Goal: Transaction & Acquisition: Purchase product/service

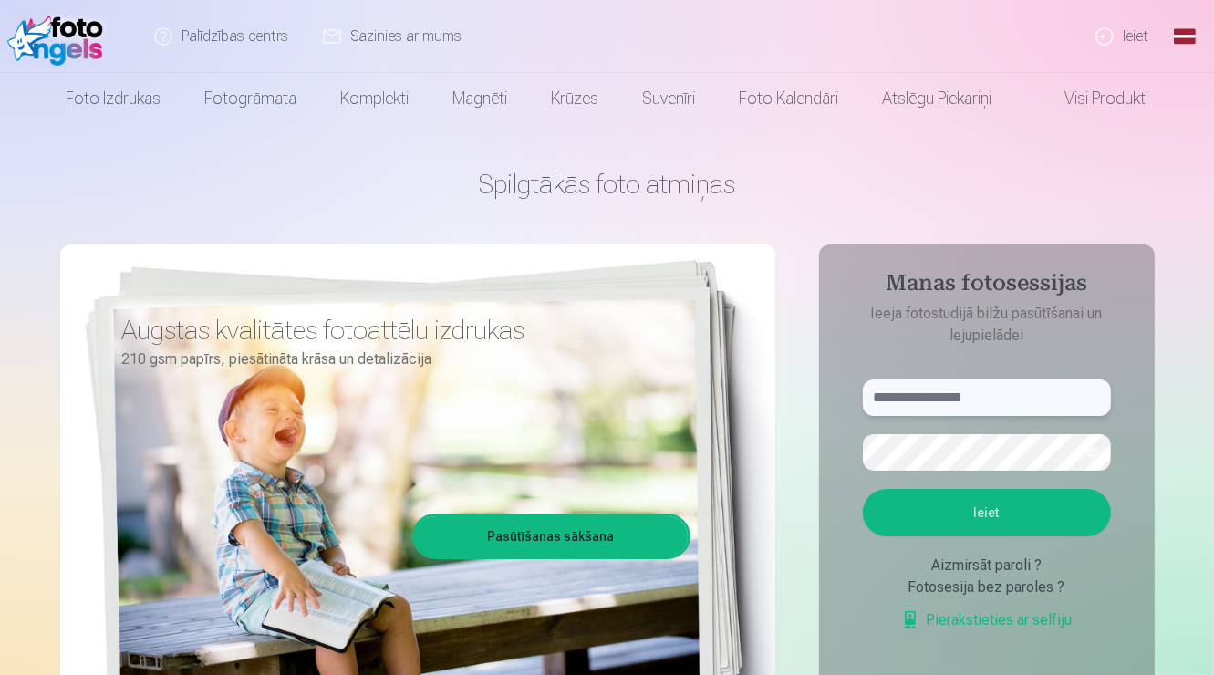
click at [988, 401] on input "text" at bounding box center [987, 397] width 248 height 36
click at [996, 398] on input "********" at bounding box center [987, 397] width 248 height 36
type input "**********"
click at [1085, 450] on button "button" at bounding box center [1092, 452] width 35 height 35
click at [1043, 518] on button "Ieiet" at bounding box center [987, 512] width 248 height 47
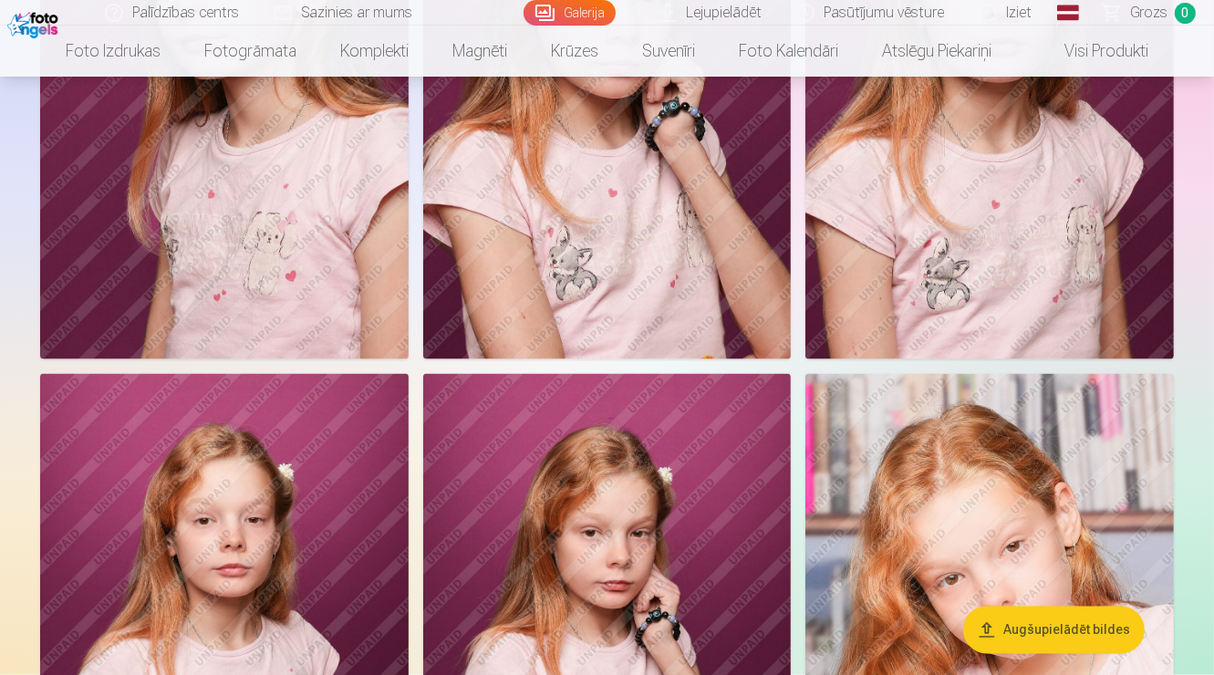
scroll to position [2462, 0]
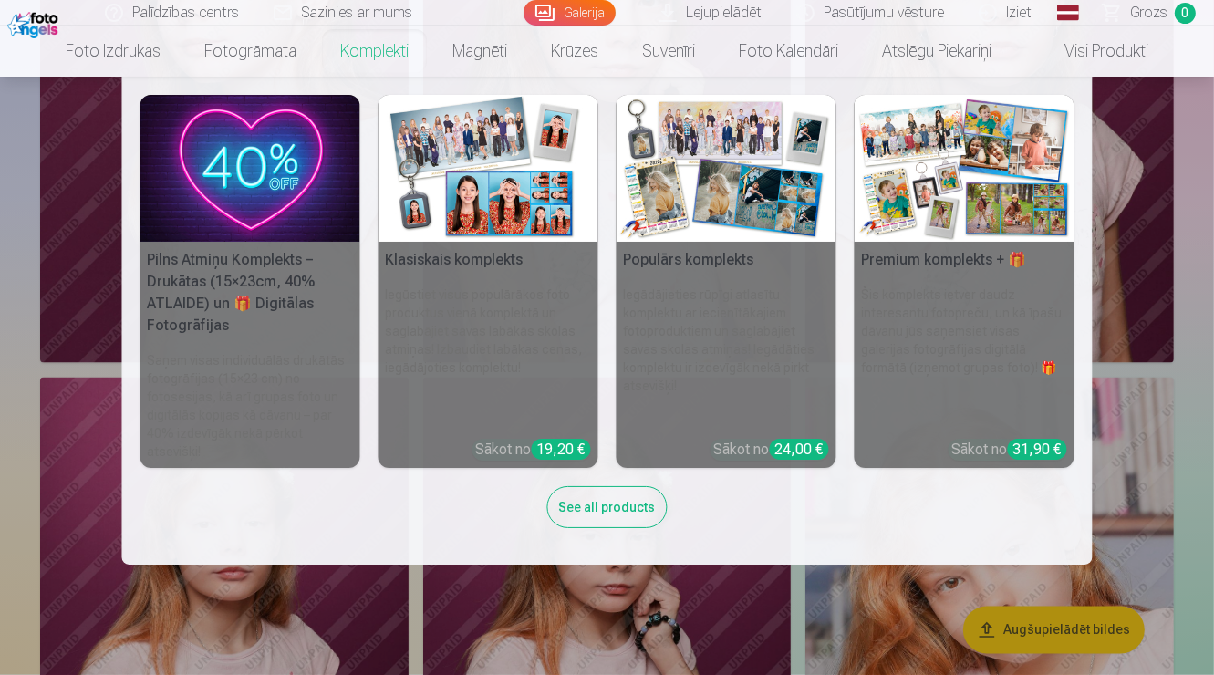
click at [365, 53] on link "Komplekti" at bounding box center [374, 51] width 112 height 51
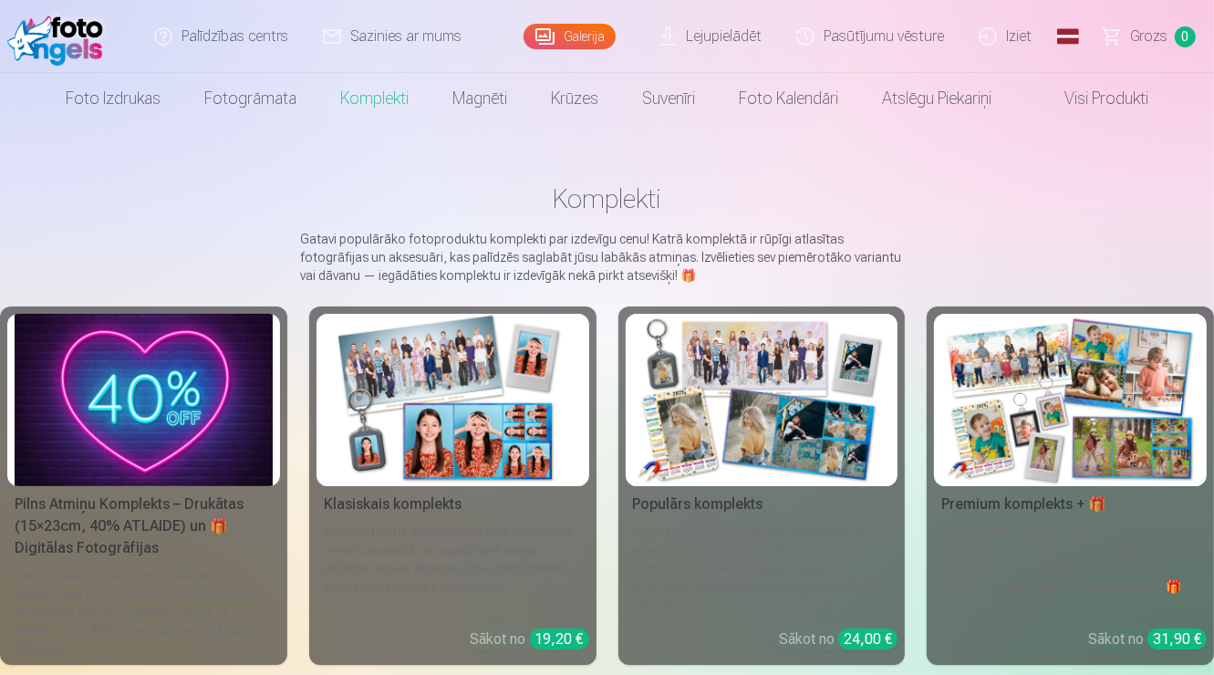
click at [1047, 445] on img at bounding box center [1070, 400] width 258 height 172
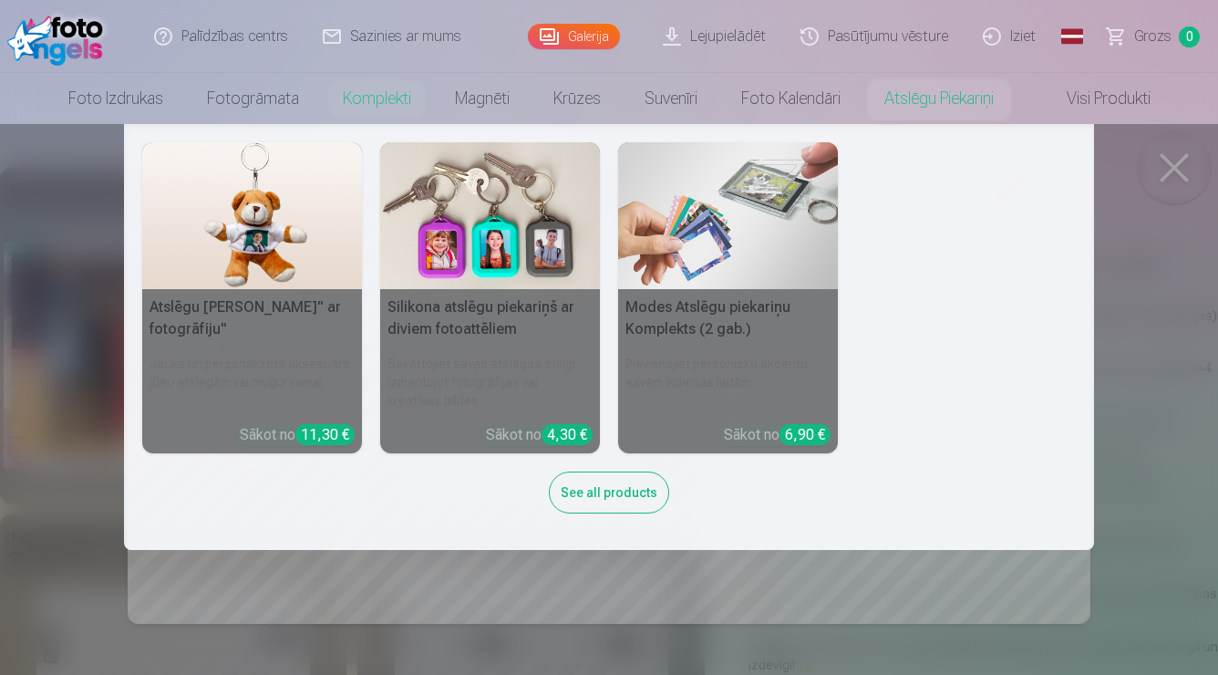
click at [847, 267] on div "Atslēgu piekariņš Lācītis" ar fotogrāfiju" Jauks un personalizēts aksesuārs jūs…" at bounding box center [609, 336] width 934 height 389
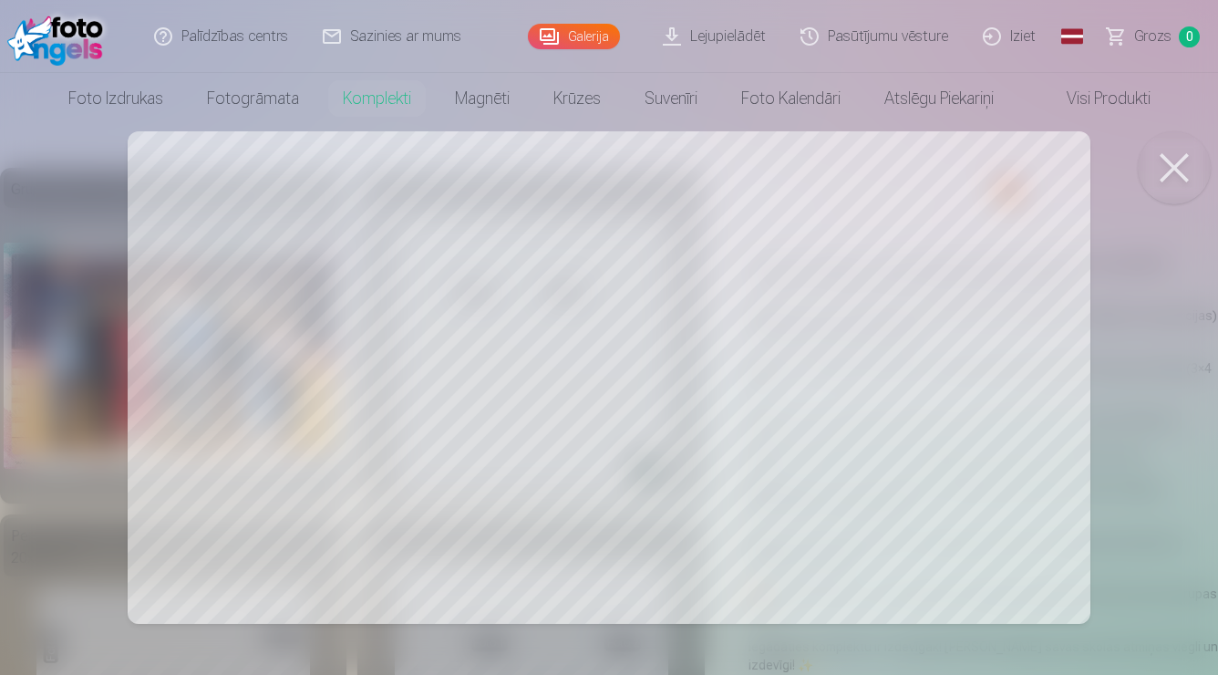
click at [1167, 172] on button at bounding box center [1174, 167] width 73 height 73
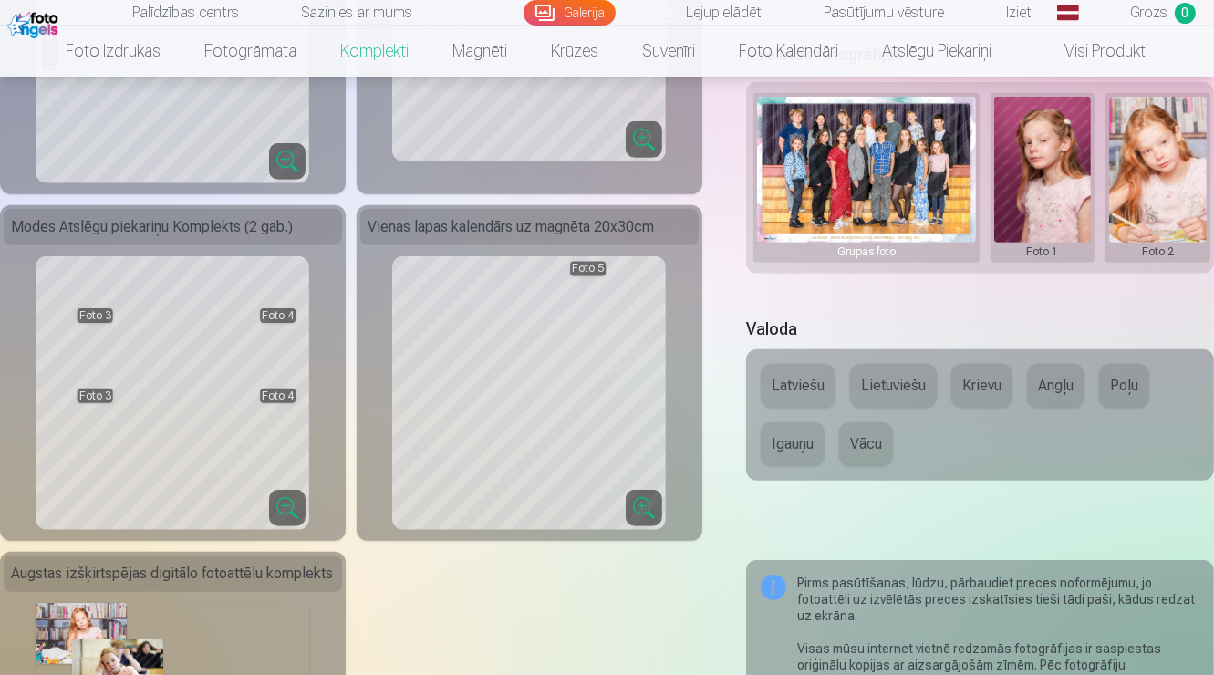
scroll to position [675, 0]
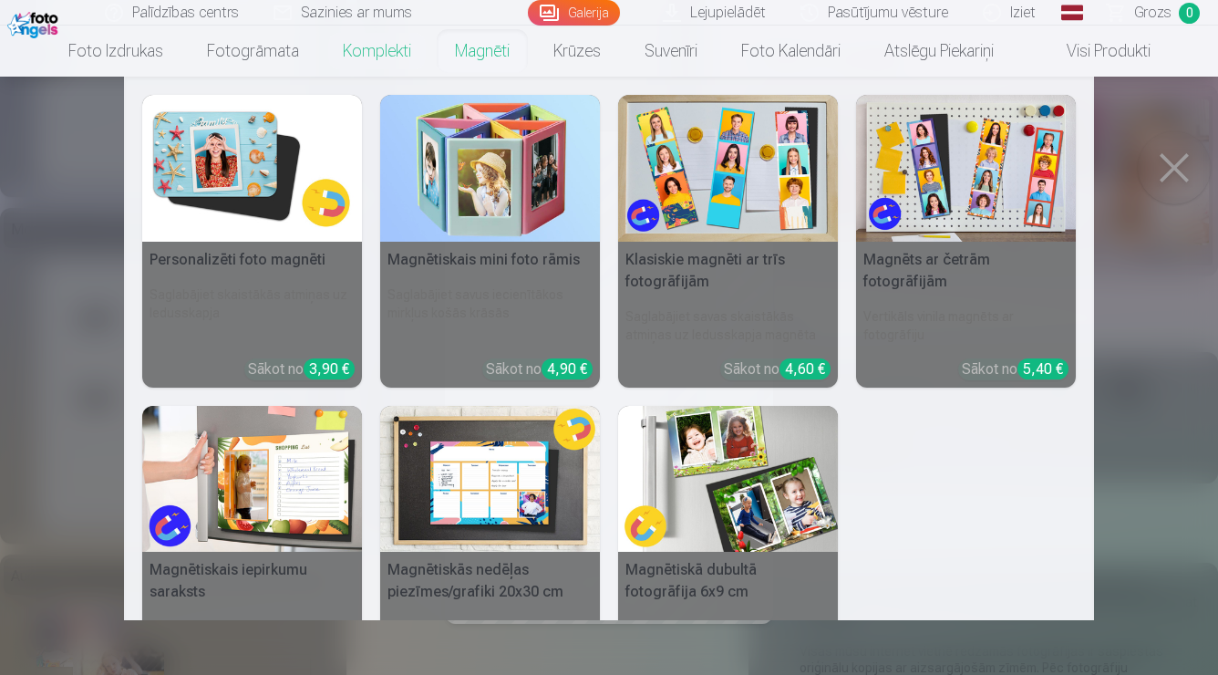
click at [1176, 165] on nav "Personalizēti foto magnēti Saglabājiet skaistākās atmiņas uz ledusskapja Sākot …" at bounding box center [609, 348] width 1218 height 543
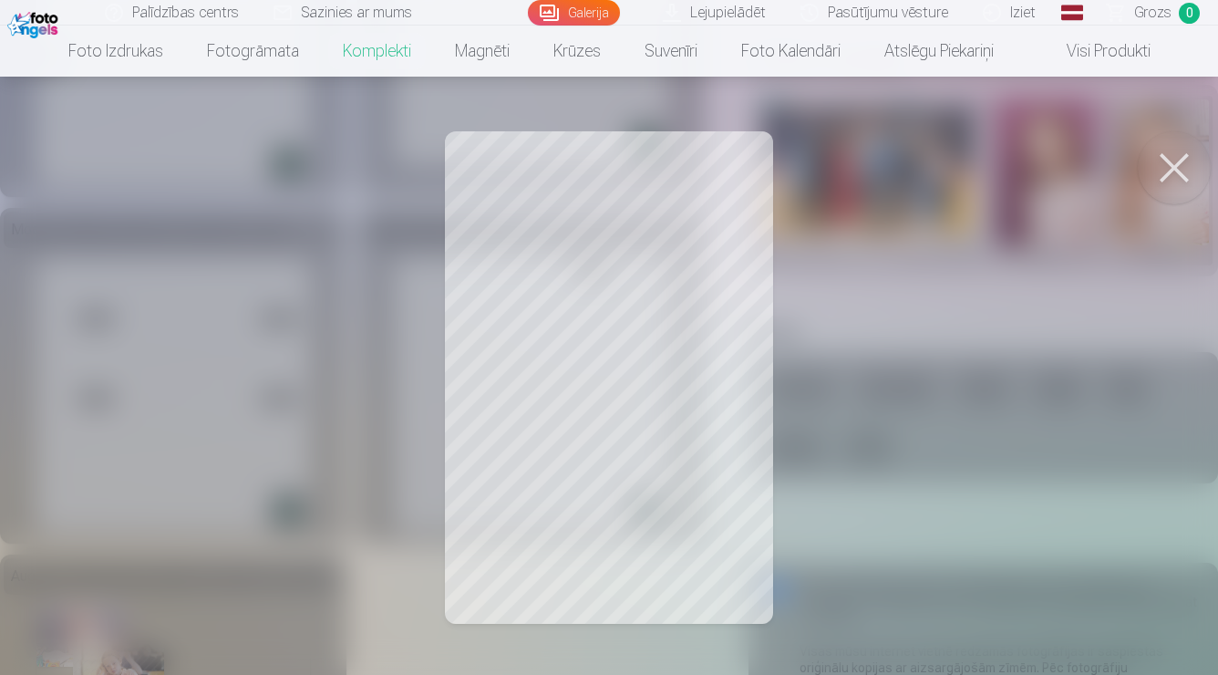
click at [1172, 161] on button at bounding box center [1174, 167] width 73 height 73
click at [783, 416] on div at bounding box center [609, 337] width 1218 height 675
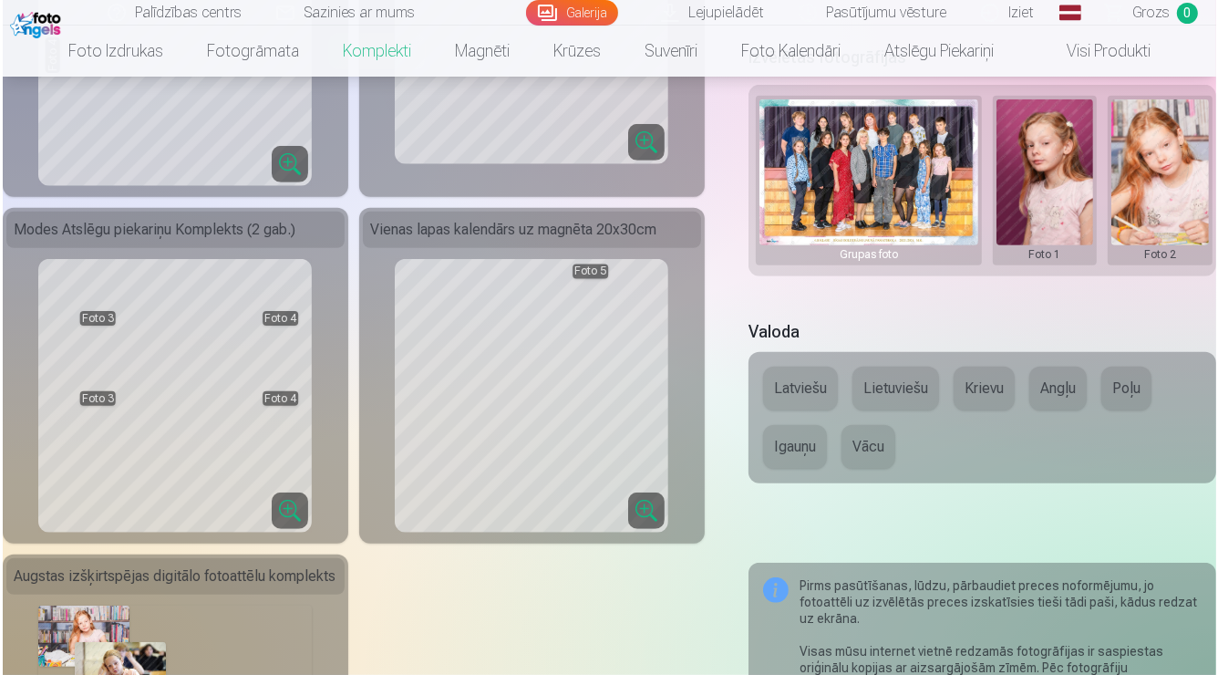
scroll to position [0, 349]
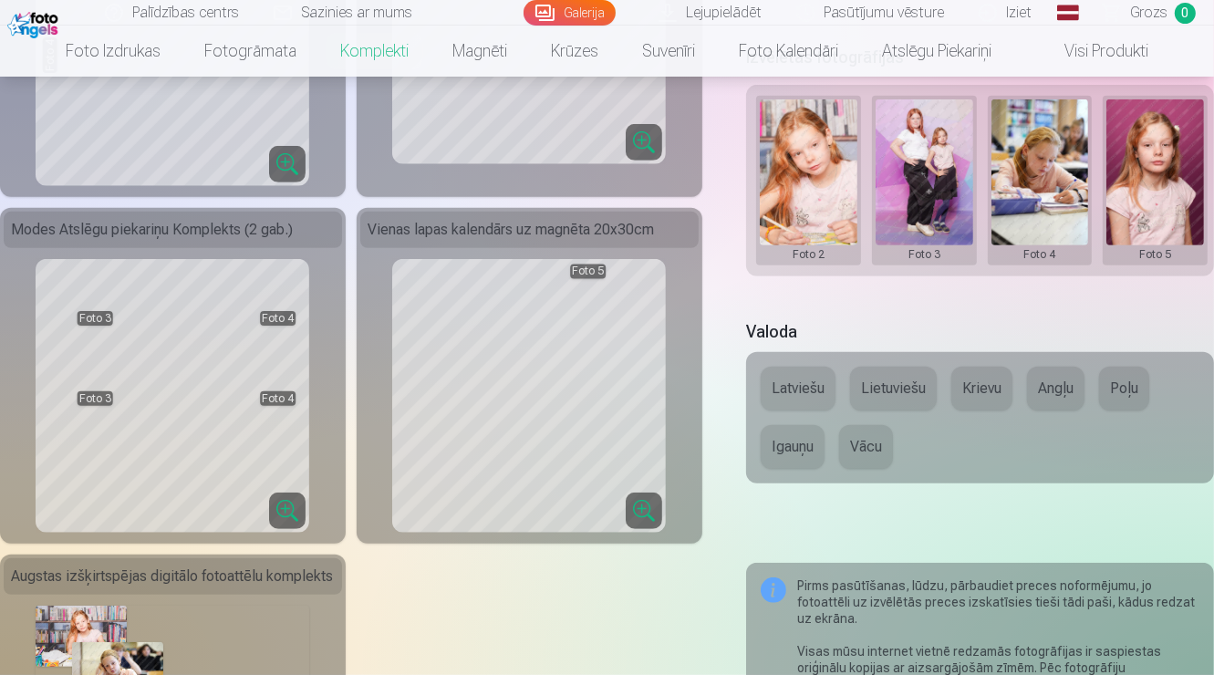
click at [1145, 191] on button at bounding box center [1155, 180] width 98 height 162
click at [635, 500] on div at bounding box center [607, 337] width 1214 height 675
click at [1127, 252] on div "Premium komplekts + 🎁 Premium komplekts – pilns populārāko fotopreču komplekts,…" at bounding box center [607, 359] width 1214 height 1733
click at [1127, 250] on button at bounding box center [1155, 180] width 98 height 162
click at [1113, 189] on button "Nomainiet foto" at bounding box center [1135, 185] width 149 height 51
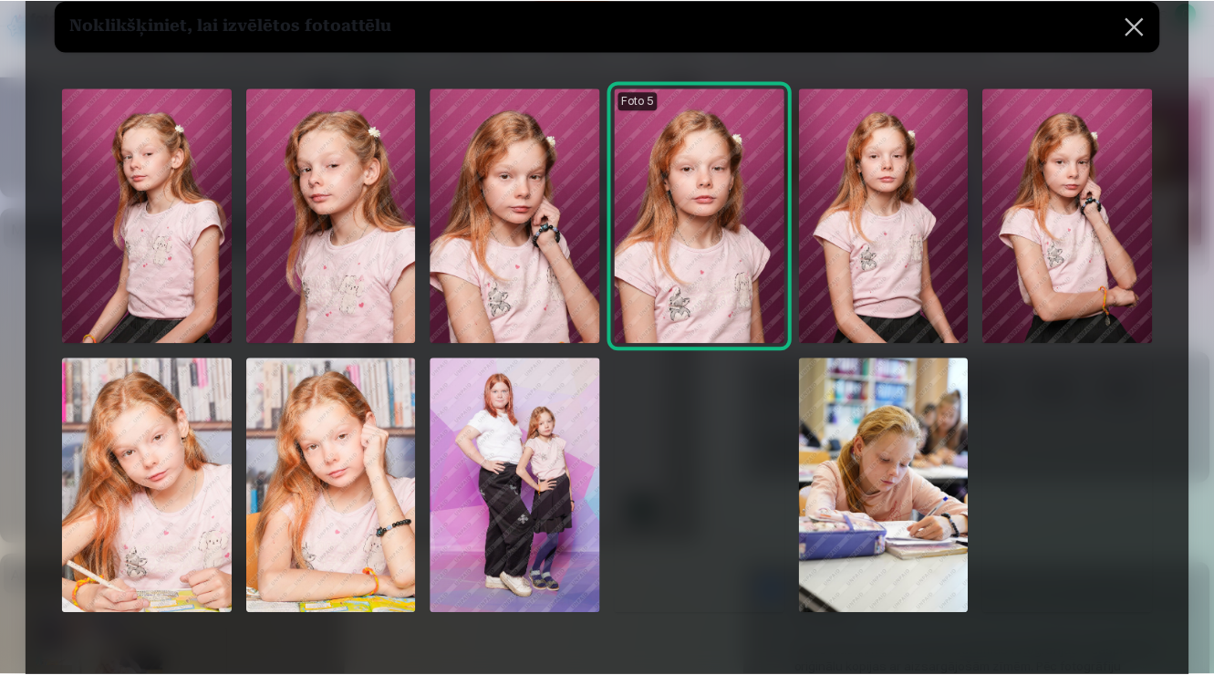
scroll to position [61, 0]
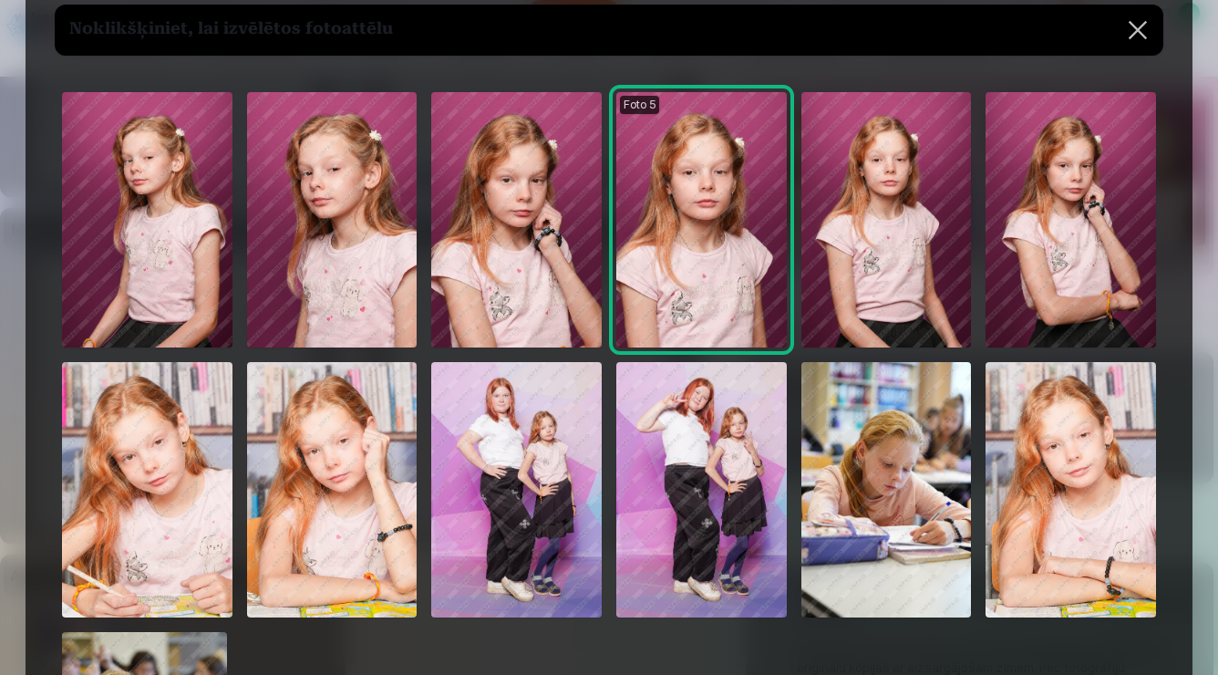
click at [1136, 30] on button at bounding box center [1138, 30] width 51 height 51
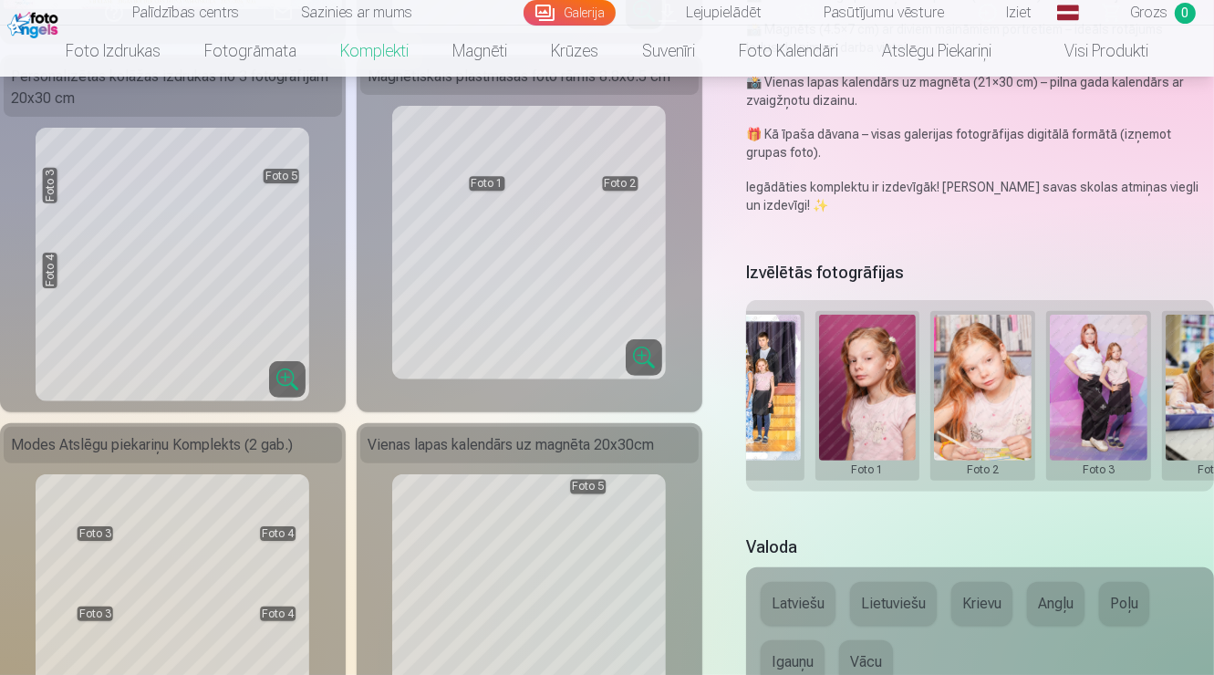
scroll to position [0, 0]
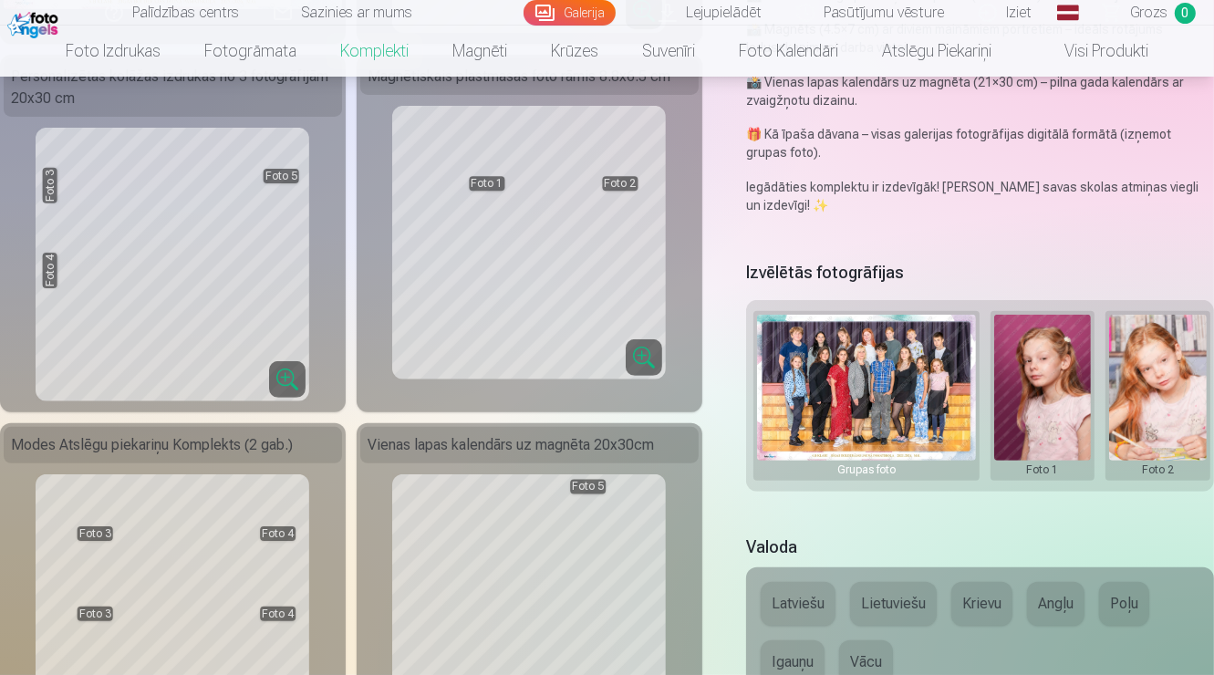
click at [1044, 426] on button at bounding box center [1043, 396] width 98 height 162
click at [1040, 405] on button "Nomainiet foto" at bounding box center [1042, 400] width 149 height 51
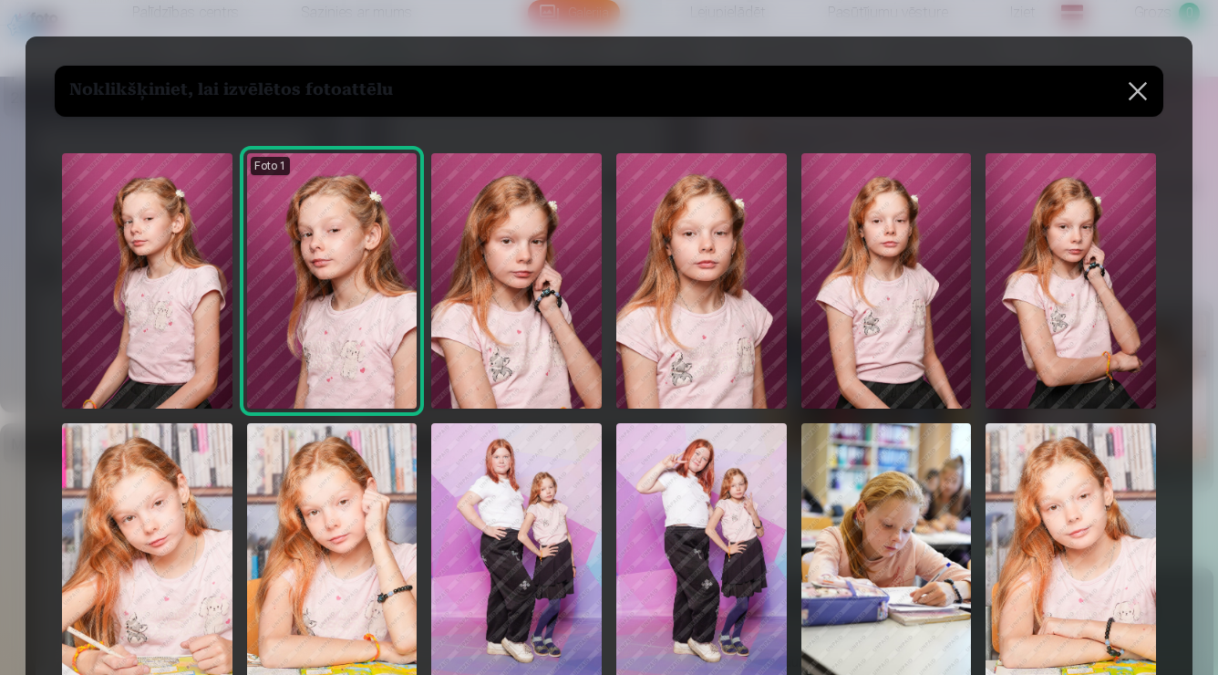
click at [1137, 93] on button at bounding box center [1138, 91] width 51 height 51
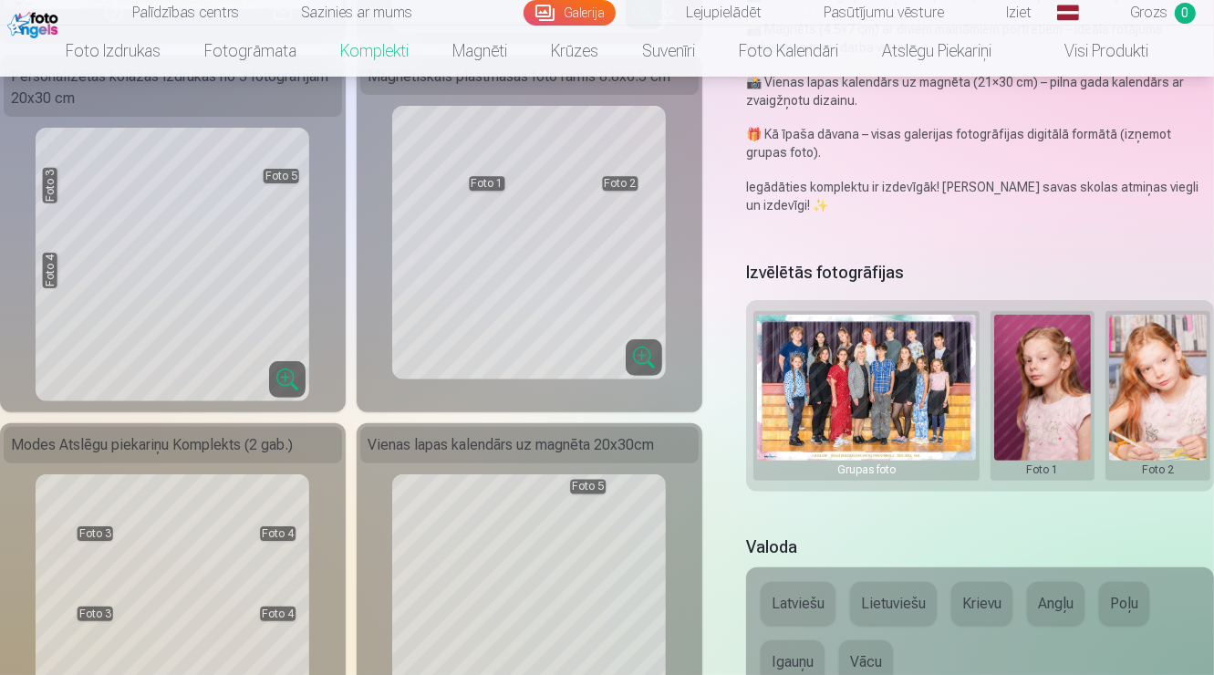
click at [1047, 395] on button at bounding box center [1043, 396] width 98 height 162
click at [1047, 387] on button "Nomainiet foto" at bounding box center [1042, 400] width 149 height 51
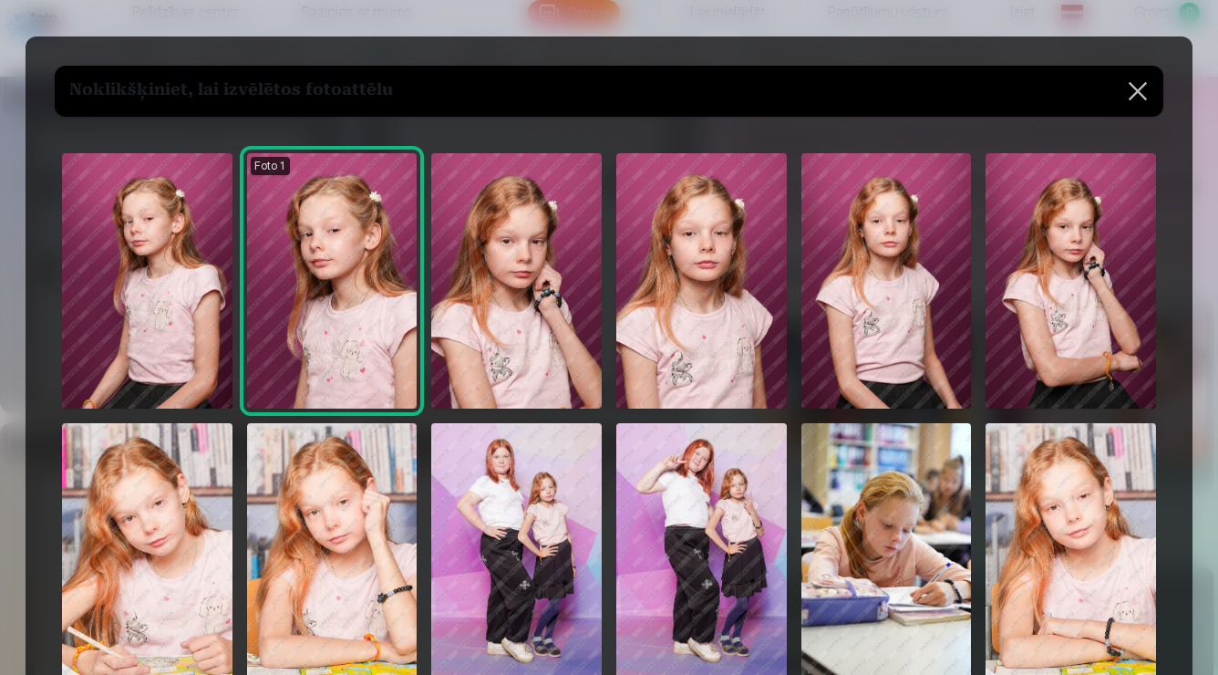
click at [1142, 93] on button at bounding box center [1138, 91] width 51 height 51
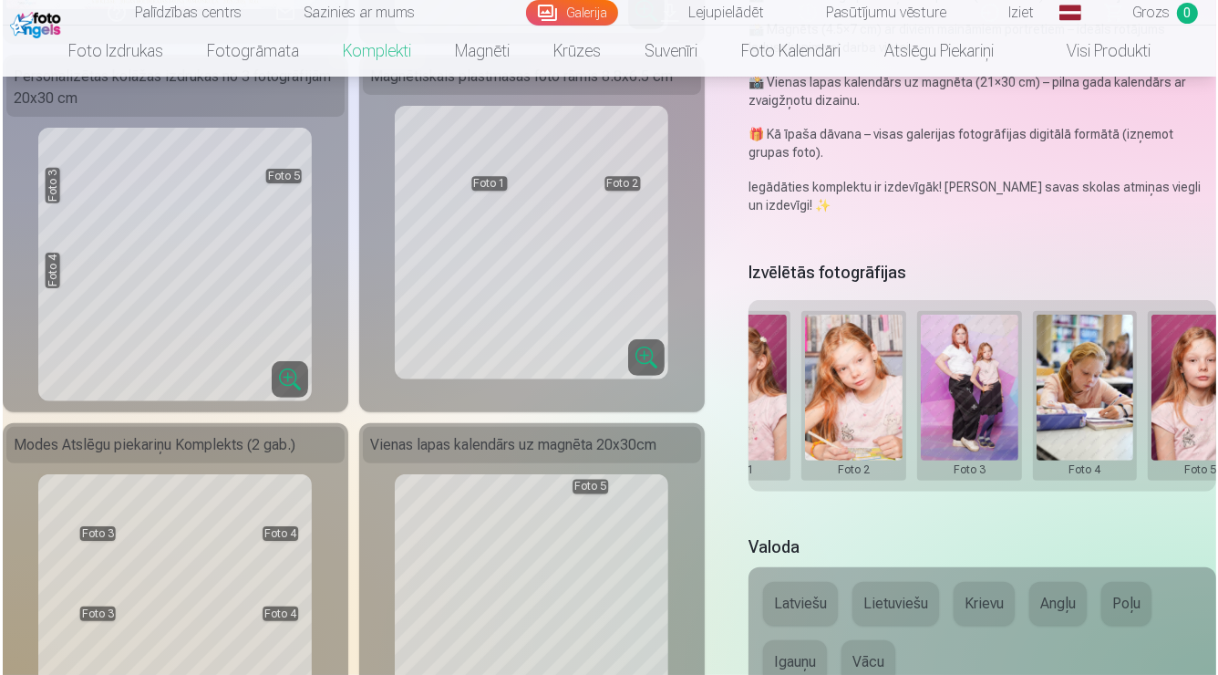
scroll to position [0, 349]
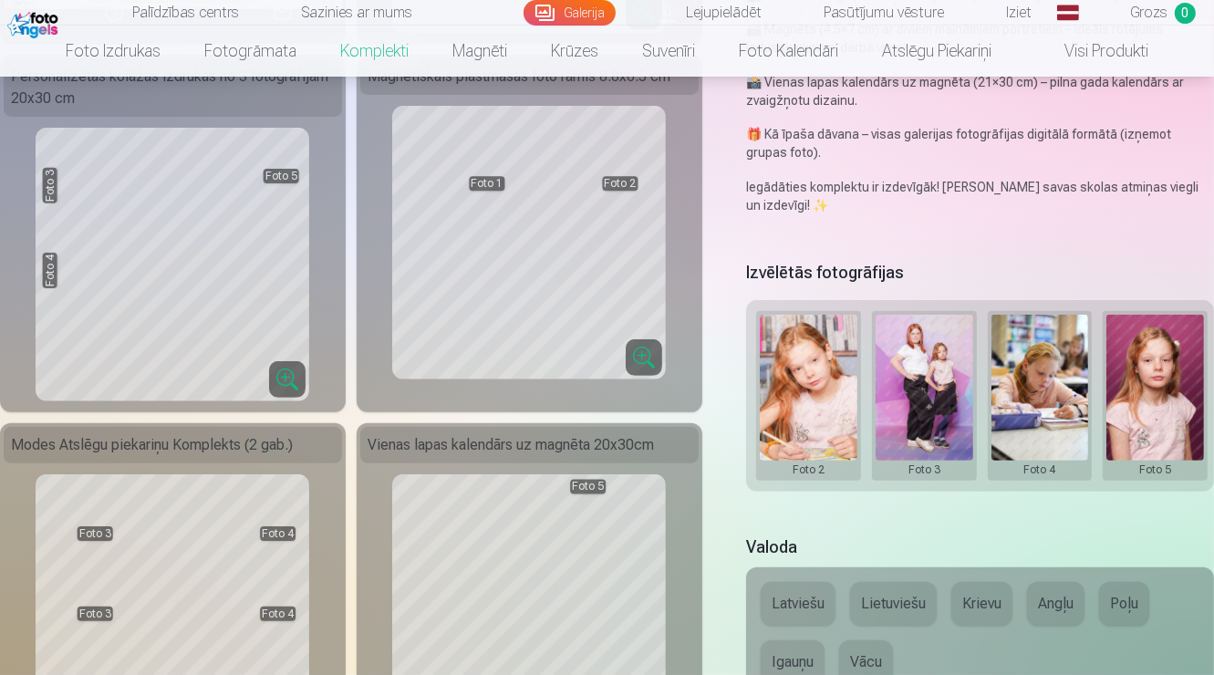
click at [1127, 369] on button at bounding box center [1155, 396] width 98 height 162
click at [1138, 398] on button "Nomainiet foto" at bounding box center [1135, 400] width 149 height 51
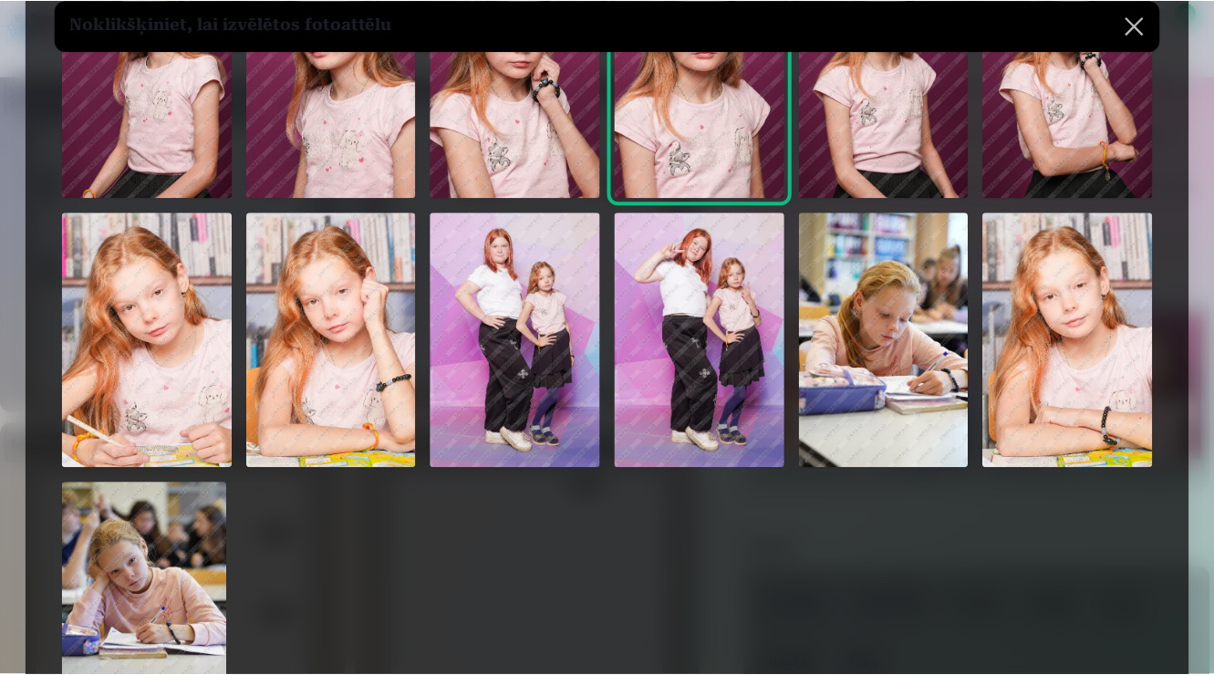
scroll to position [321, 0]
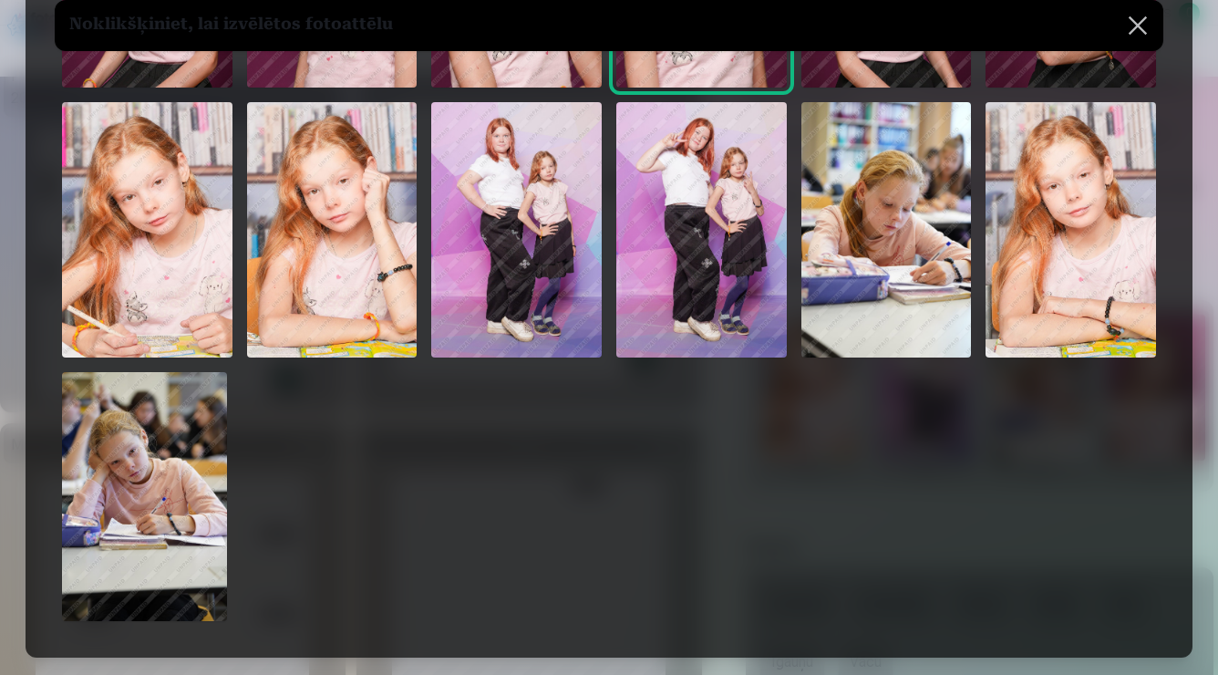
click at [1127, 24] on button at bounding box center [1138, 25] width 51 height 51
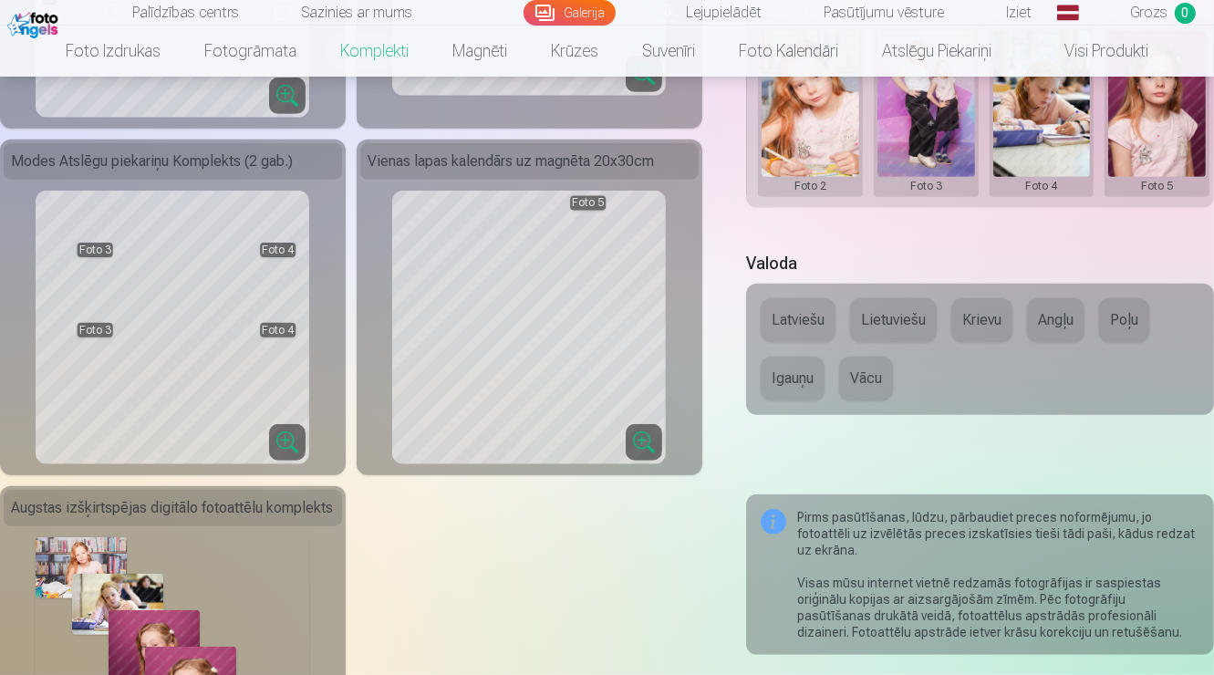
scroll to position [735, 0]
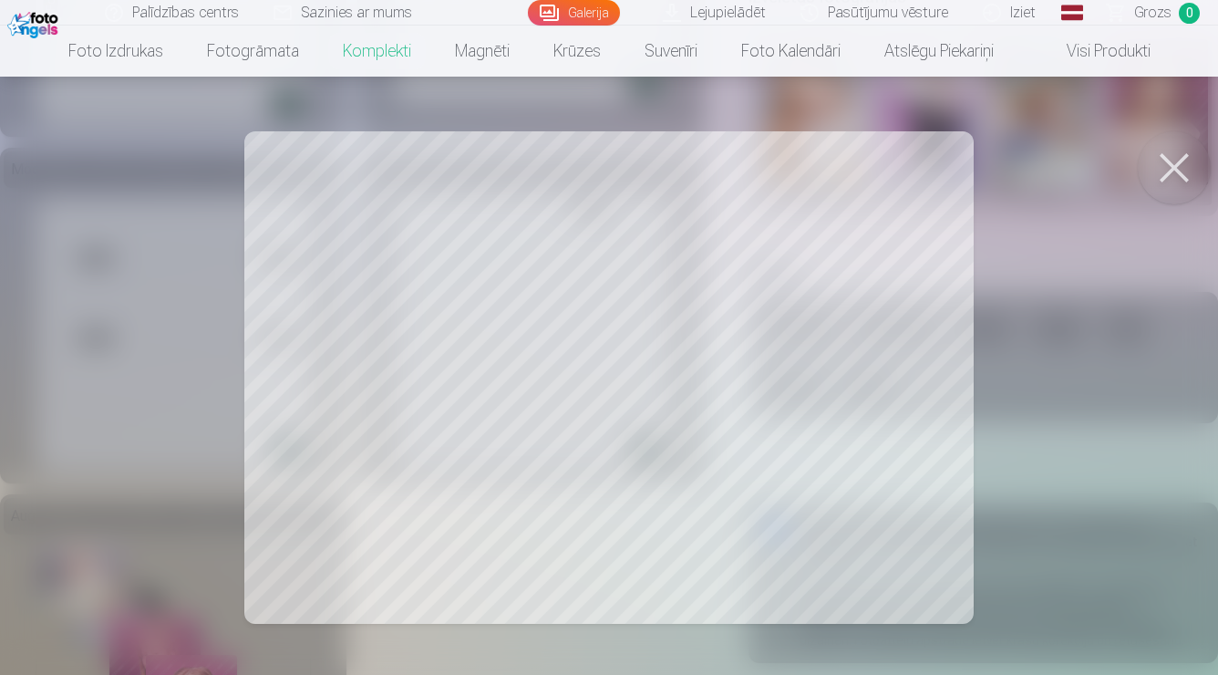
click at [1185, 166] on button at bounding box center [1174, 167] width 73 height 73
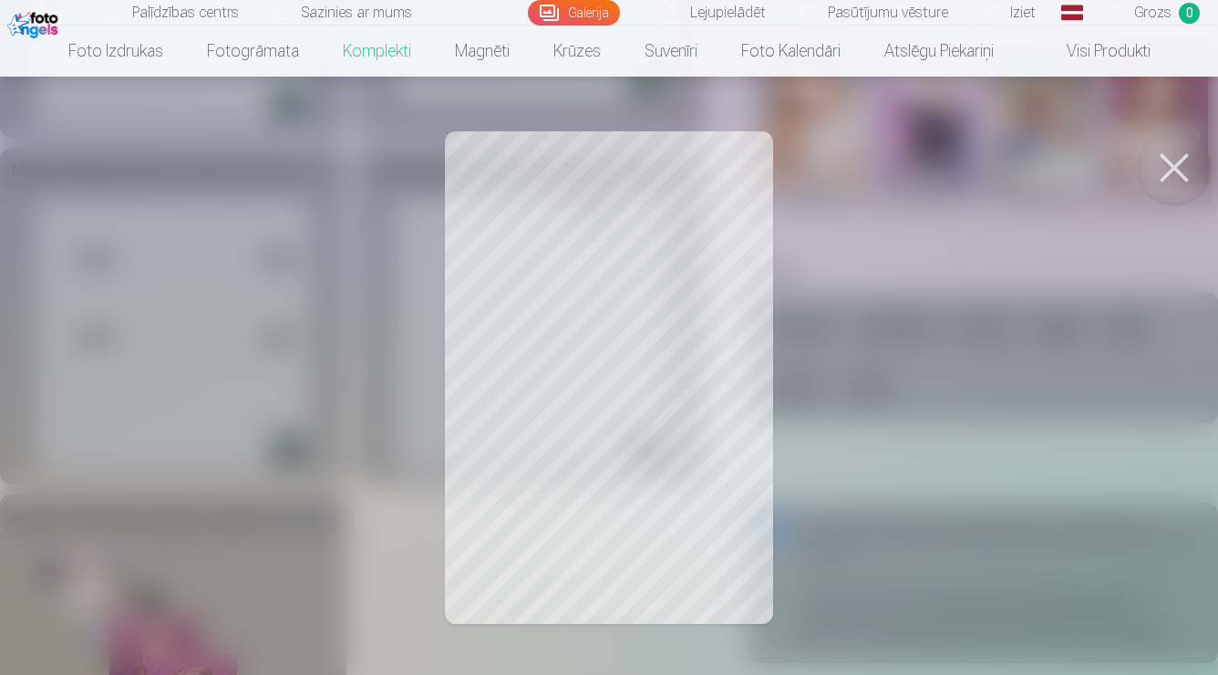
click at [1160, 159] on button at bounding box center [1174, 167] width 73 height 73
click at [1165, 195] on button at bounding box center [1174, 167] width 73 height 73
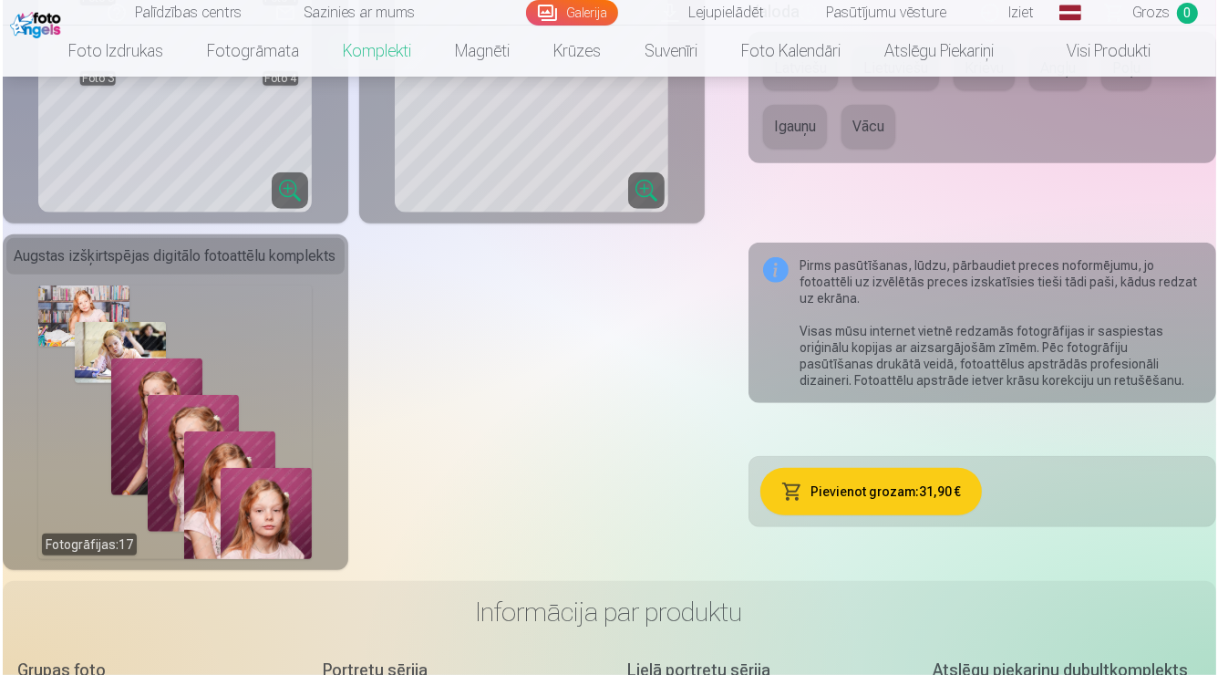
scroll to position [996, 0]
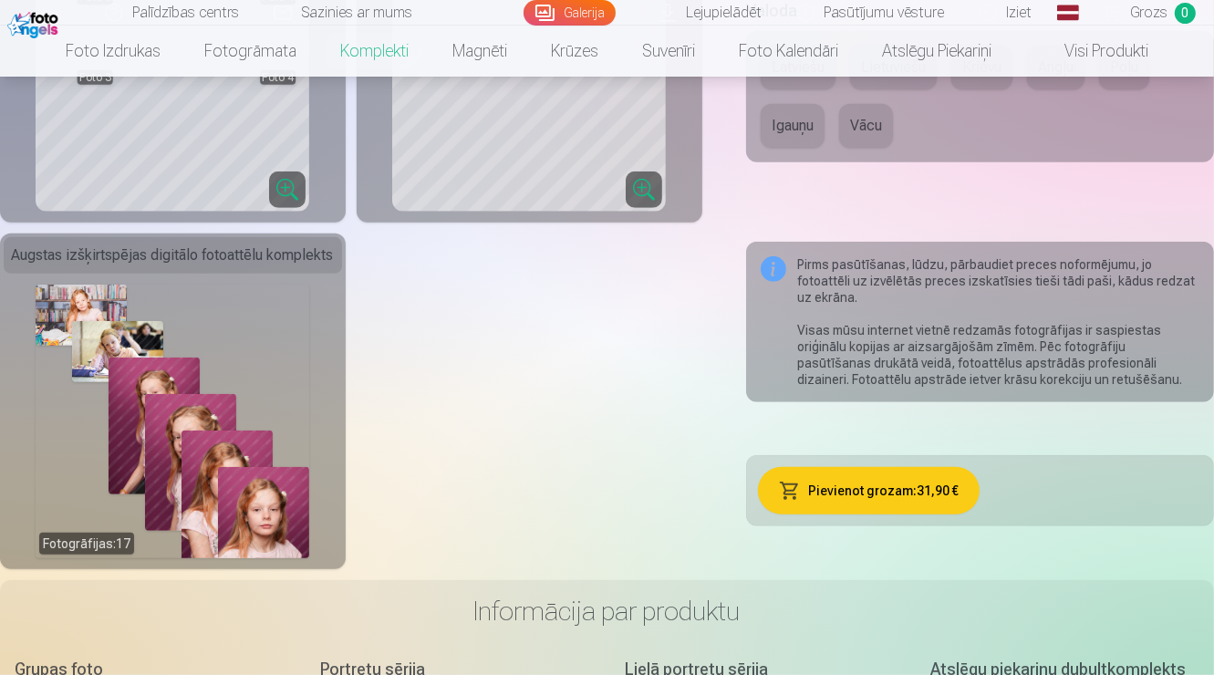
click at [154, 435] on div "Fotogrāfijas : 17" at bounding box center [173, 422] width 274 height 274
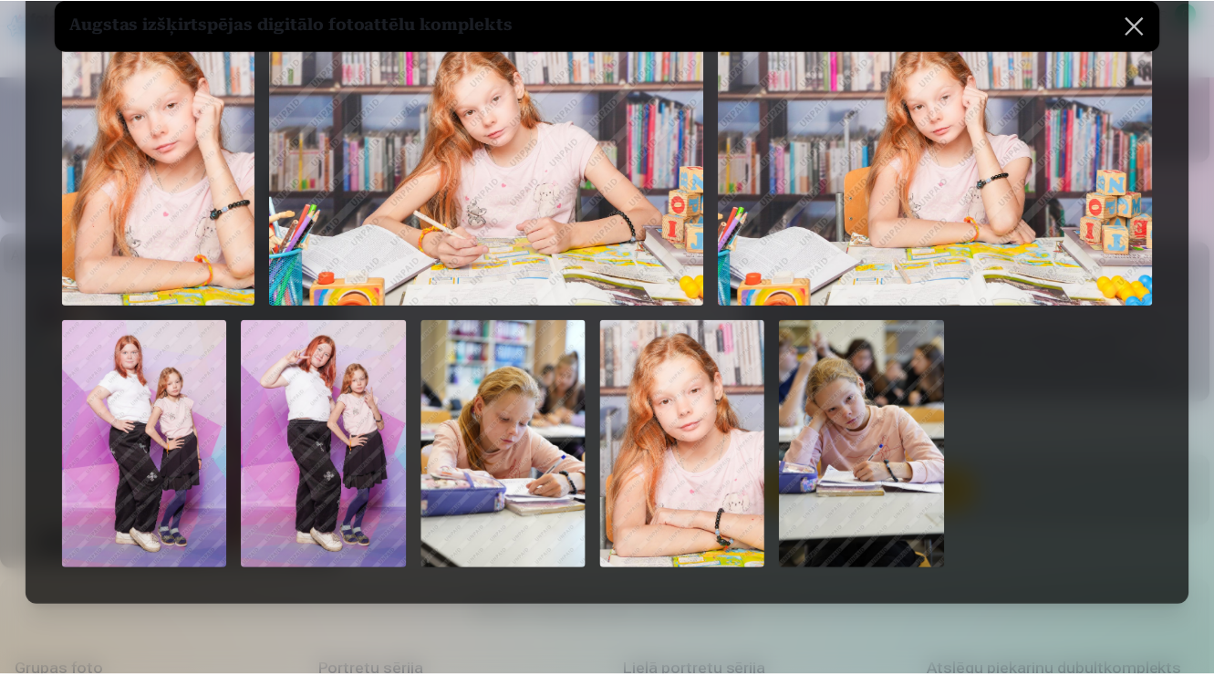
scroll to position [0, 0]
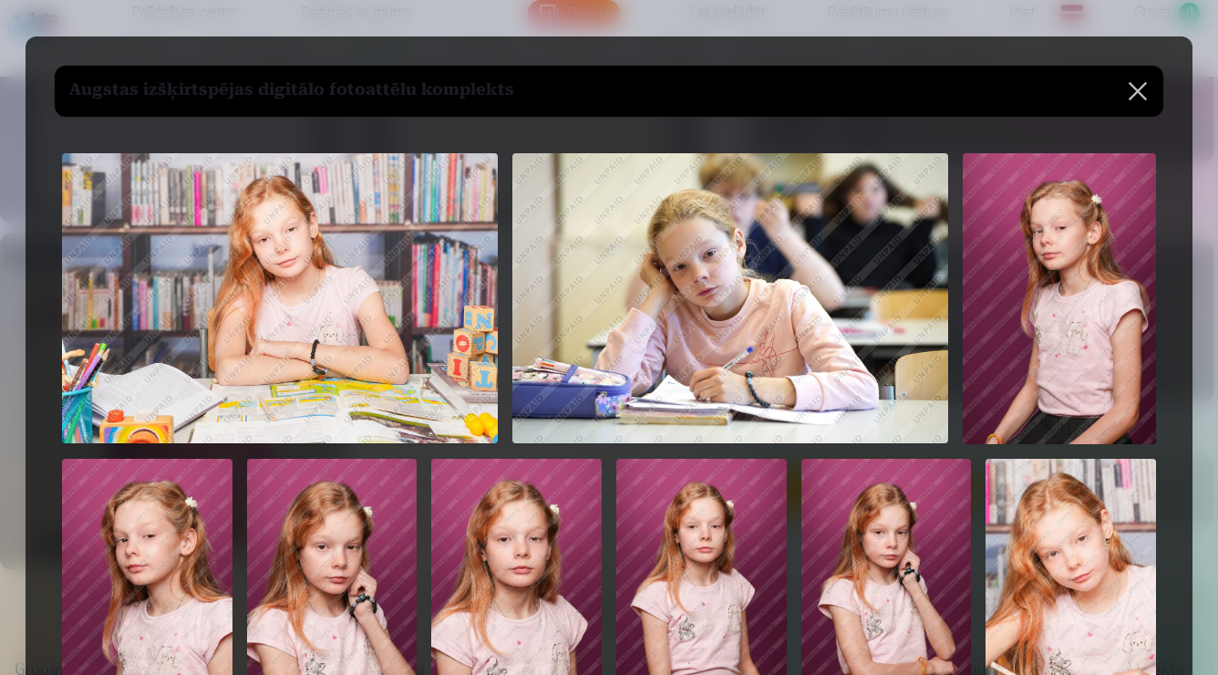
click at [1134, 90] on button at bounding box center [1138, 91] width 51 height 51
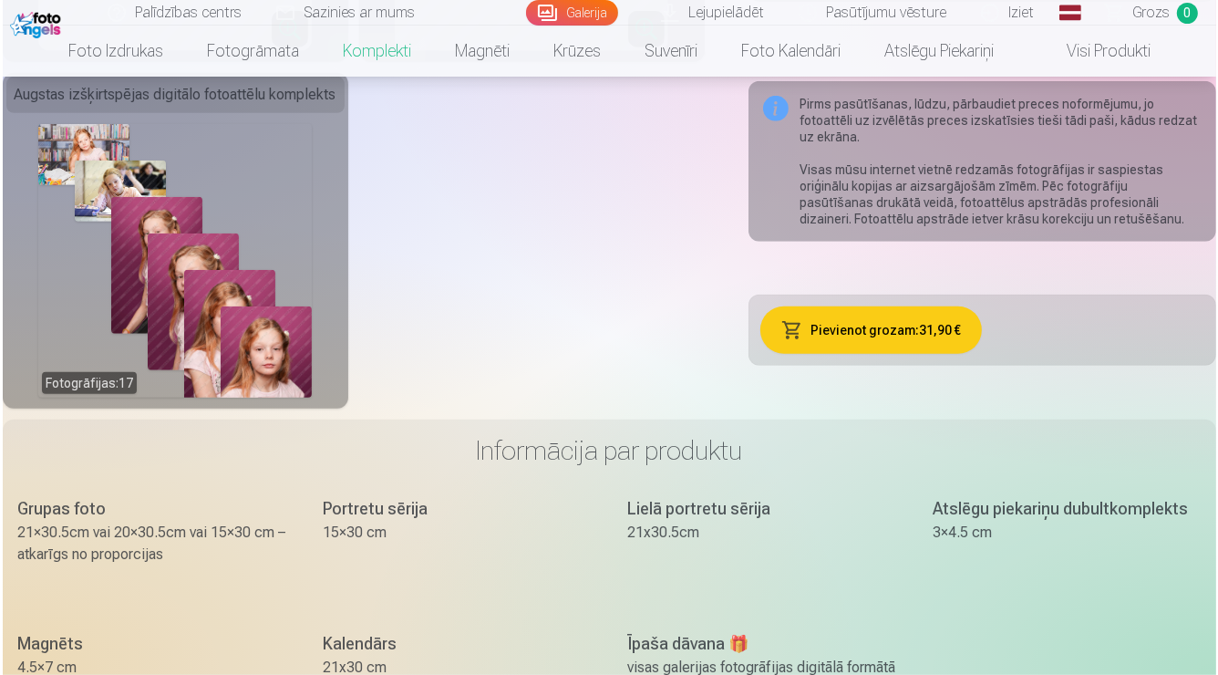
scroll to position [1159, 0]
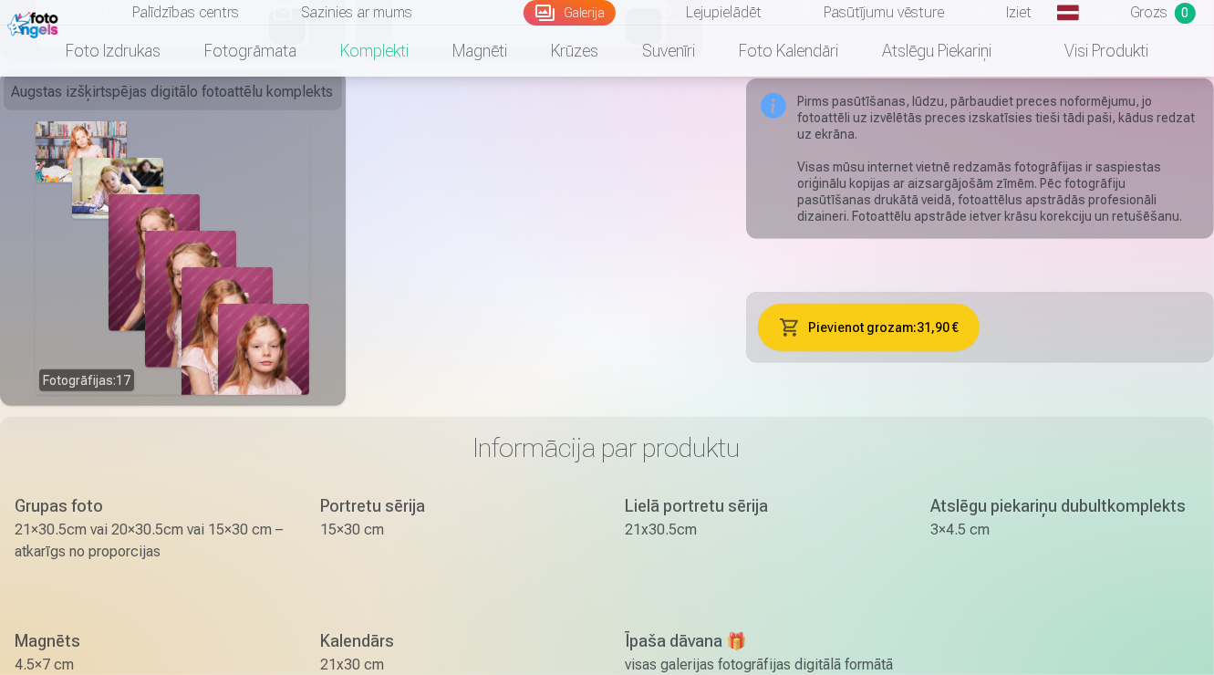
click at [150, 326] on div "Fotogrāfijas : 17" at bounding box center [173, 258] width 274 height 274
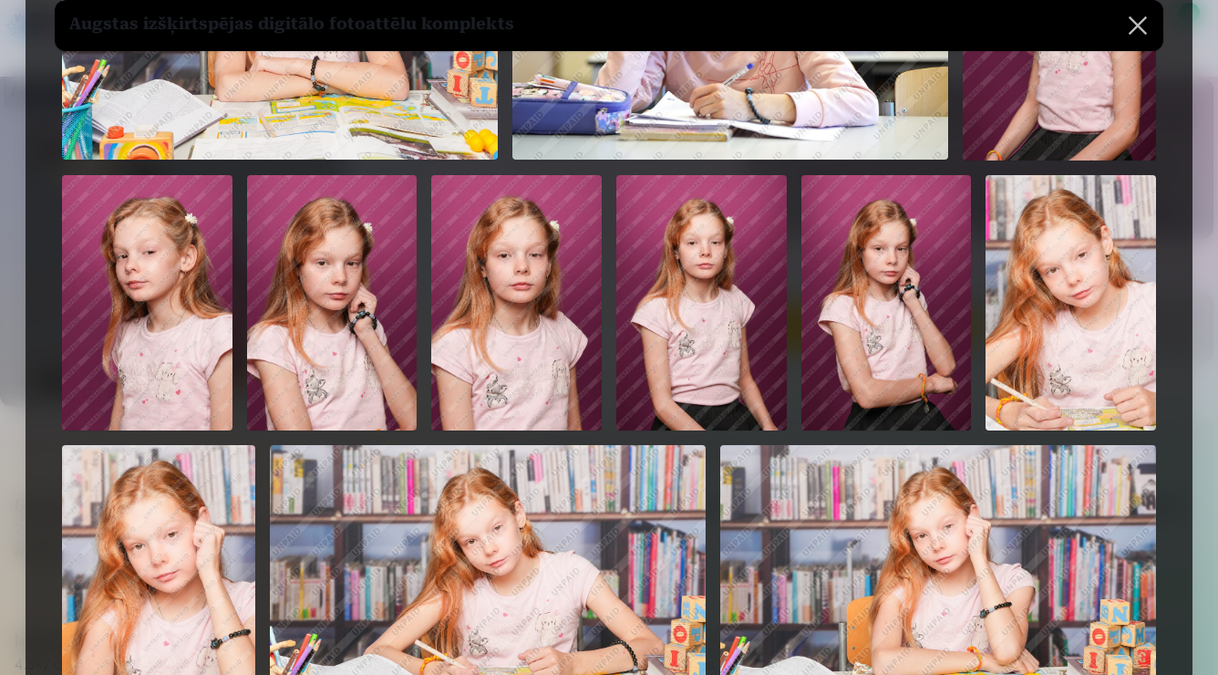
scroll to position [303, 0]
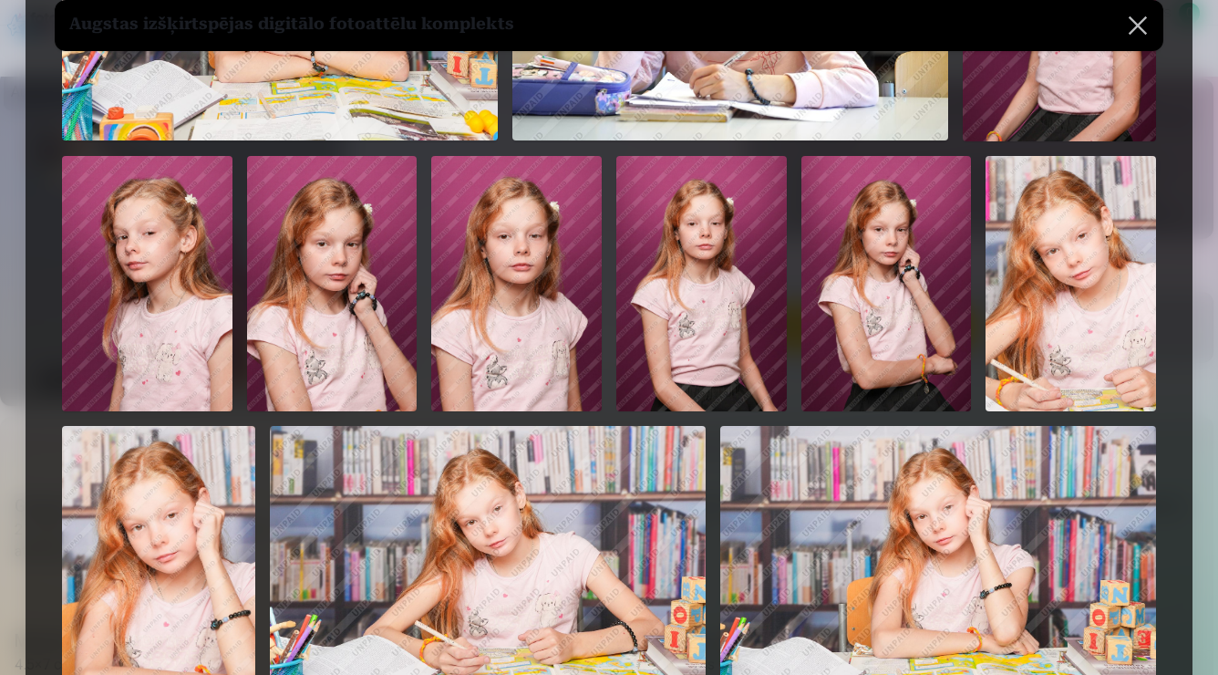
click at [1016, 359] on img at bounding box center [1071, 283] width 171 height 255
click at [1051, 355] on img at bounding box center [1071, 283] width 171 height 255
click at [1070, 327] on img at bounding box center [1071, 283] width 171 height 255
drag, startPoint x: 997, startPoint y: 164, endPoint x: 1058, endPoint y: 250, distance: 105.3
click at [1058, 250] on div at bounding box center [609, 414] width 1109 height 1143
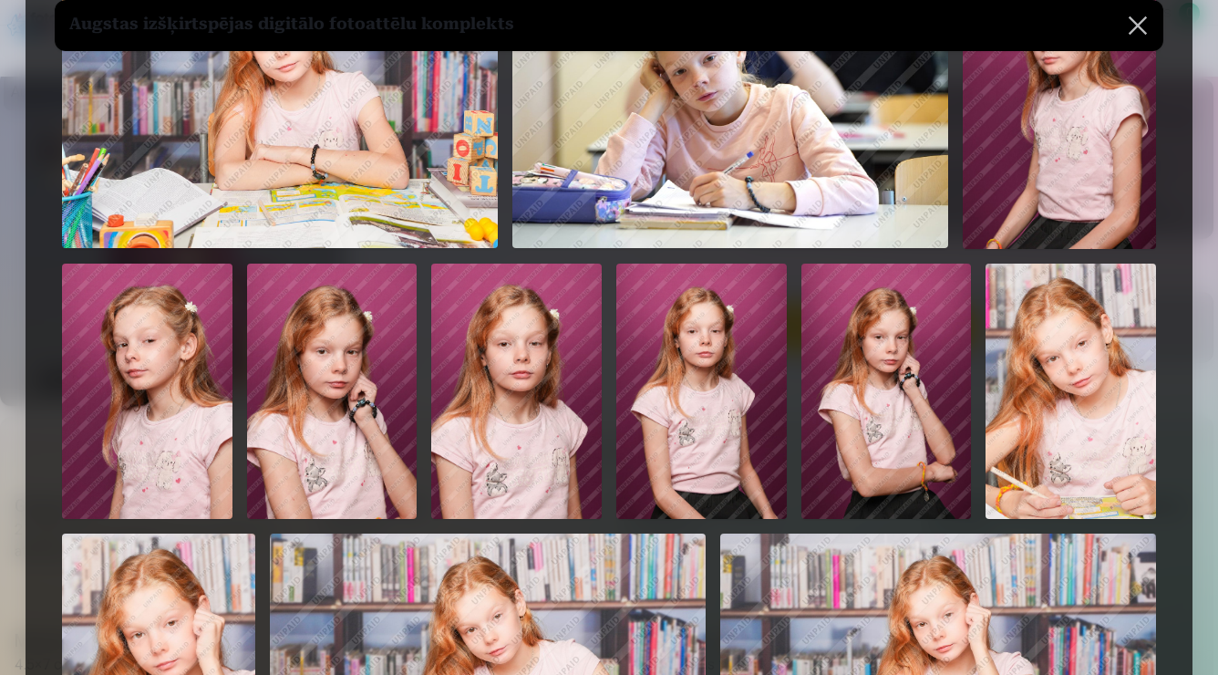
scroll to position [0, 0]
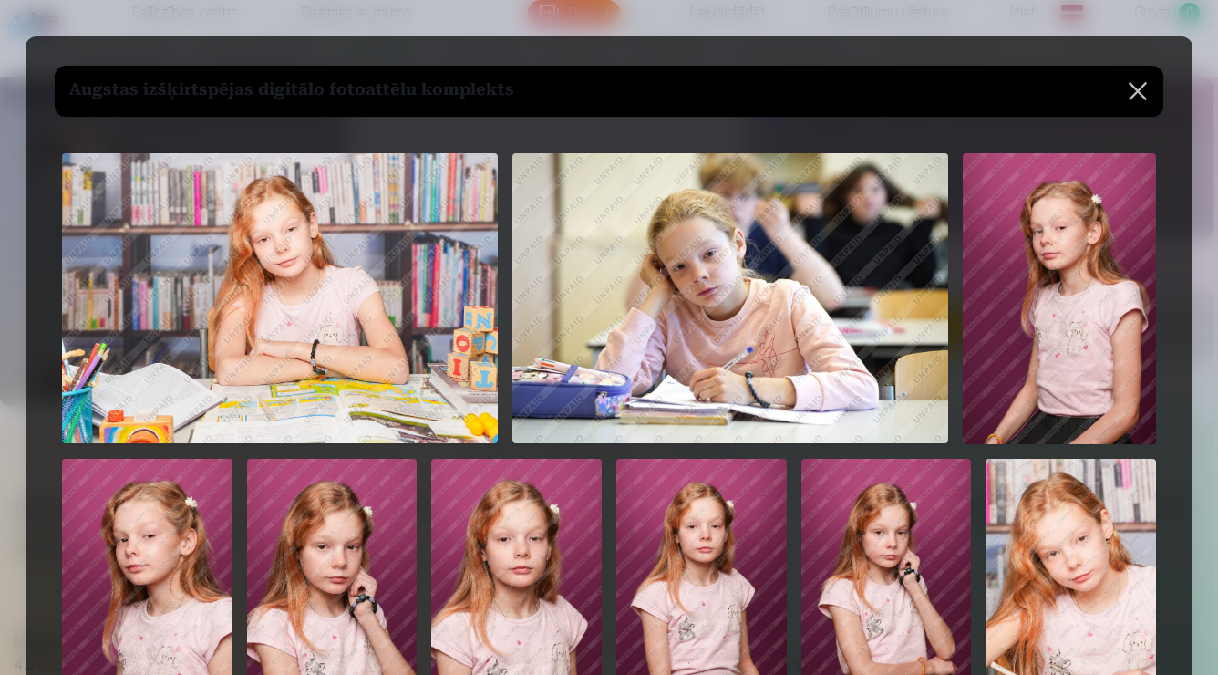
click at [908, 94] on div "Augstas izšķirtspējas digitālo fotoattēlu komplekts" at bounding box center [609, 91] width 1109 height 51
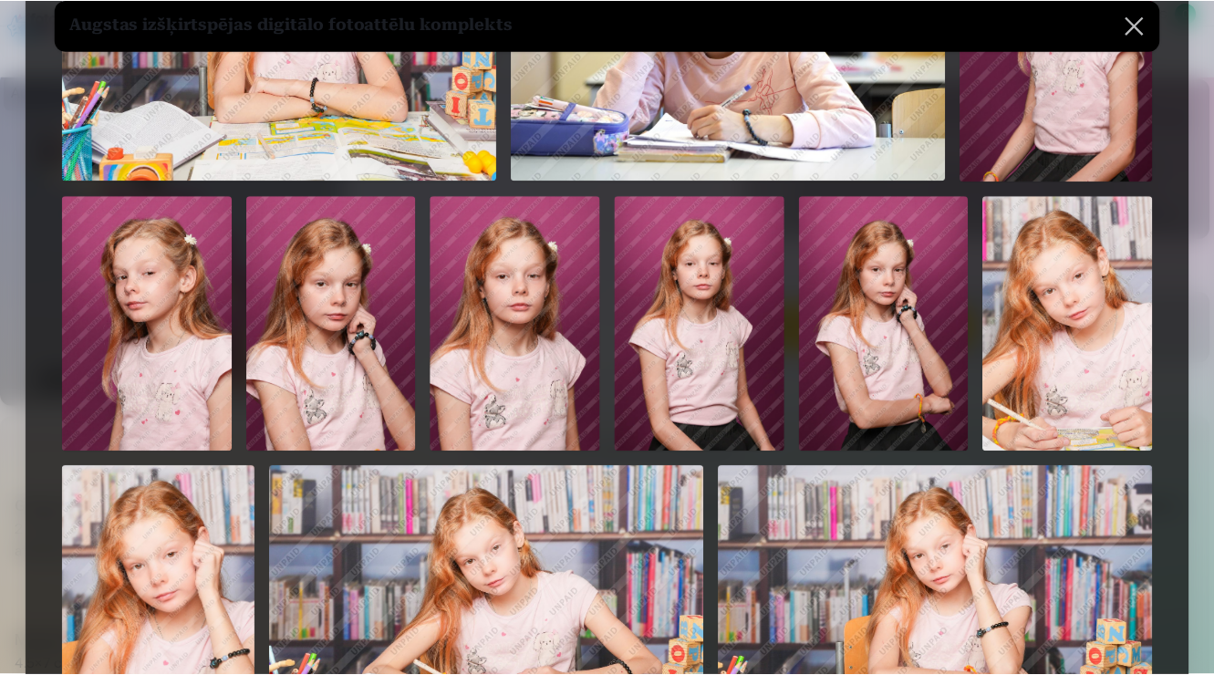
scroll to position [247, 0]
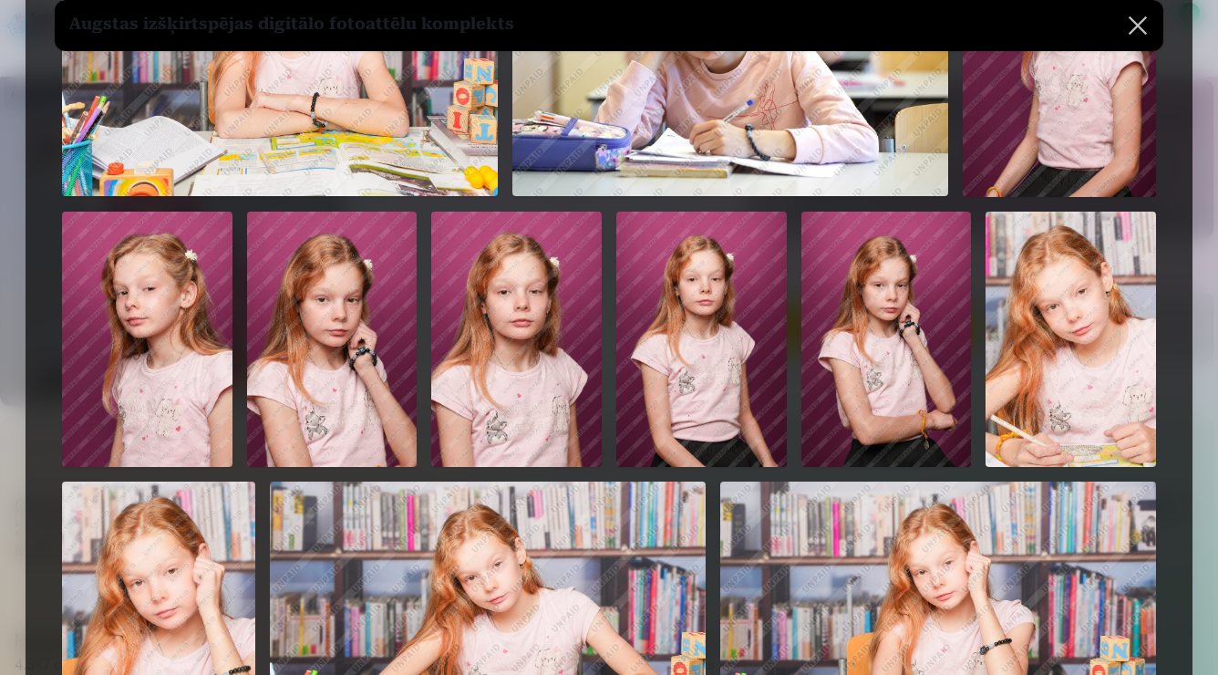
click at [1089, 343] on img at bounding box center [1071, 339] width 171 height 255
click at [1143, 33] on button at bounding box center [1138, 25] width 51 height 51
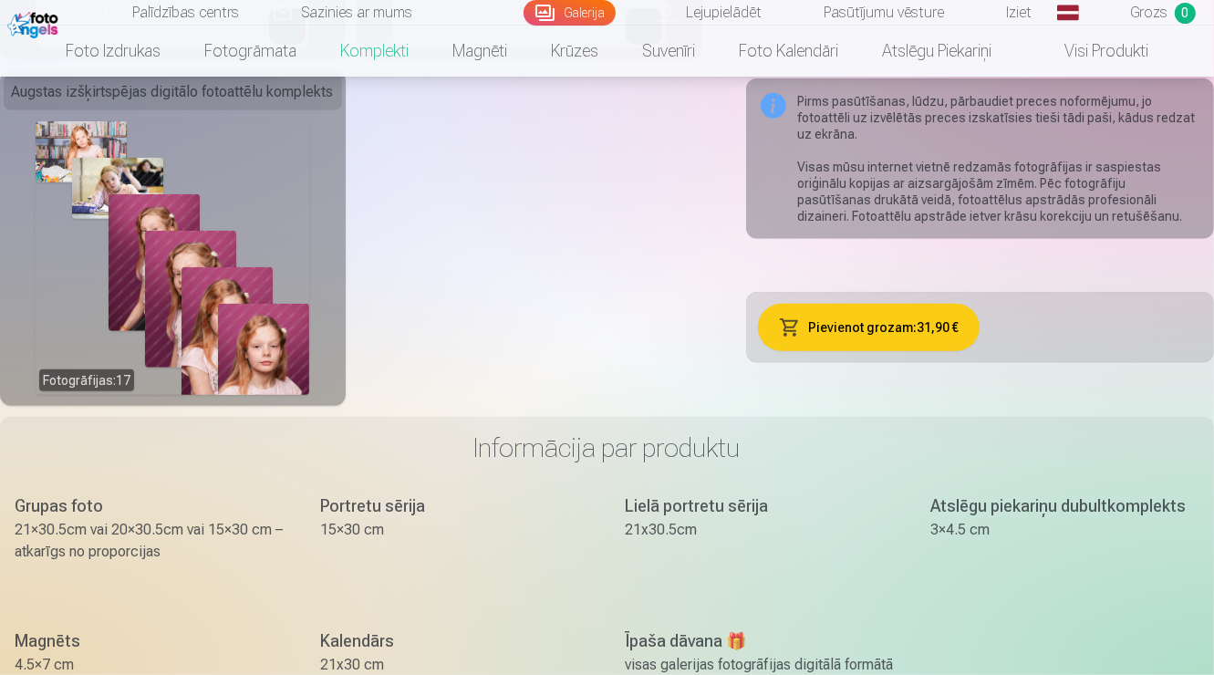
click at [233, 311] on div "Fotogrāfijas : 17" at bounding box center [173, 258] width 274 height 274
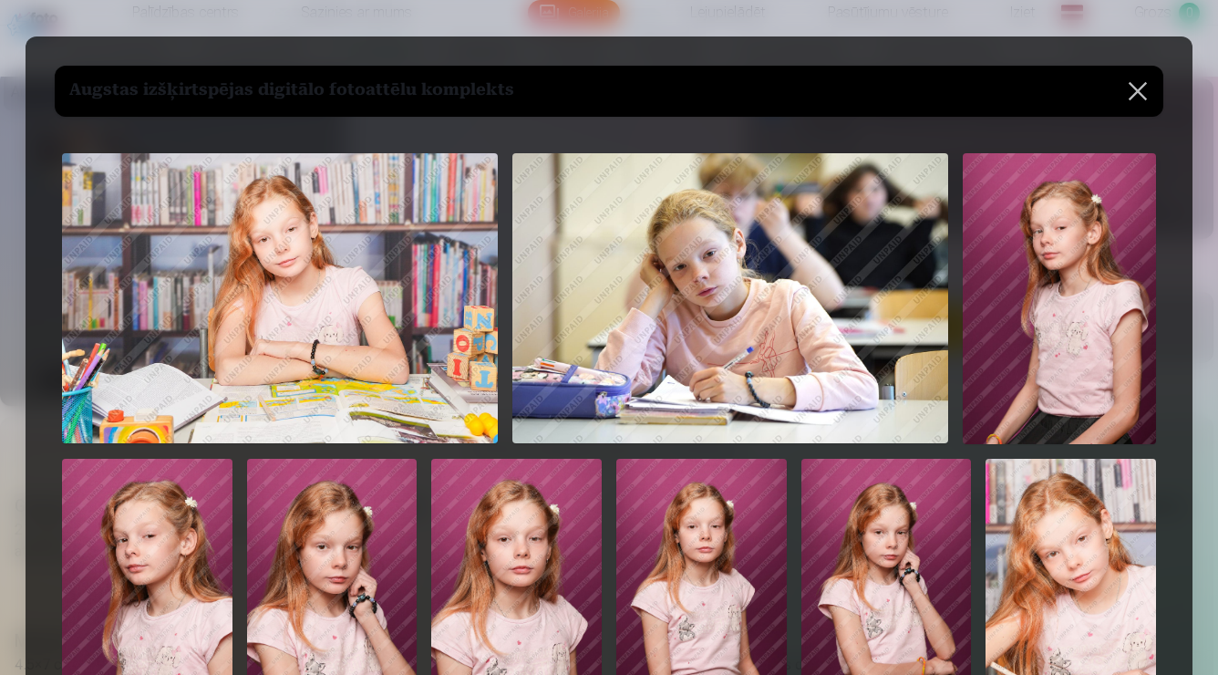
click at [1131, 88] on button at bounding box center [1138, 91] width 51 height 51
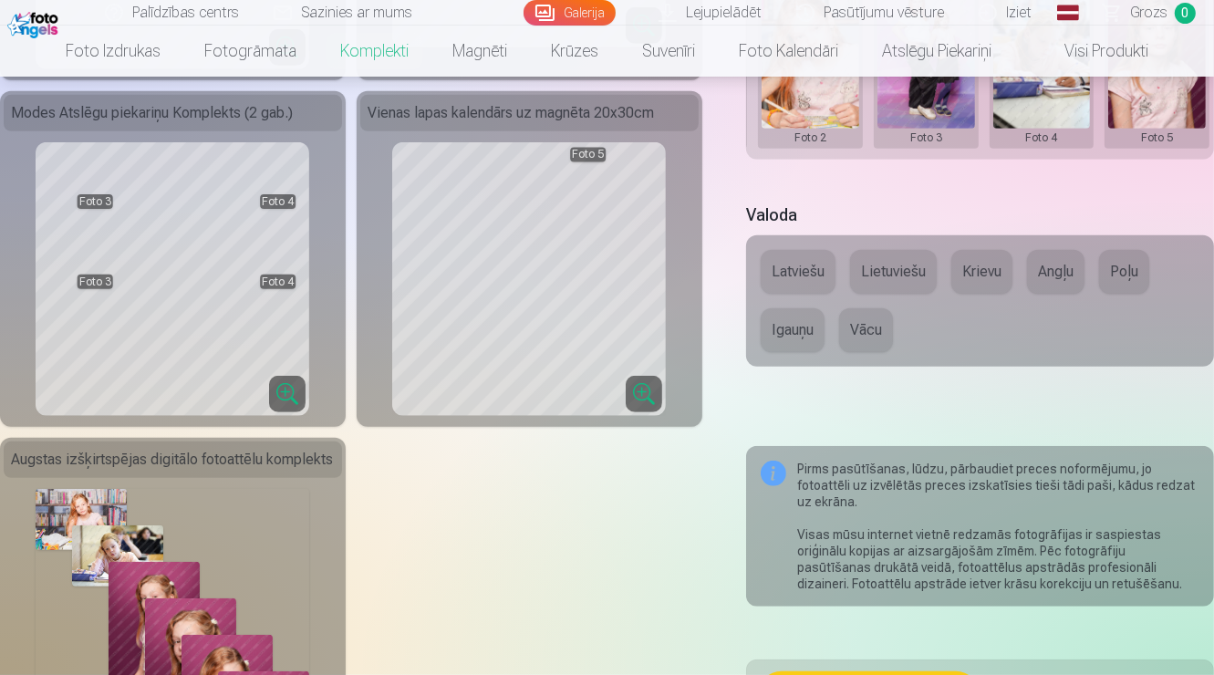
scroll to position [784, 0]
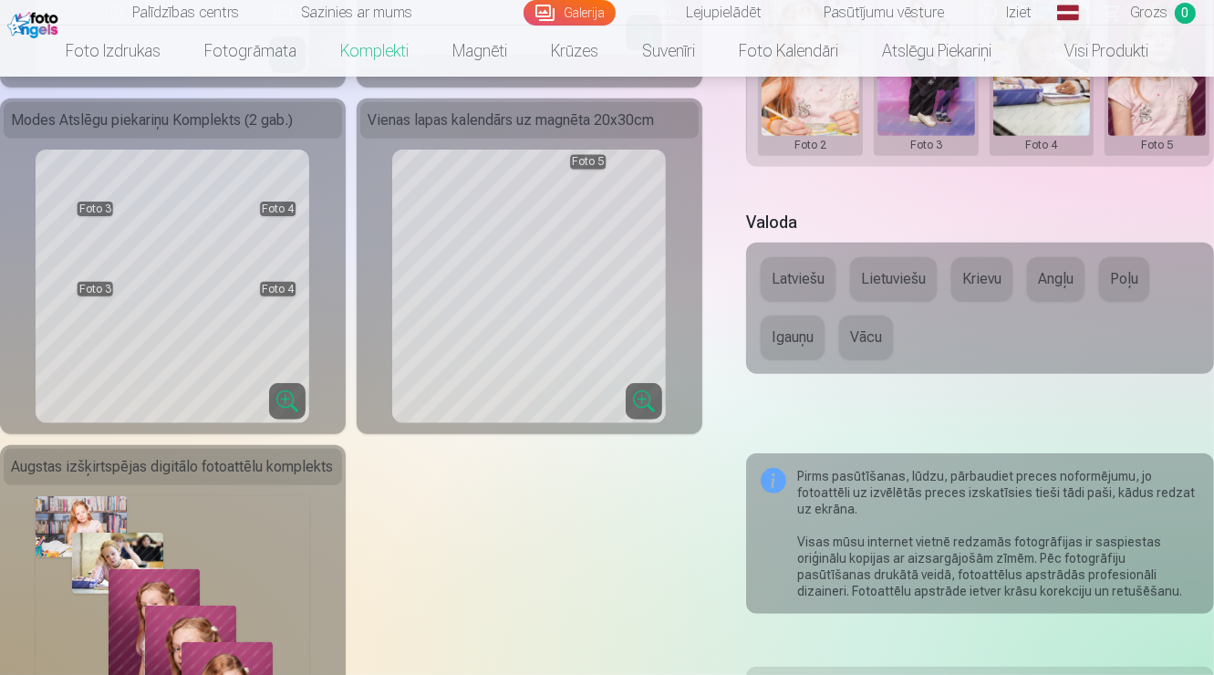
drag, startPoint x: 234, startPoint y: 509, endPoint x: 438, endPoint y: 449, distance: 212.1
click at [438, 449] on div "Grupas fotoattēlu izdrukas 21x30 cm Fotogrāfiju sērija no 8 fotogrāfijām 15x30 …" at bounding box center [351, 82] width 702 height 1397
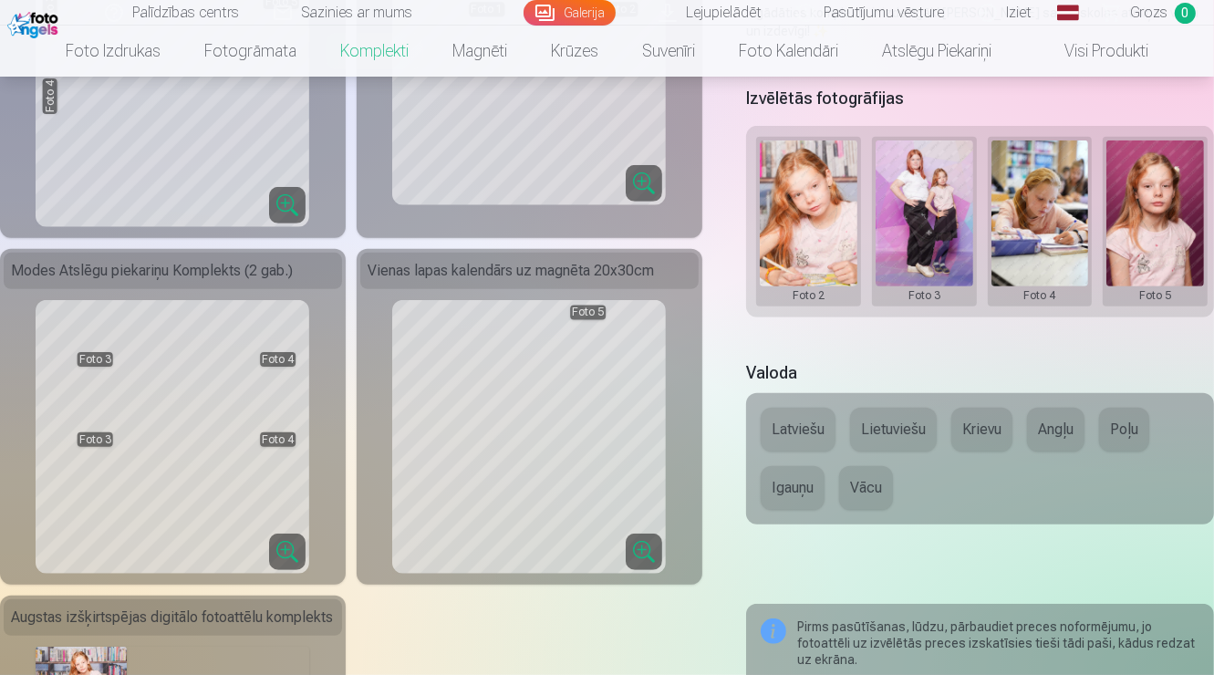
scroll to position [0, 0]
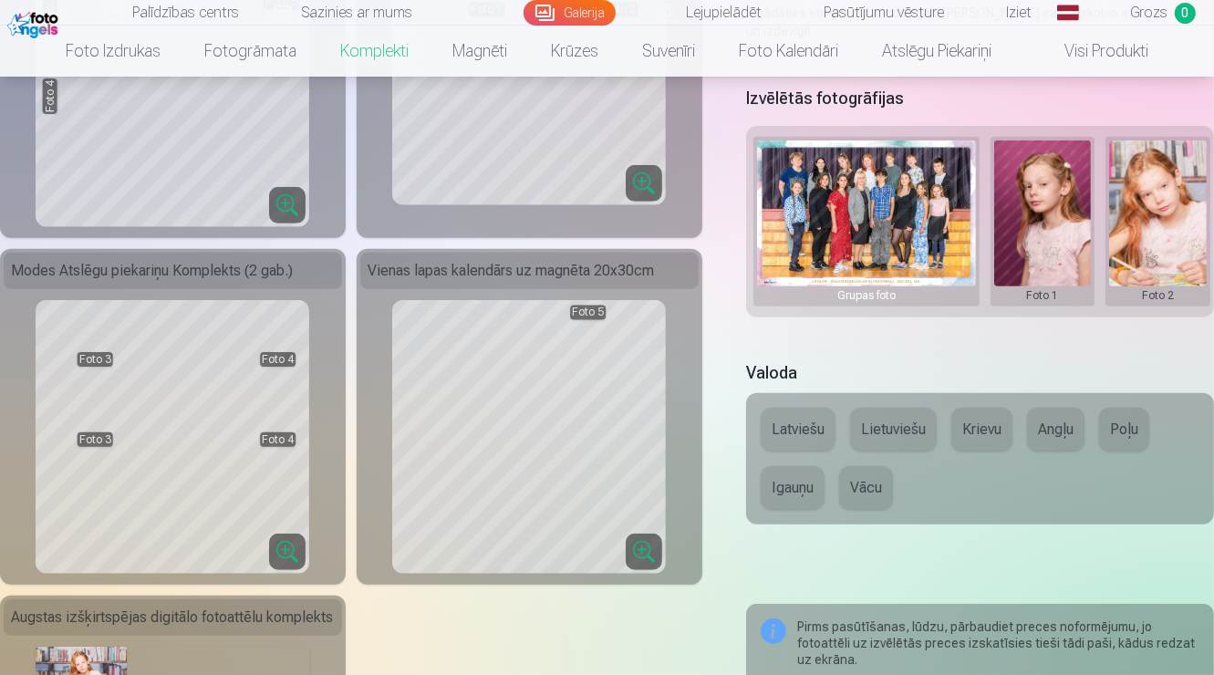
click at [905, 207] on img at bounding box center [866, 213] width 219 height 146
click at [883, 215] on img at bounding box center [866, 213] width 219 height 146
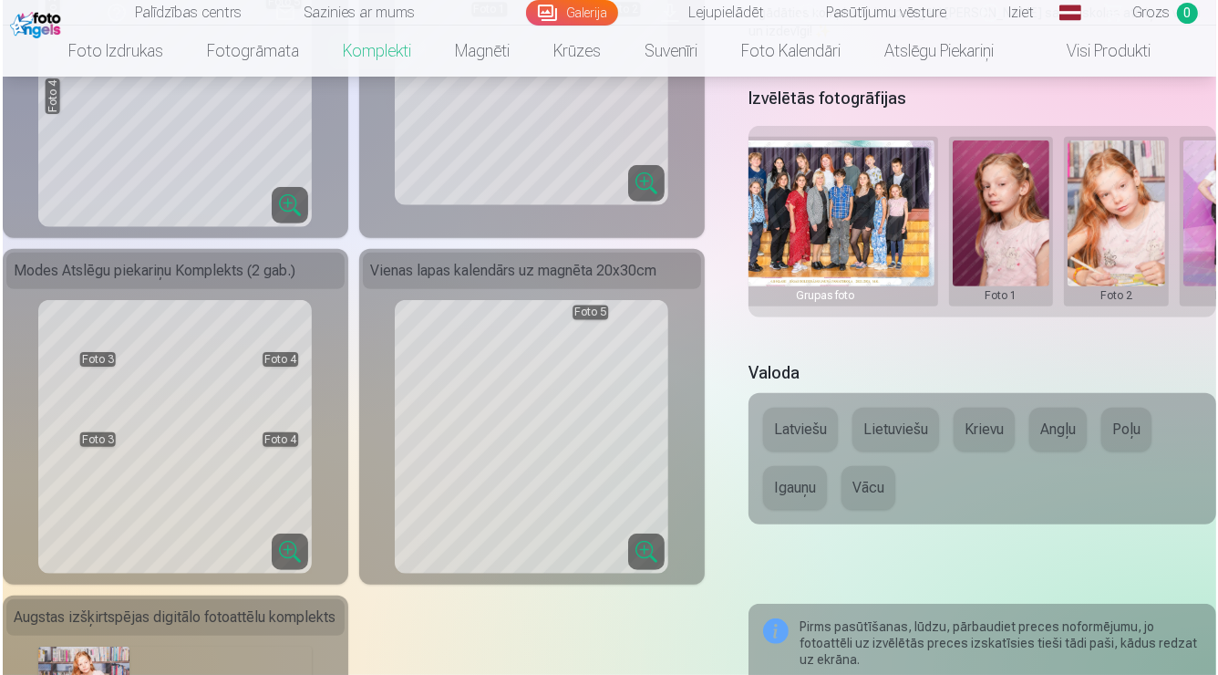
scroll to position [0, 46]
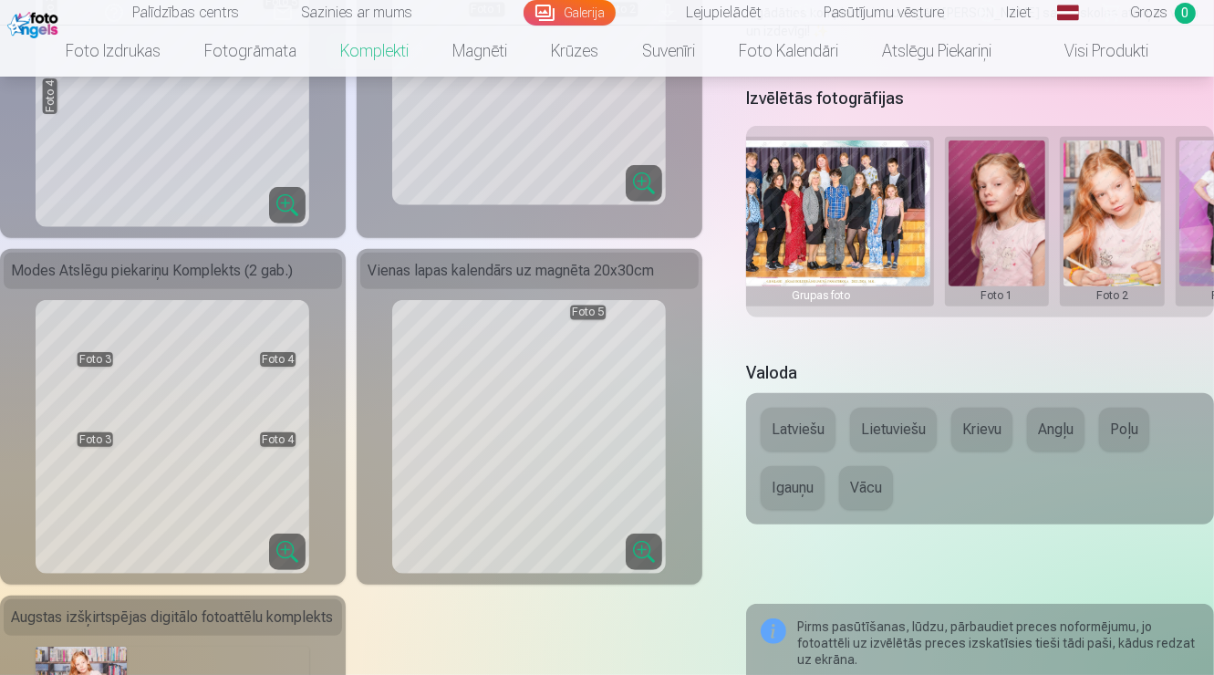
click at [1020, 227] on button at bounding box center [997, 221] width 98 height 162
click at [977, 237] on button "Nomainiet foto" at bounding box center [996, 226] width 149 height 51
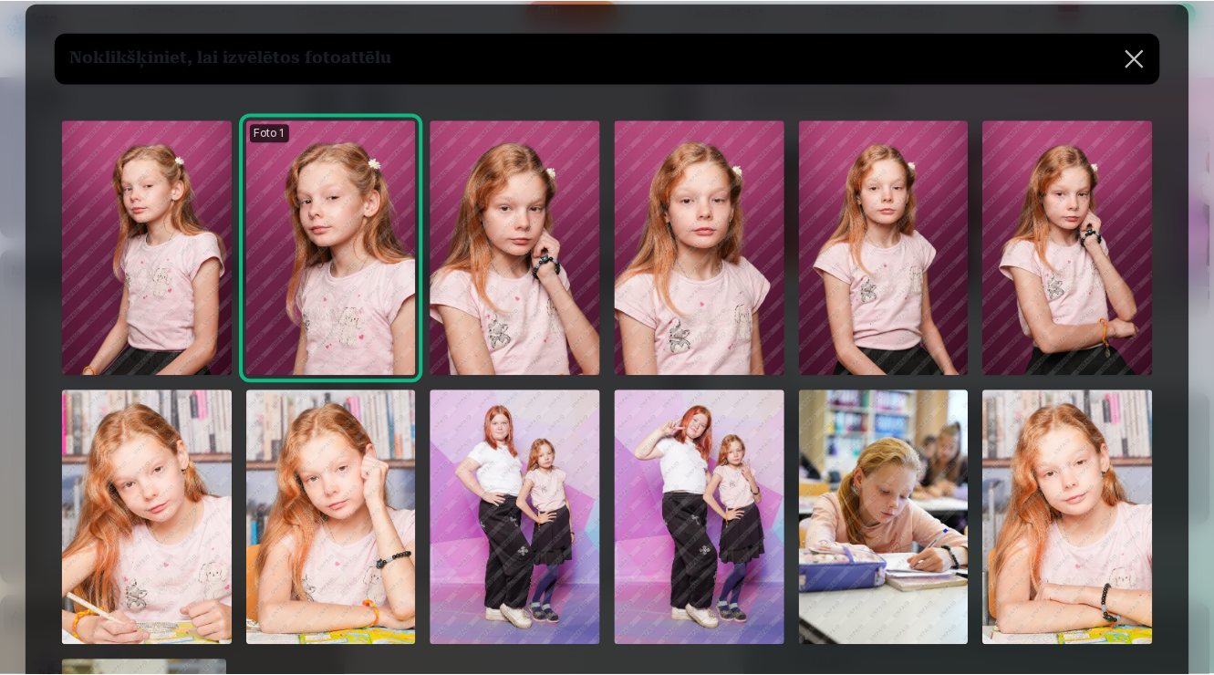
scroll to position [29, 0]
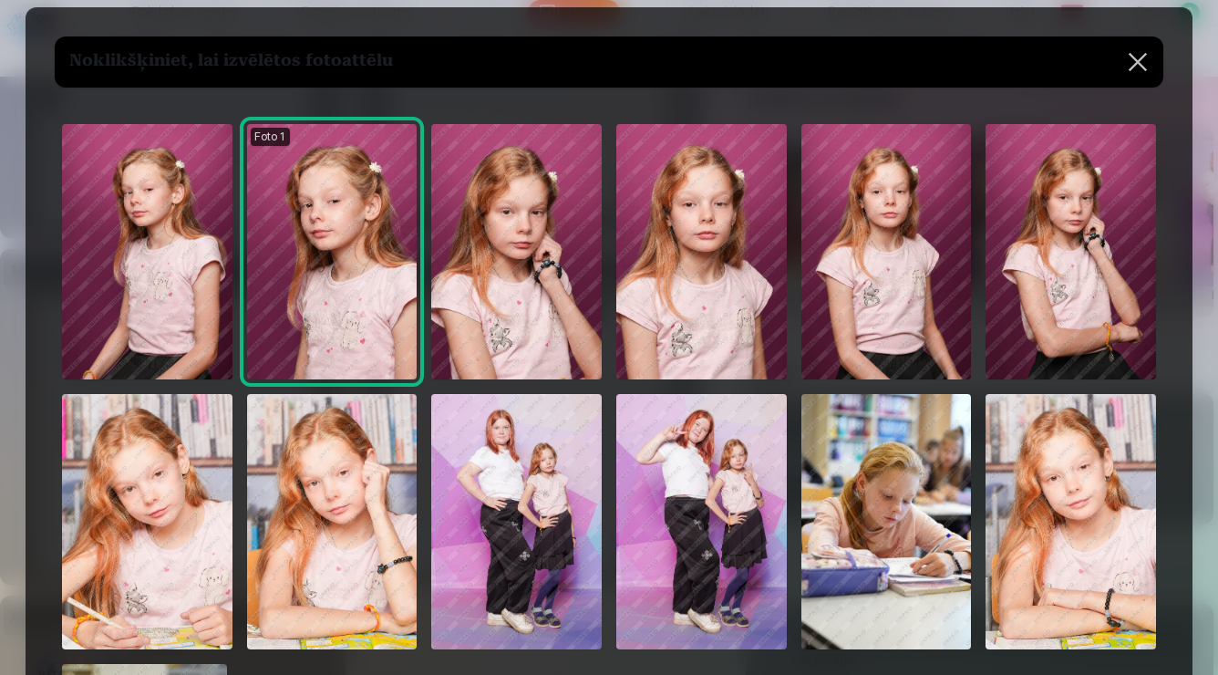
click at [485, 283] on img at bounding box center [516, 251] width 171 height 255
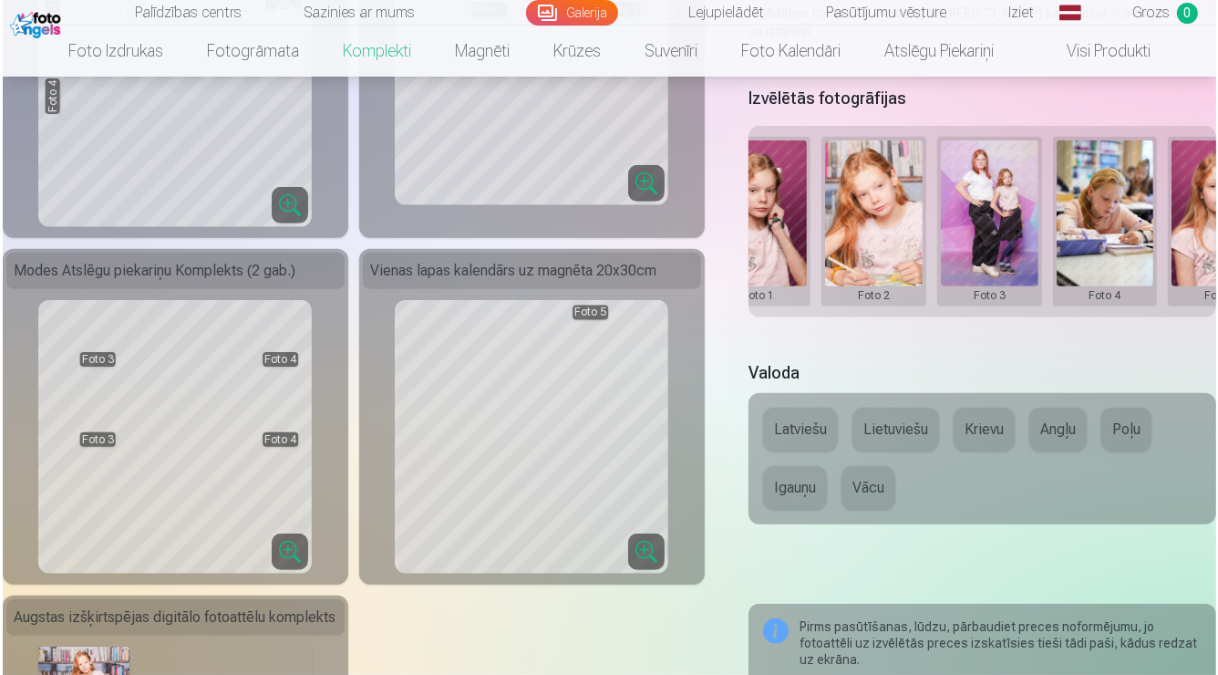
scroll to position [0, 288]
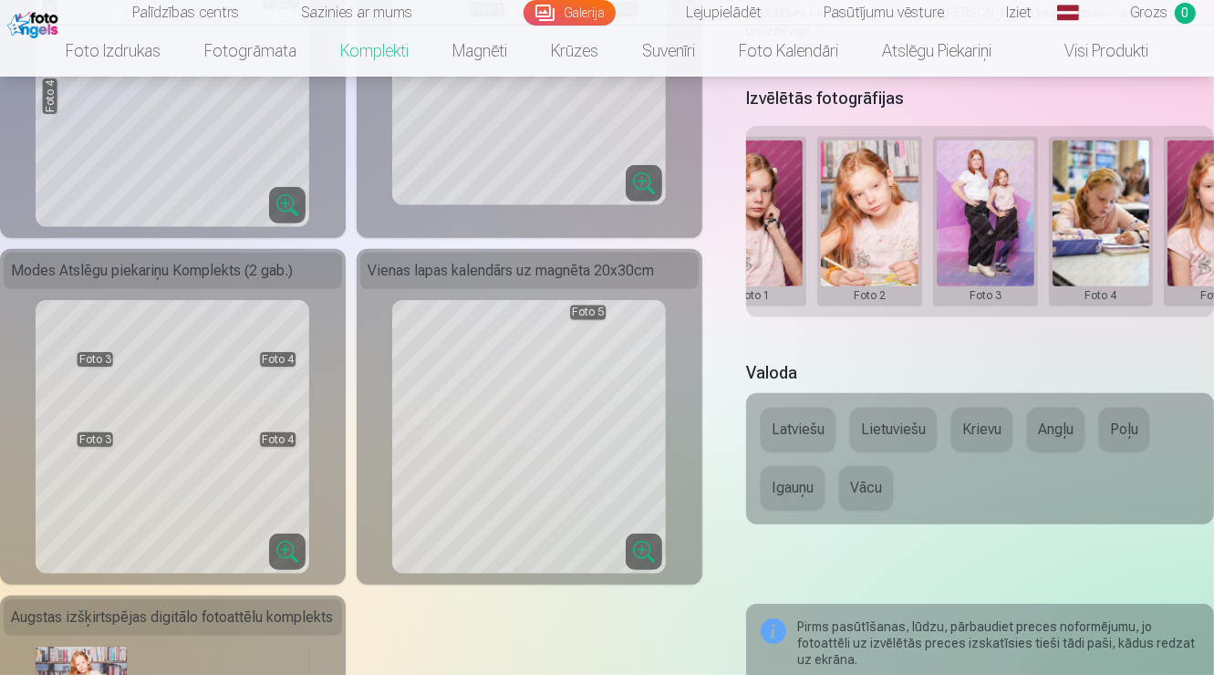
click at [1009, 221] on button at bounding box center [986, 221] width 98 height 162
click at [985, 222] on button "Nomainiet foto" at bounding box center [984, 226] width 149 height 51
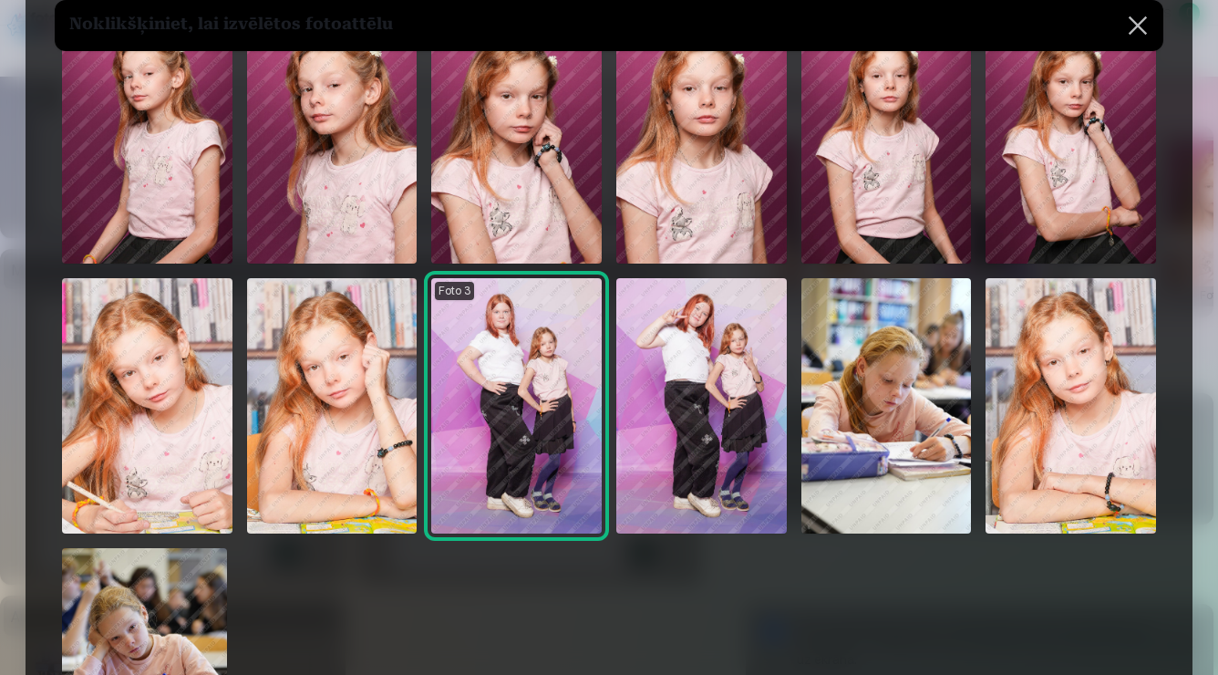
scroll to position [146, 0]
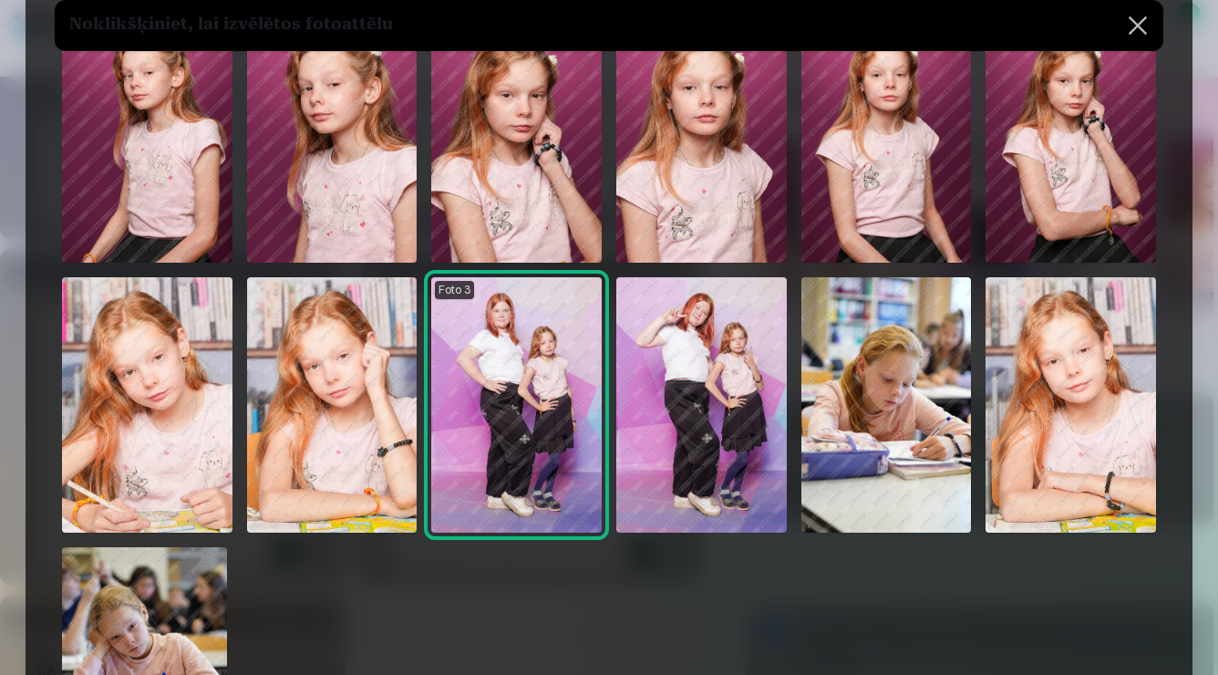
click at [730, 351] on img at bounding box center [701, 404] width 171 height 255
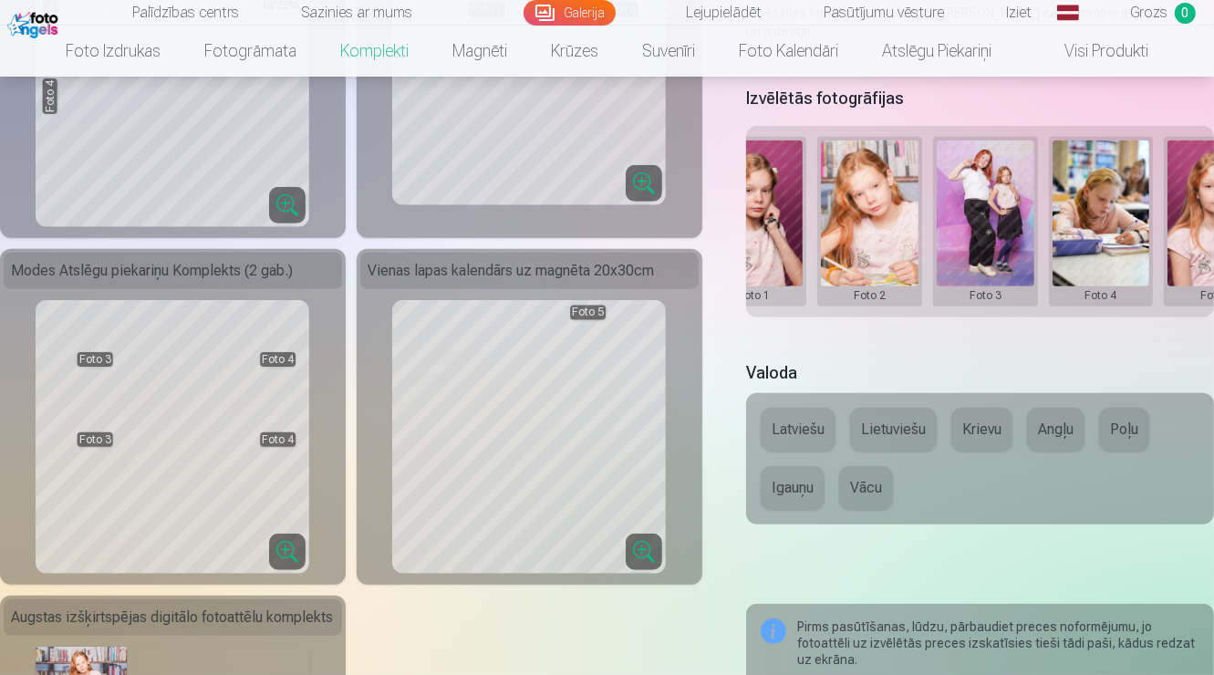
click at [988, 252] on button at bounding box center [986, 221] width 98 height 162
click at [995, 214] on button "Nomainiet foto" at bounding box center [984, 226] width 149 height 51
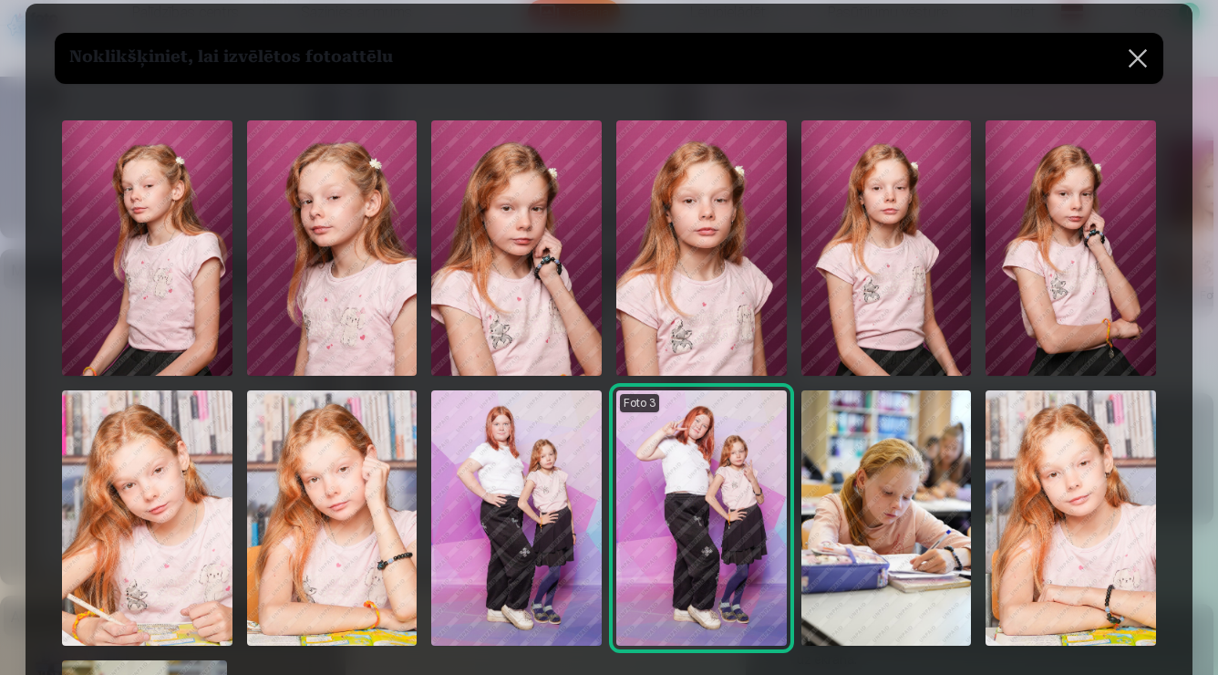
scroll to position [27, 0]
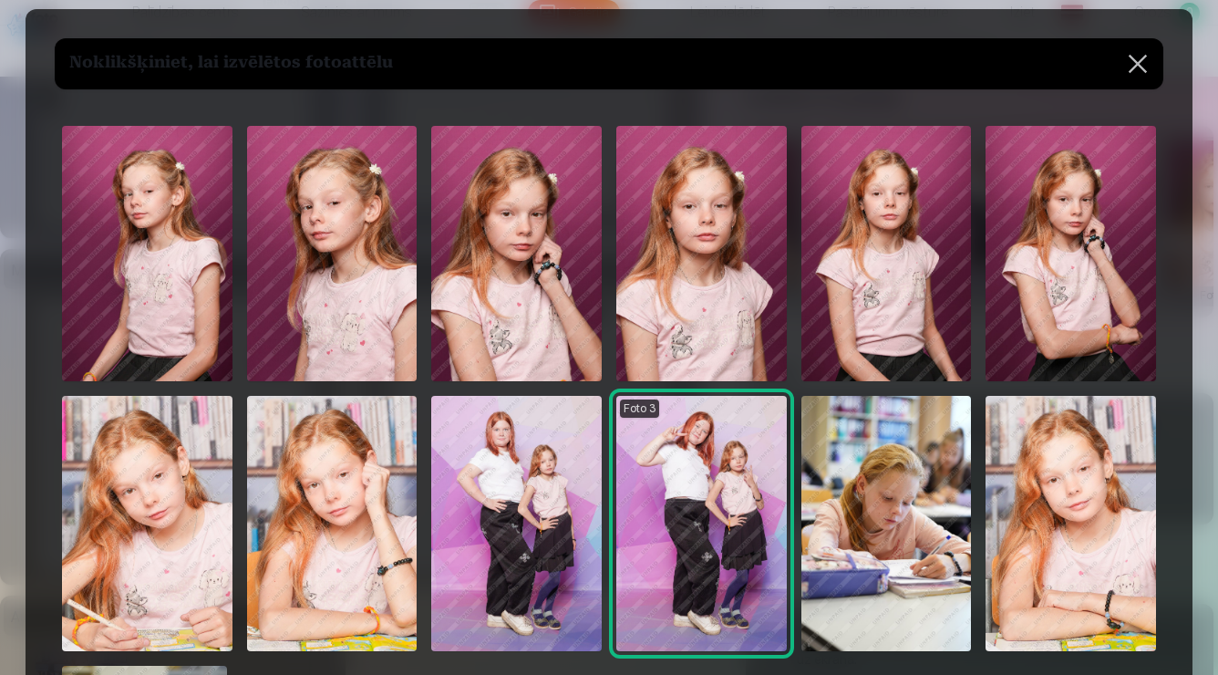
click at [675, 273] on img at bounding box center [701, 253] width 171 height 255
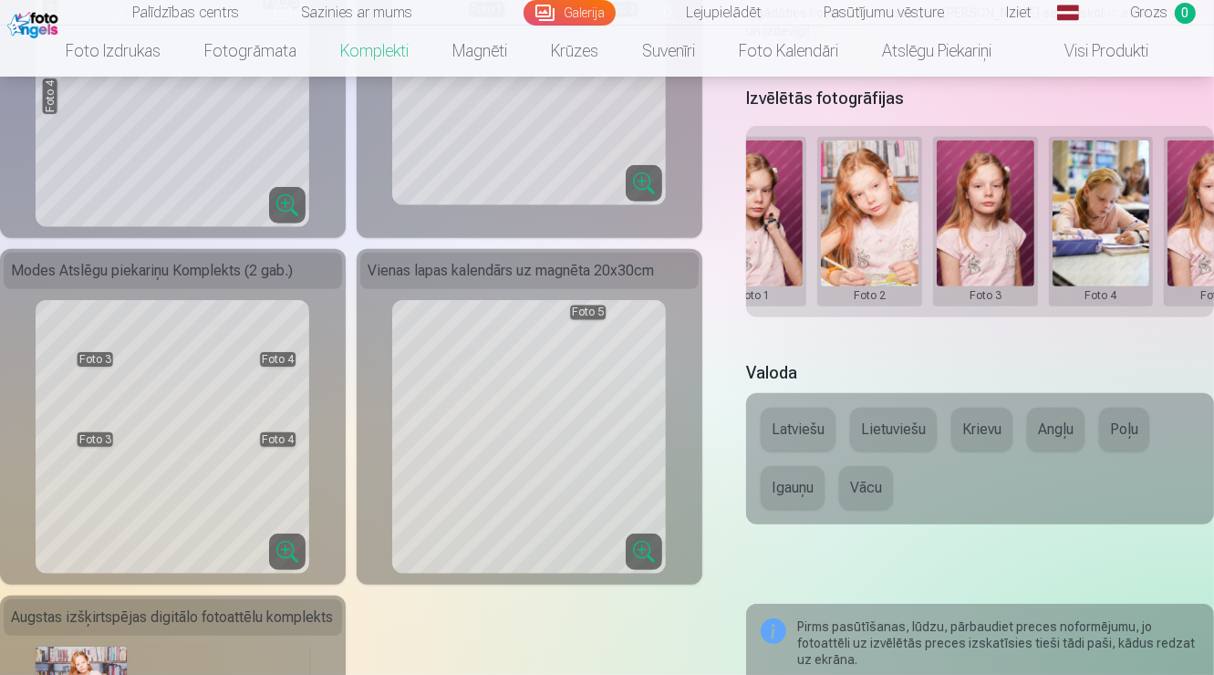
click at [1098, 263] on button at bounding box center [1101, 221] width 98 height 162
click at [1095, 219] on button "Nomainiet foto" at bounding box center [1099, 226] width 149 height 51
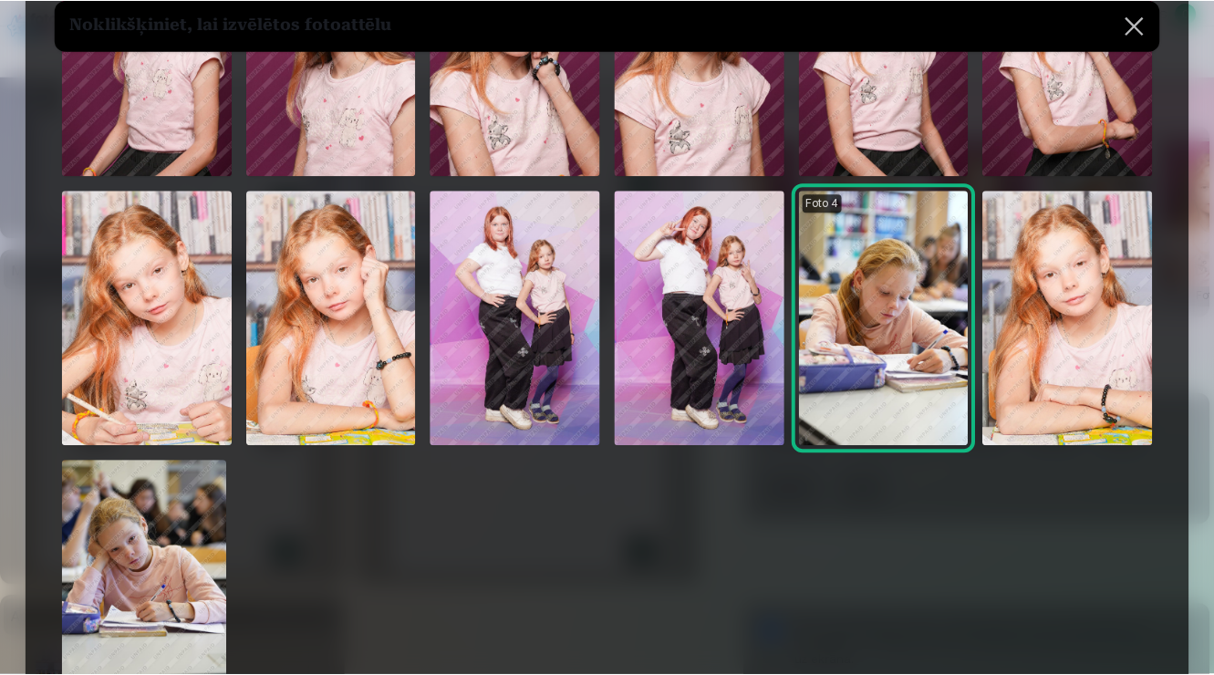
scroll to position [270, 0]
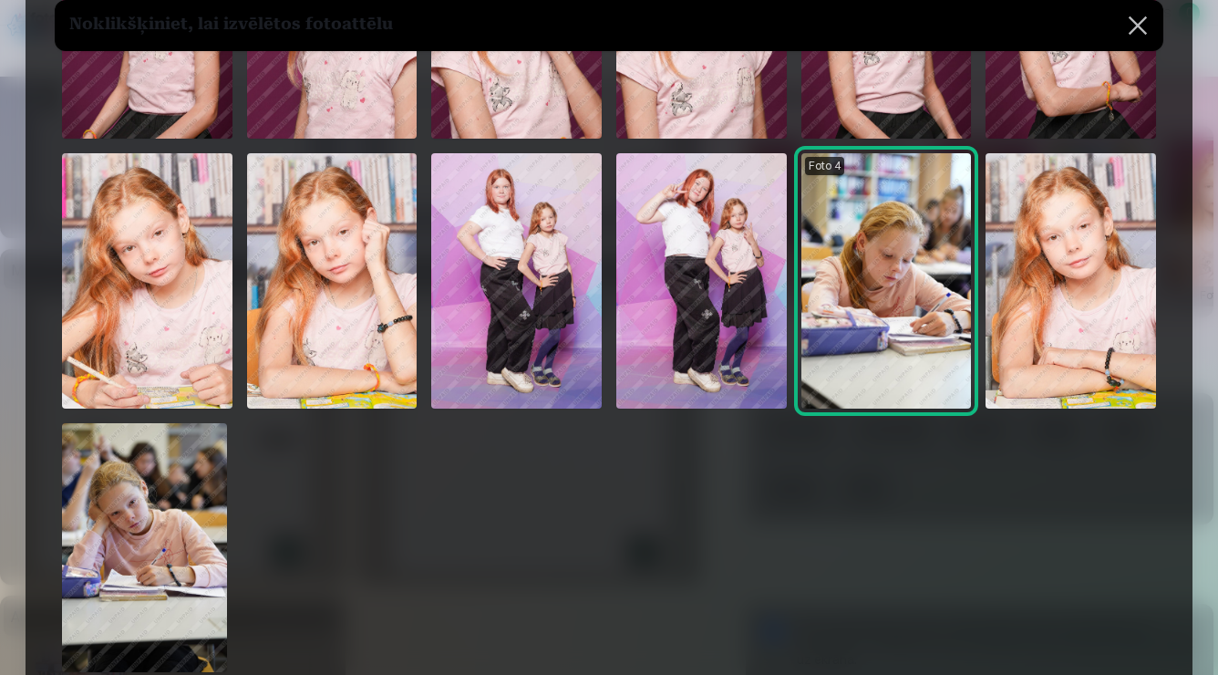
click at [1121, 326] on img at bounding box center [1071, 280] width 171 height 255
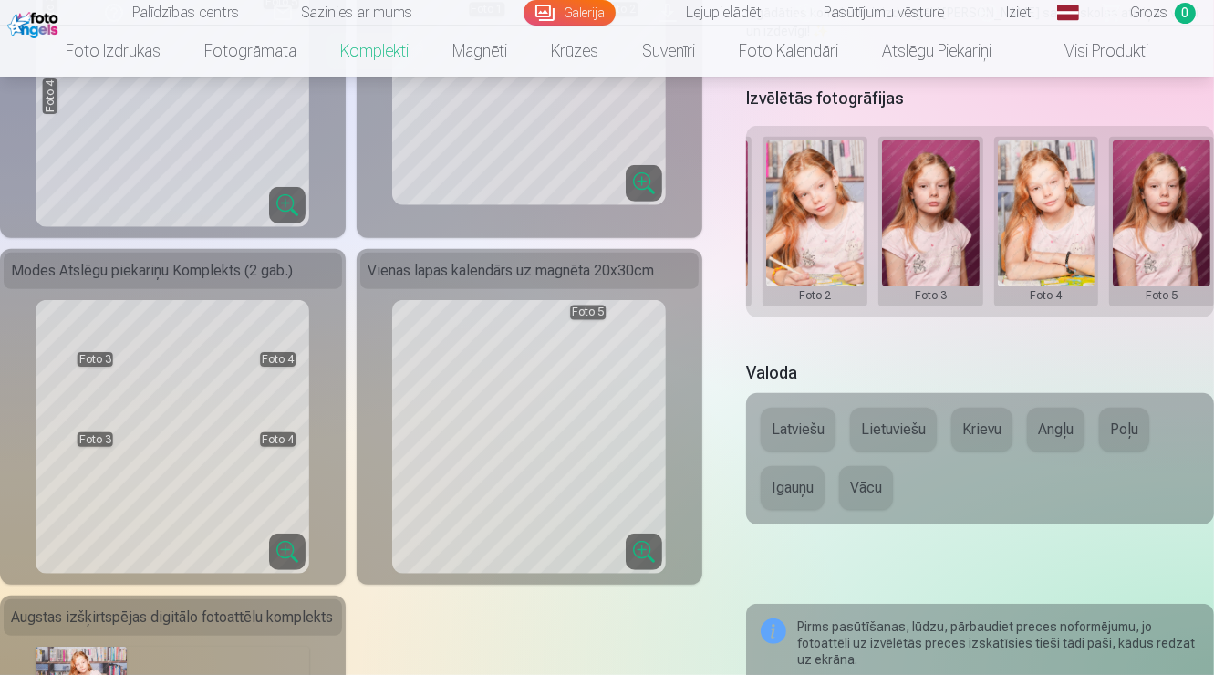
scroll to position [0, 349]
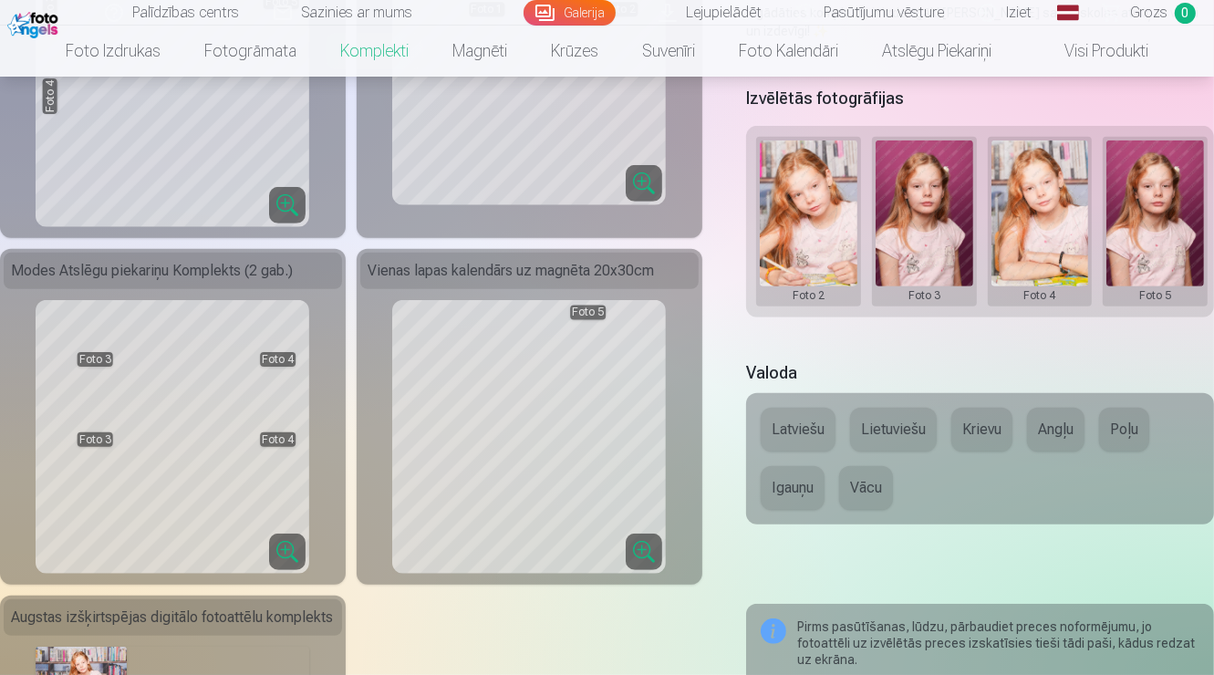
click at [1138, 248] on button at bounding box center [1155, 221] width 98 height 162
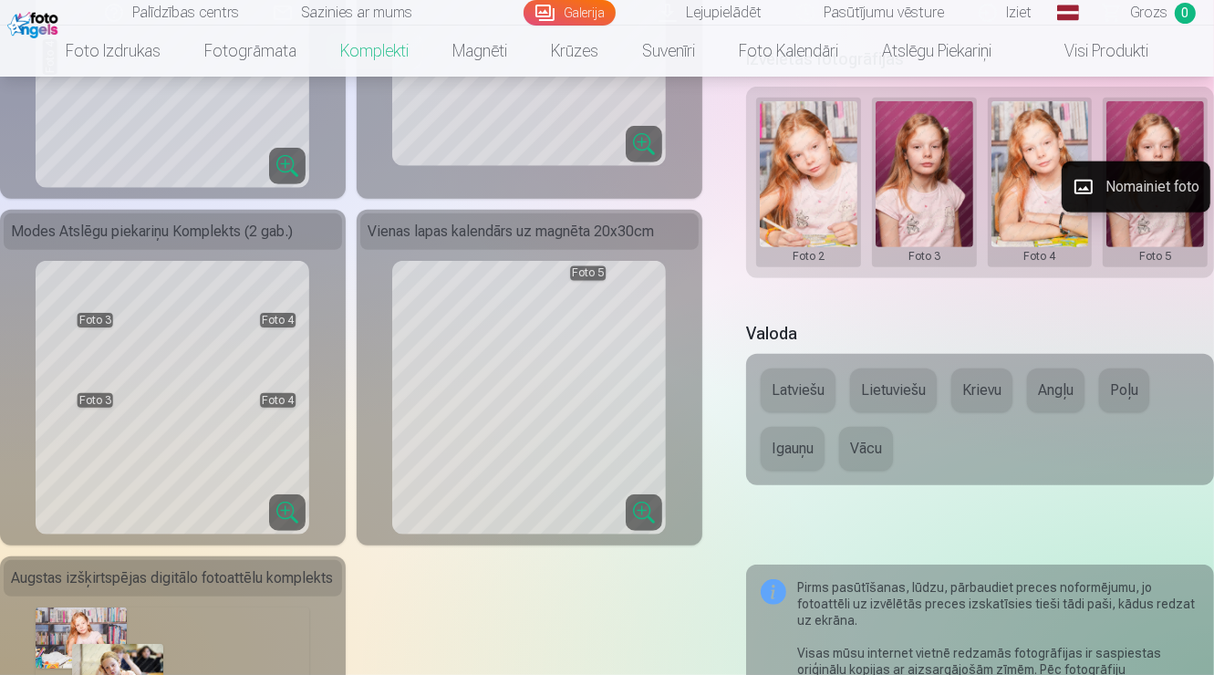
scroll to position [670, 0]
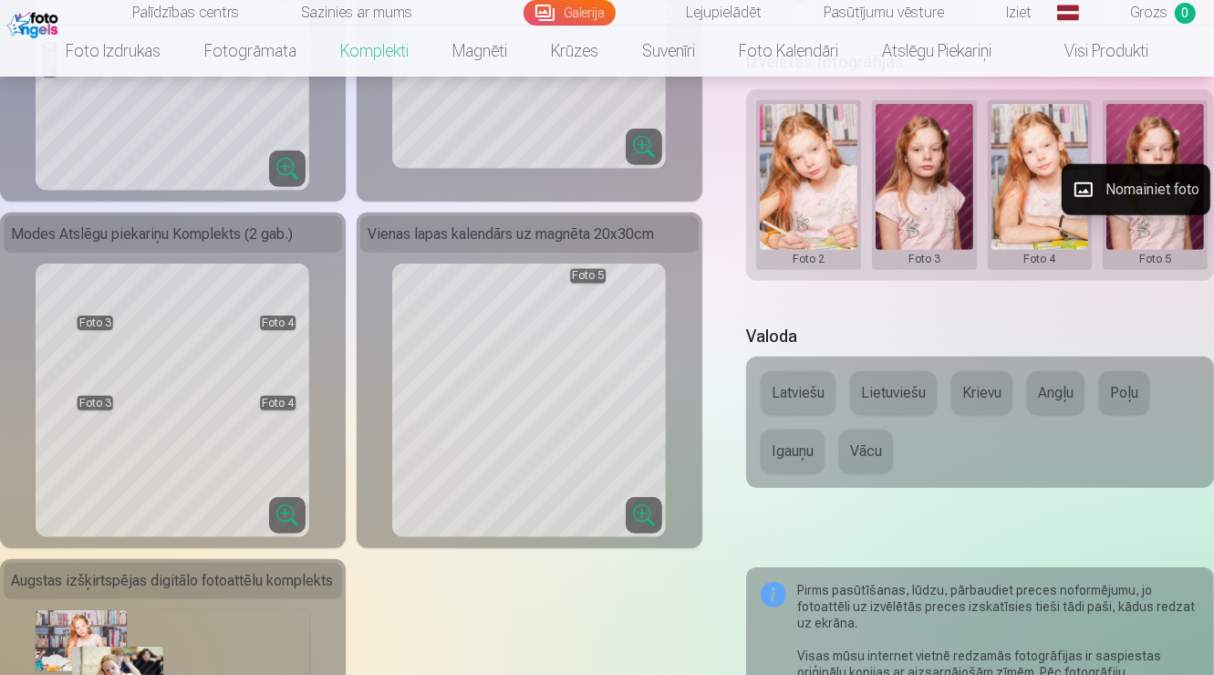
click at [716, 279] on div at bounding box center [607, 337] width 1214 height 675
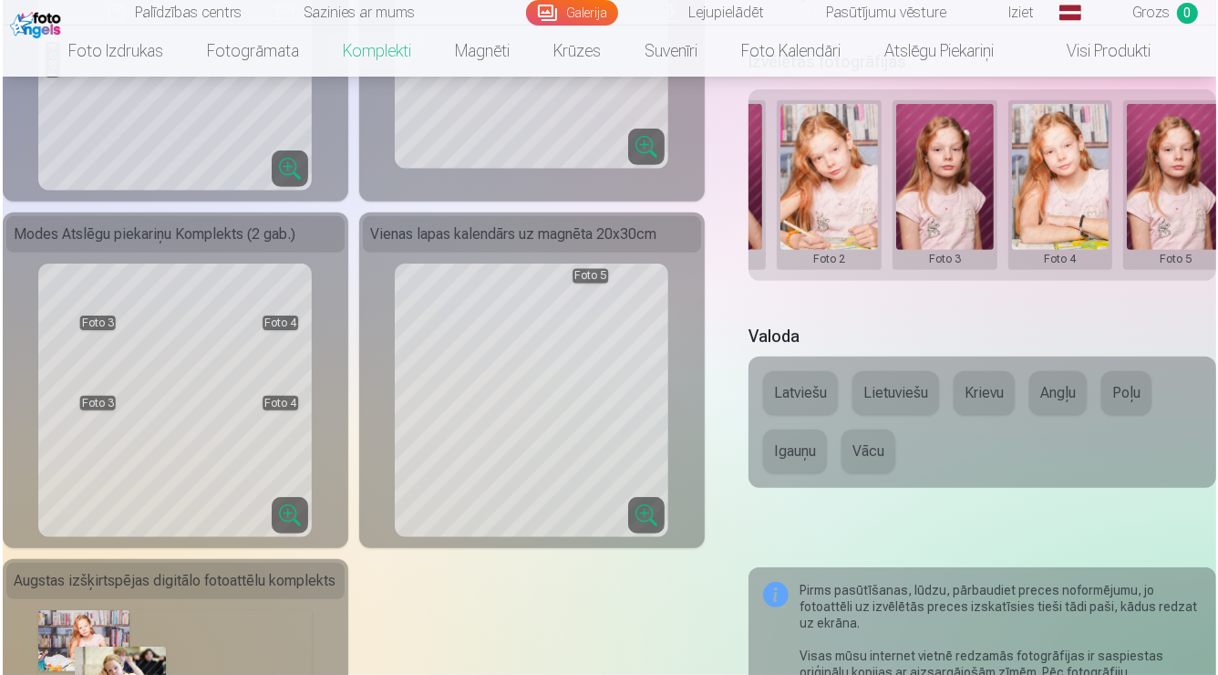
scroll to position [0, 349]
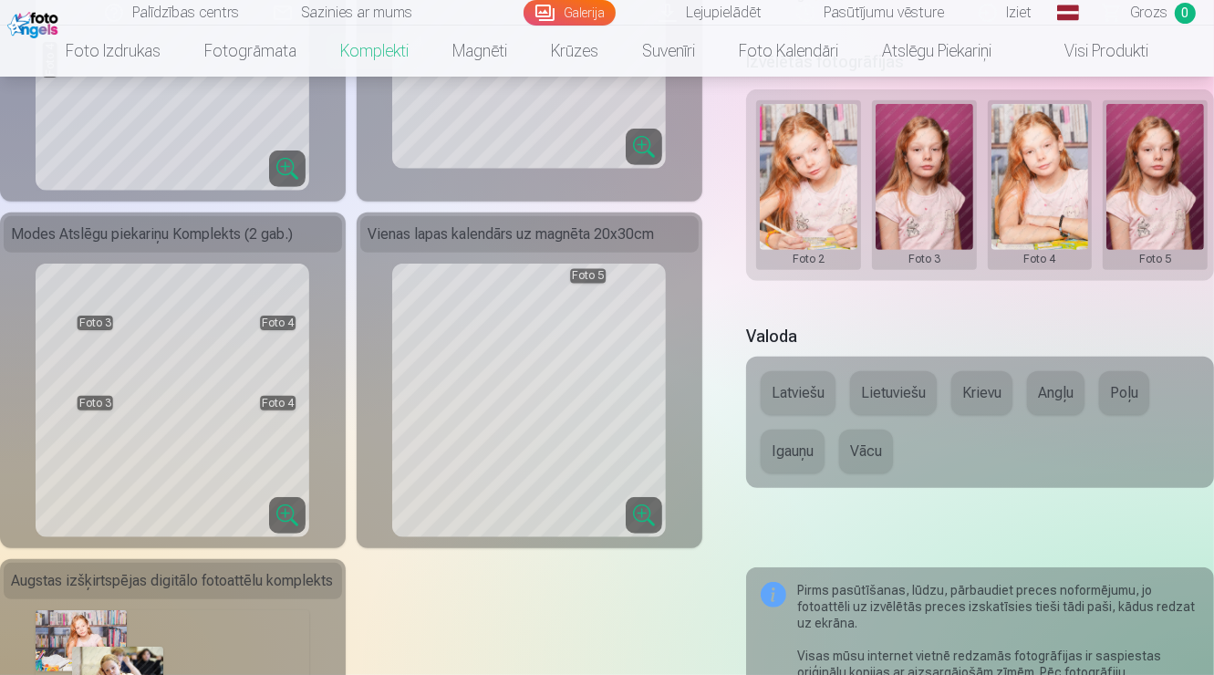
click at [1167, 179] on button at bounding box center [1155, 185] width 98 height 162
click at [1133, 209] on button "Nomainiet foto" at bounding box center [1135, 189] width 149 height 51
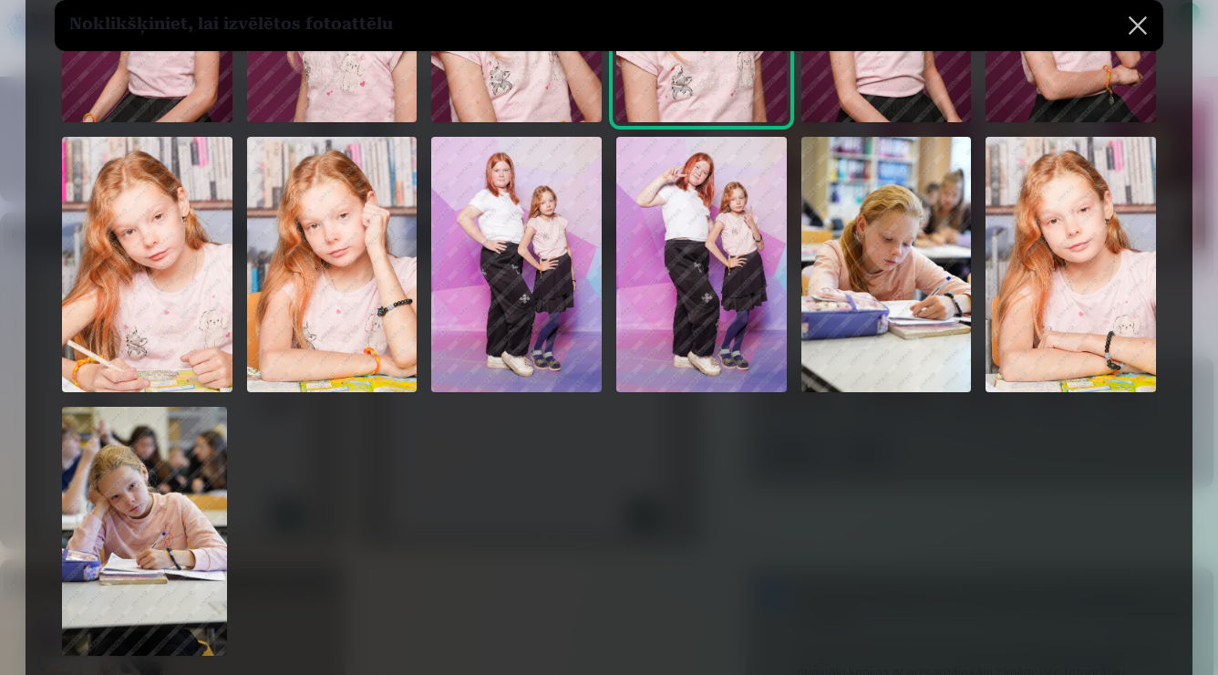
scroll to position [286, 0]
click at [994, 296] on img at bounding box center [1071, 264] width 171 height 255
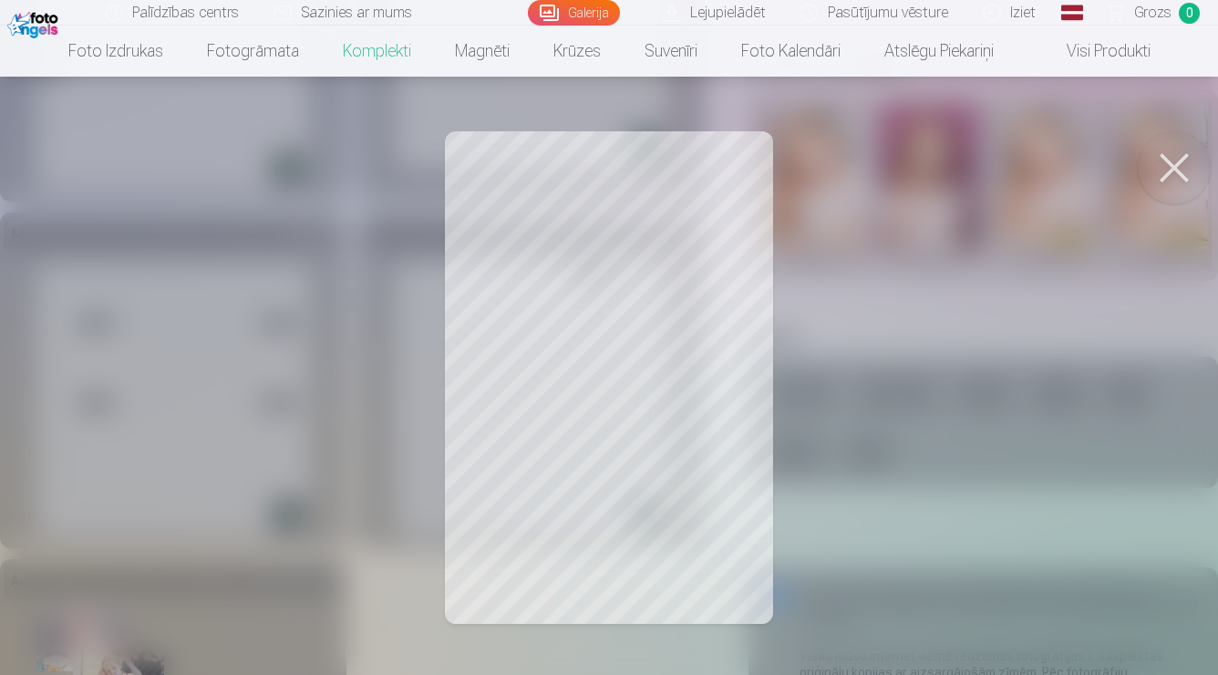
click at [1169, 172] on button at bounding box center [1174, 167] width 73 height 73
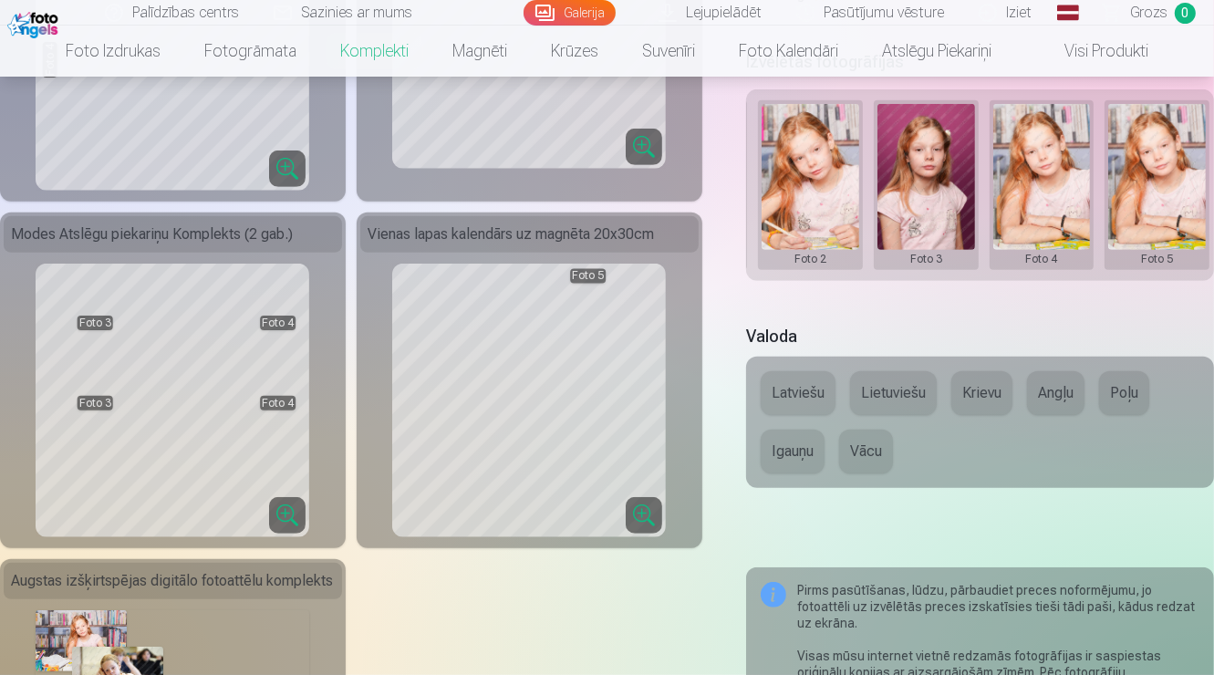
click at [1160, 193] on button at bounding box center [1157, 185] width 98 height 162
click at [1161, 193] on button "Nomainiet foto" at bounding box center [1135, 189] width 149 height 51
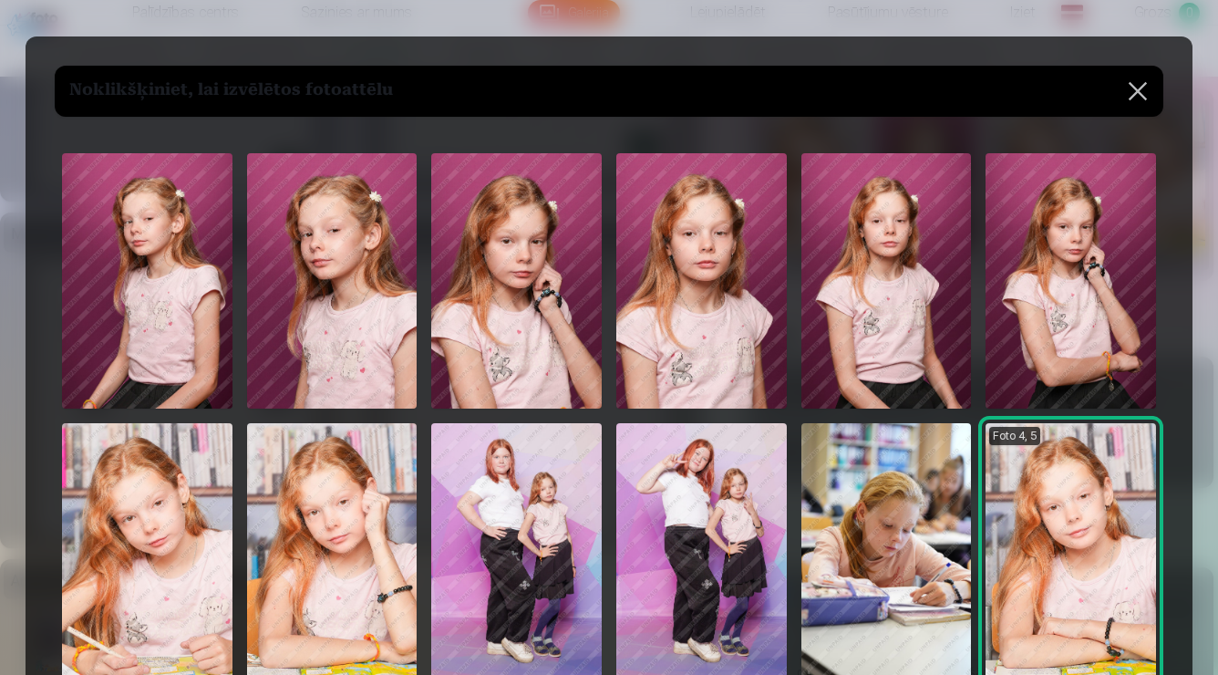
click at [737, 295] on img at bounding box center [701, 280] width 171 height 255
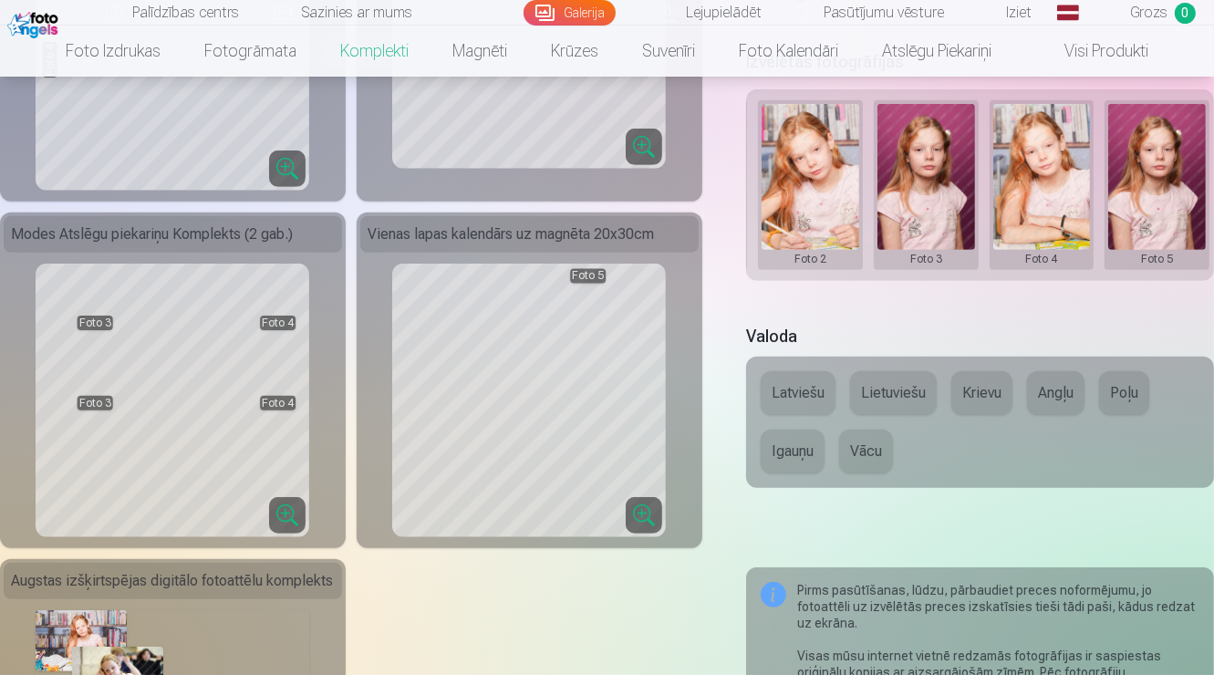
click at [830, 219] on button at bounding box center [810, 185] width 98 height 162
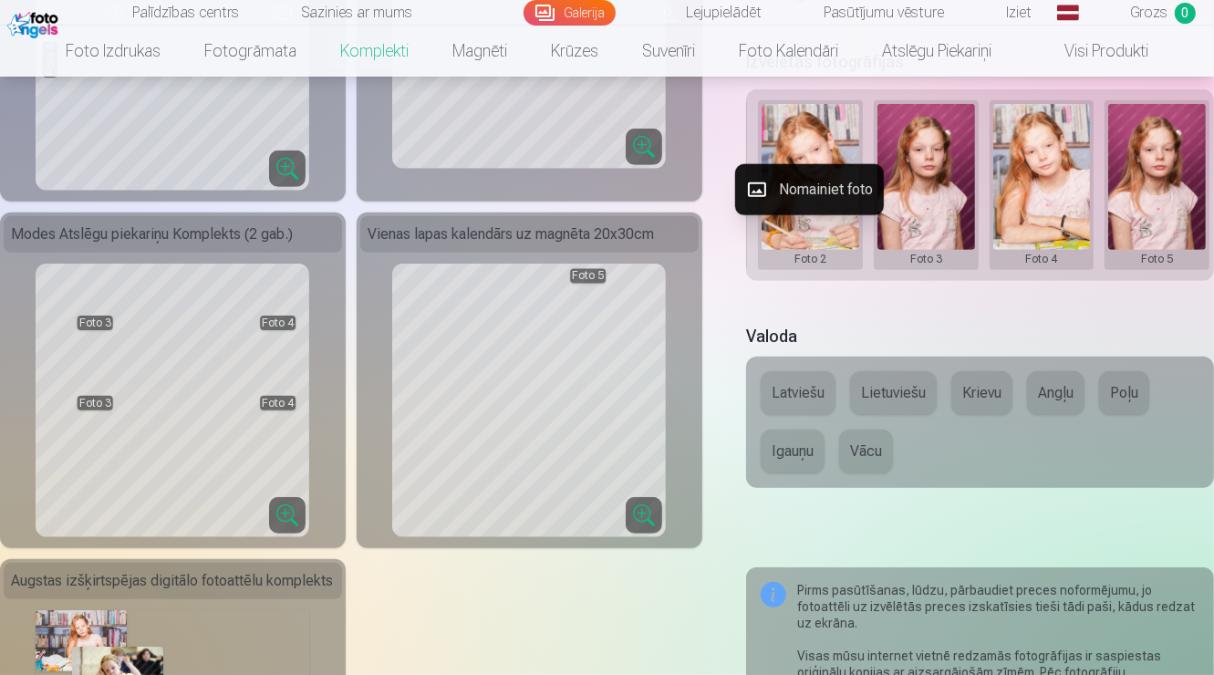
click at [785, 191] on button "Nomainiet foto" at bounding box center [809, 189] width 149 height 51
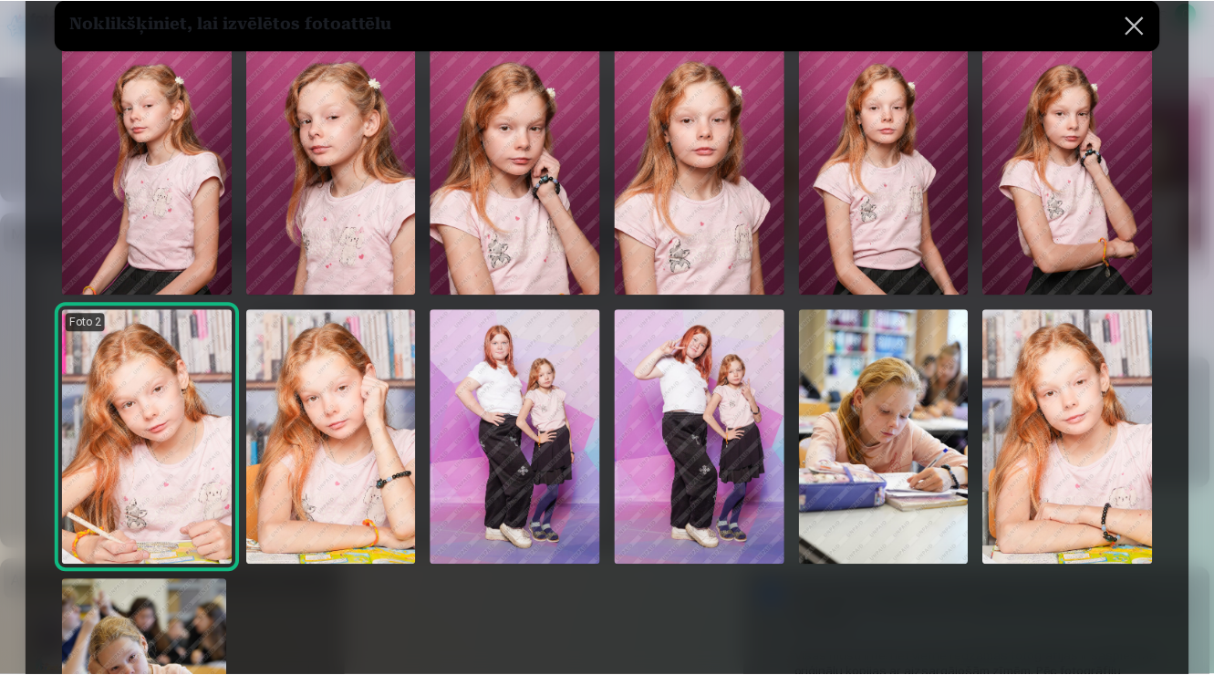
scroll to position [123, 0]
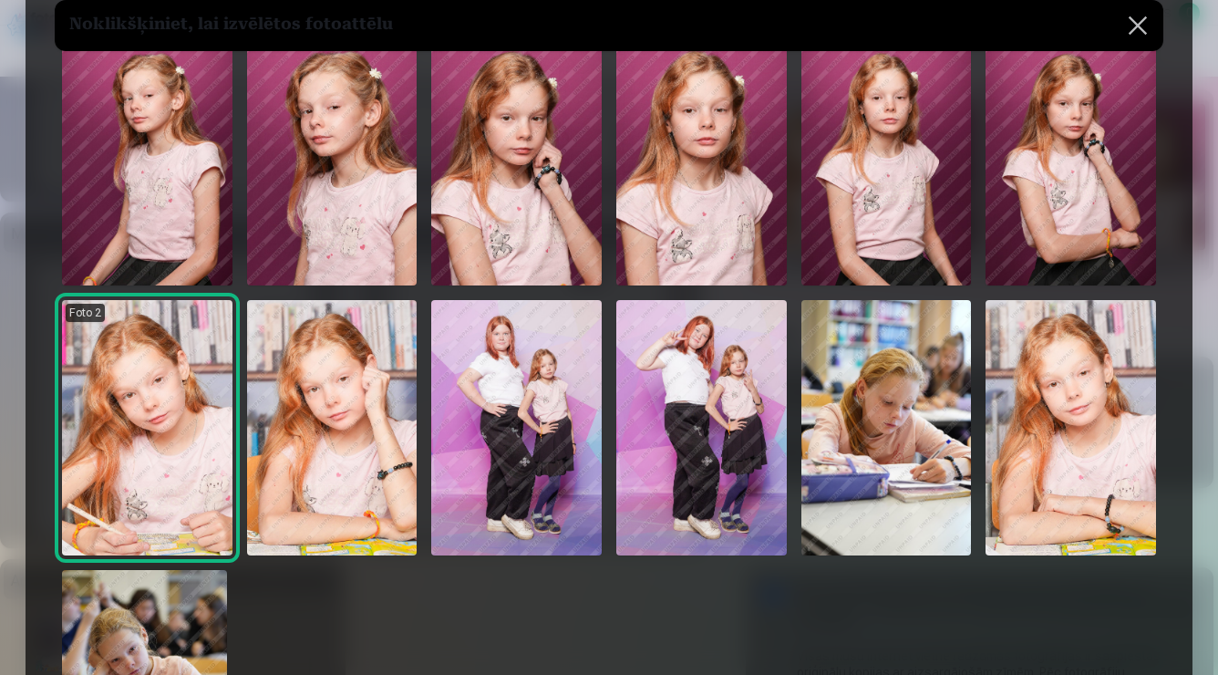
click at [1040, 426] on img at bounding box center [1071, 427] width 171 height 255
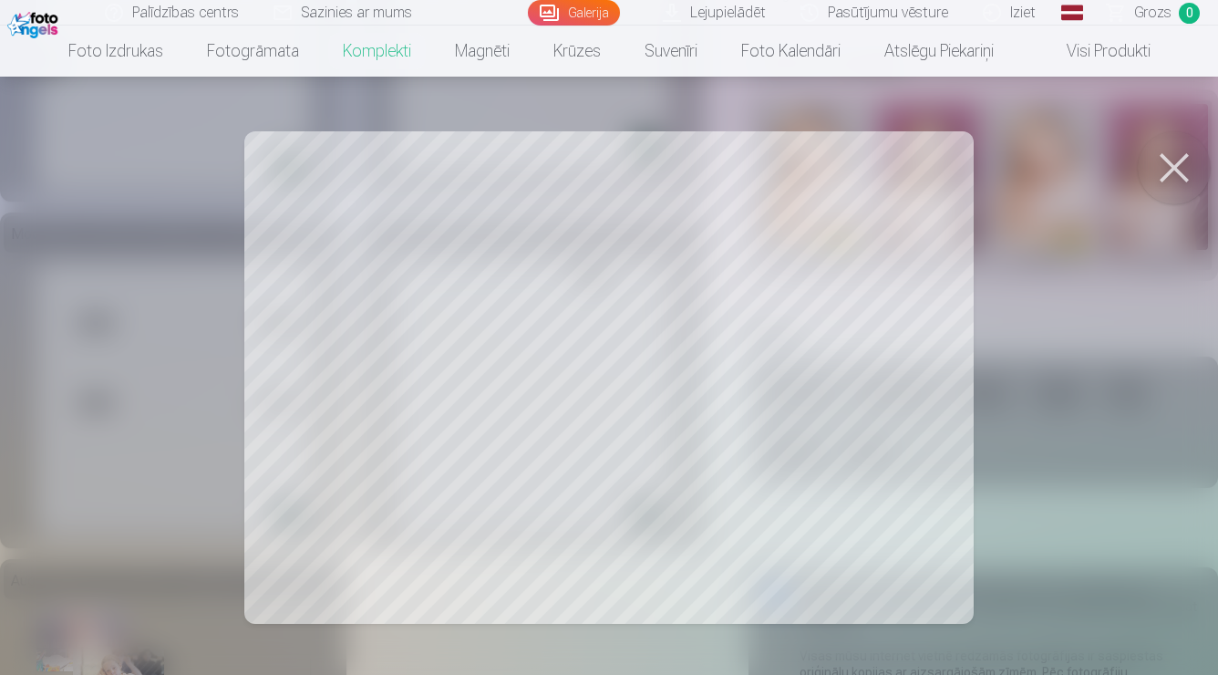
click at [1175, 164] on button at bounding box center [1174, 167] width 73 height 73
click at [1182, 152] on button at bounding box center [1174, 167] width 73 height 73
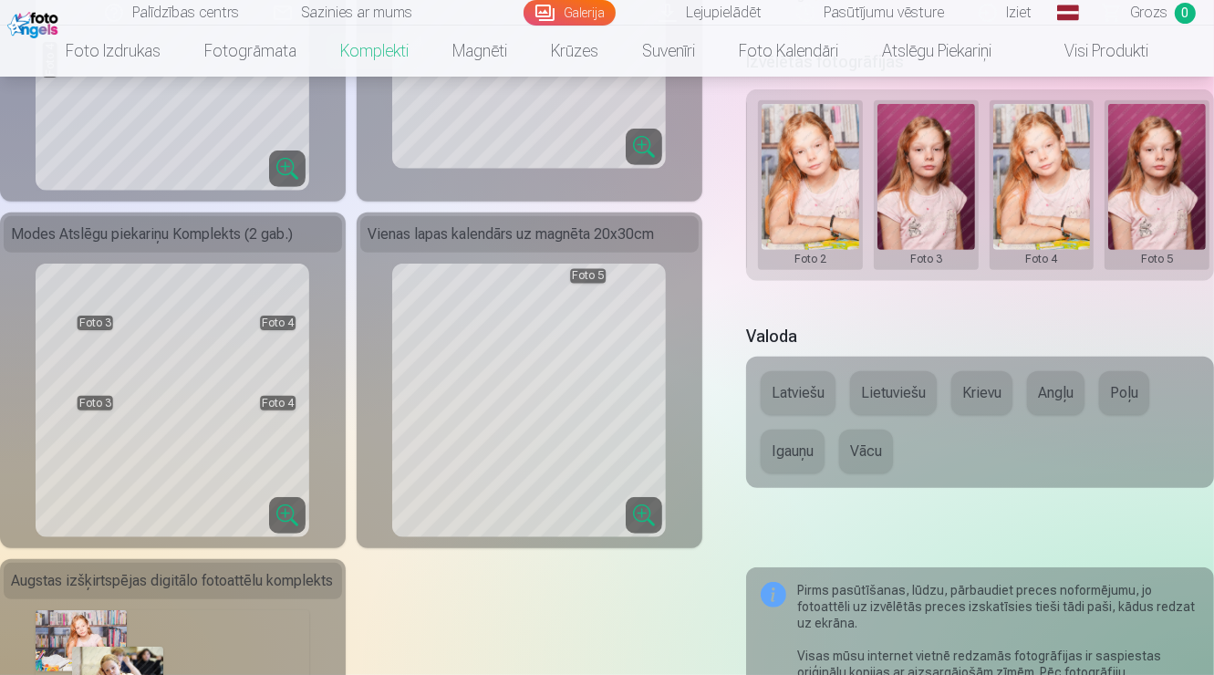
click at [245, 244] on div "Modes Atslēgu piekariņu Komplekts (2 gab.)" at bounding box center [173, 234] width 338 height 36
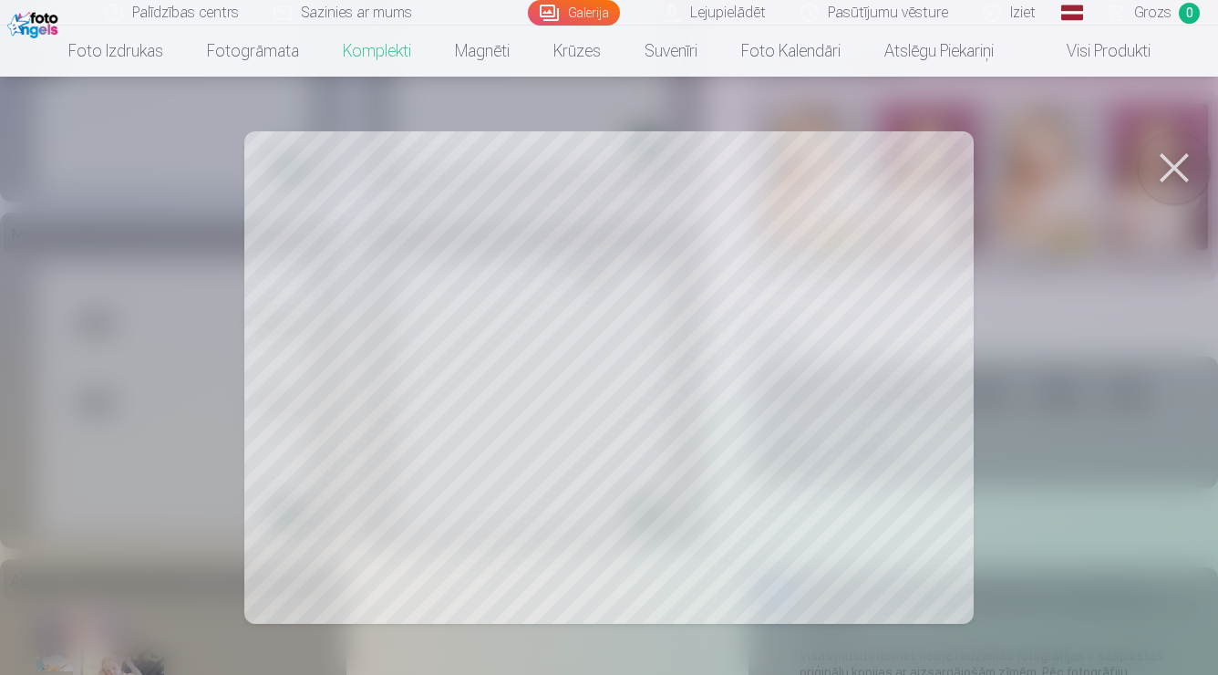
click at [1181, 171] on button at bounding box center [1174, 167] width 73 height 73
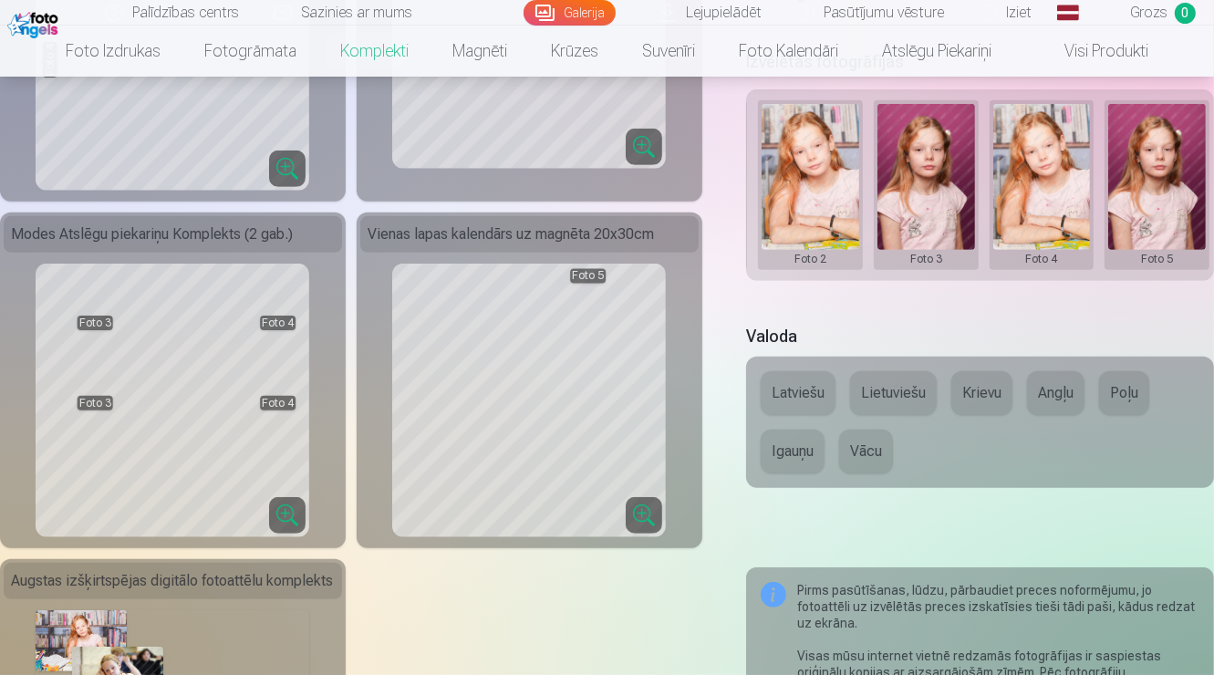
click at [410, 401] on div "Grupas fotoattēlu izdrukas 21x30 cm Fotogrāfiju sērija no 8 fotogrāfijām 15x30 …" at bounding box center [351, 196] width 702 height 1397
click at [817, 380] on div "Latviešu Lietuviešu Krievu Angļu Poļu Igauņu Vācu" at bounding box center [980, 422] width 468 height 131
click at [802, 399] on button "Latviešu" at bounding box center [798, 393] width 75 height 44
click at [773, 392] on button "Latviešu" at bounding box center [798, 393] width 75 height 44
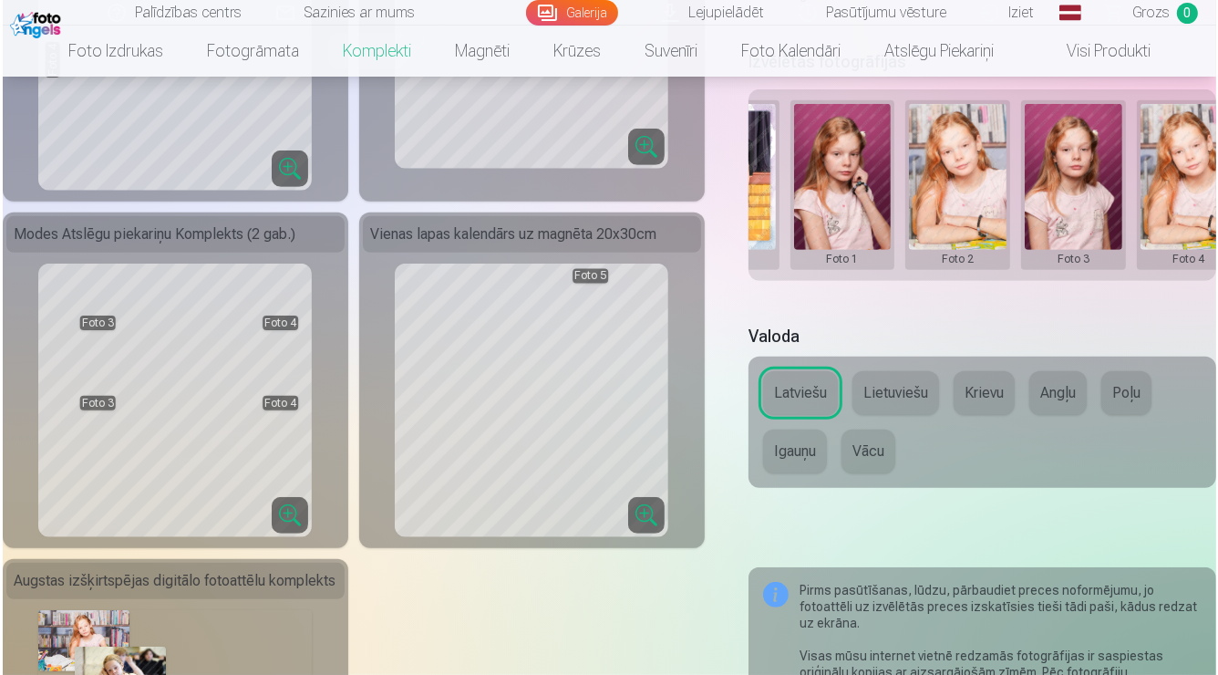
scroll to position [0, 202]
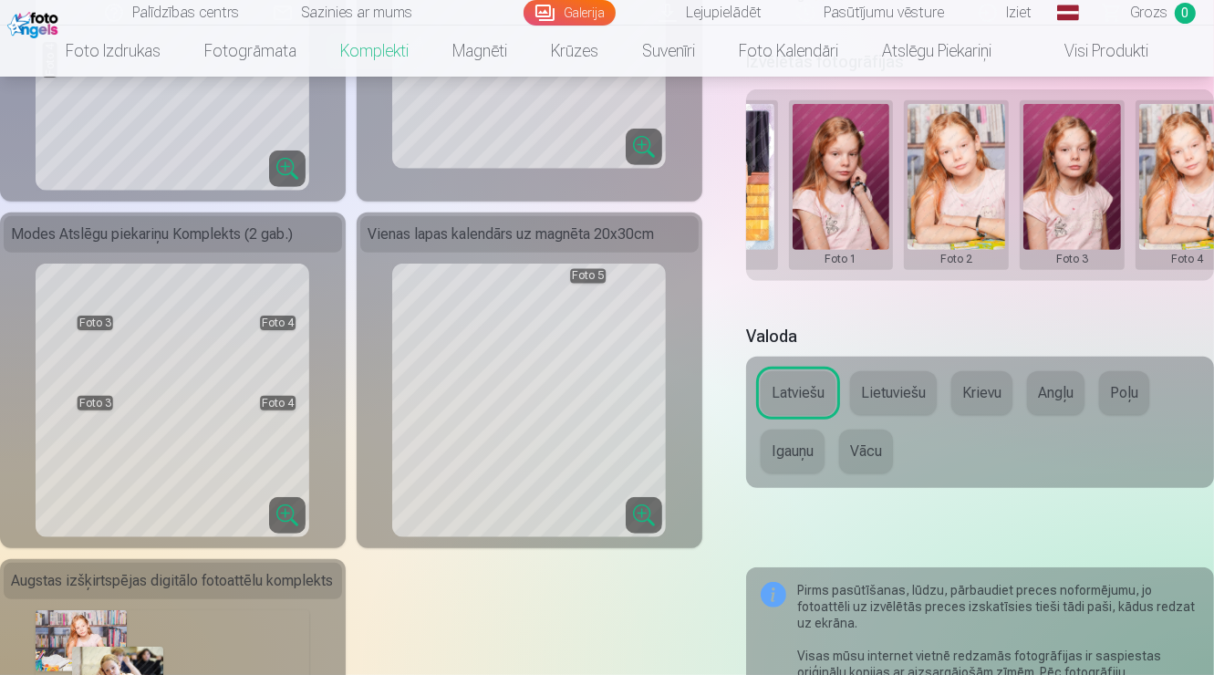
click at [951, 230] on button at bounding box center [956, 185] width 98 height 162
click at [923, 190] on button "Nomainiet foto" at bounding box center [955, 189] width 149 height 51
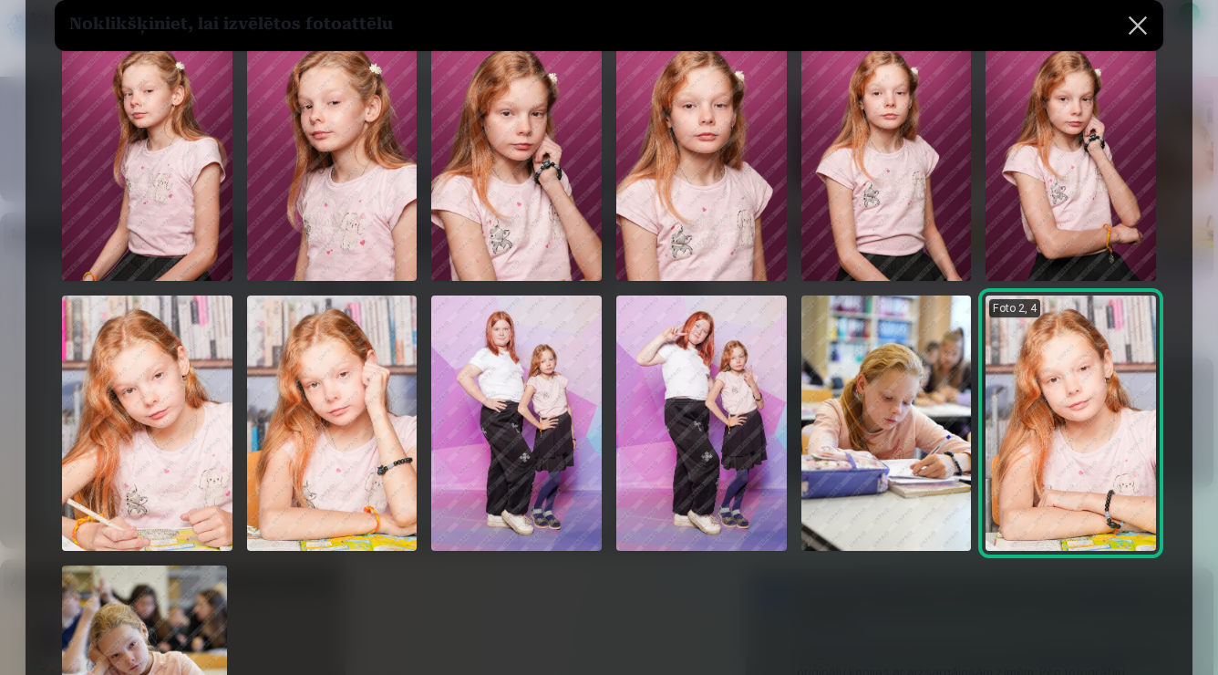
scroll to position [130, 0]
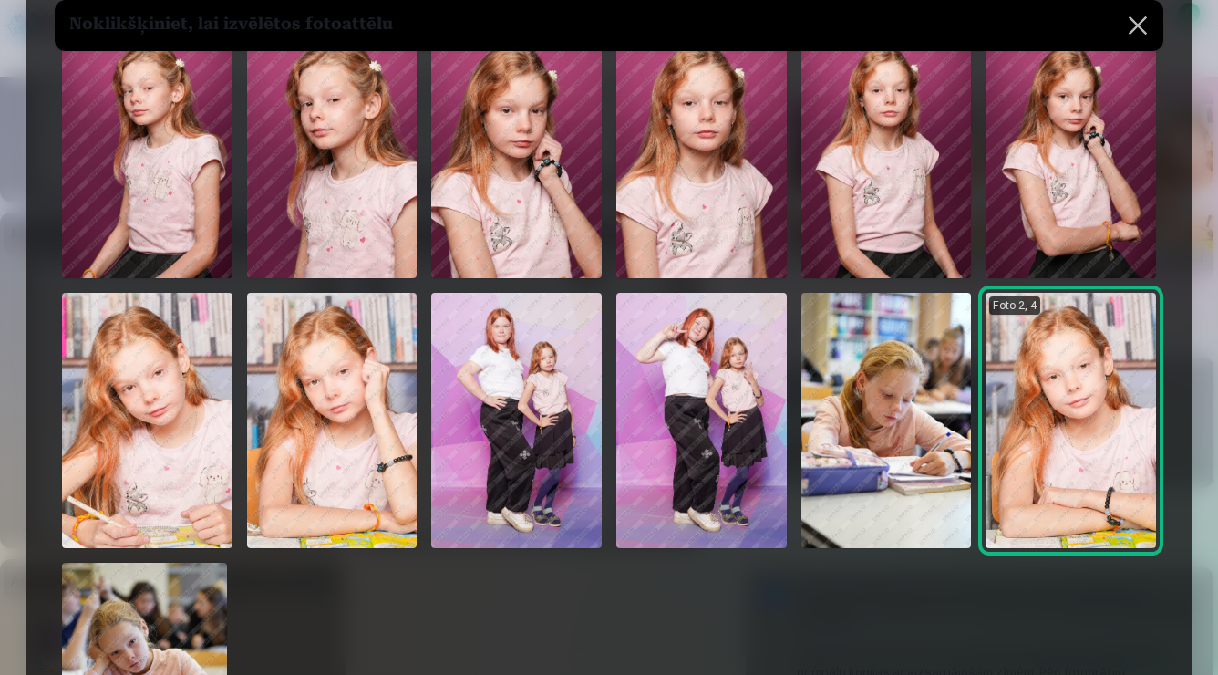
click at [1010, 377] on img at bounding box center [1071, 420] width 171 height 255
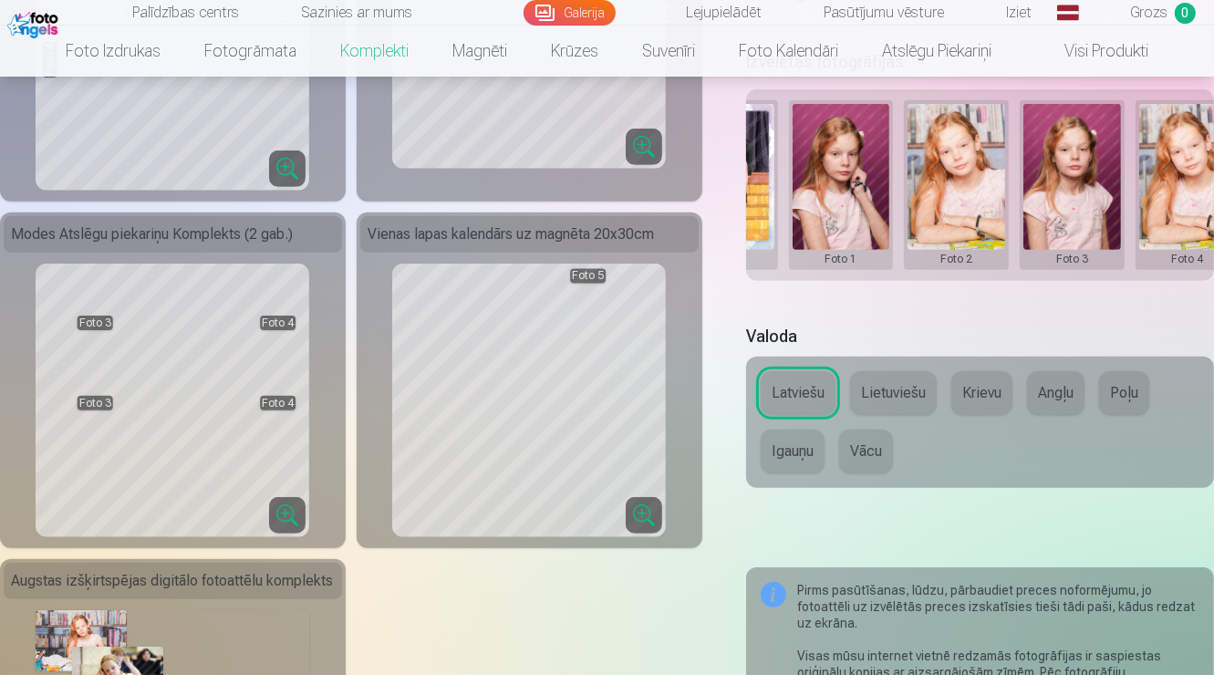
click at [927, 214] on button at bounding box center [956, 185] width 98 height 162
click at [934, 186] on button "Nomainiet foto" at bounding box center [955, 189] width 149 height 51
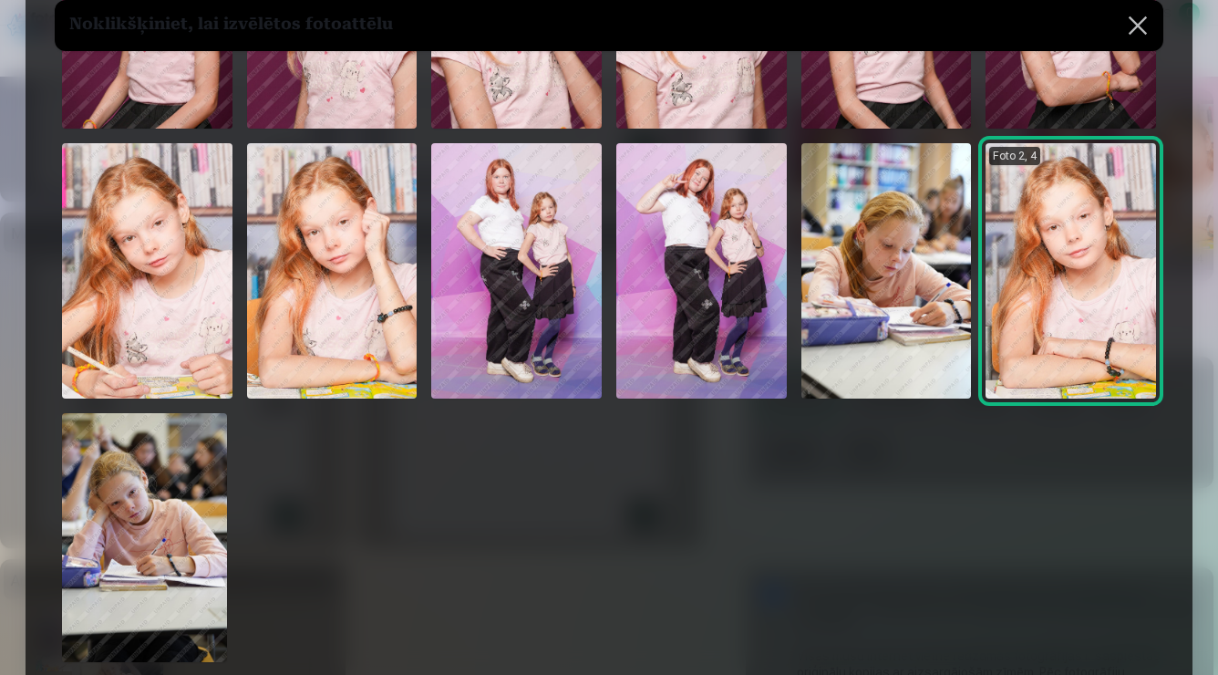
scroll to position [281, 0]
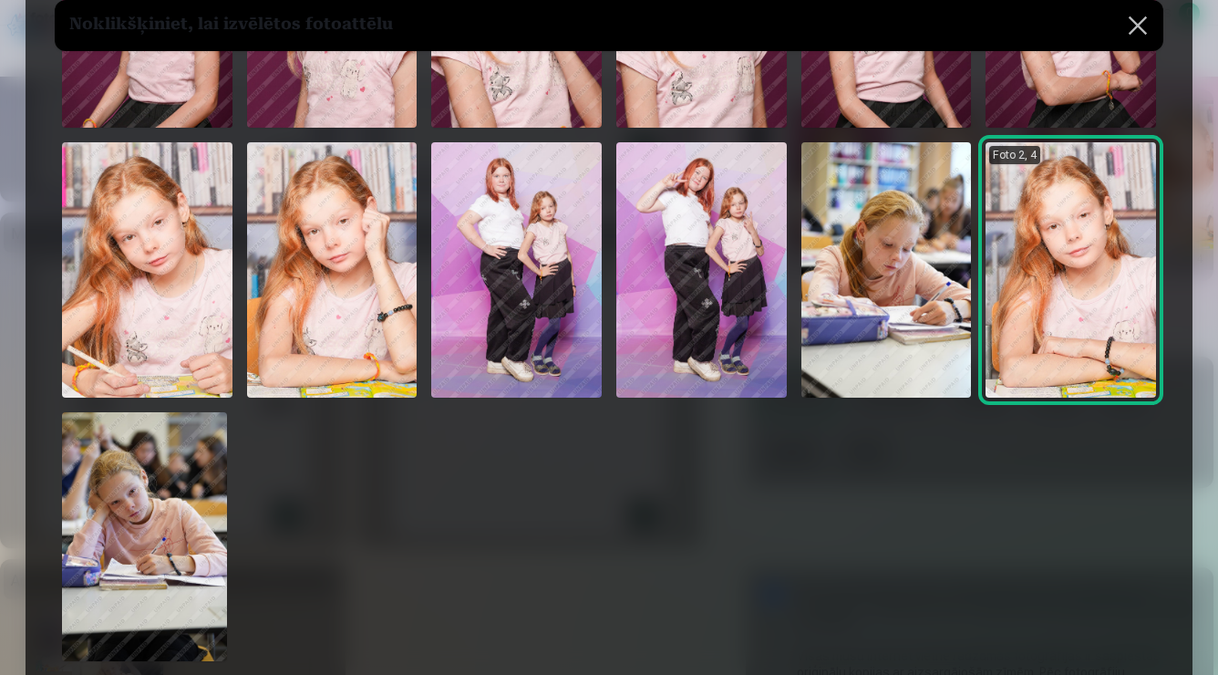
click at [870, 313] on img at bounding box center [887, 269] width 171 height 255
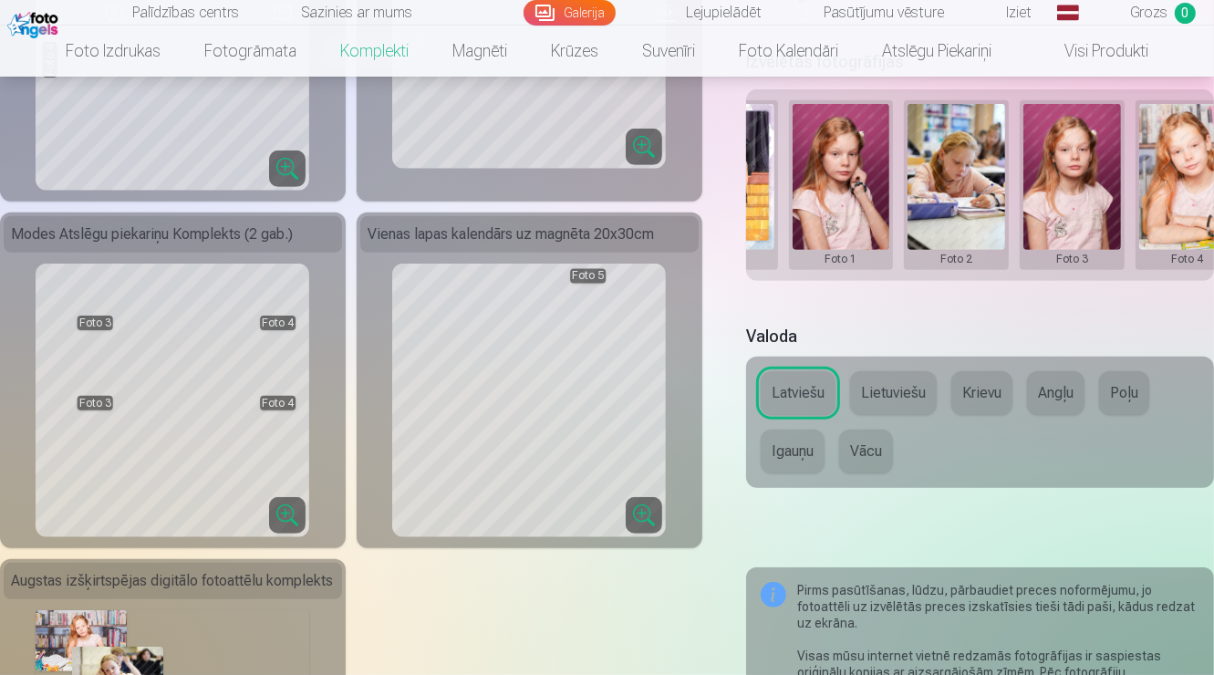
click at [952, 204] on button at bounding box center [956, 185] width 98 height 162
click at [945, 195] on button "Nomainiet foto" at bounding box center [955, 189] width 149 height 51
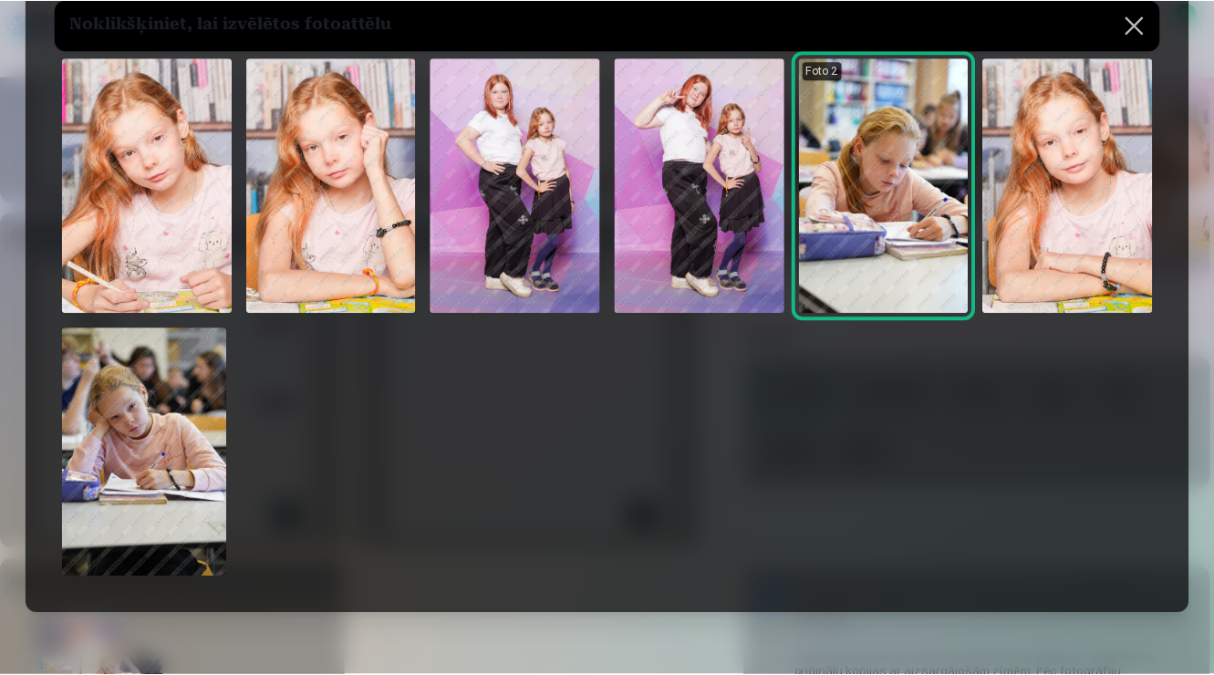
scroll to position [367, 0]
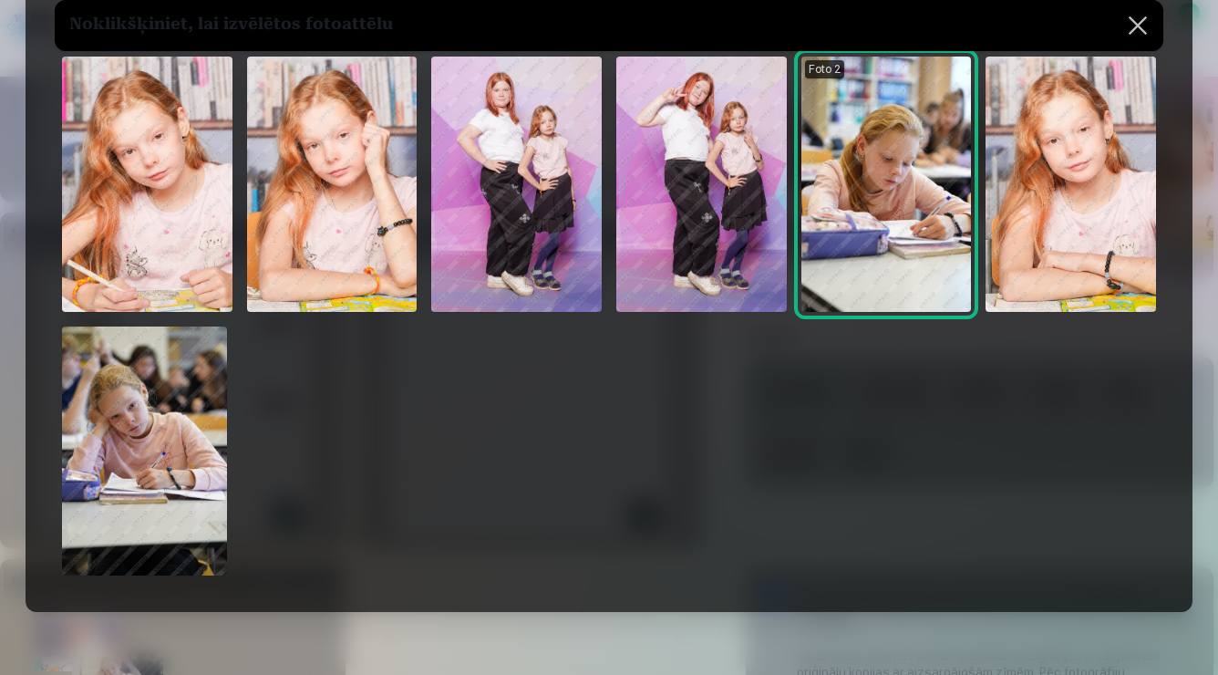
click at [158, 248] on img at bounding box center [147, 184] width 171 height 255
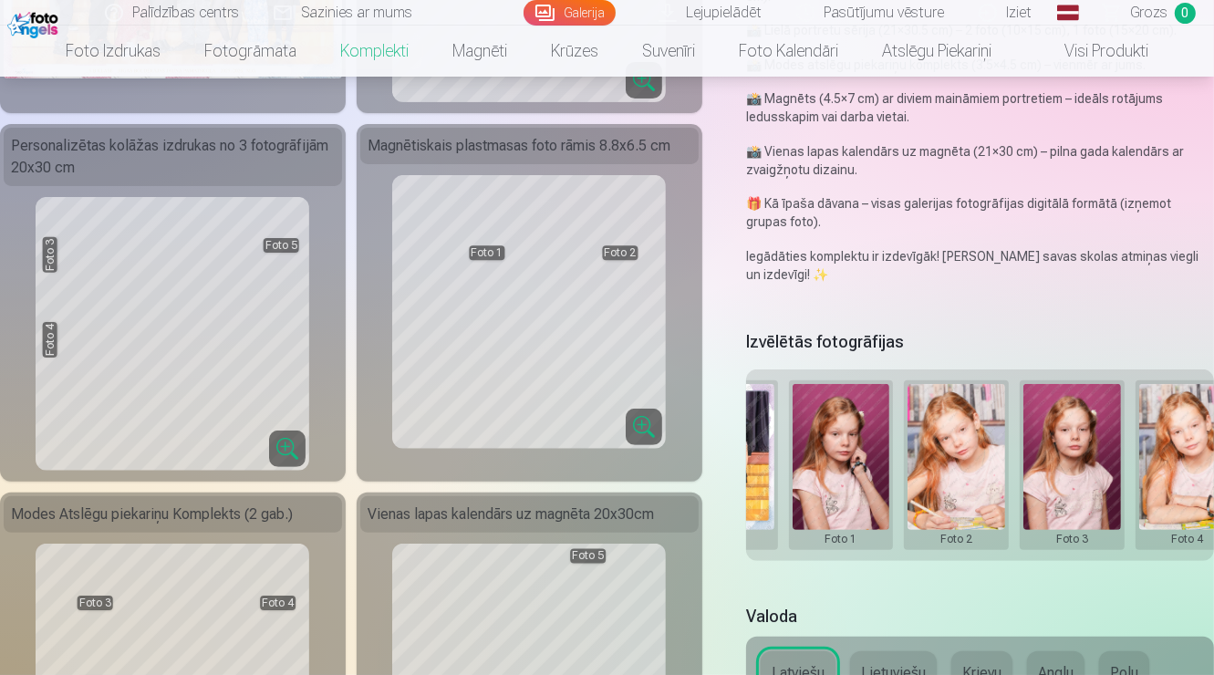
scroll to position [389, 0]
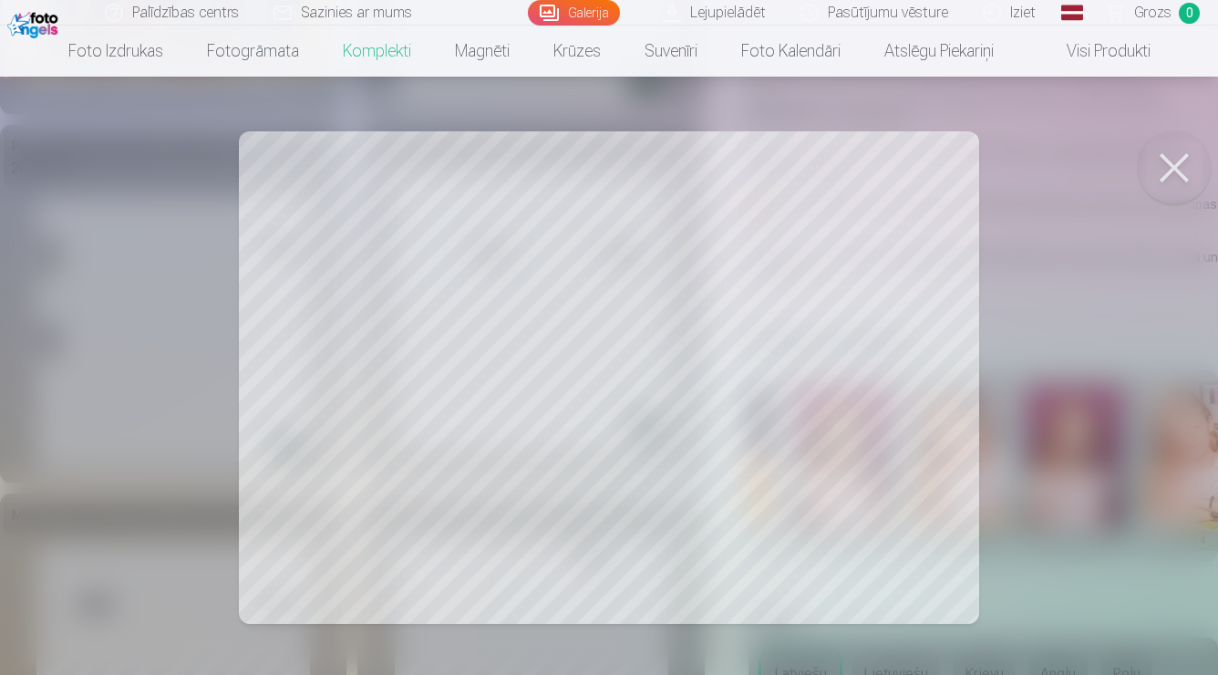
click at [1177, 192] on button at bounding box center [1174, 167] width 73 height 73
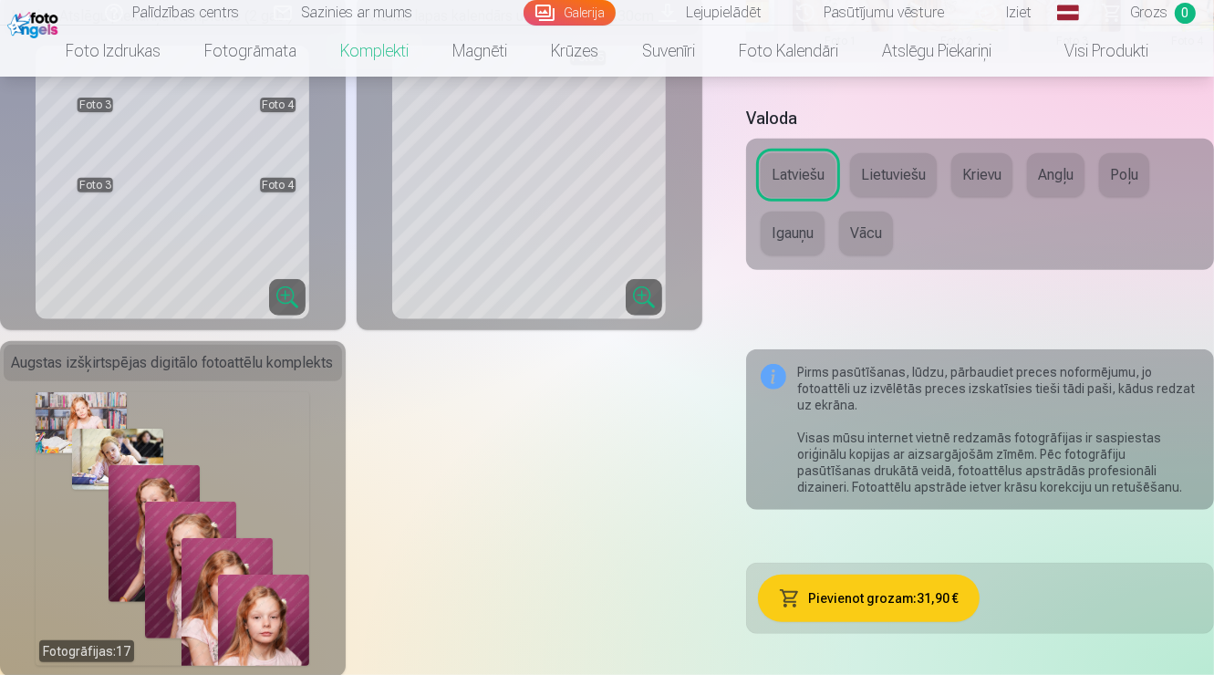
scroll to position [889, 0]
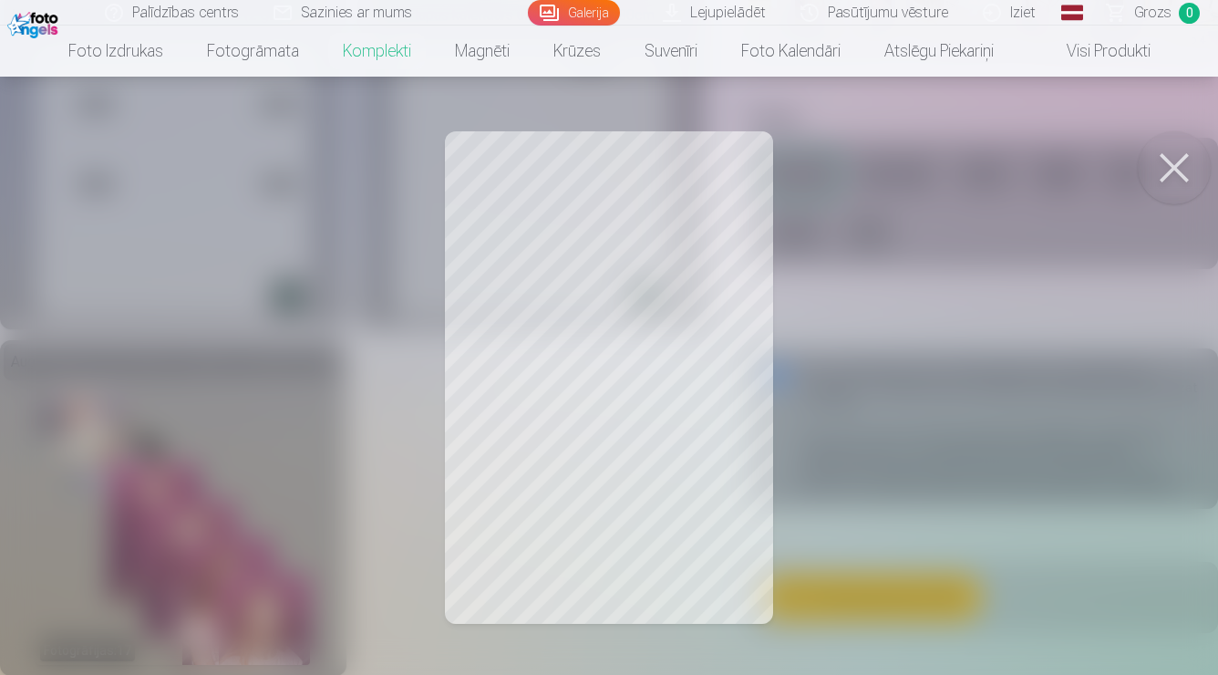
click at [1173, 150] on button at bounding box center [1174, 167] width 73 height 73
click at [1177, 175] on button at bounding box center [1174, 167] width 73 height 73
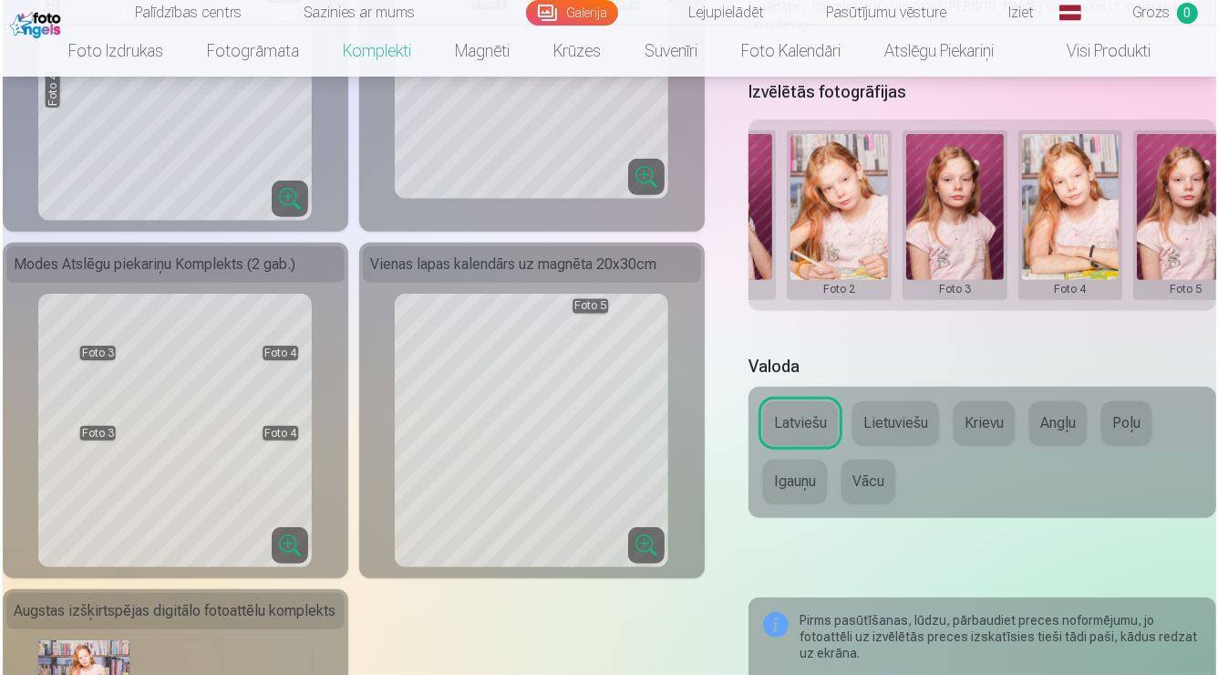
scroll to position [0, 349]
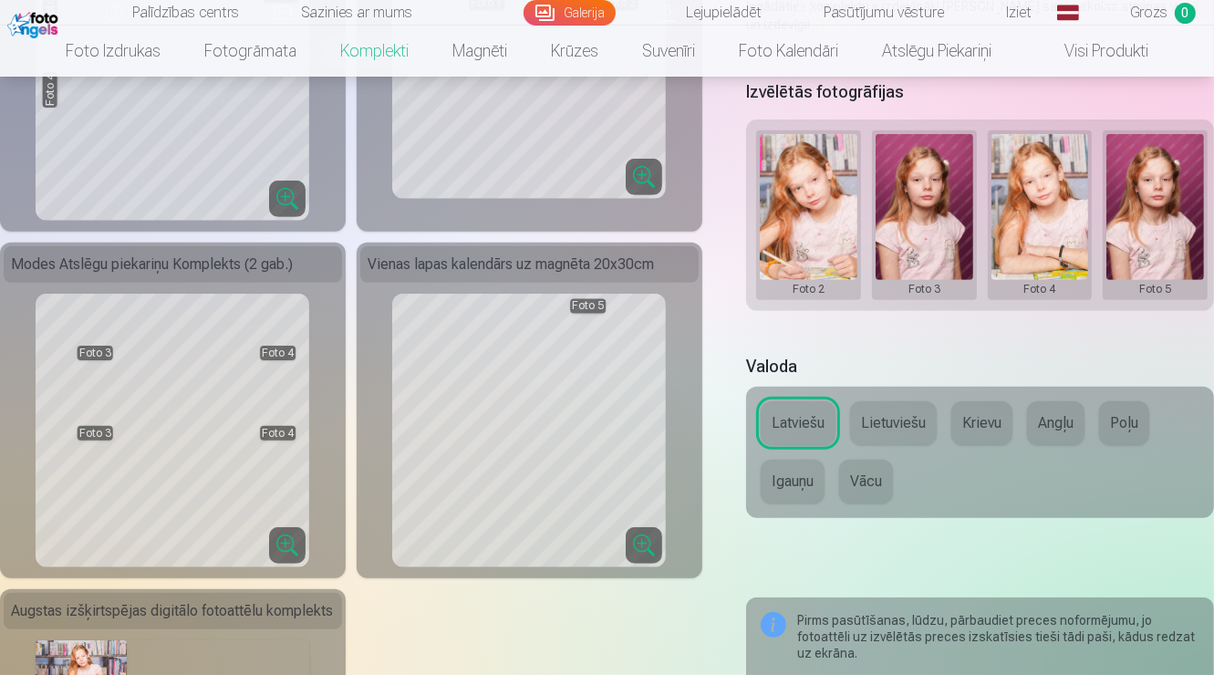
click at [1144, 224] on button at bounding box center [1155, 215] width 98 height 162
click at [1137, 219] on button "Nomainiet foto" at bounding box center [1135, 219] width 149 height 51
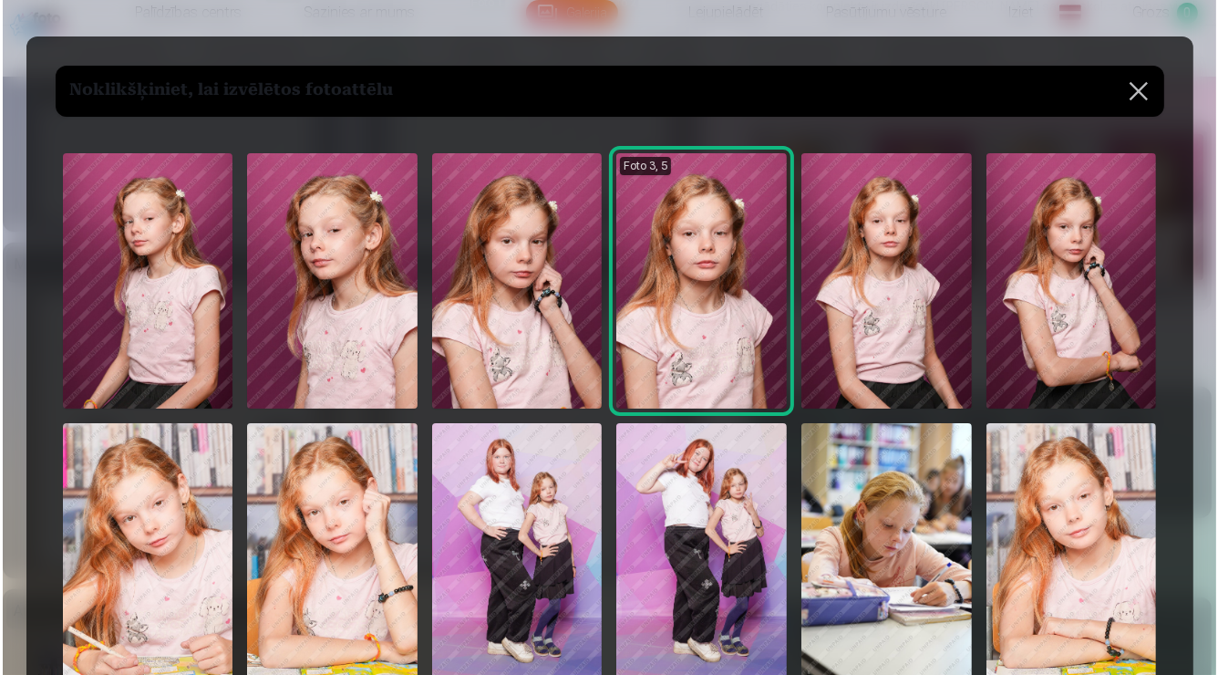
scroll to position [0, 347]
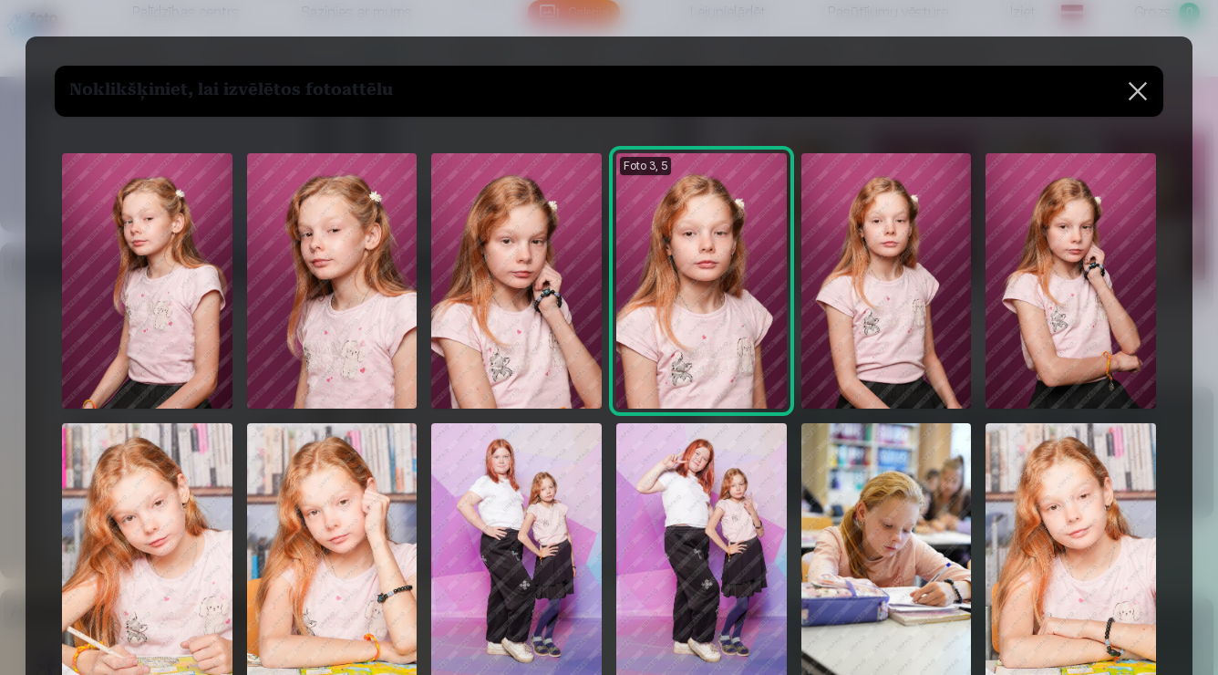
click at [1040, 617] on img at bounding box center [1071, 550] width 171 height 255
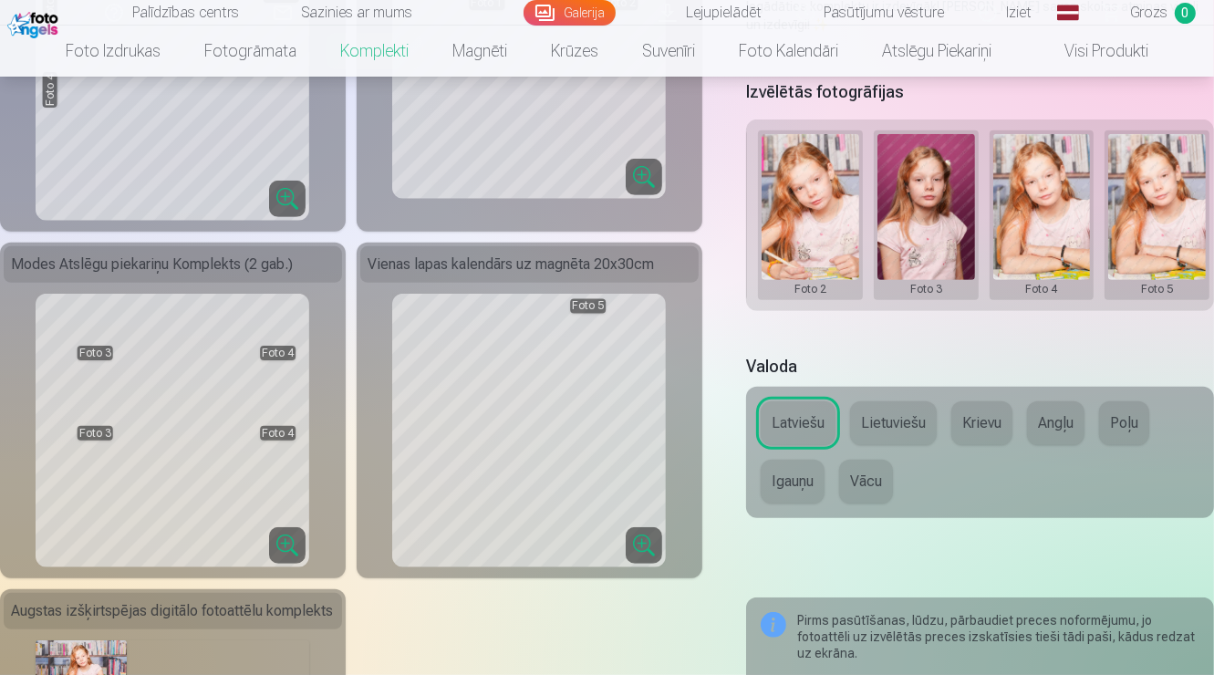
click at [1189, 238] on button at bounding box center [1157, 215] width 98 height 162
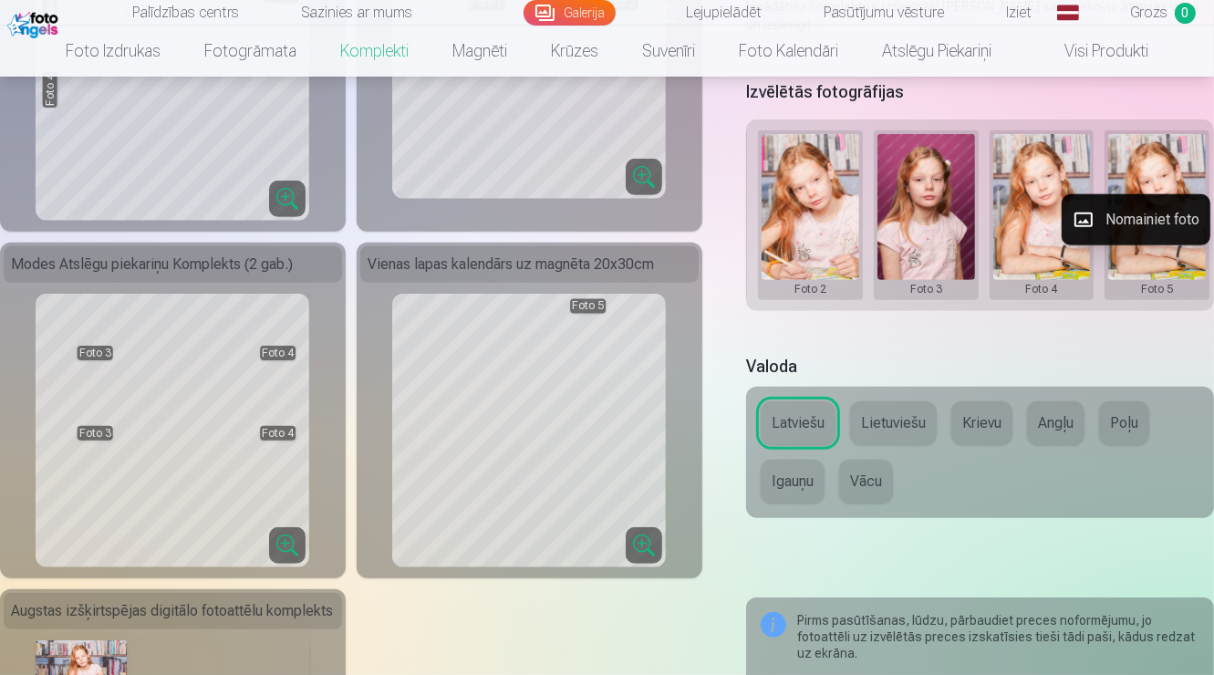
click at [1123, 214] on button "Nomainiet foto" at bounding box center [1135, 219] width 149 height 51
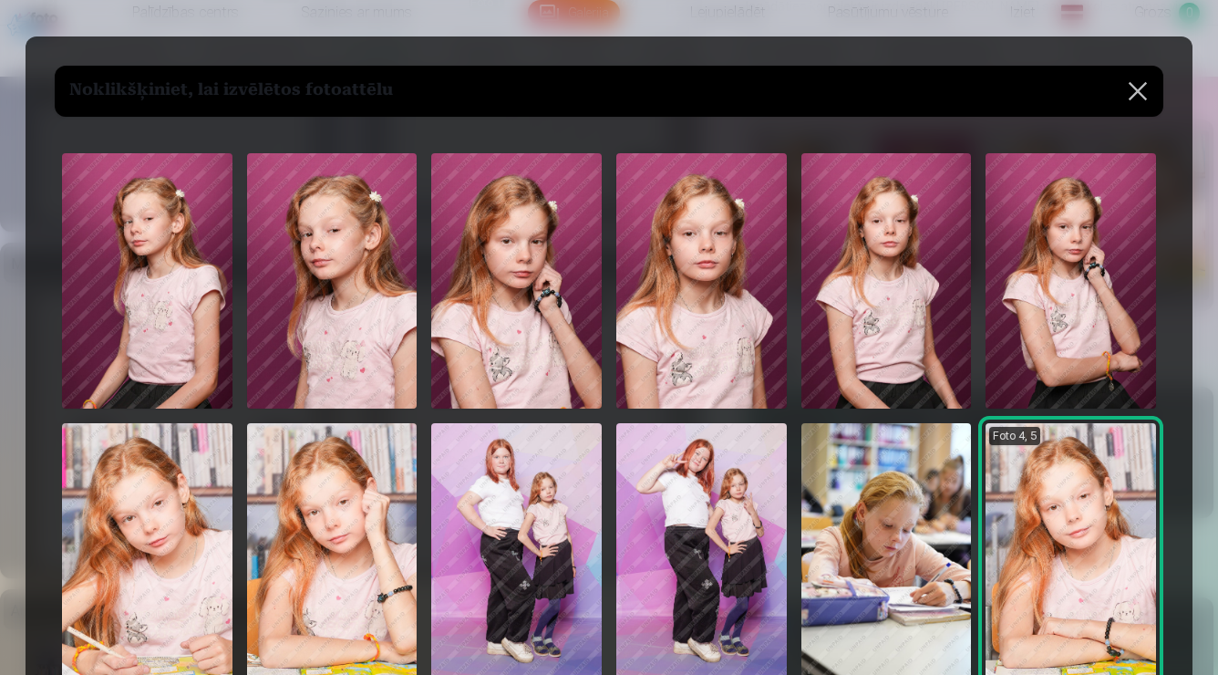
click at [905, 503] on img at bounding box center [887, 550] width 171 height 255
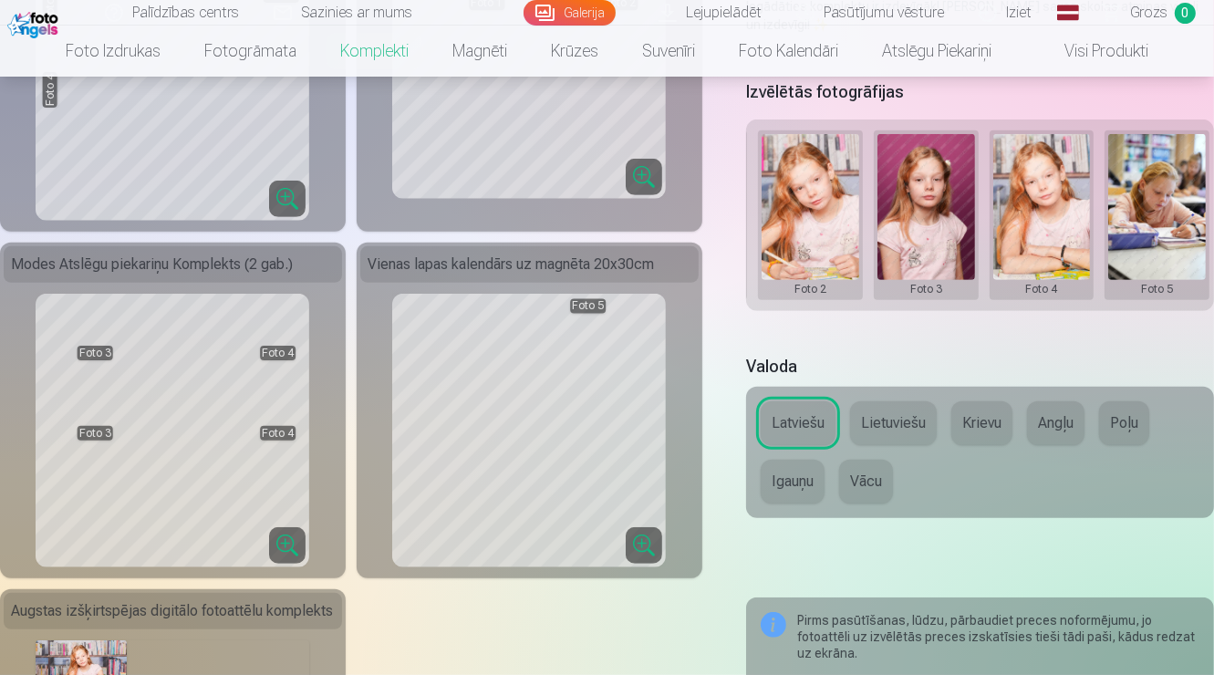
click at [1138, 230] on button at bounding box center [1157, 215] width 98 height 162
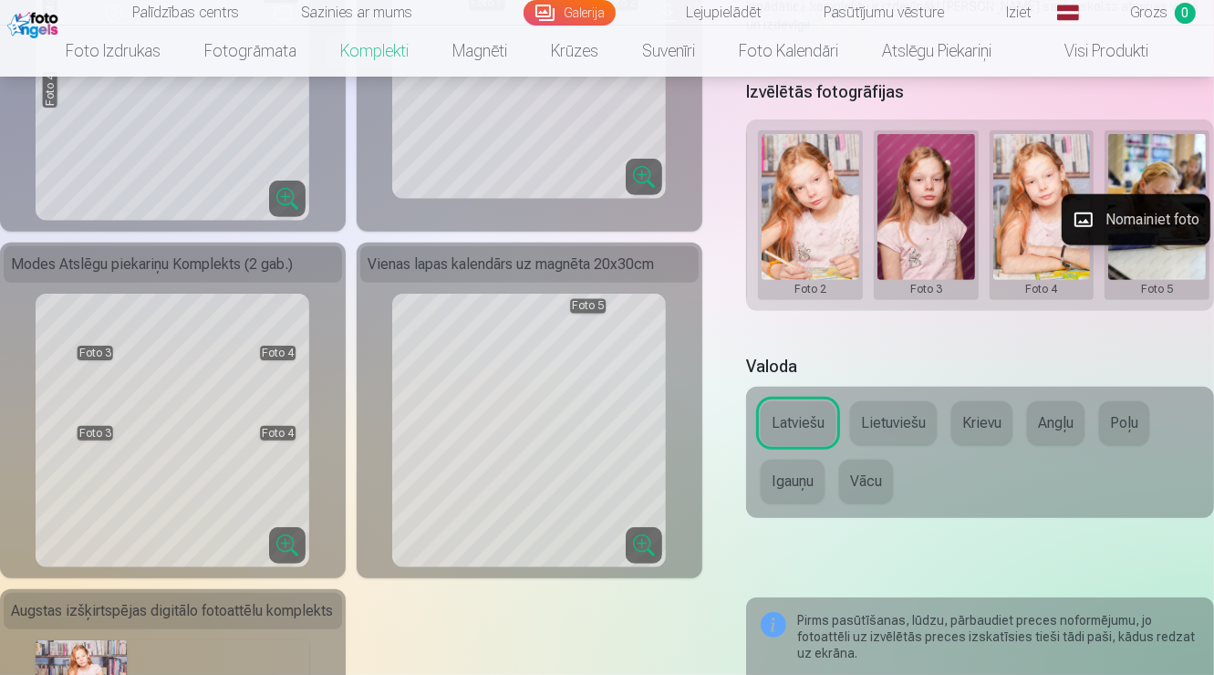
click at [1145, 220] on button "Nomainiet foto" at bounding box center [1135, 219] width 149 height 51
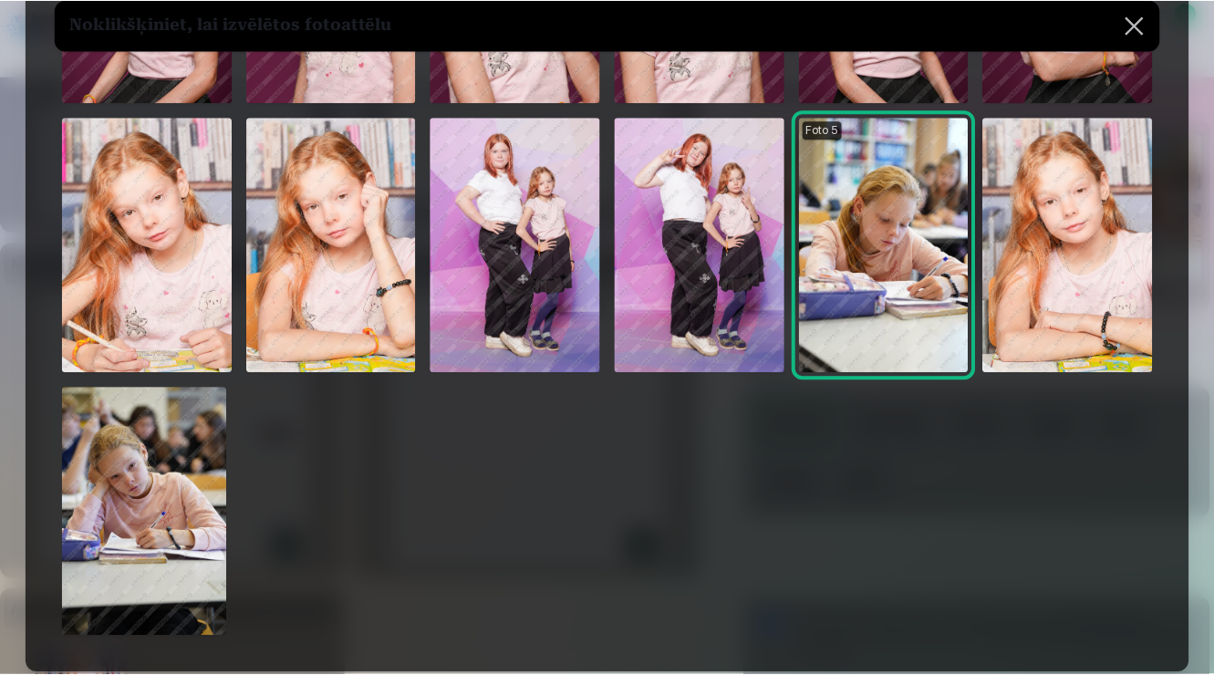
scroll to position [306, 0]
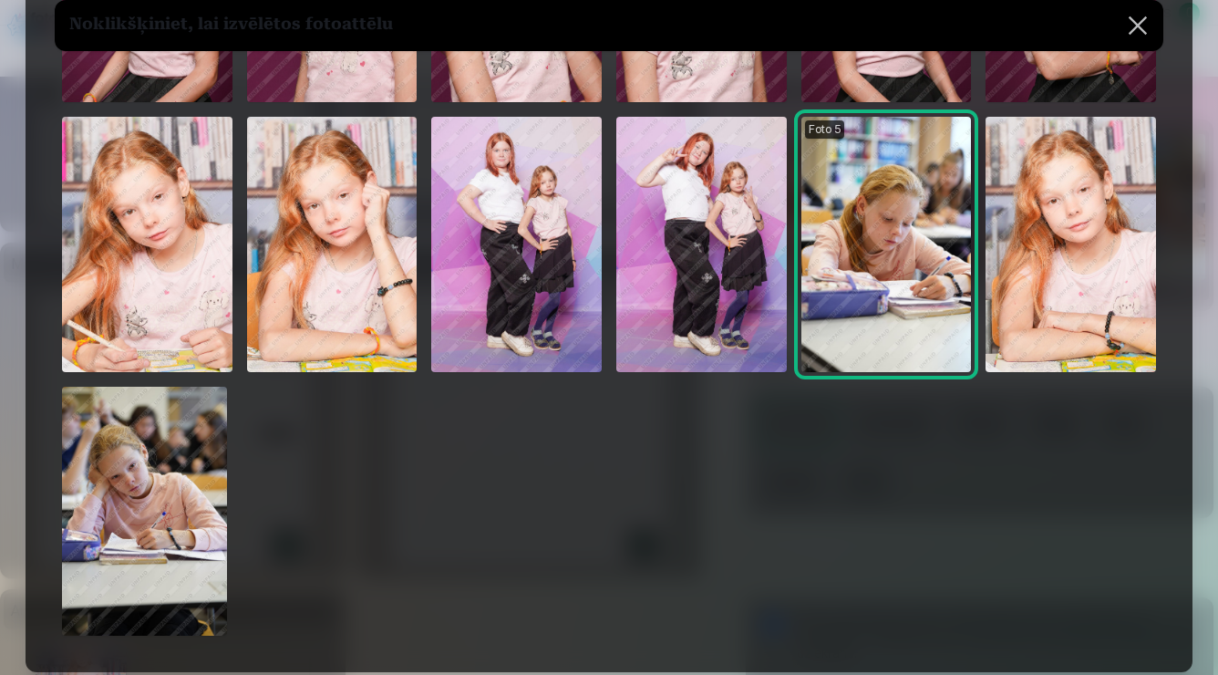
click at [1065, 264] on img at bounding box center [1071, 244] width 171 height 255
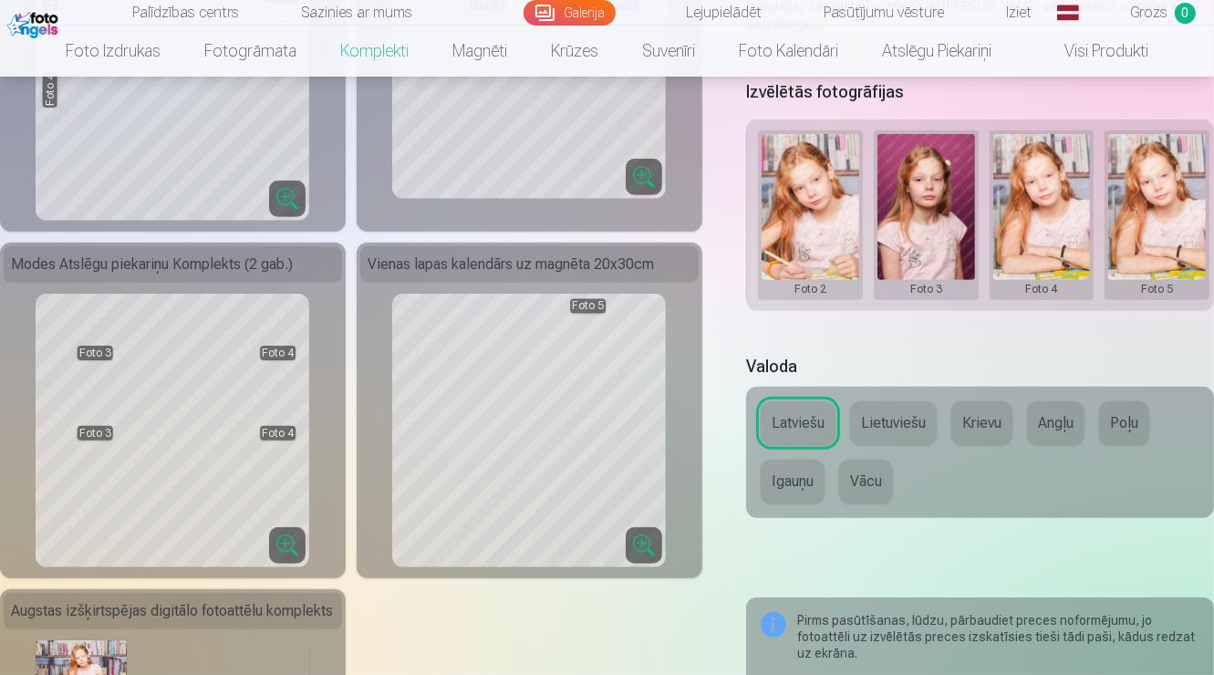
click at [1138, 256] on button at bounding box center [1157, 215] width 98 height 162
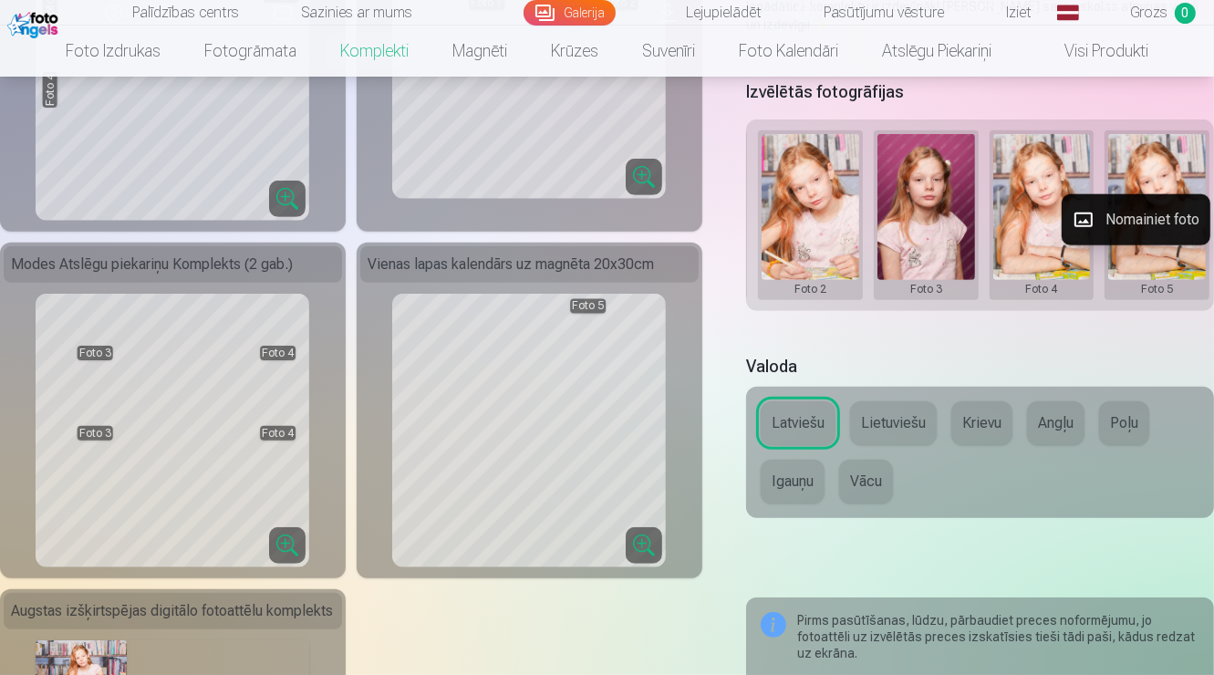
click at [1138, 228] on button "Nomainiet foto" at bounding box center [1135, 219] width 149 height 51
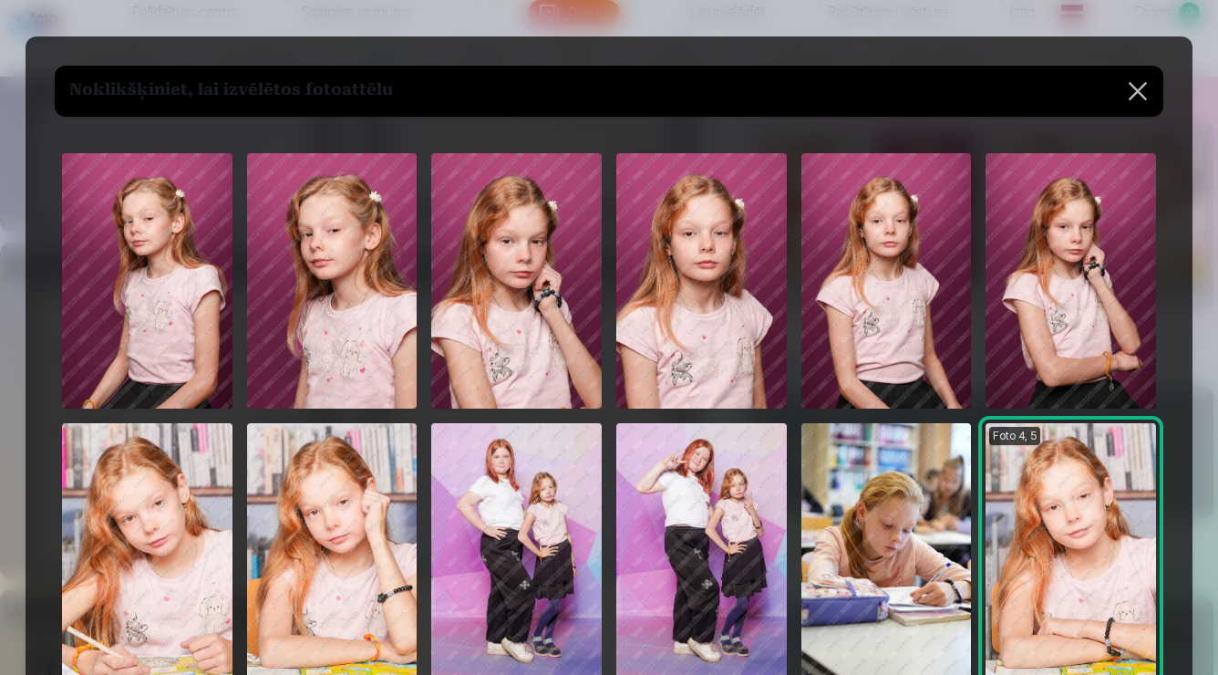
click at [732, 312] on img at bounding box center [701, 280] width 171 height 255
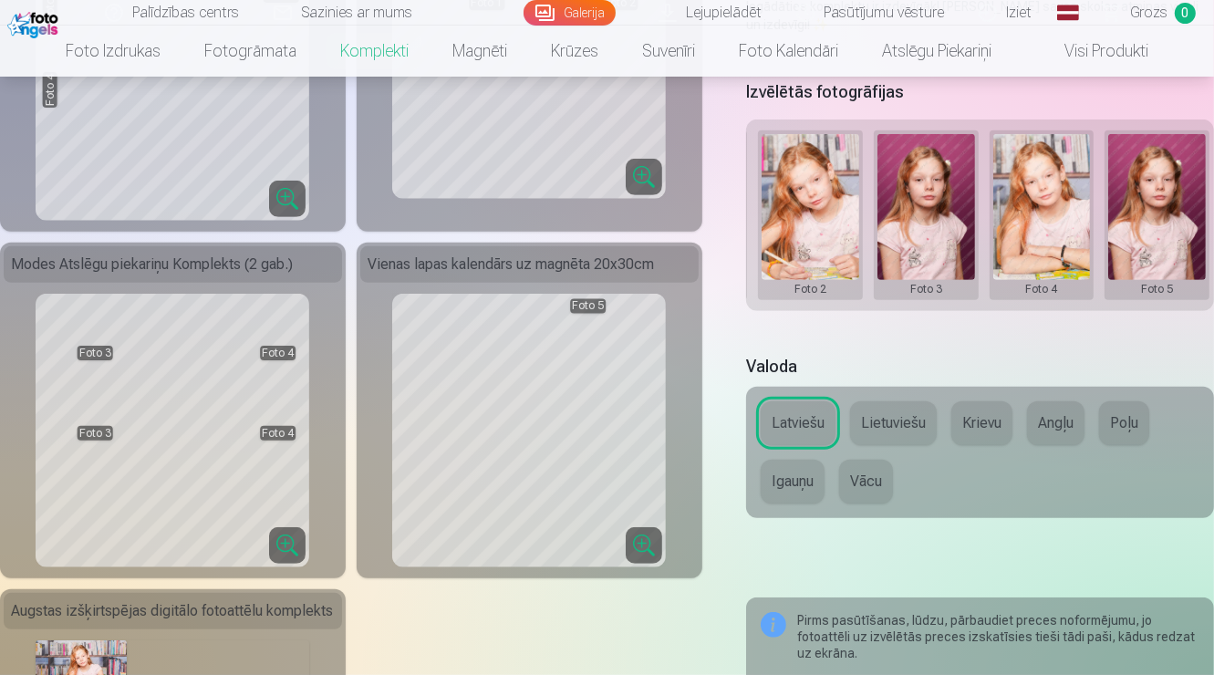
click at [1204, 266] on button at bounding box center [1157, 215] width 98 height 162
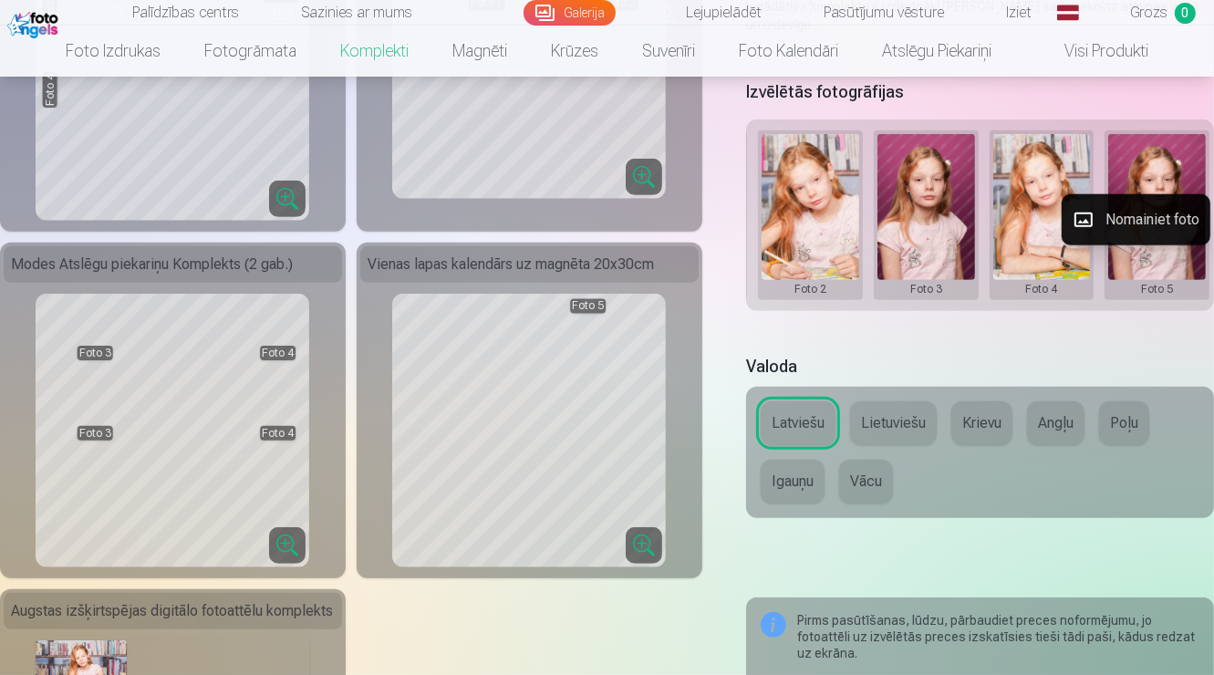
click at [1145, 221] on button "Nomainiet foto" at bounding box center [1135, 219] width 149 height 51
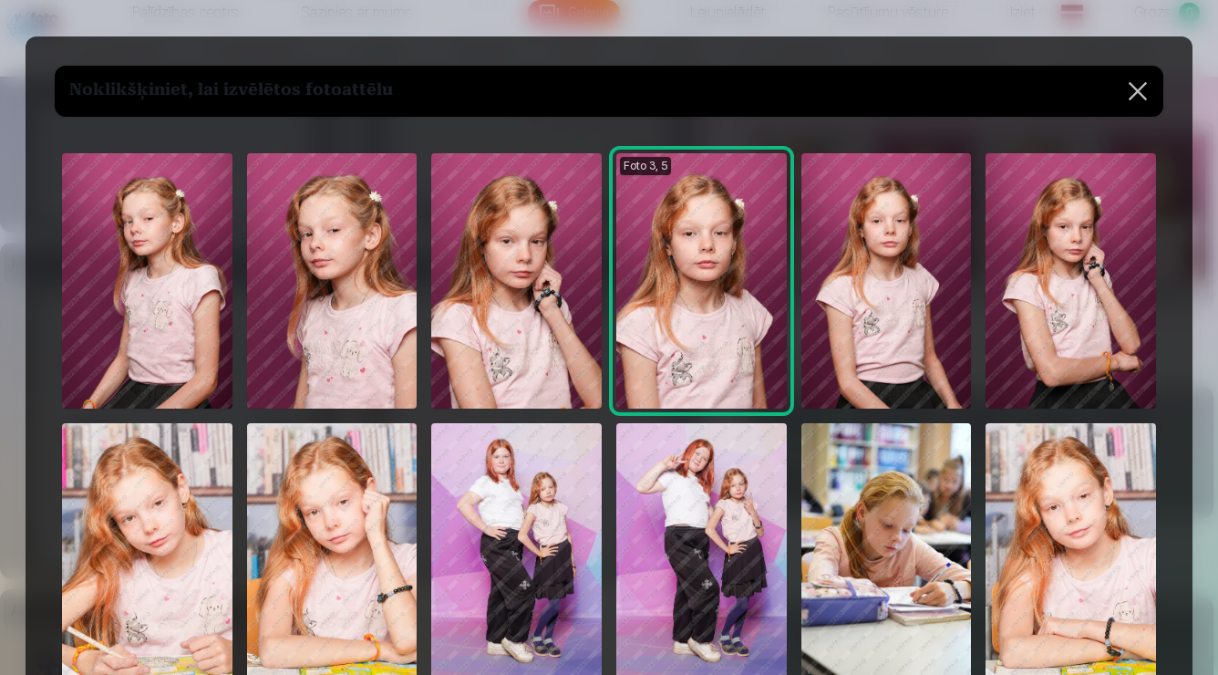
click at [901, 259] on img at bounding box center [887, 280] width 171 height 255
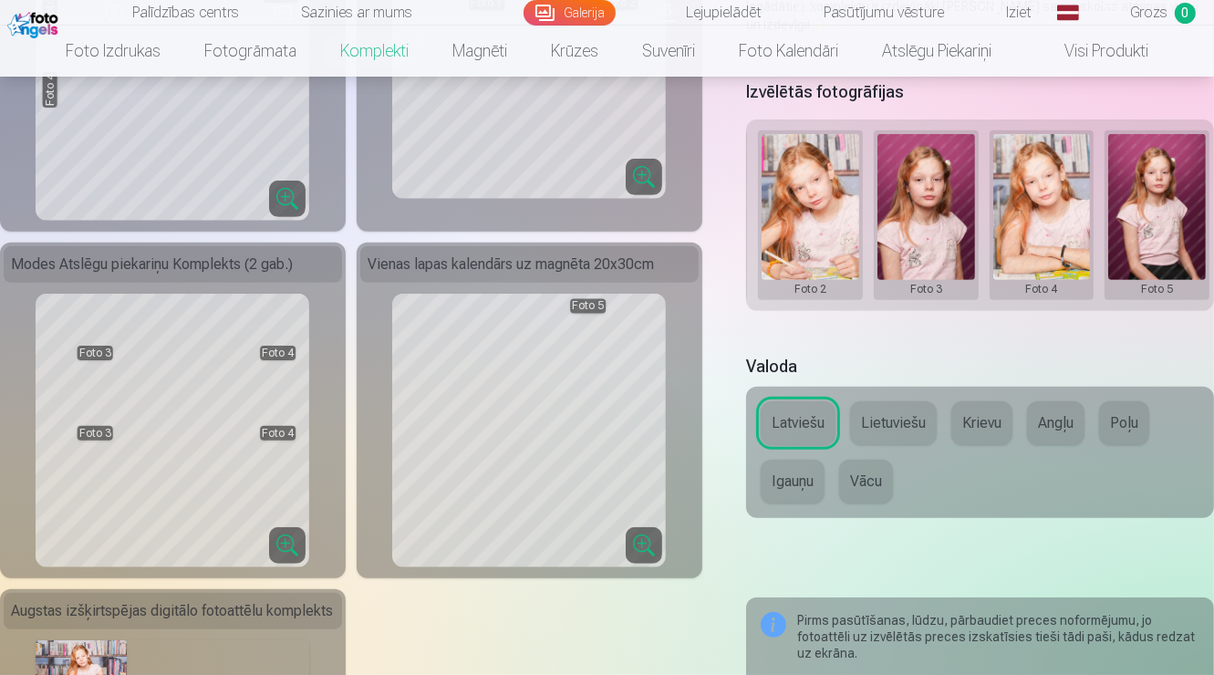
click at [1133, 251] on button at bounding box center [1157, 215] width 98 height 162
click at [1130, 229] on button "Nomainiet foto" at bounding box center [1135, 219] width 149 height 51
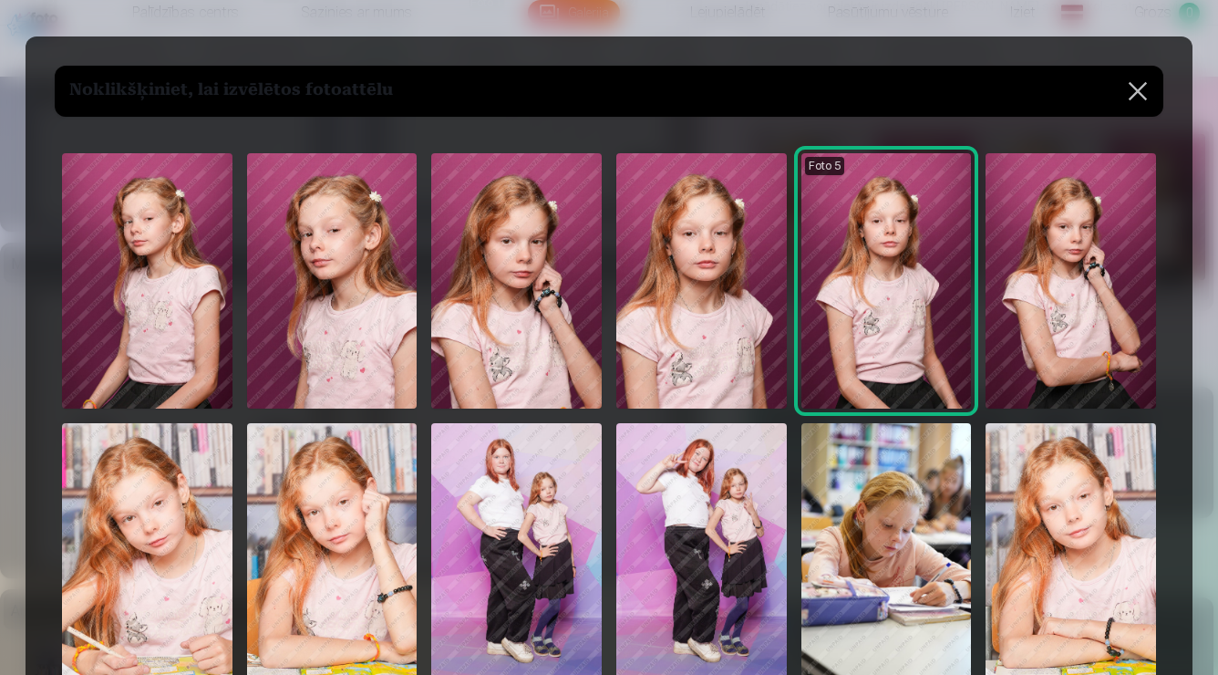
click at [494, 328] on img at bounding box center [516, 280] width 171 height 255
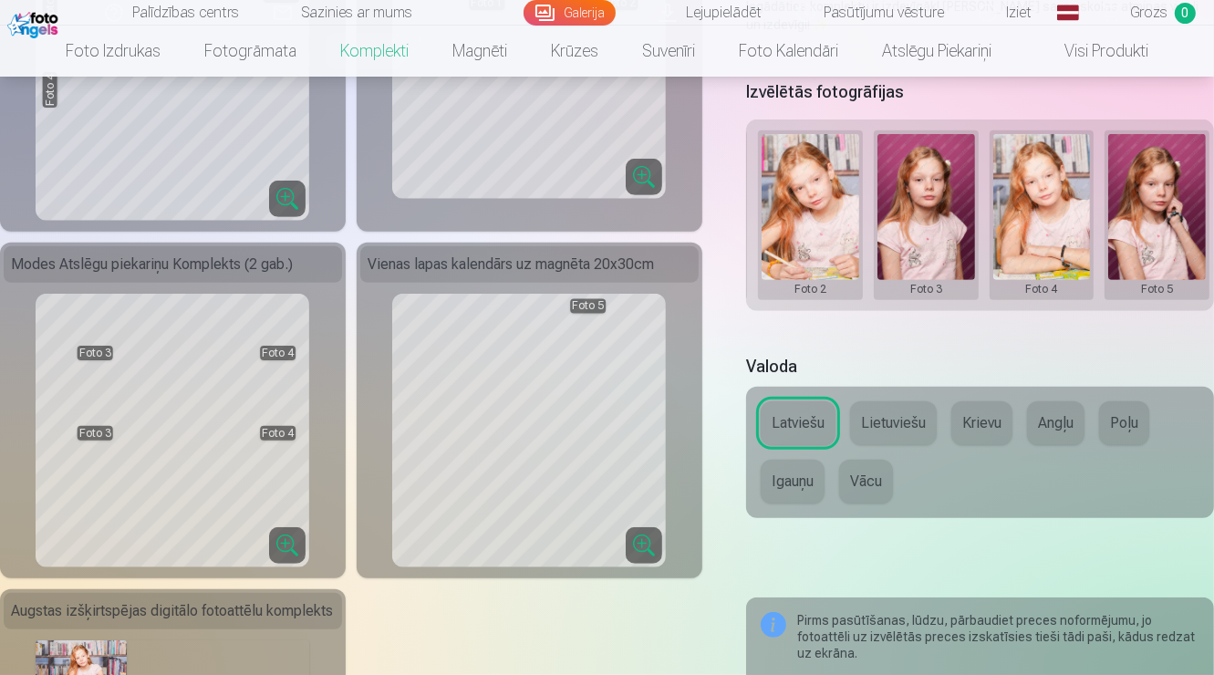
click at [1153, 228] on button at bounding box center [1157, 215] width 98 height 162
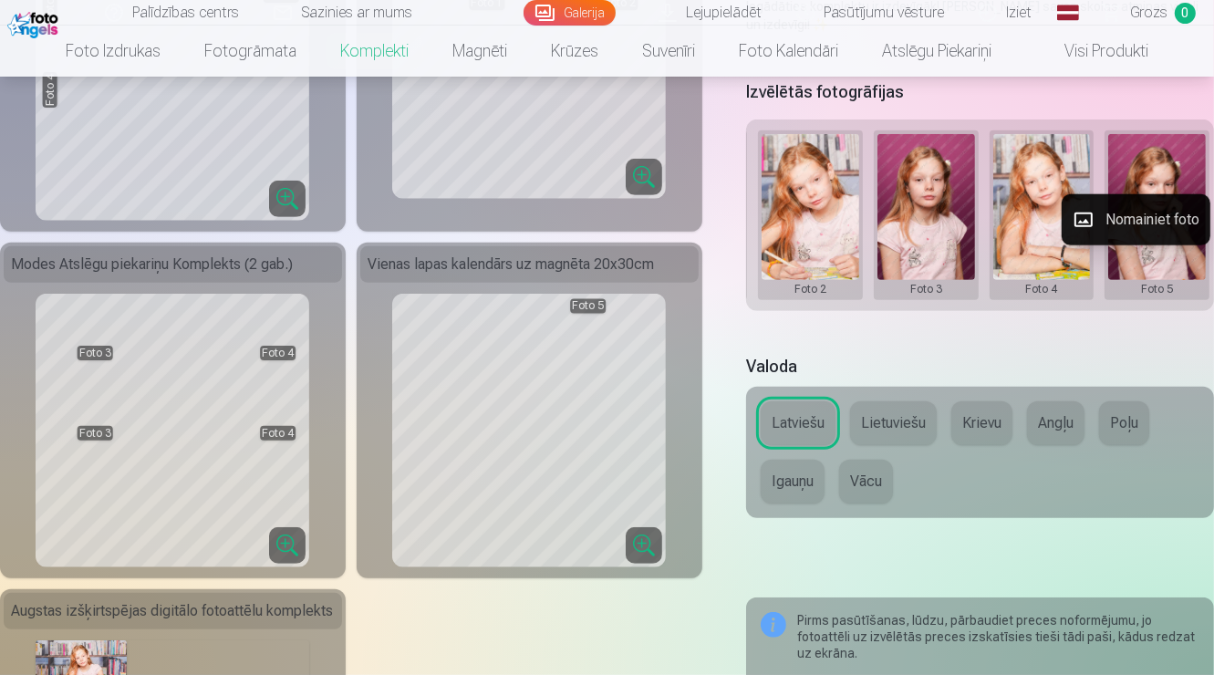
click at [1091, 201] on button "Nomainiet foto" at bounding box center [1135, 219] width 149 height 51
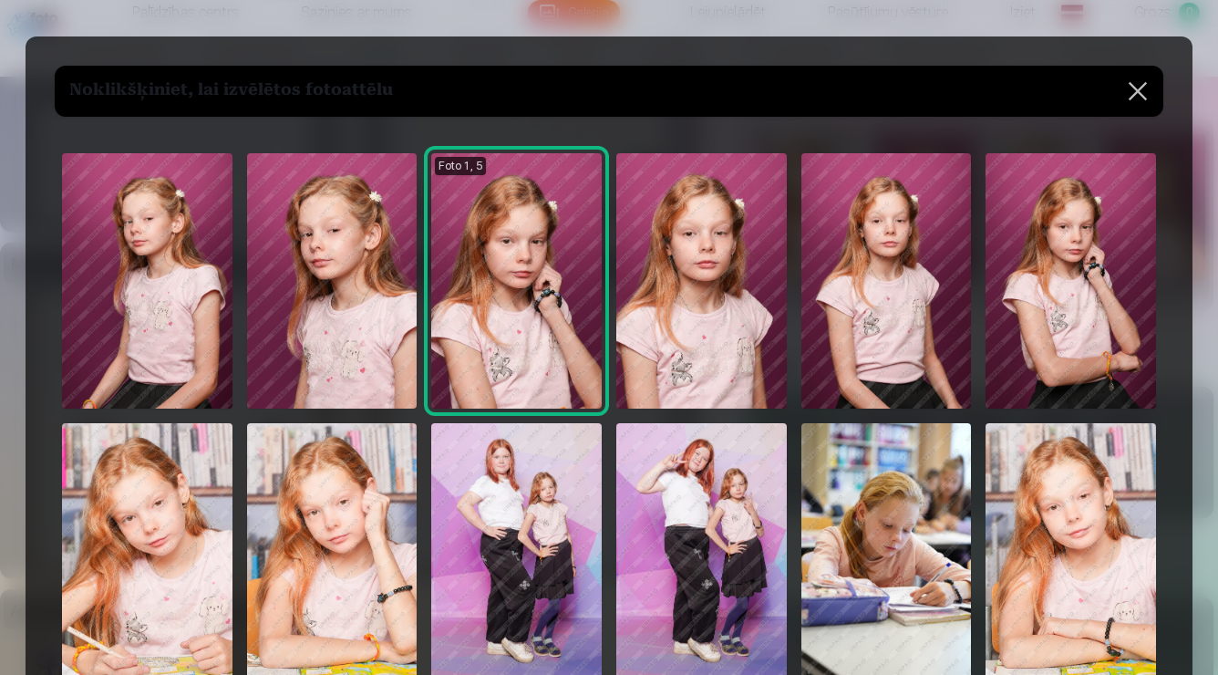
click at [1047, 268] on img at bounding box center [1071, 280] width 171 height 255
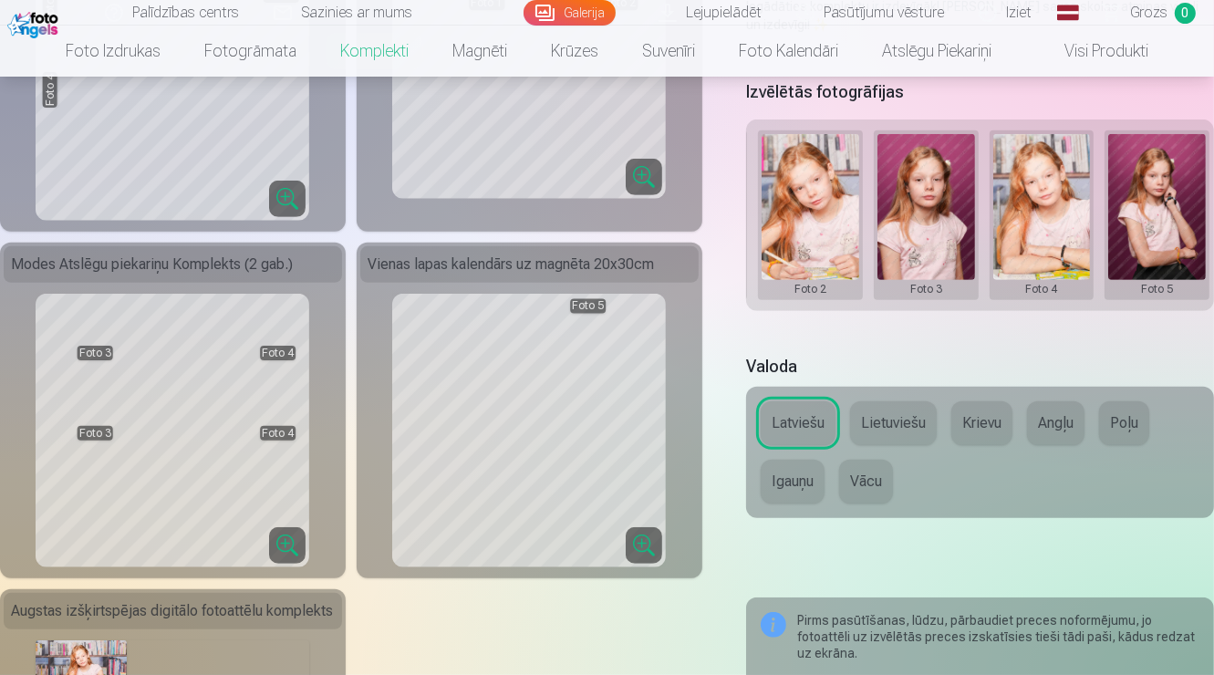
click at [1128, 240] on button at bounding box center [1157, 215] width 98 height 162
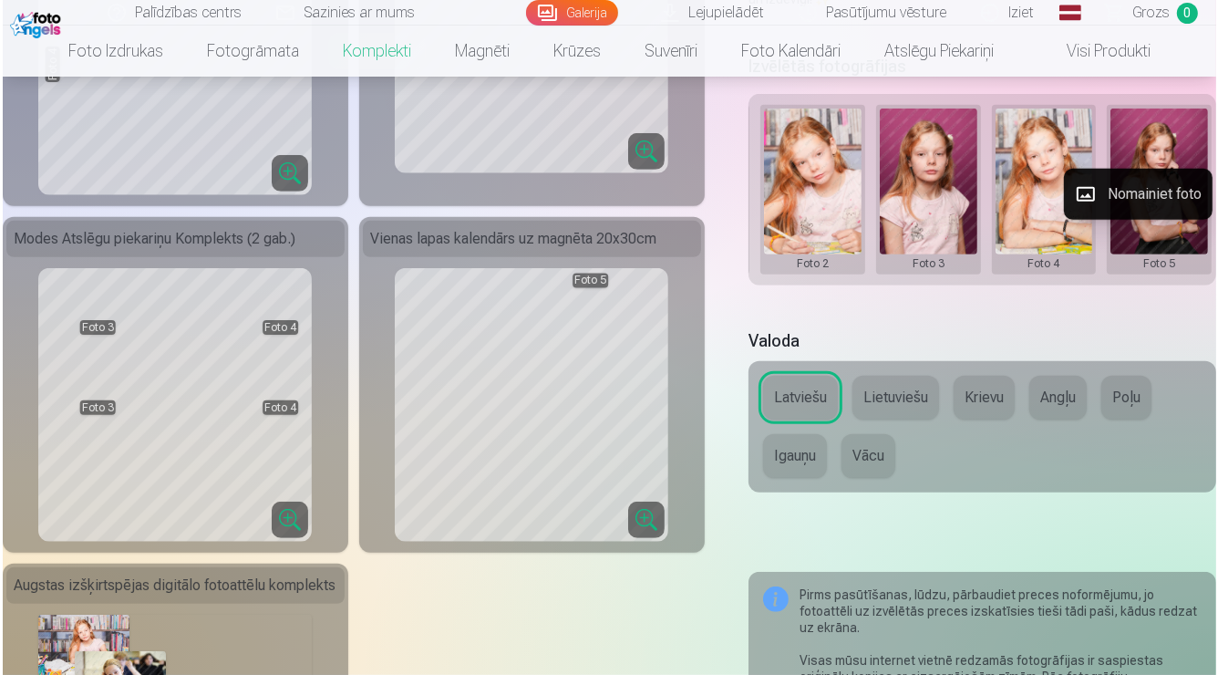
scroll to position [658, 0]
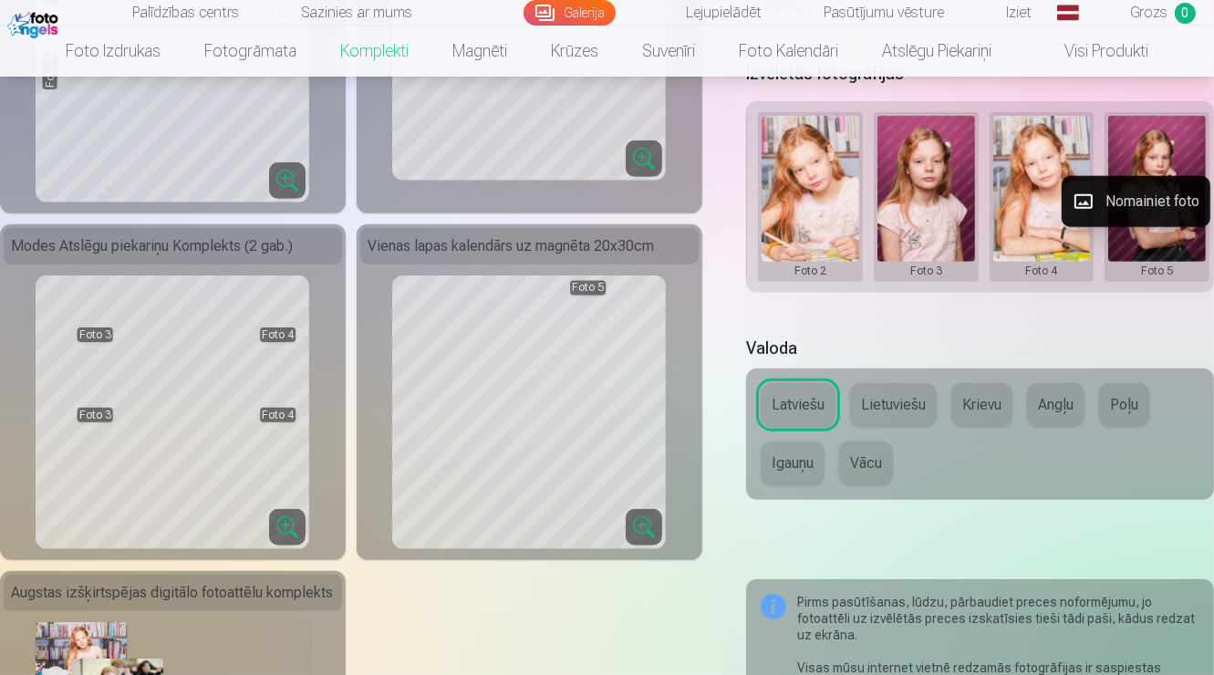
click at [1125, 198] on button "Nomainiet foto" at bounding box center [1135, 201] width 149 height 51
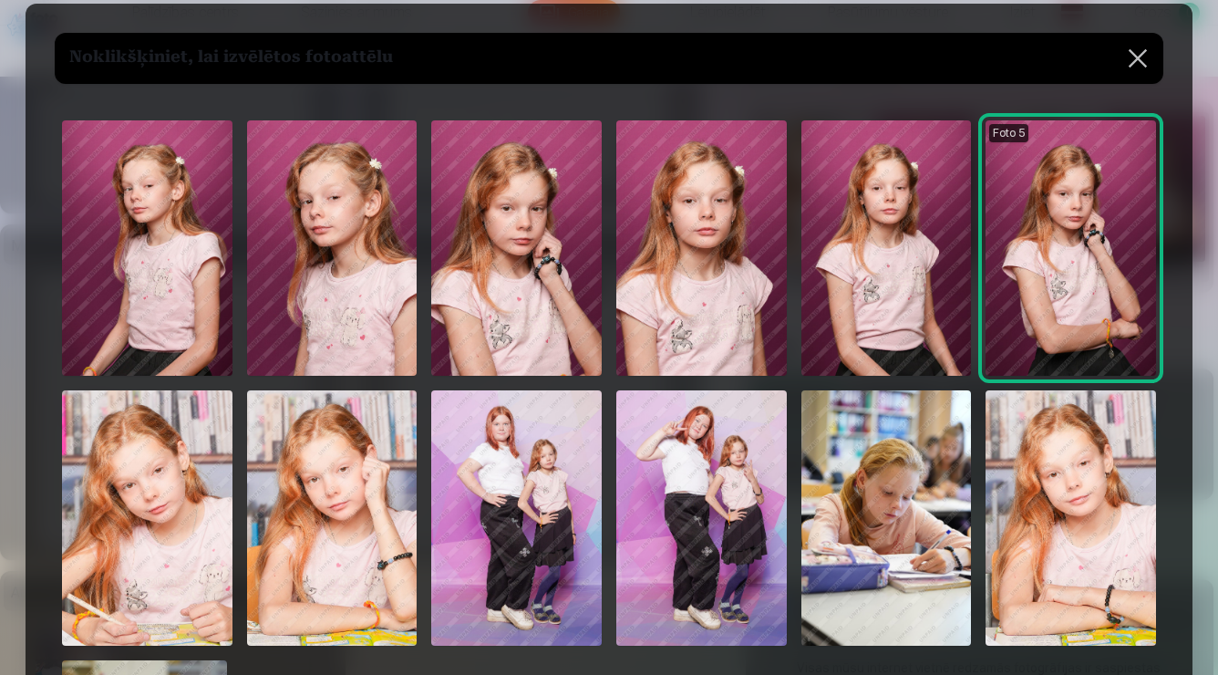
scroll to position [28, 0]
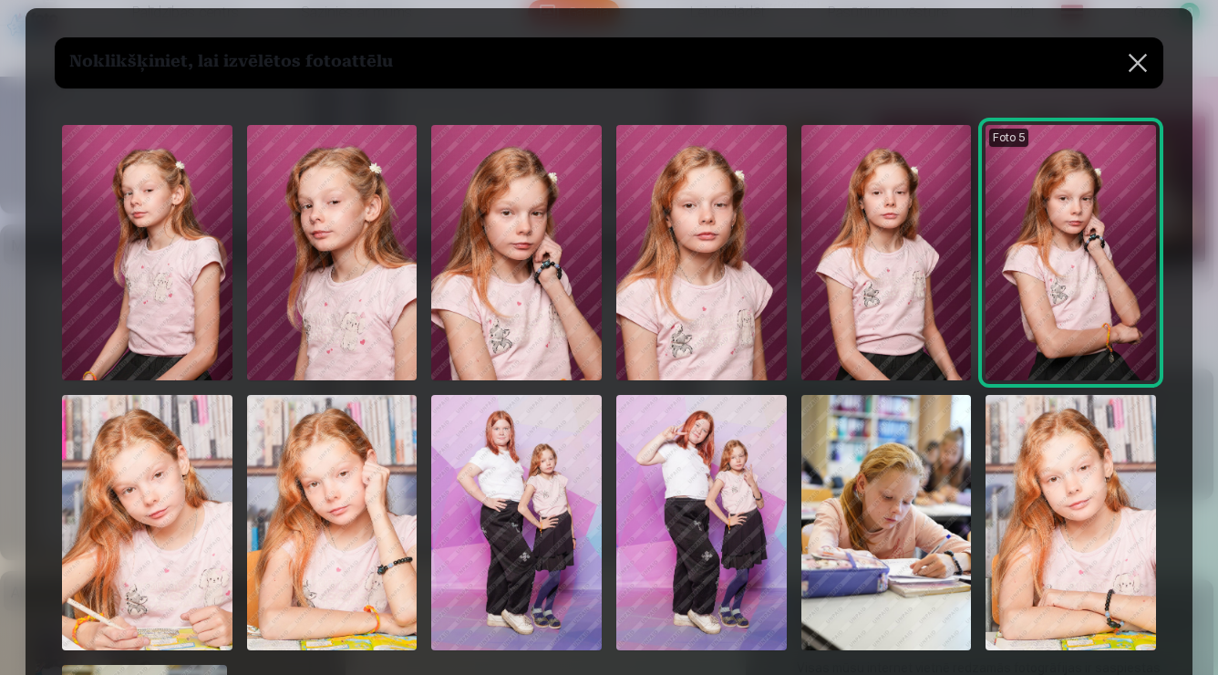
click at [827, 302] on img at bounding box center [887, 252] width 171 height 255
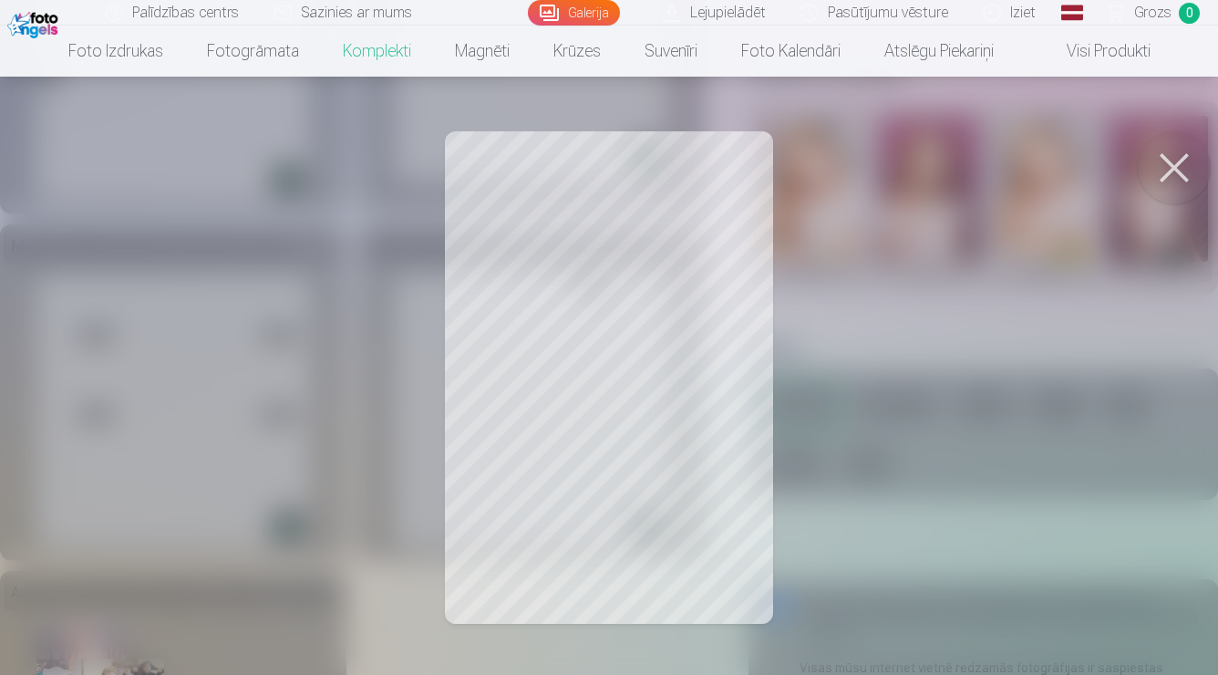
click at [1113, 181] on div at bounding box center [609, 337] width 1218 height 675
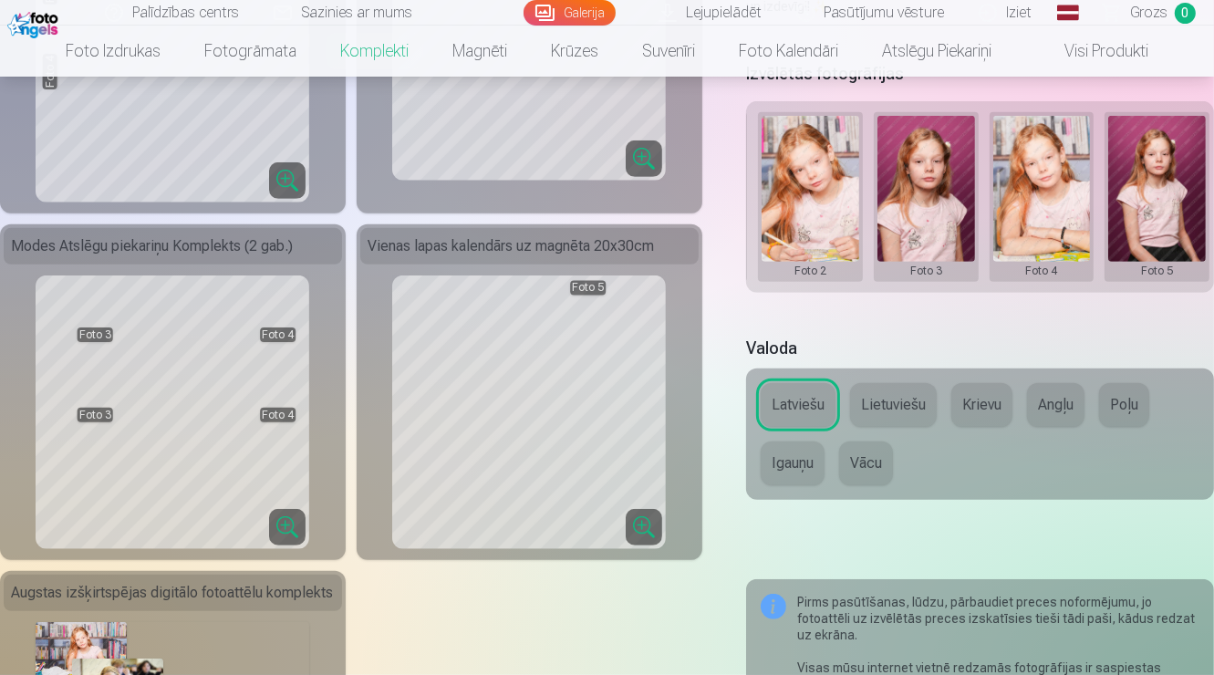
click at [1175, 187] on button at bounding box center [1157, 197] width 98 height 162
click at [1025, 195] on div at bounding box center [607, 337] width 1214 height 675
click at [1128, 196] on button at bounding box center [1157, 197] width 98 height 162
click at [1123, 202] on button "Nomainiet foto" at bounding box center [1135, 201] width 149 height 51
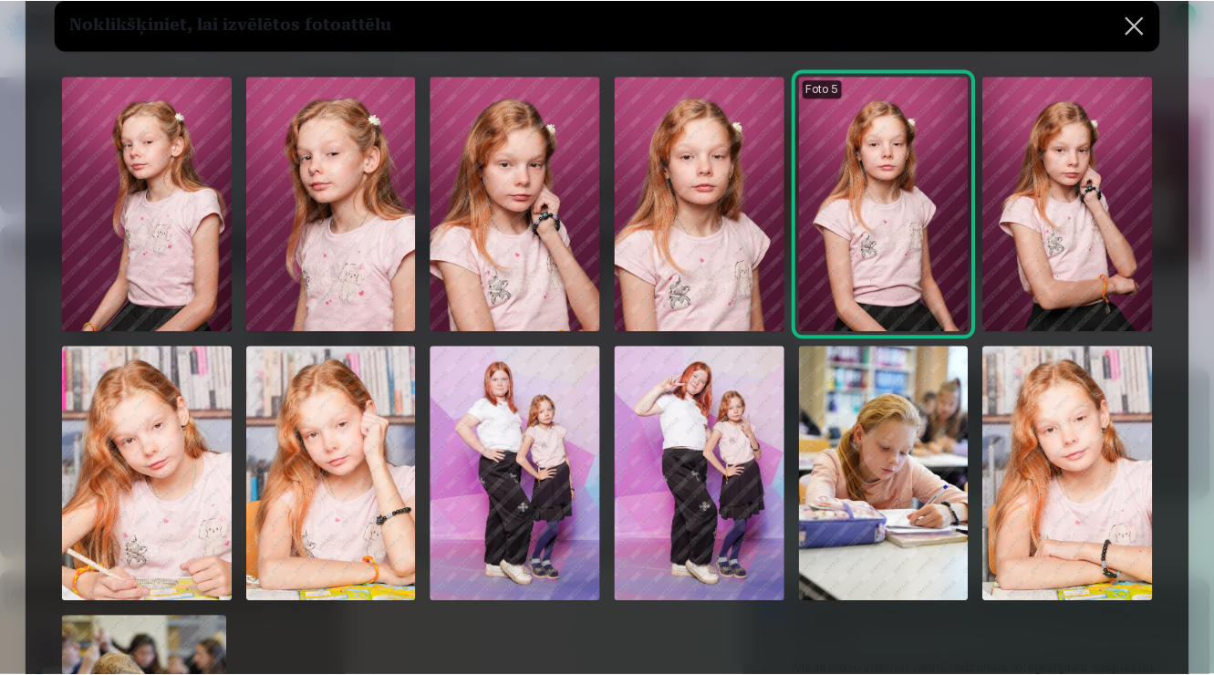
scroll to position [76, 0]
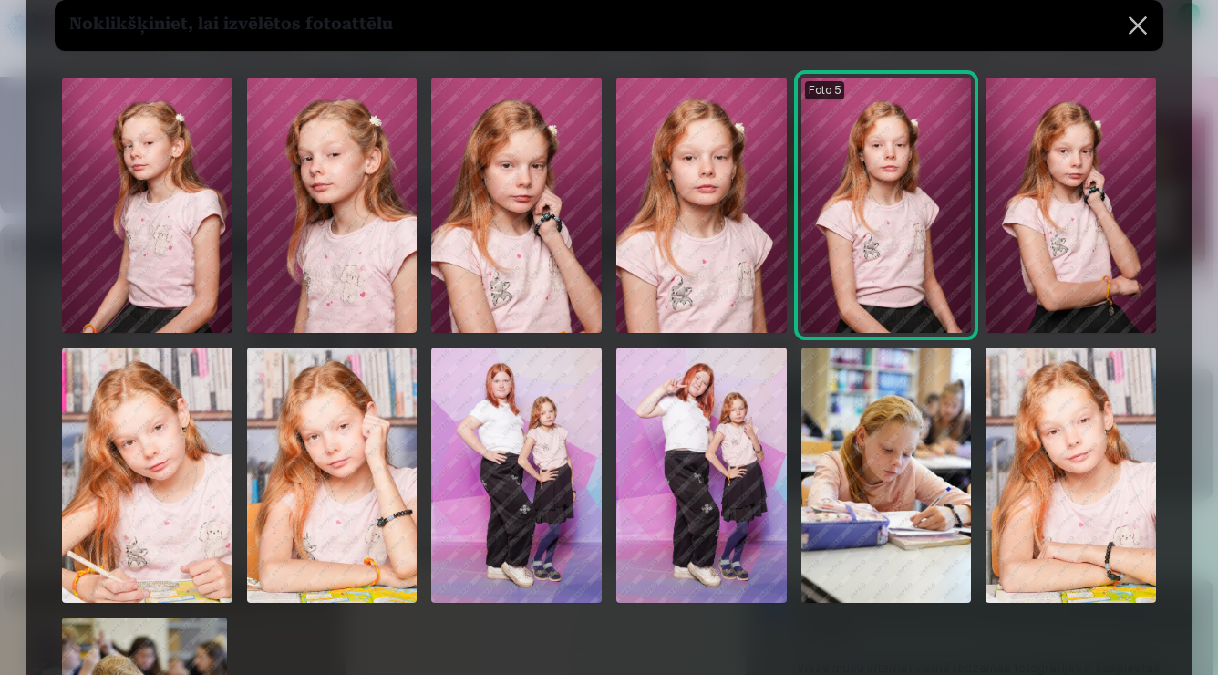
click at [345, 226] on img at bounding box center [332, 205] width 171 height 255
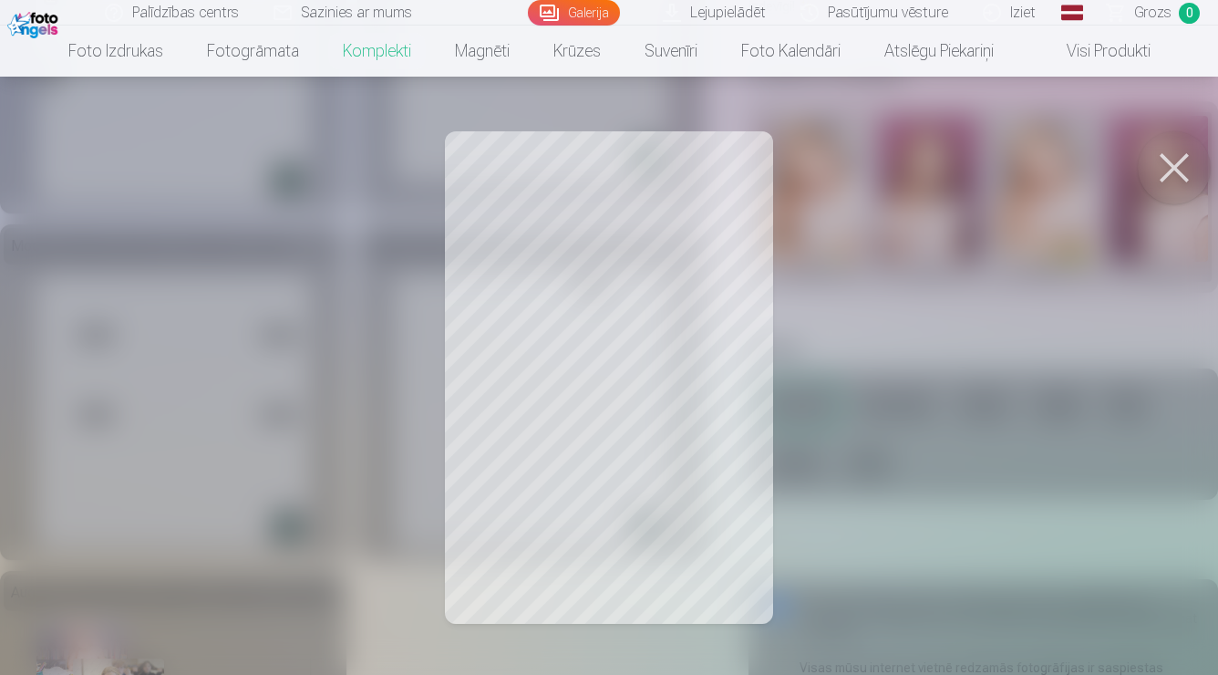
click at [1186, 150] on button at bounding box center [1174, 167] width 73 height 73
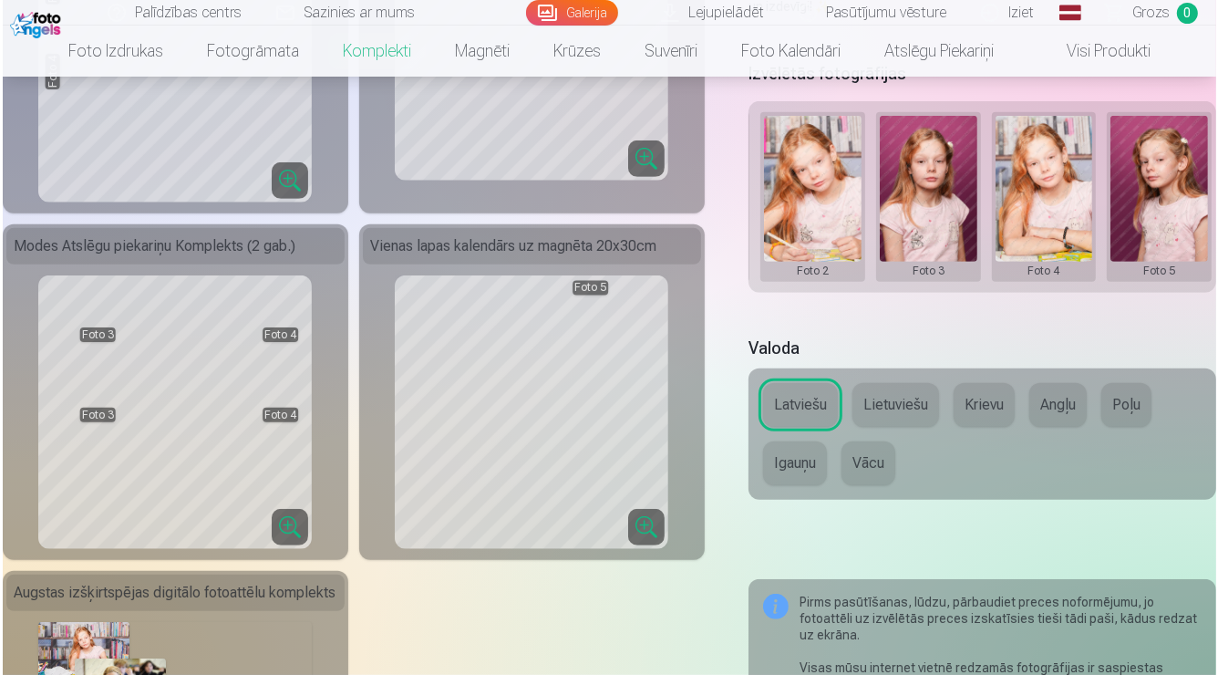
scroll to position [925, 0]
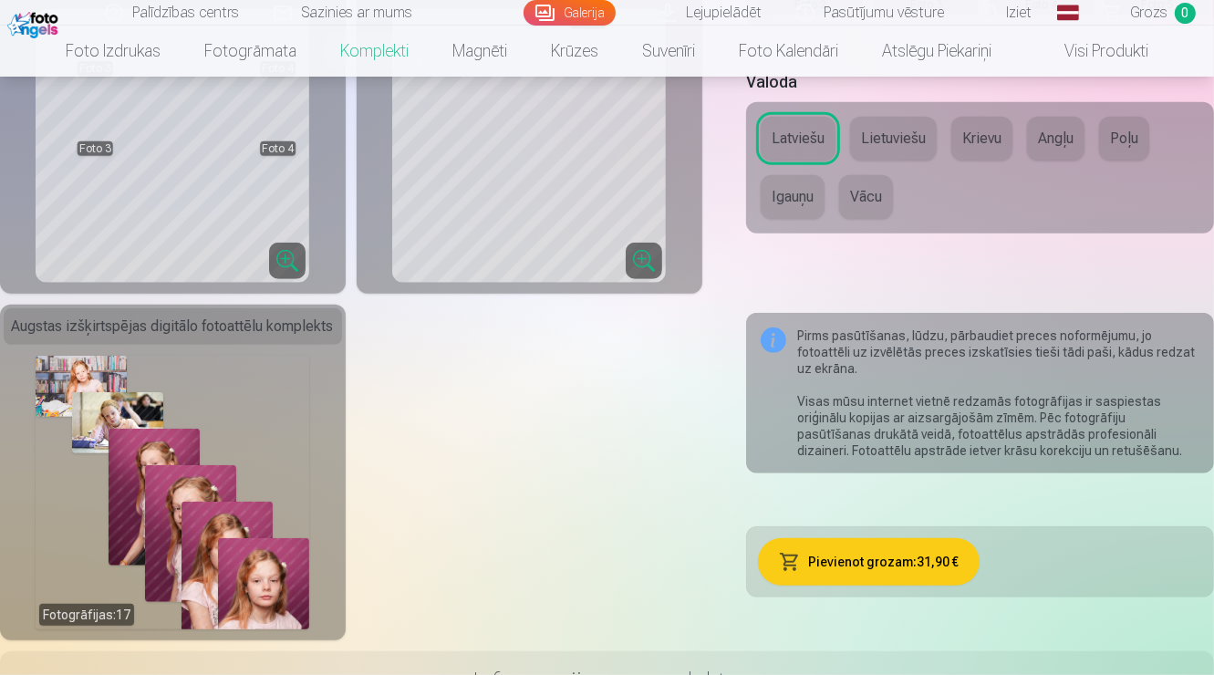
click at [157, 473] on div "Fotogrāfijas : 17" at bounding box center [173, 493] width 274 height 274
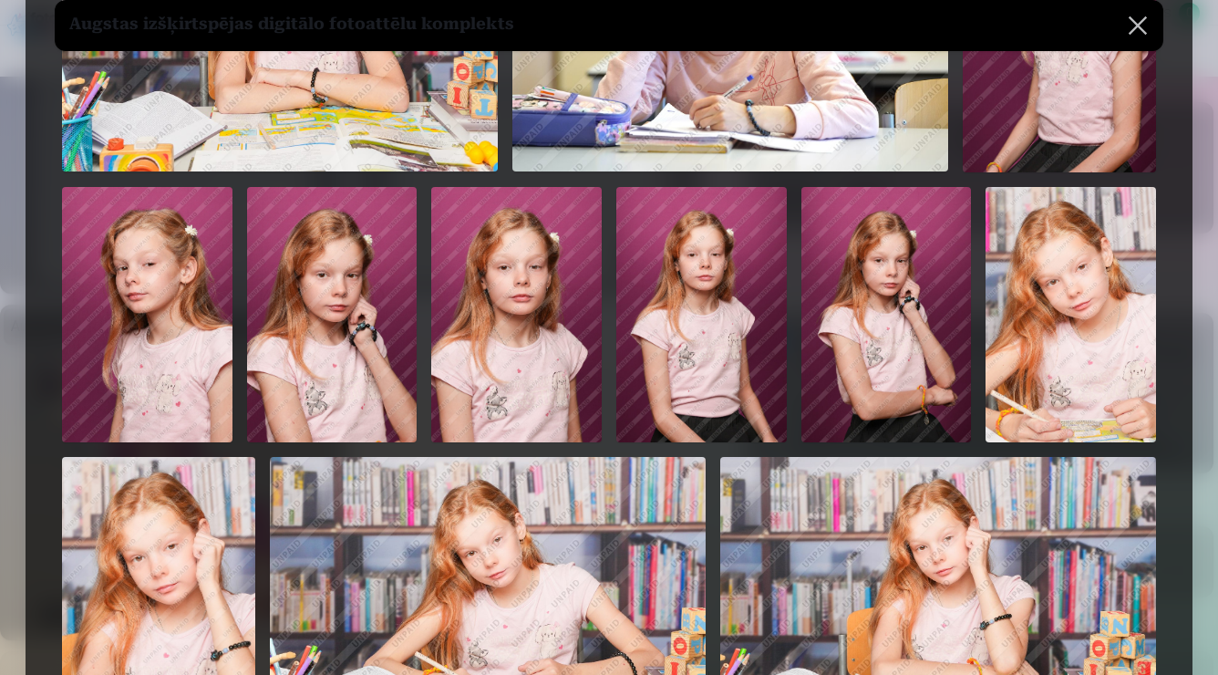
scroll to position [267, 0]
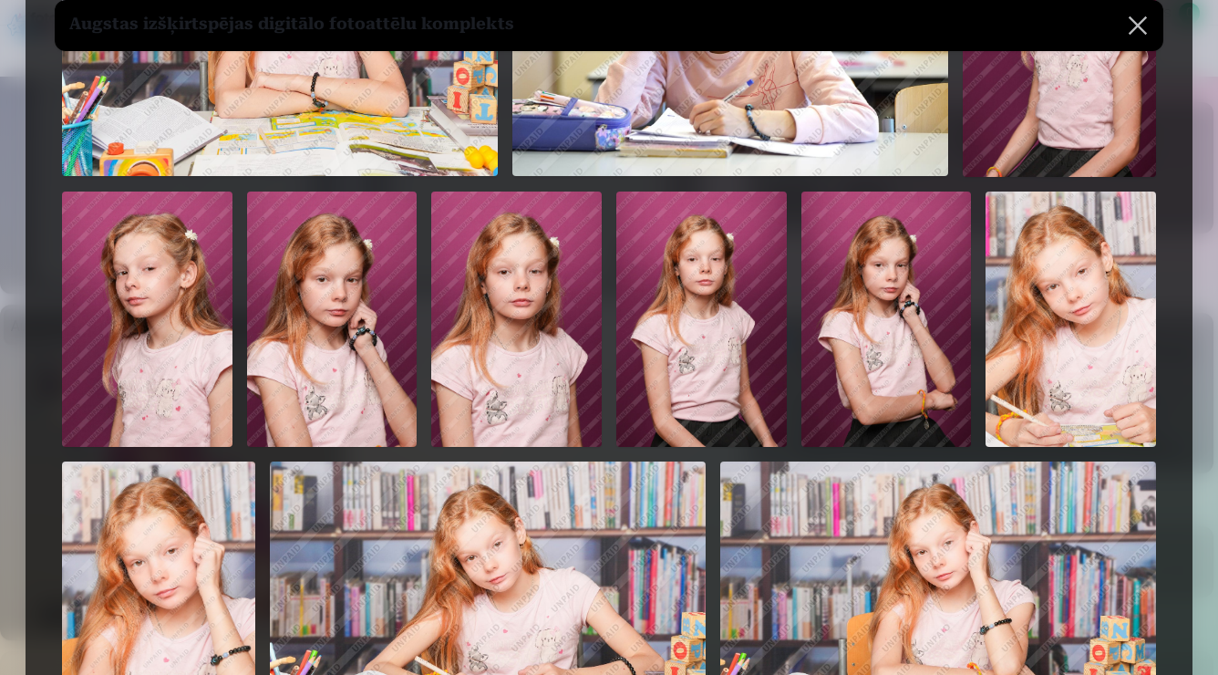
click at [305, 297] on img at bounding box center [332, 318] width 171 height 255
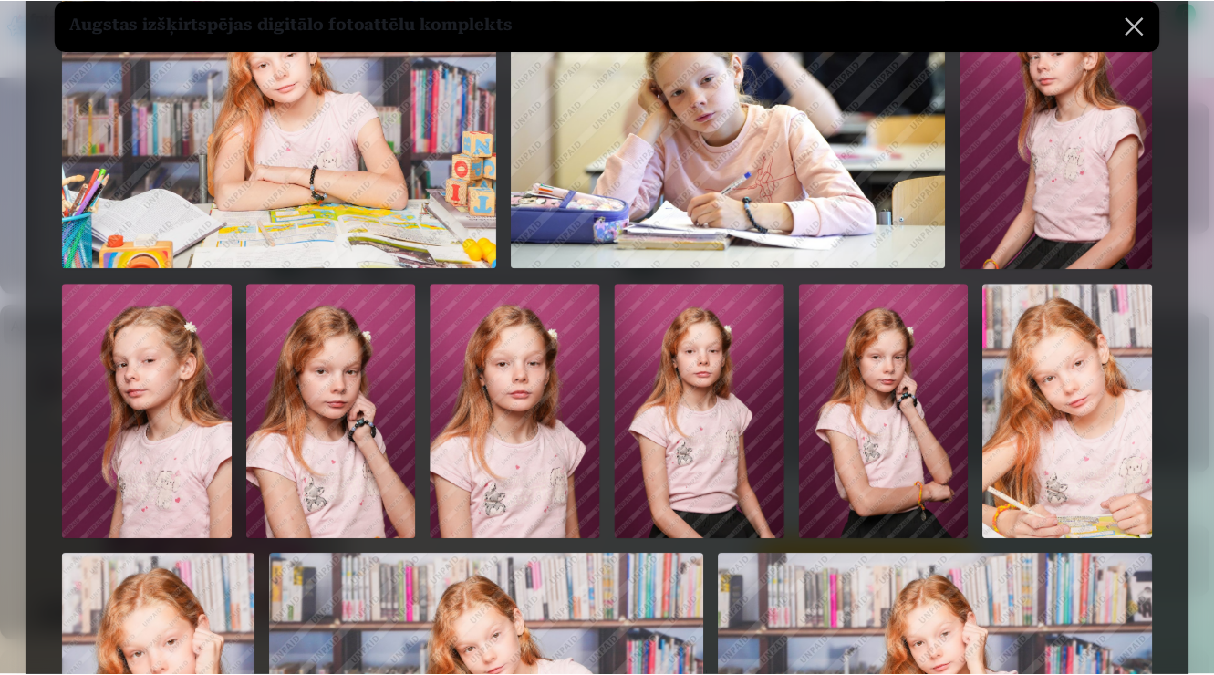
scroll to position [0, 0]
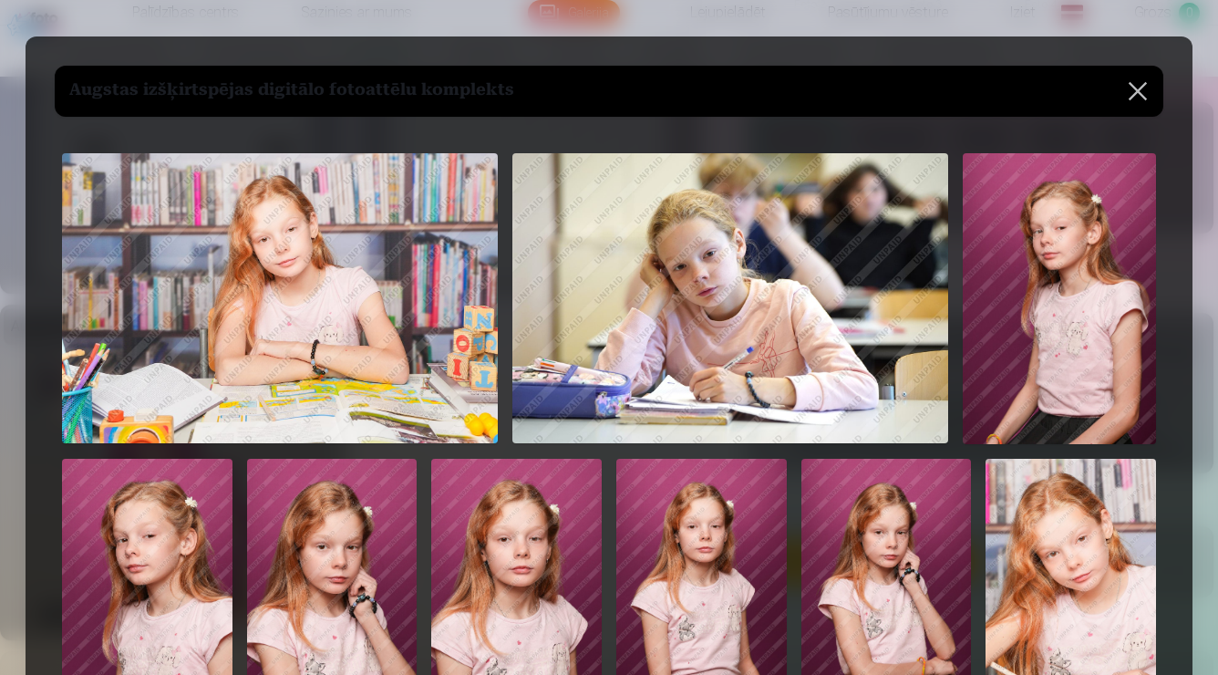
click at [1130, 88] on button at bounding box center [1138, 91] width 51 height 51
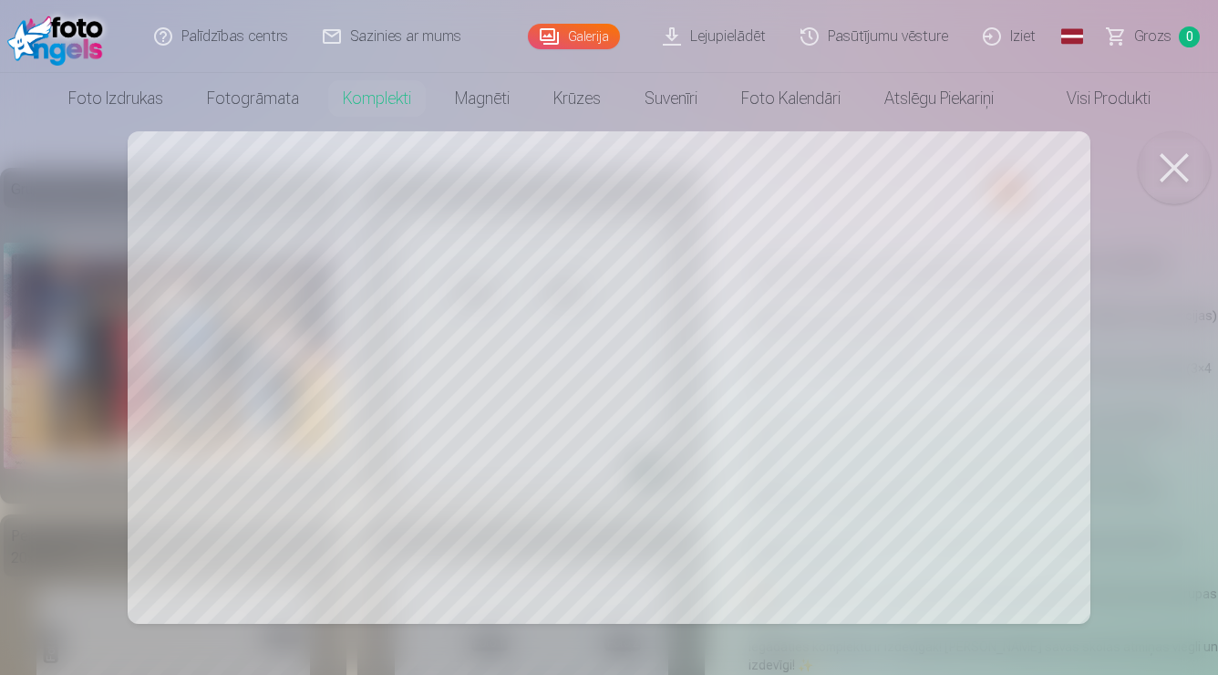
click at [622, 305] on div at bounding box center [609, 337] width 1218 height 675
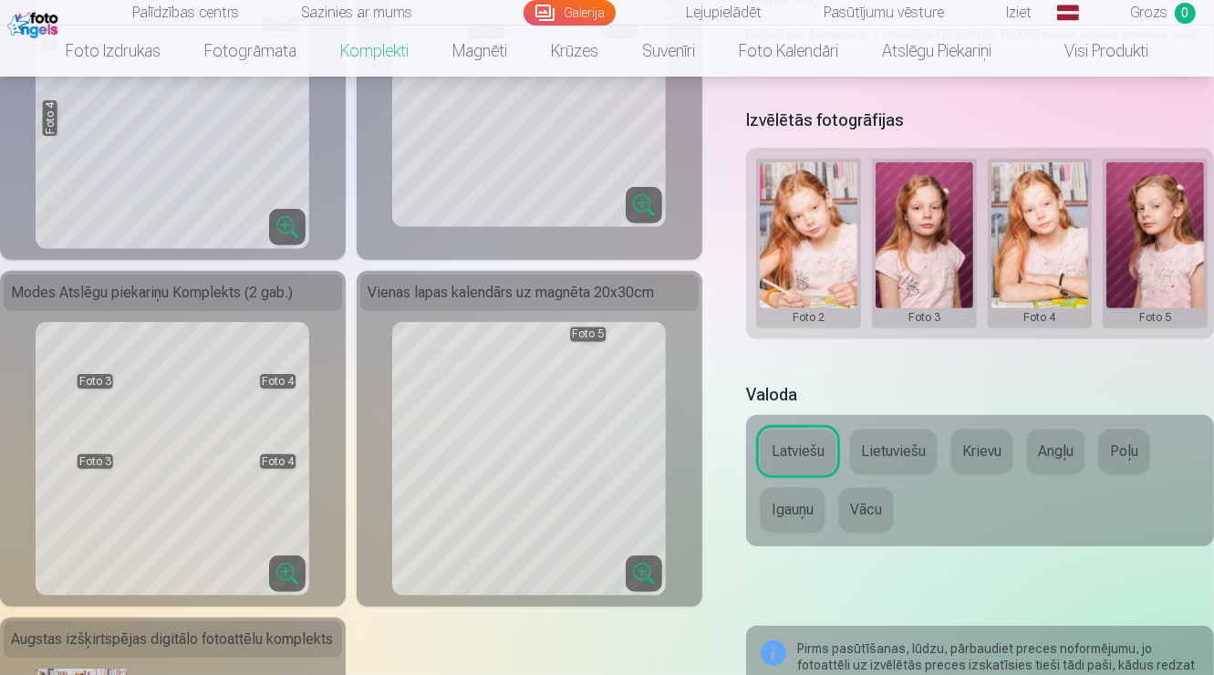
scroll to position [616, 0]
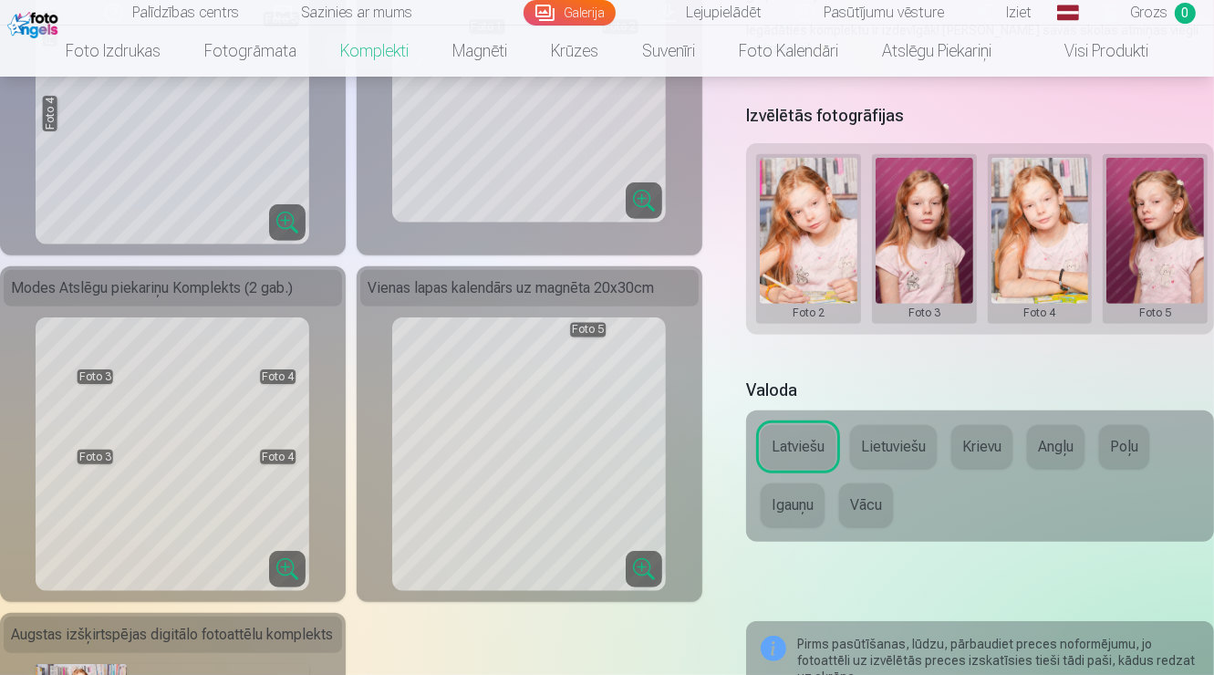
click at [870, 521] on button "Vācu" at bounding box center [866, 505] width 54 height 44
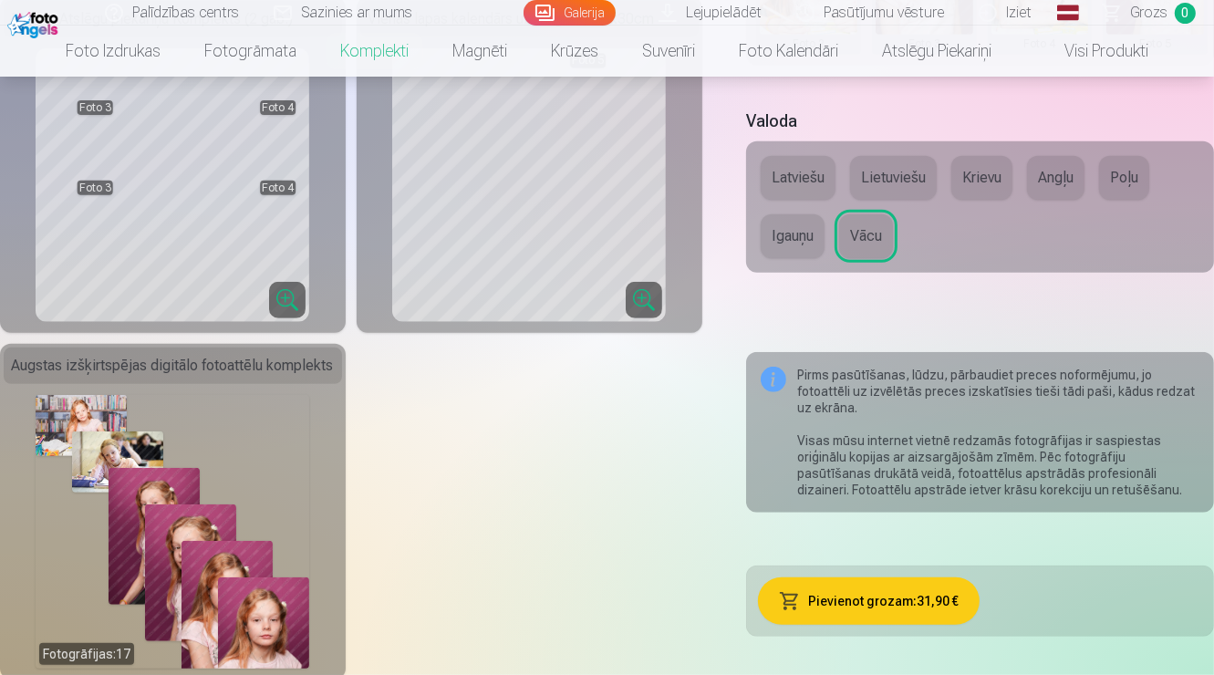
scroll to position [883, 0]
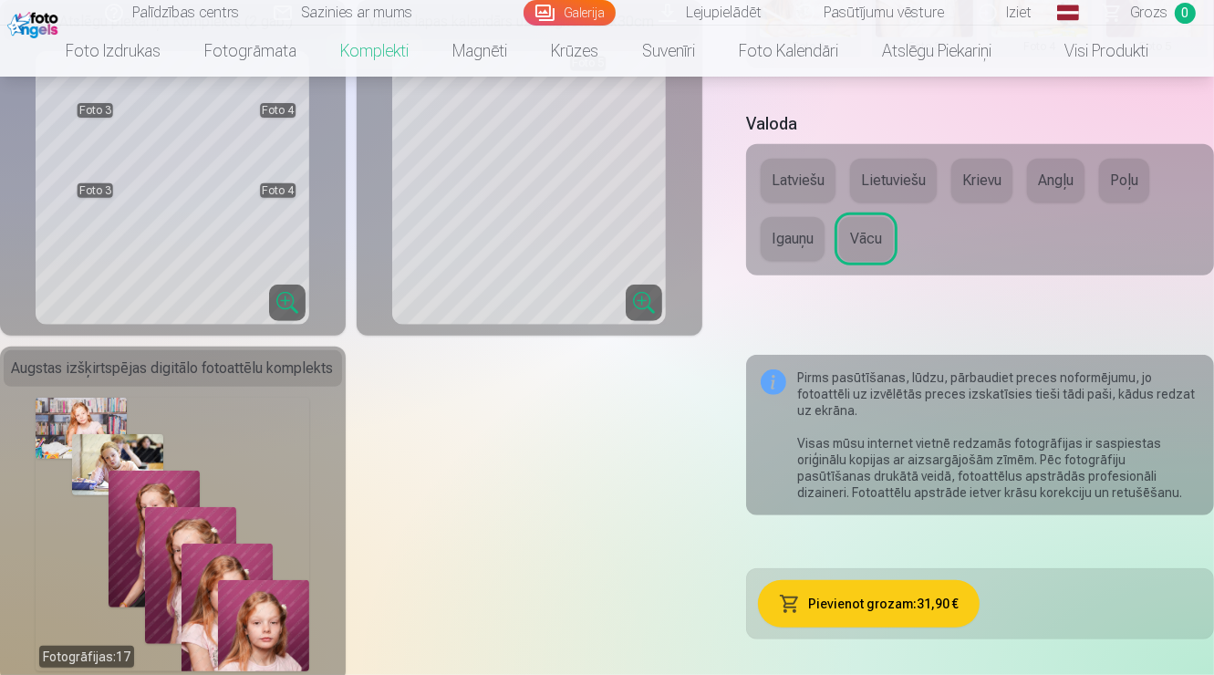
click at [806, 202] on button "Latviešu" at bounding box center [798, 181] width 75 height 44
click at [839, 227] on div "Latviešu Lietuviešu Krievu Angļu Poļu Igauņu Vācu" at bounding box center [980, 209] width 468 height 131
click at [842, 239] on button "Vācu" at bounding box center [866, 239] width 54 height 44
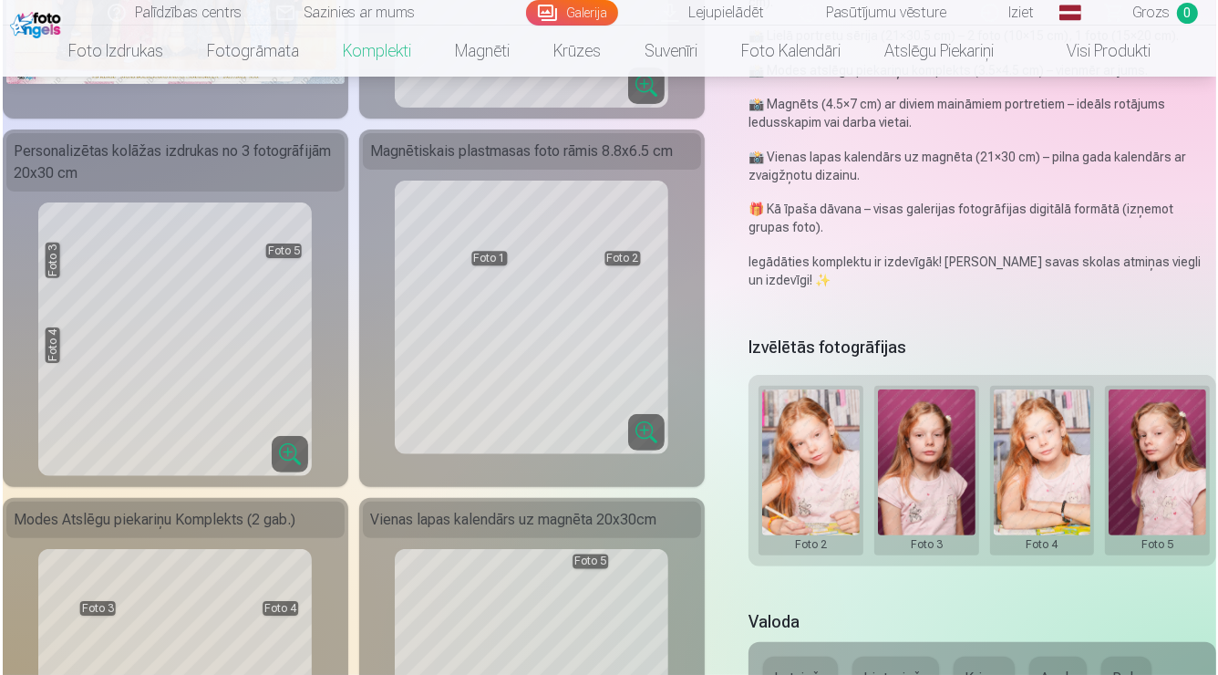
scroll to position [386, 0]
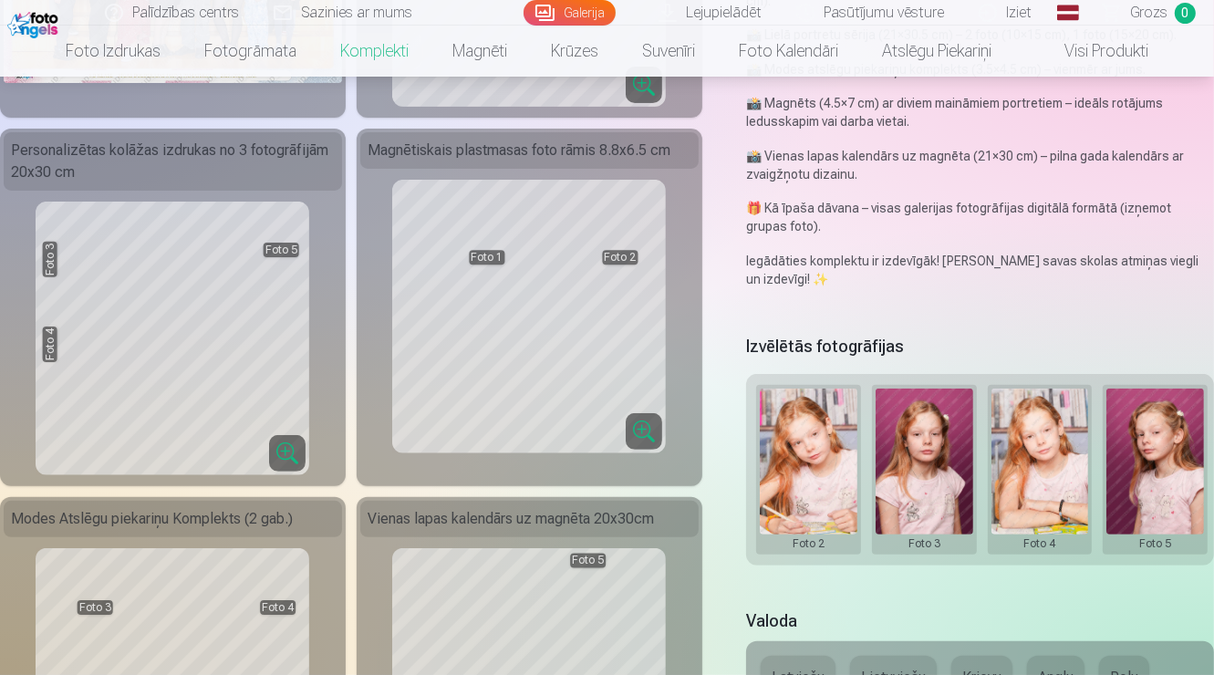
click at [785, 465] on button at bounding box center [809, 469] width 98 height 162
click at [792, 463] on button "Nomainiet foto" at bounding box center [808, 474] width 149 height 51
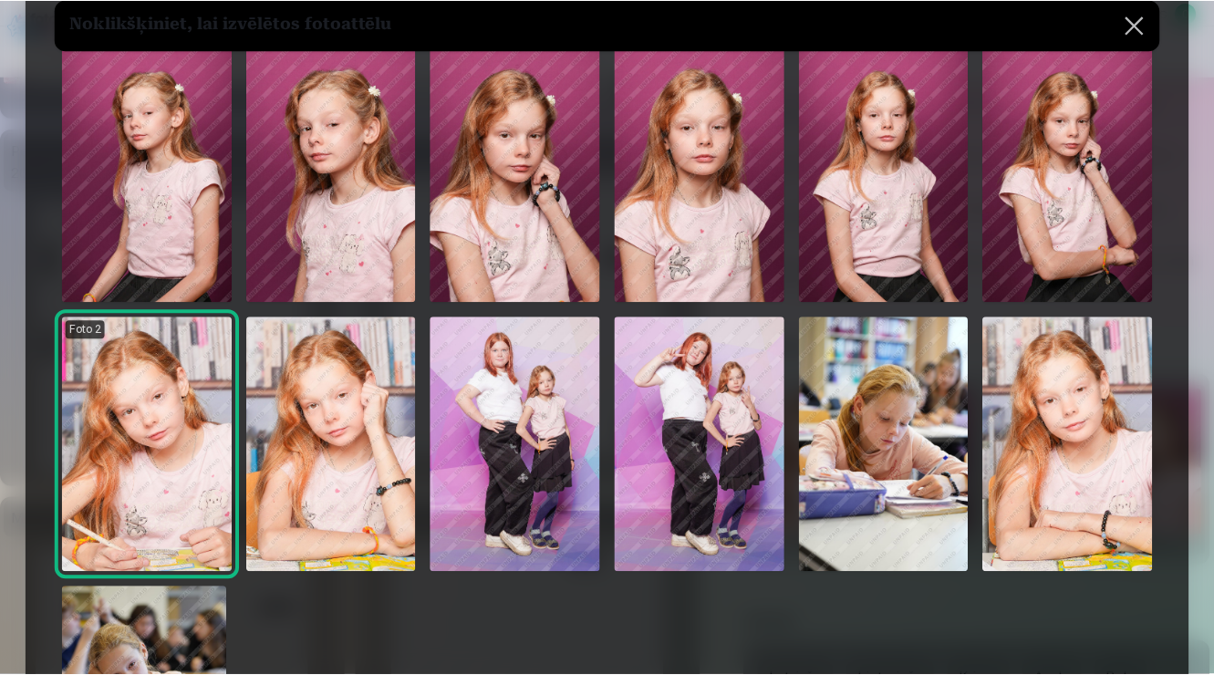
scroll to position [119, 0]
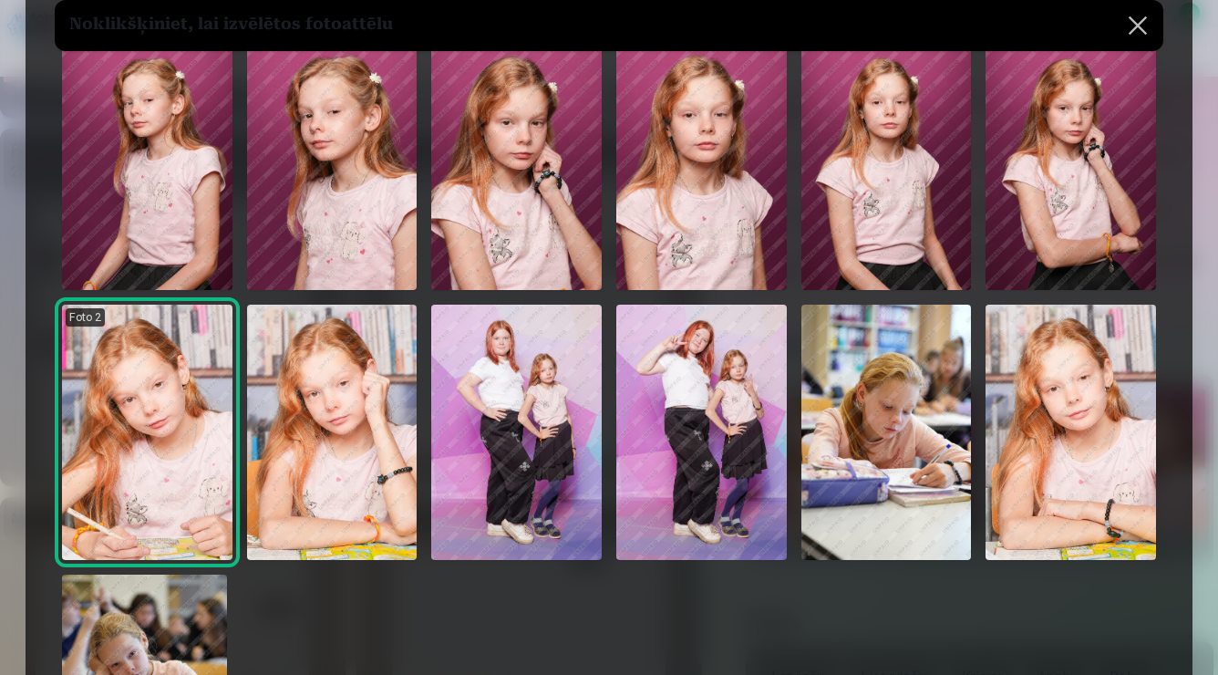
click at [885, 453] on img at bounding box center [887, 432] width 171 height 255
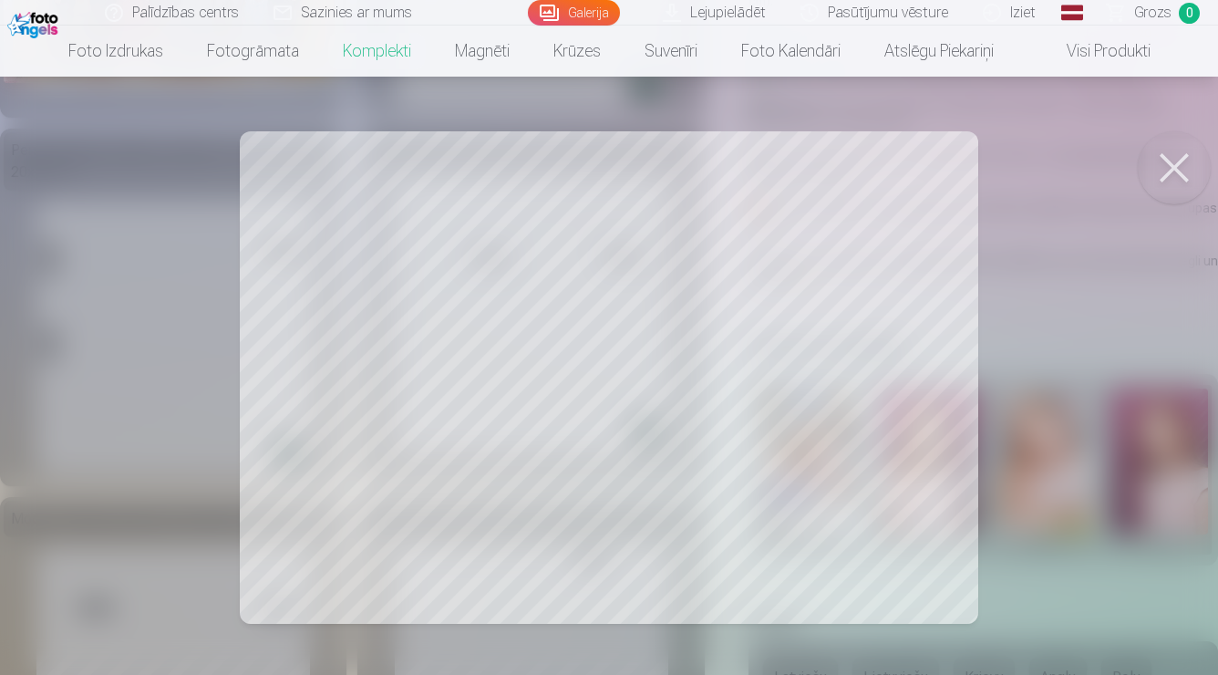
click at [1178, 171] on button at bounding box center [1174, 167] width 73 height 73
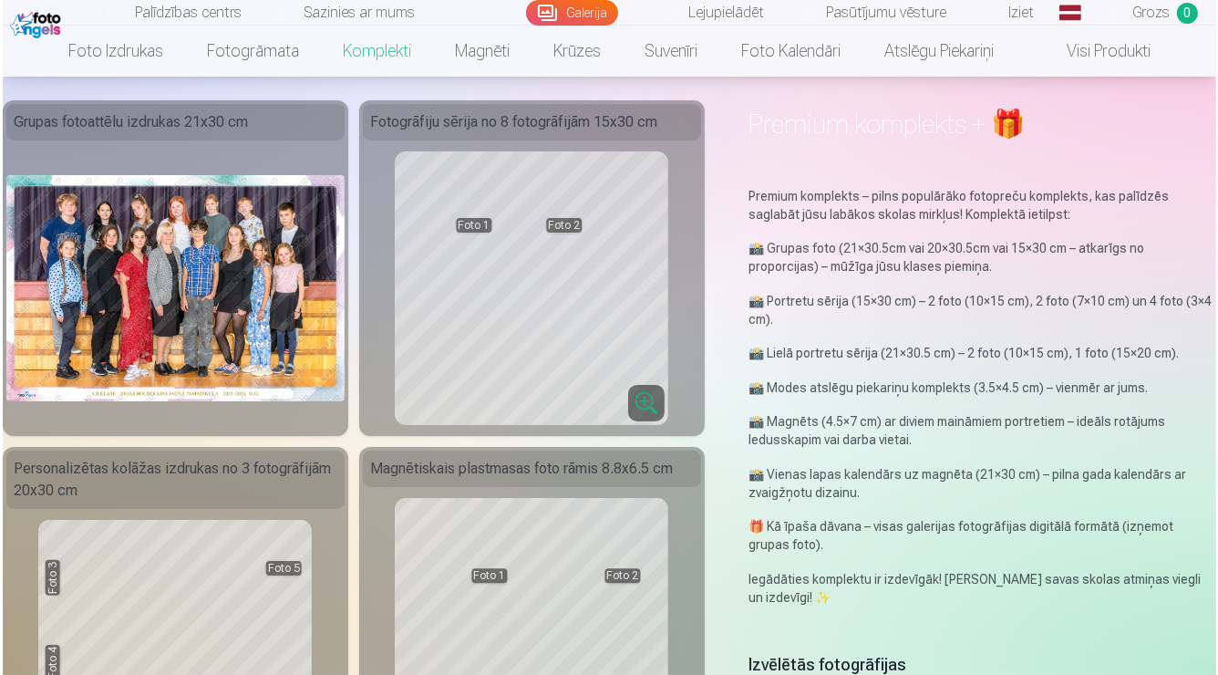
scroll to position [419, 0]
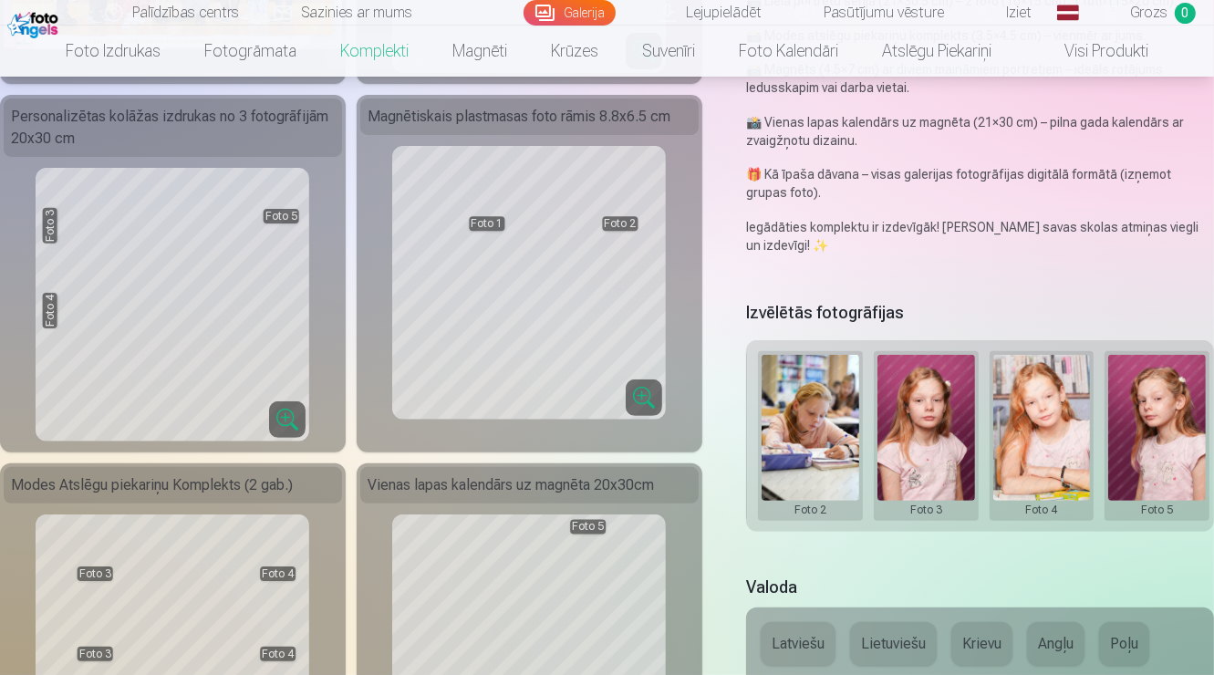
click at [803, 403] on button at bounding box center [810, 436] width 98 height 162
click at [805, 444] on button "Nomainiet foto" at bounding box center [809, 440] width 149 height 51
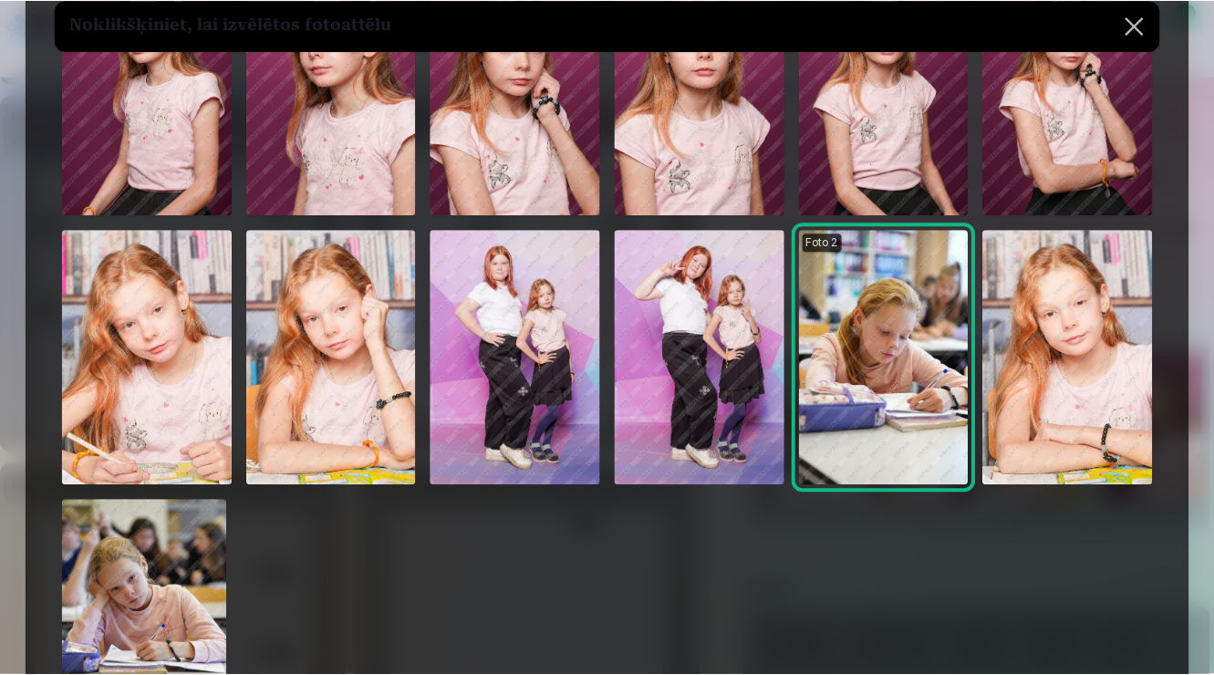
scroll to position [215, 0]
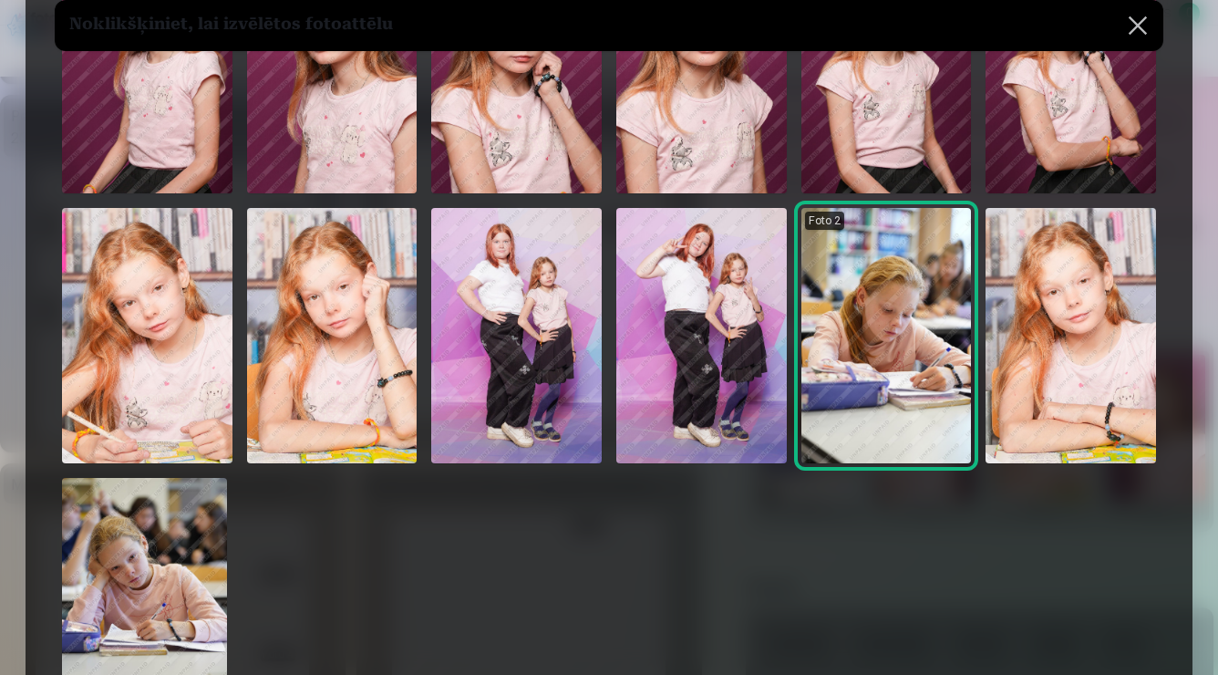
click at [191, 164] on img at bounding box center [147, 65] width 171 height 255
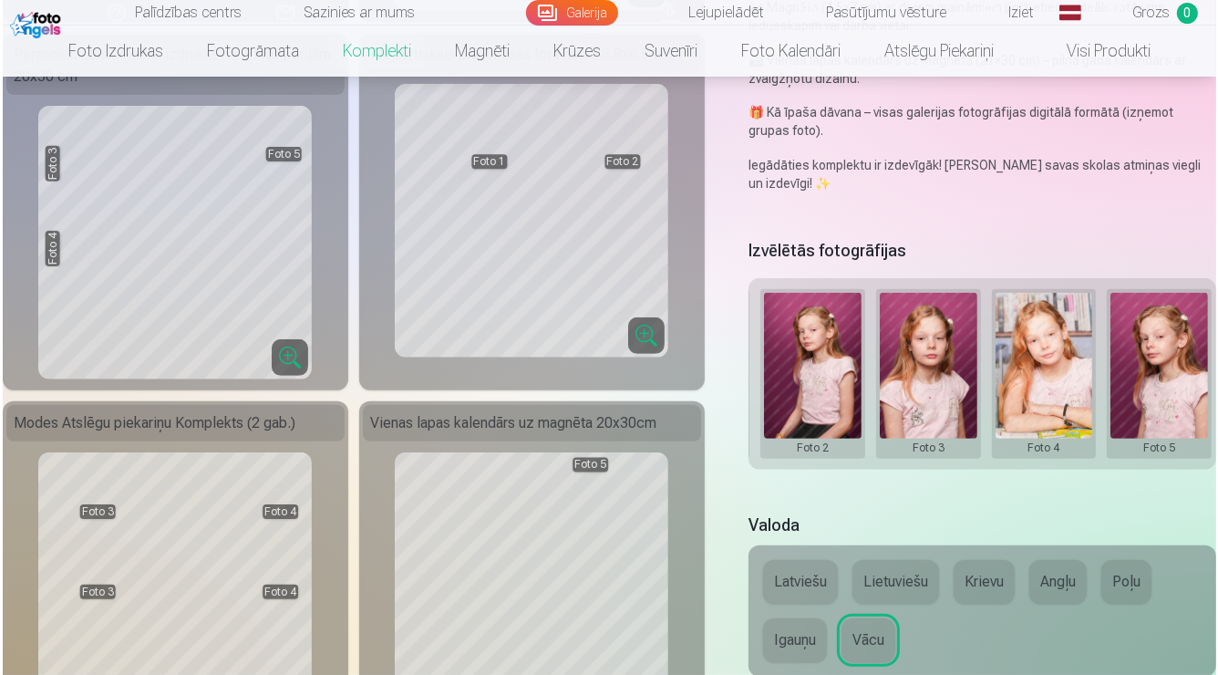
scroll to position [483, 0]
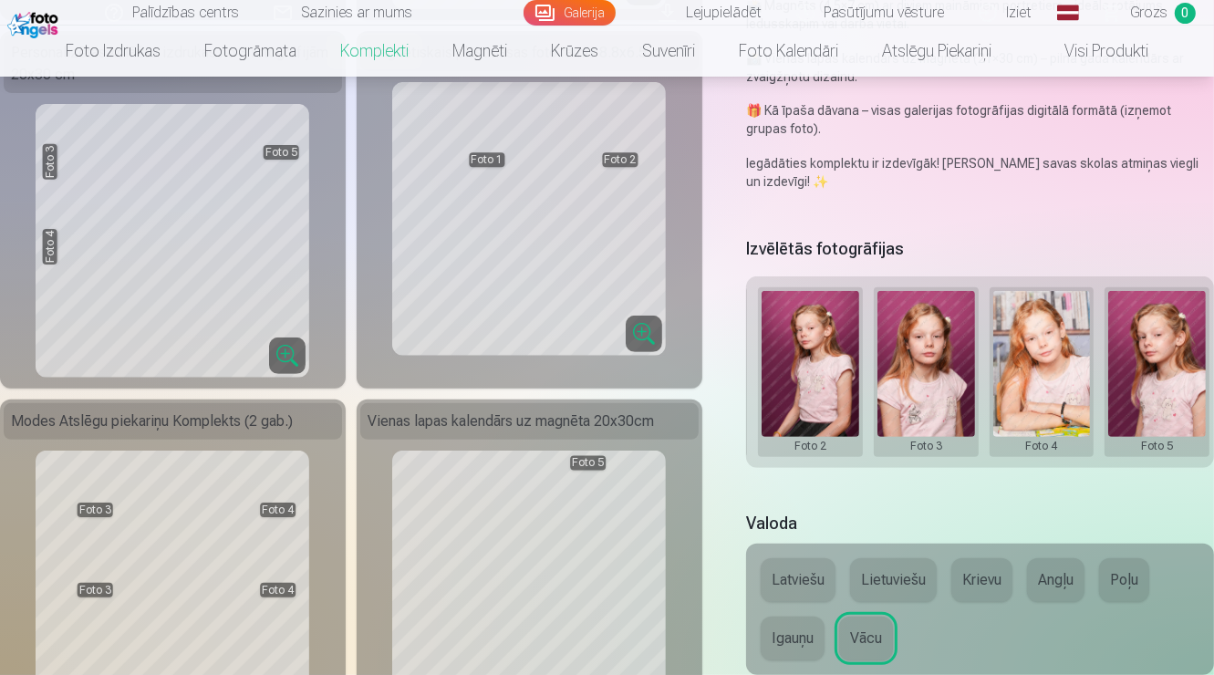
click at [918, 398] on button at bounding box center [926, 372] width 98 height 162
click at [920, 368] on button "Nomainiet foto" at bounding box center [925, 376] width 149 height 51
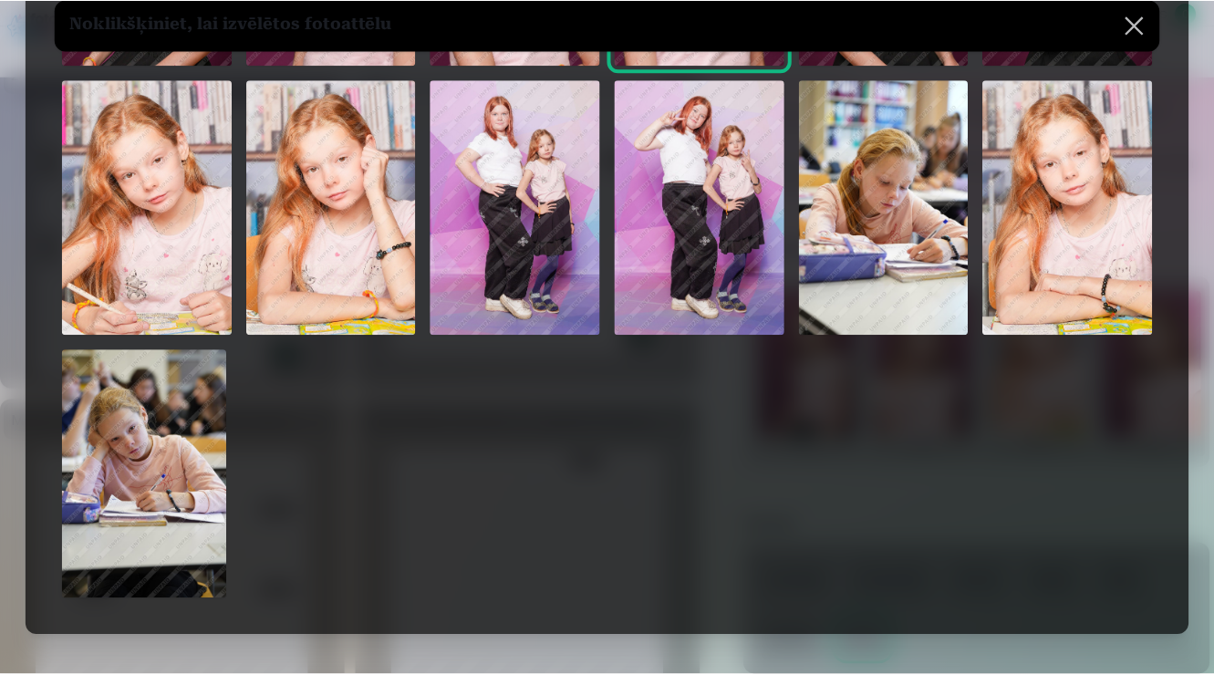
scroll to position [343, 0]
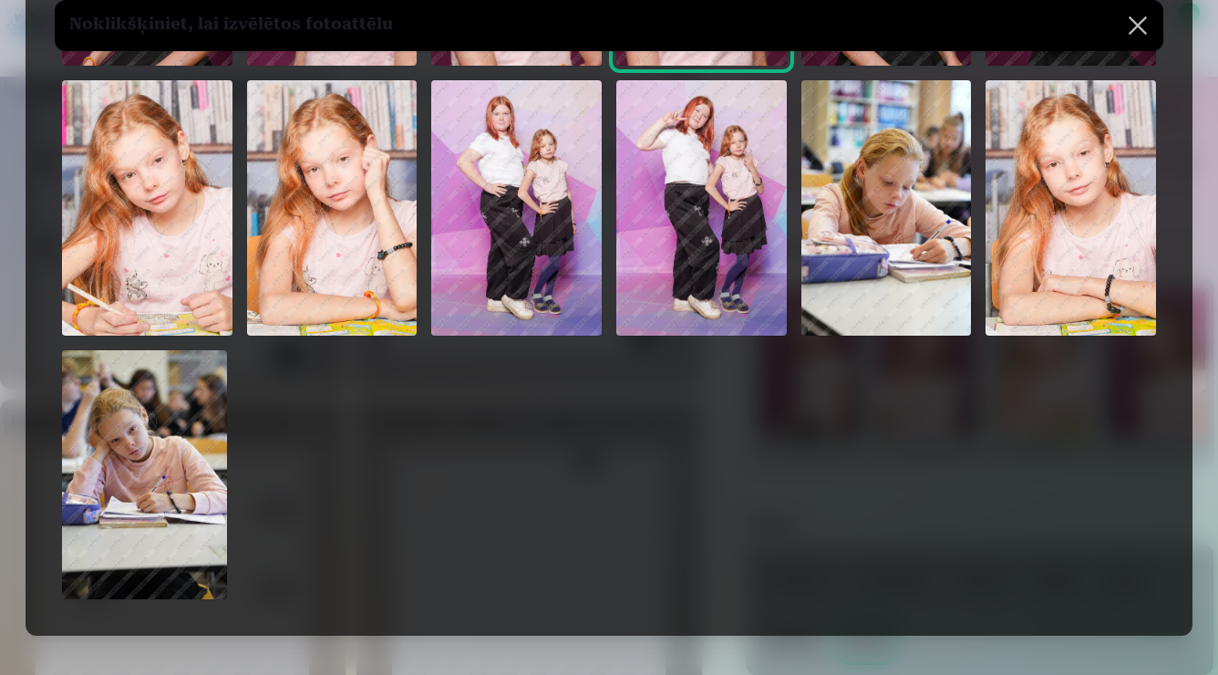
click at [843, 264] on img at bounding box center [887, 207] width 171 height 255
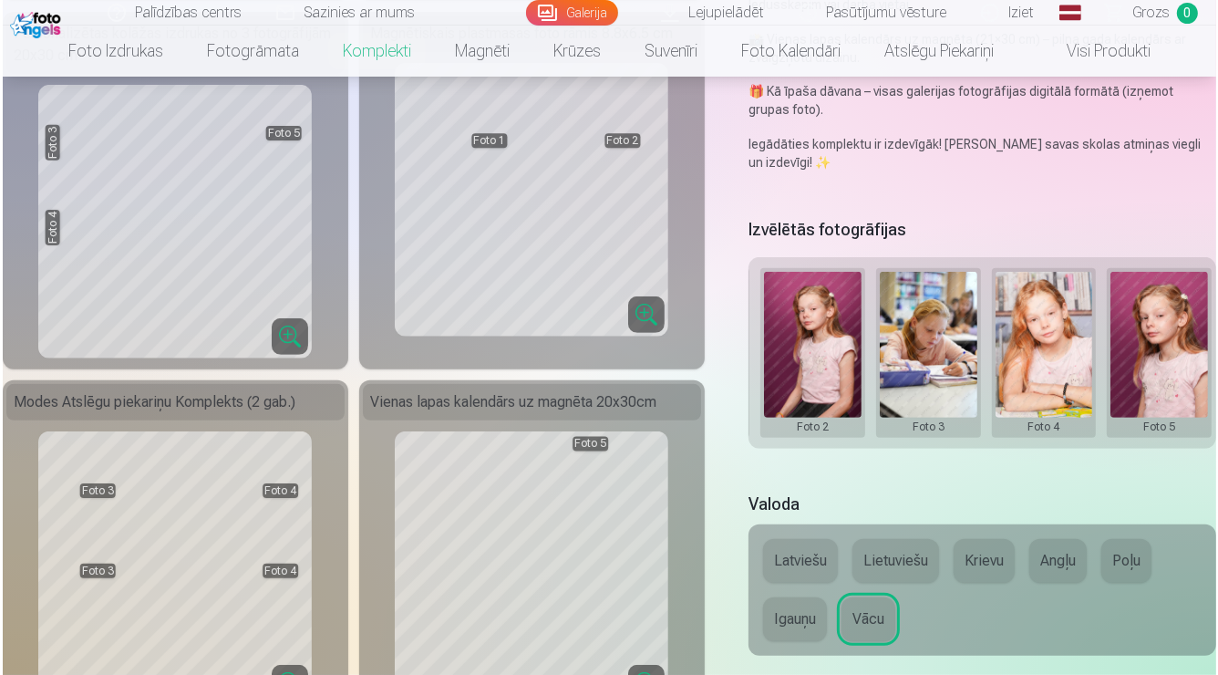
scroll to position [503, 0]
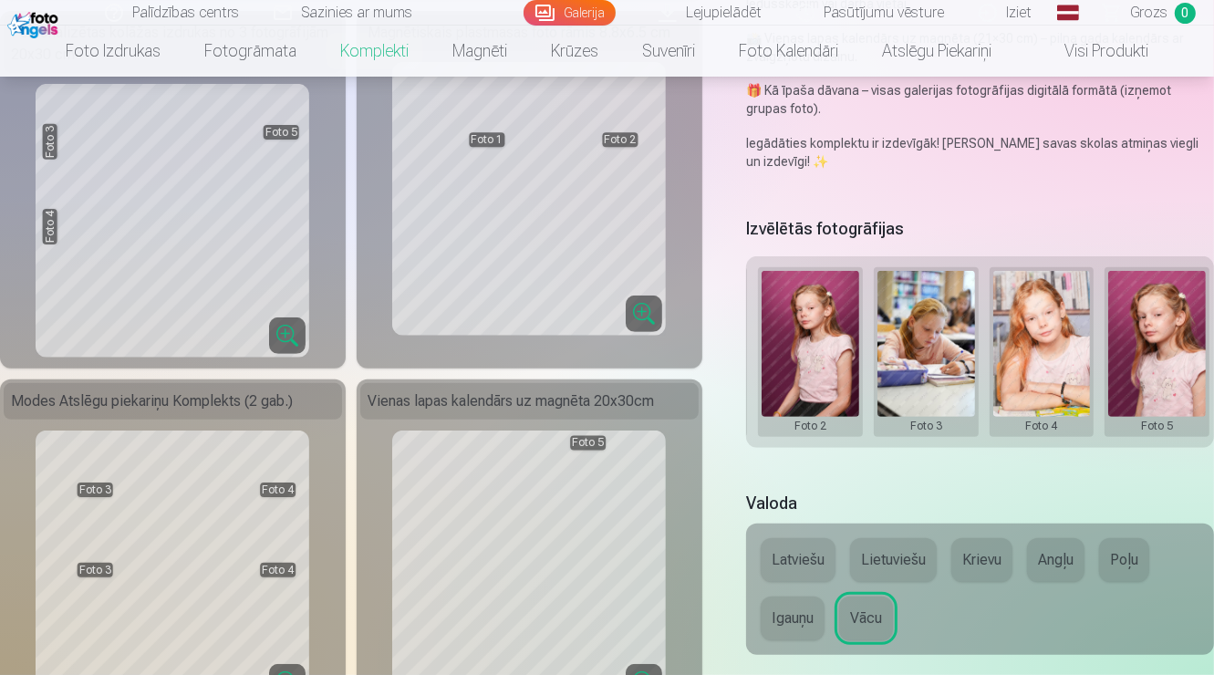
click at [941, 350] on button at bounding box center [926, 352] width 98 height 162
click at [903, 356] on button "Nomainiet foto" at bounding box center [925, 356] width 149 height 51
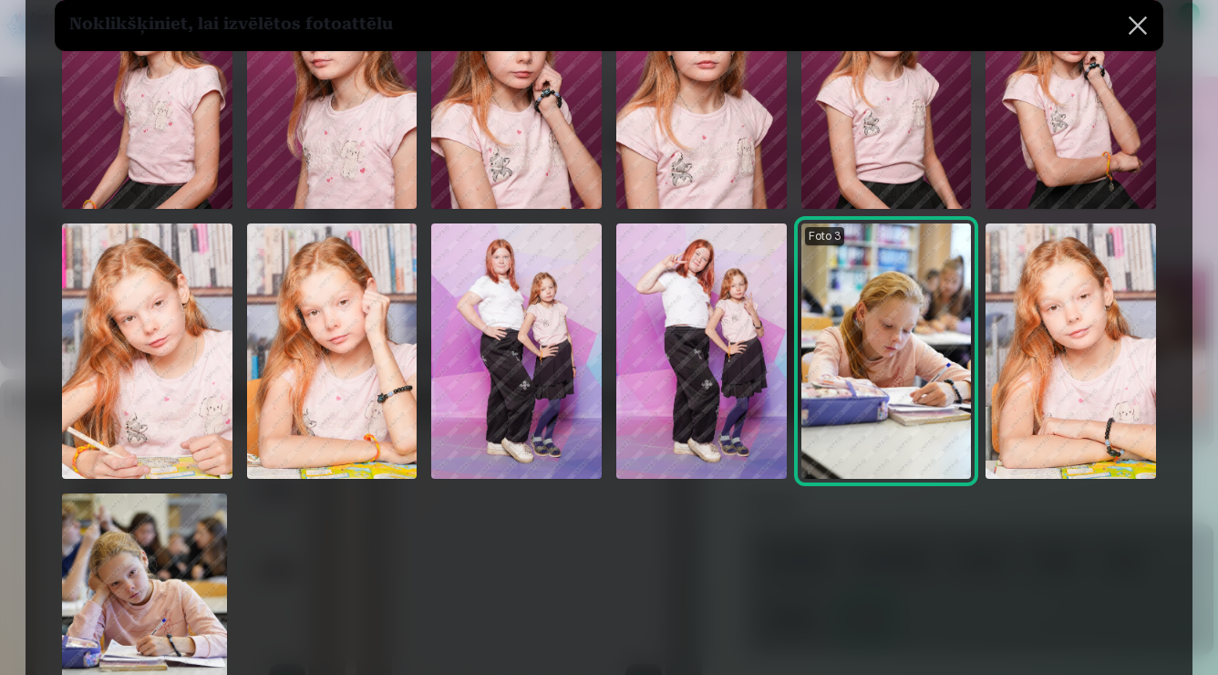
scroll to position [201, 0]
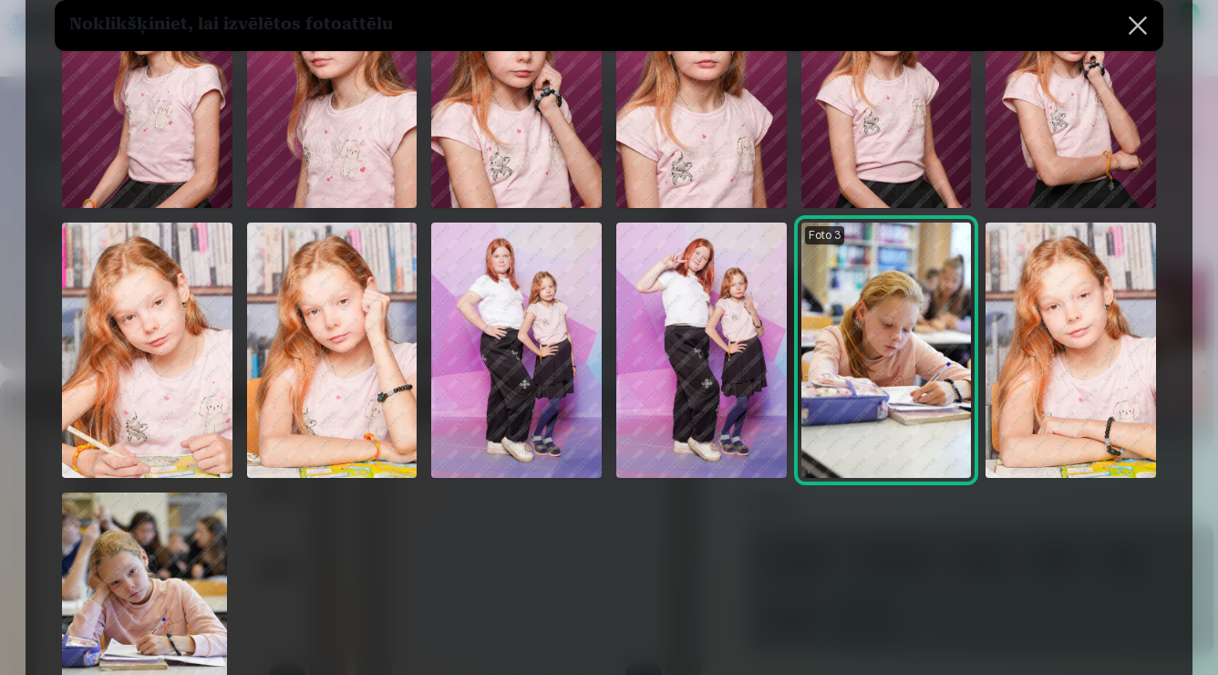
click at [1105, 390] on img at bounding box center [1071, 350] width 171 height 255
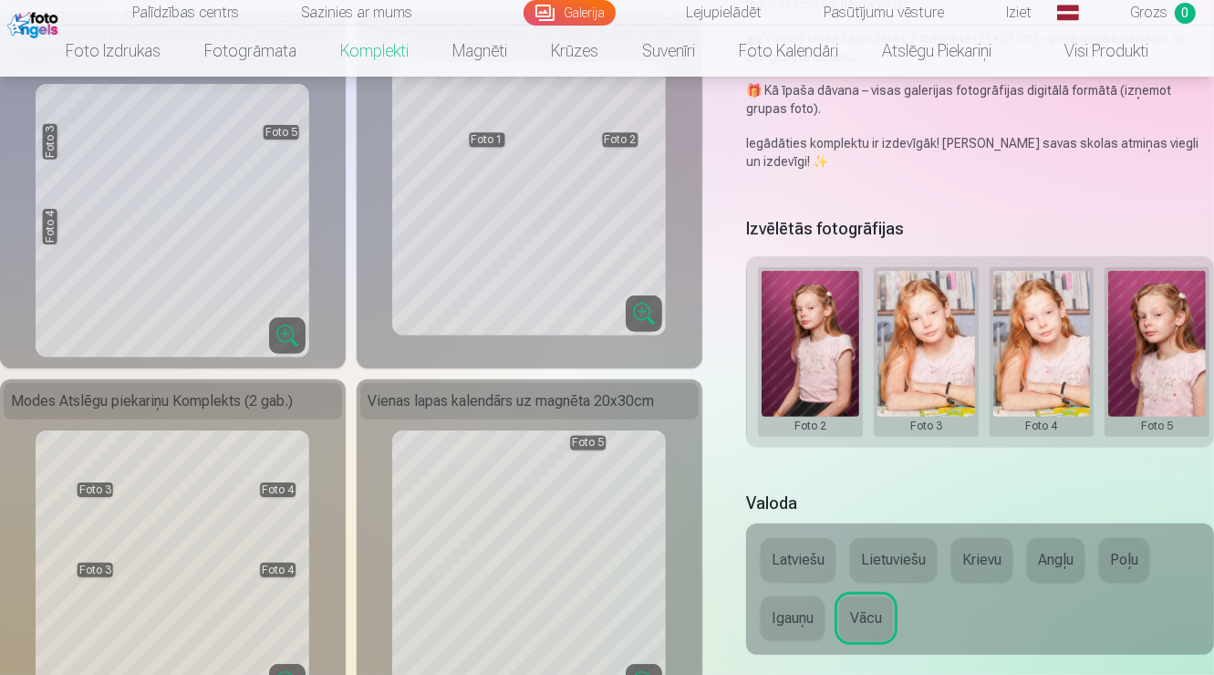
click at [1021, 337] on button at bounding box center [1042, 352] width 98 height 162
click at [1036, 350] on button "Nomainiet foto" at bounding box center [1040, 356] width 149 height 51
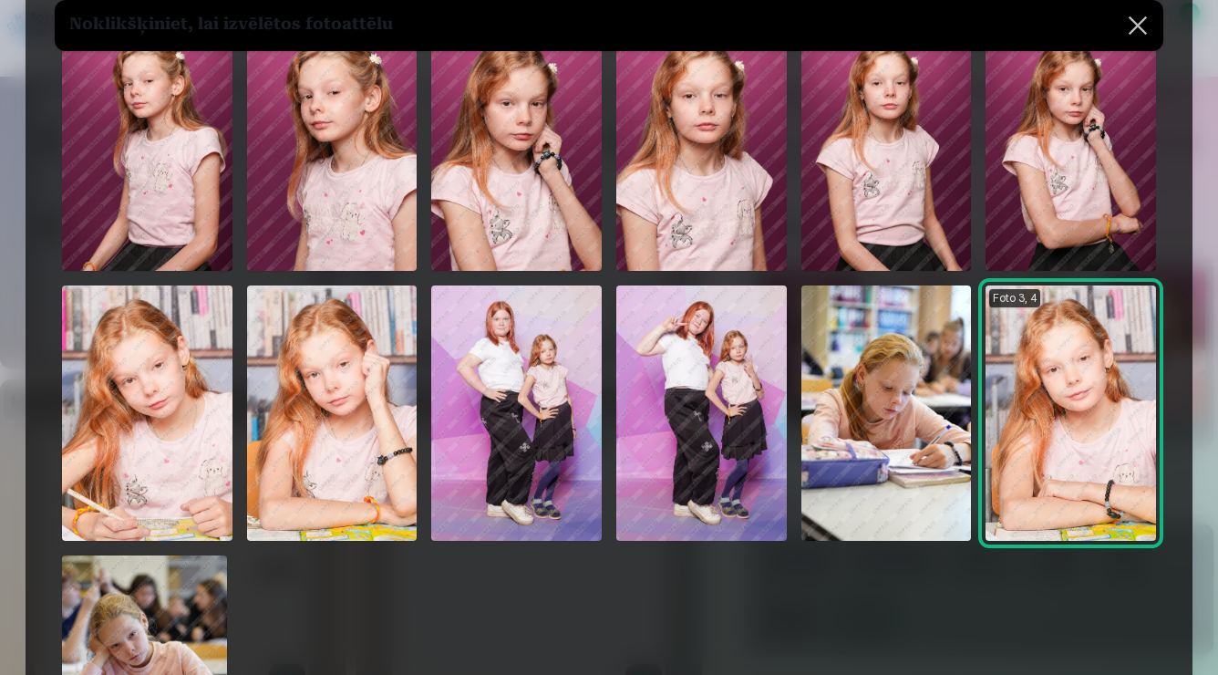
scroll to position [139, 0]
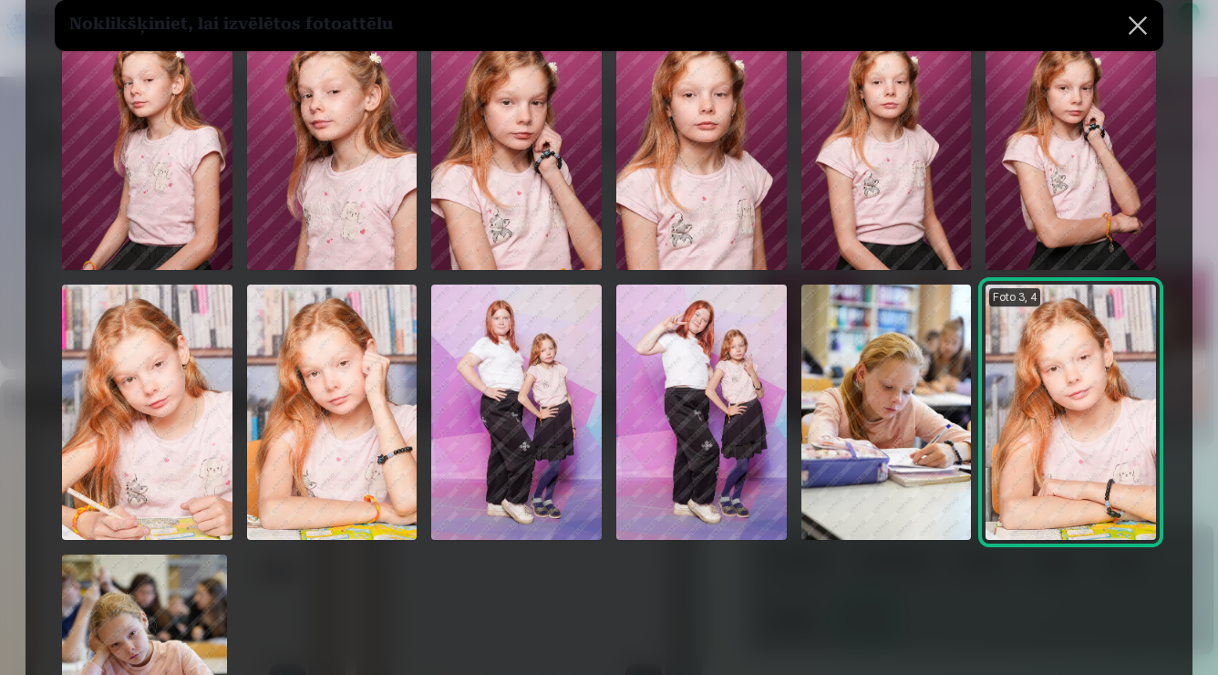
click at [1086, 458] on img at bounding box center [1071, 412] width 171 height 255
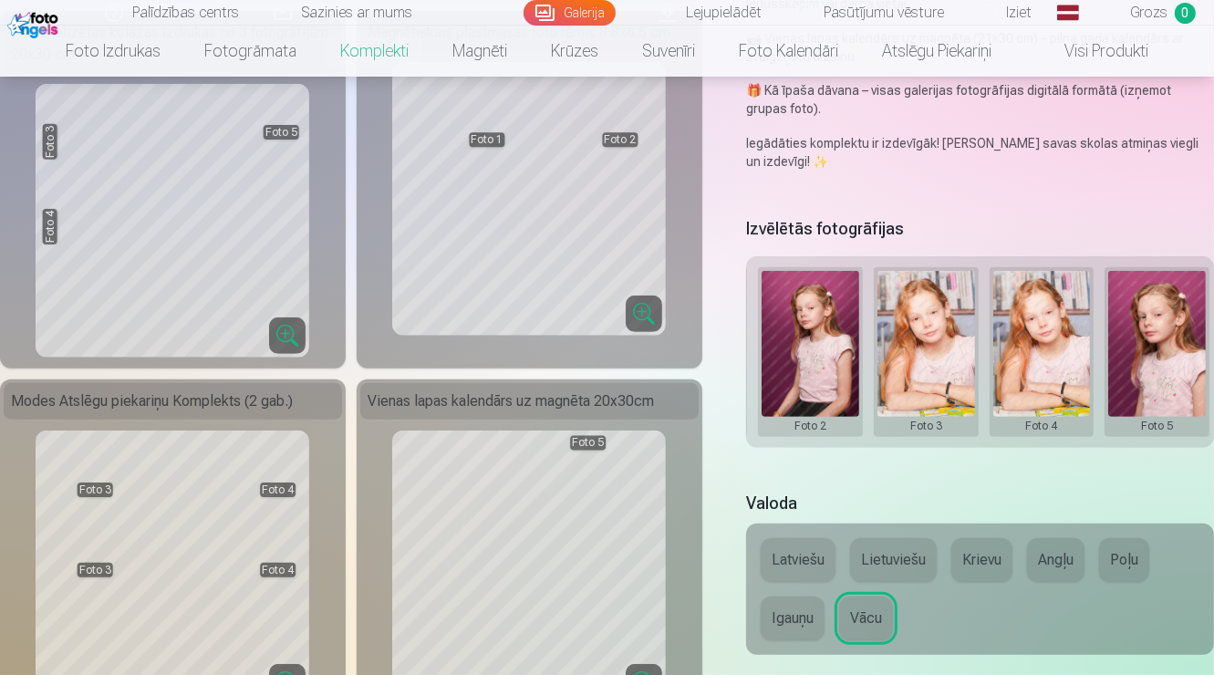
click at [946, 380] on button at bounding box center [926, 352] width 98 height 162
click at [884, 343] on button "Nomainiet foto" at bounding box center [925, 356] width 149 height 51
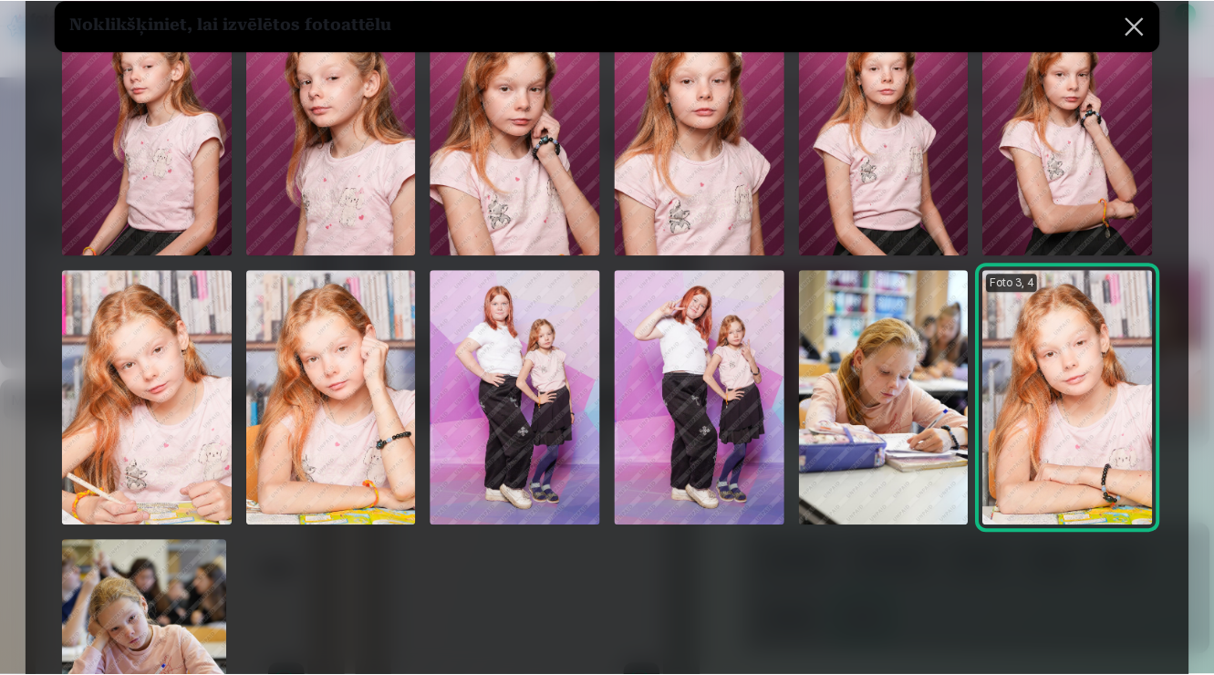
scroll to position [157, 0]
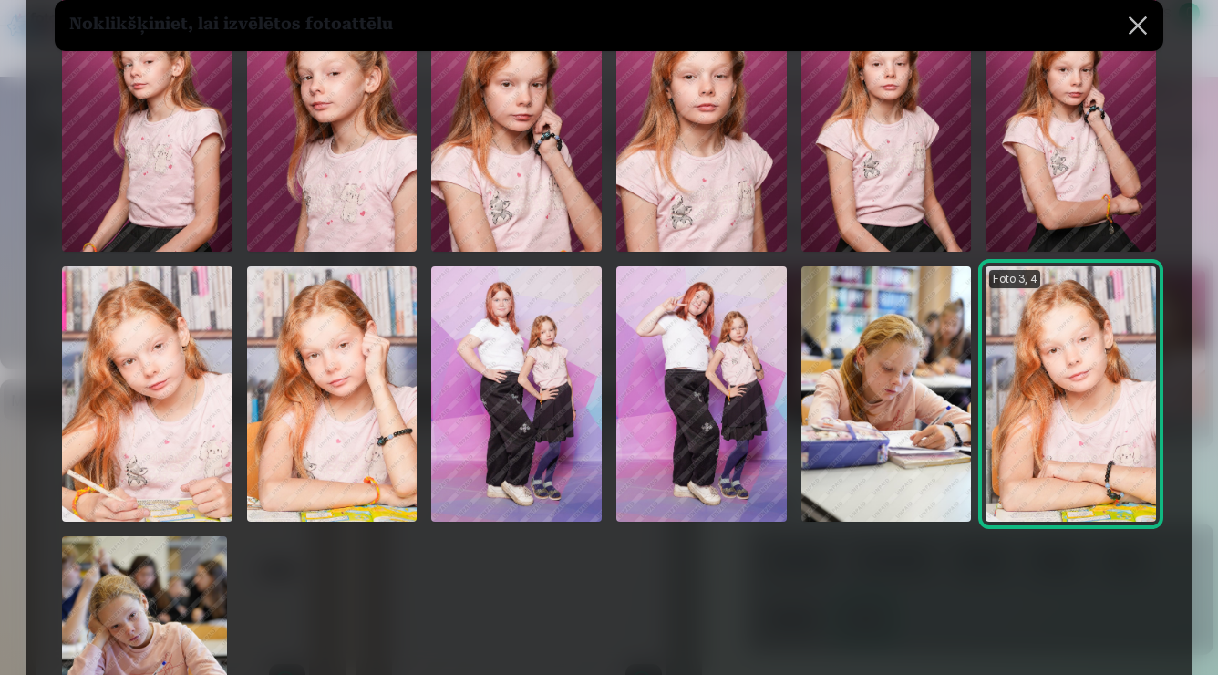
click at [108, 448] on img at bounding box center [147, 393] width 171 height 255
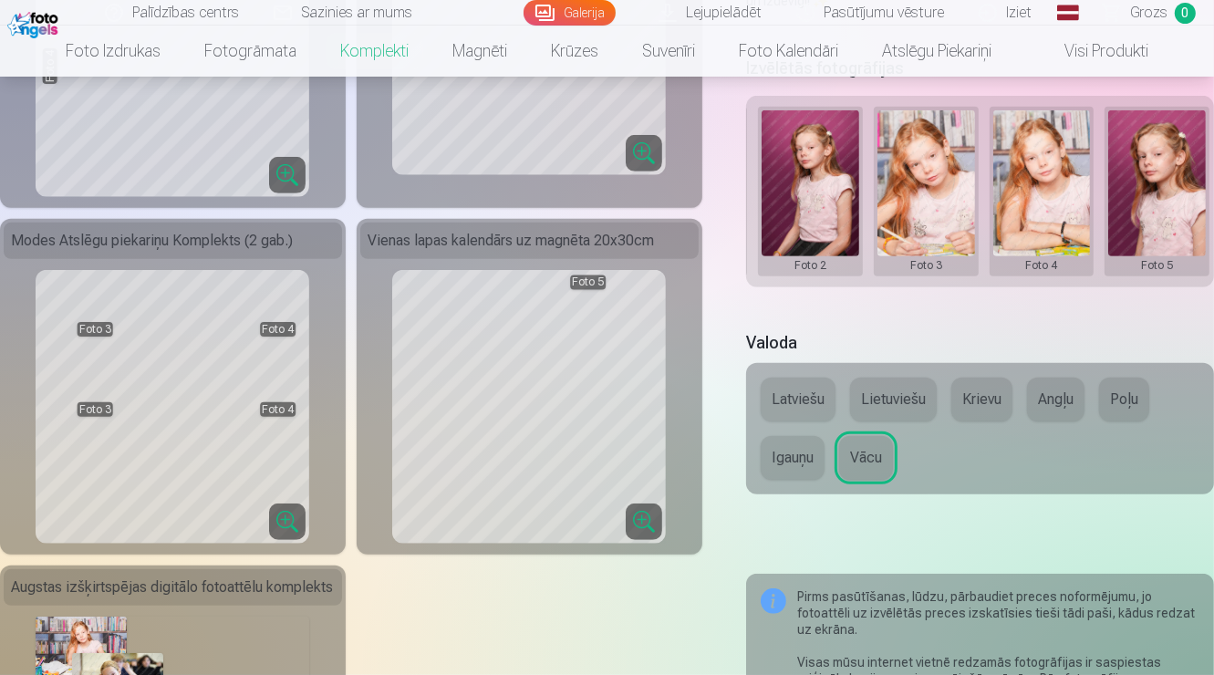
scroll to position [649, 0]
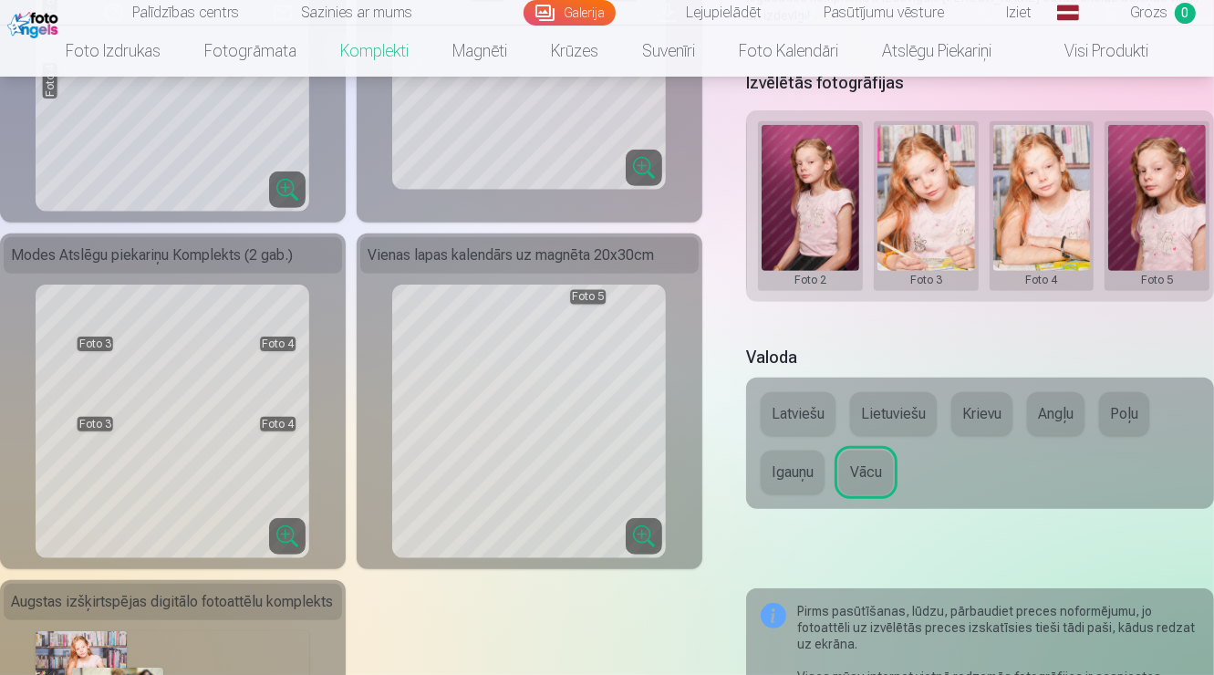
click at [933, 244] on button at bounding box center [926, 206] width 98 height 162
click at [919, 212] on button "Nomainiet foto" at bounding box center [925, 210] width 149 height 51
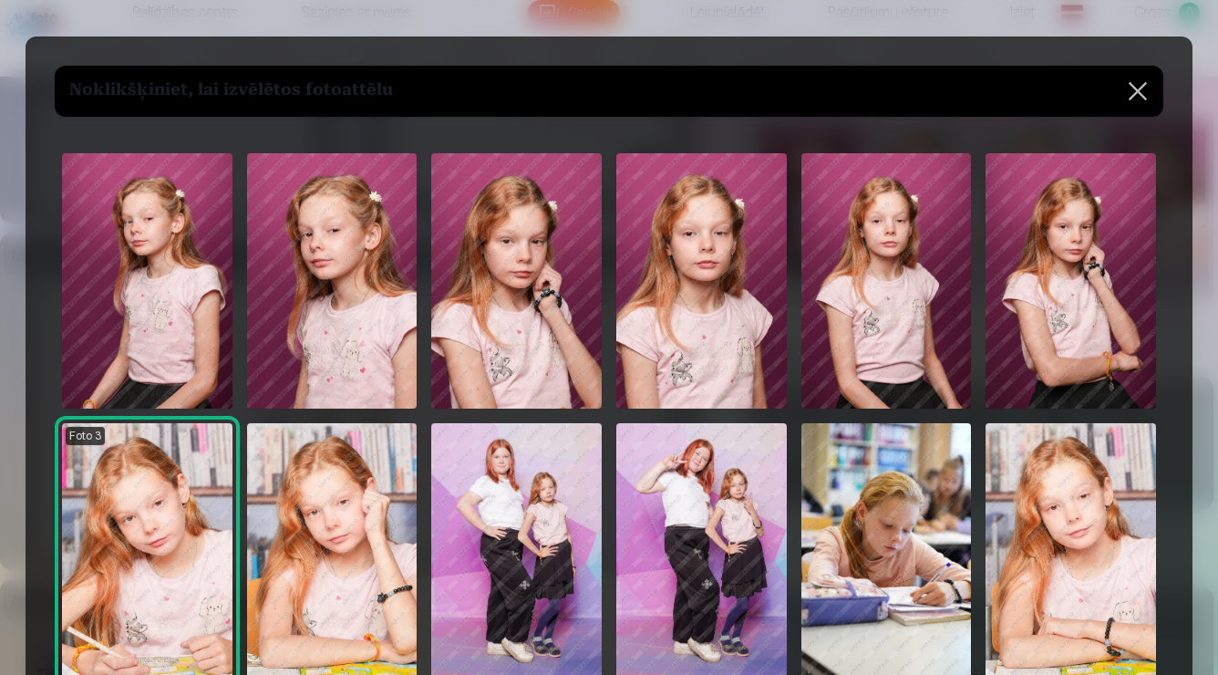
click at [667, 332] on img at bounding box center [701, 280] width 171 height 255
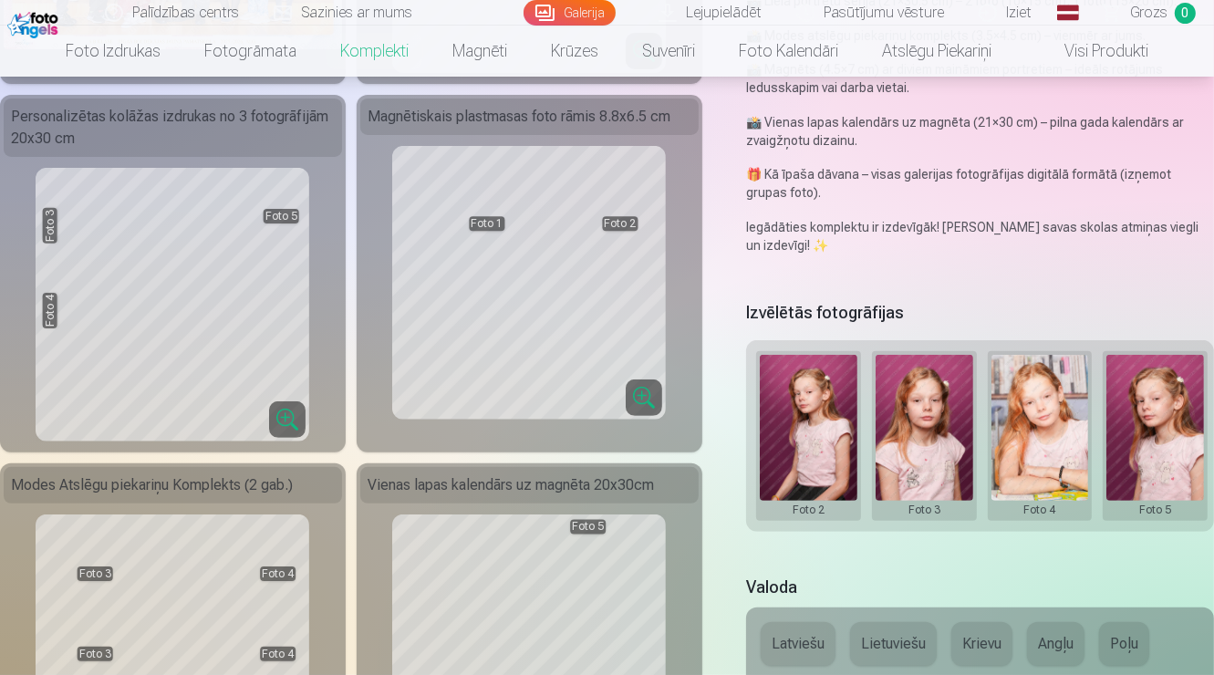
scroll to position [432, 0]
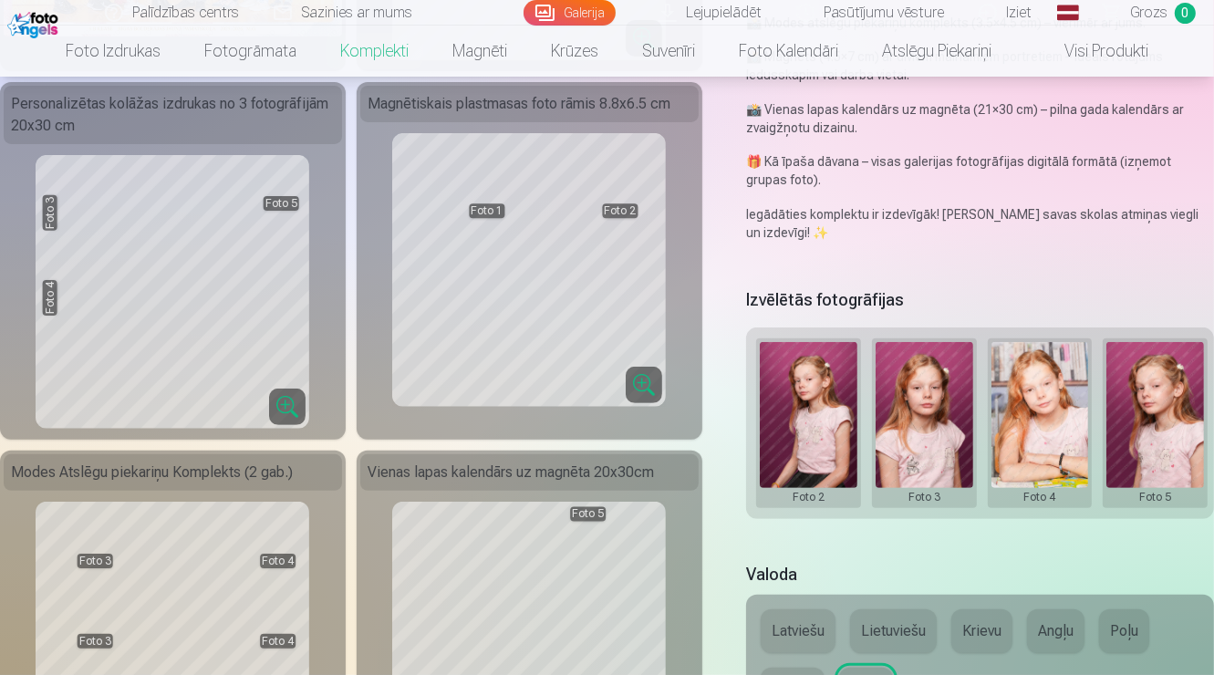
click at [900, 461] on button at bounding box center [924, 423] width 98 height 162
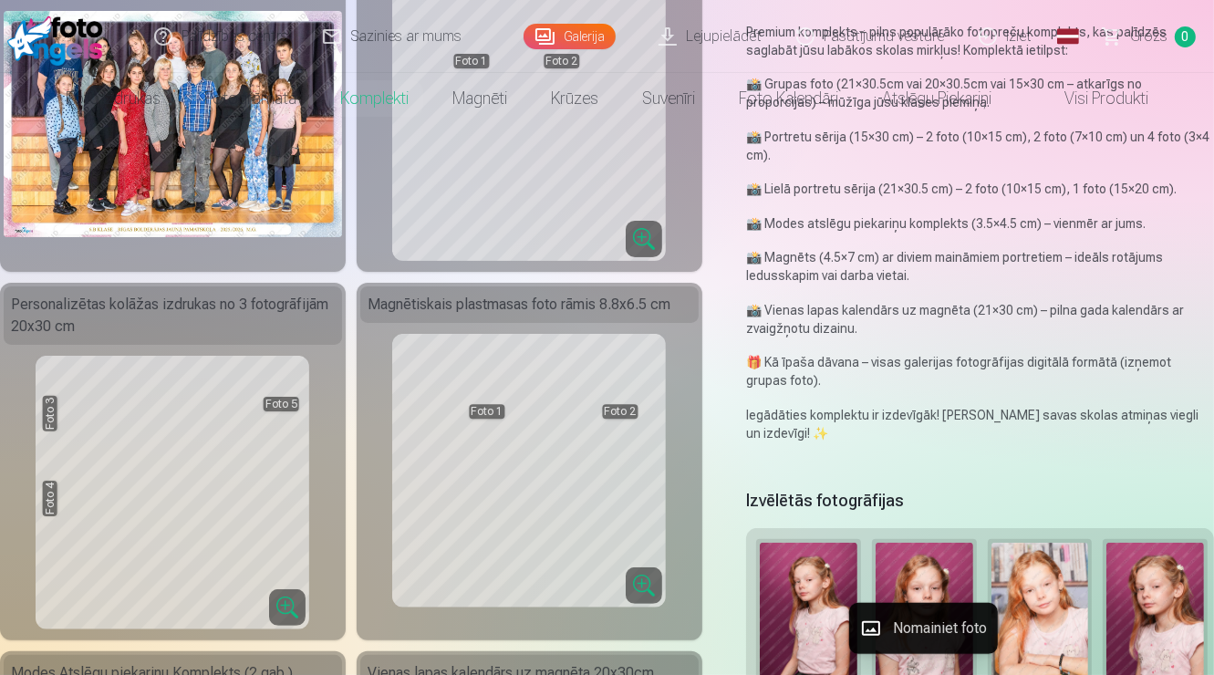
scroll to position [0, 0]
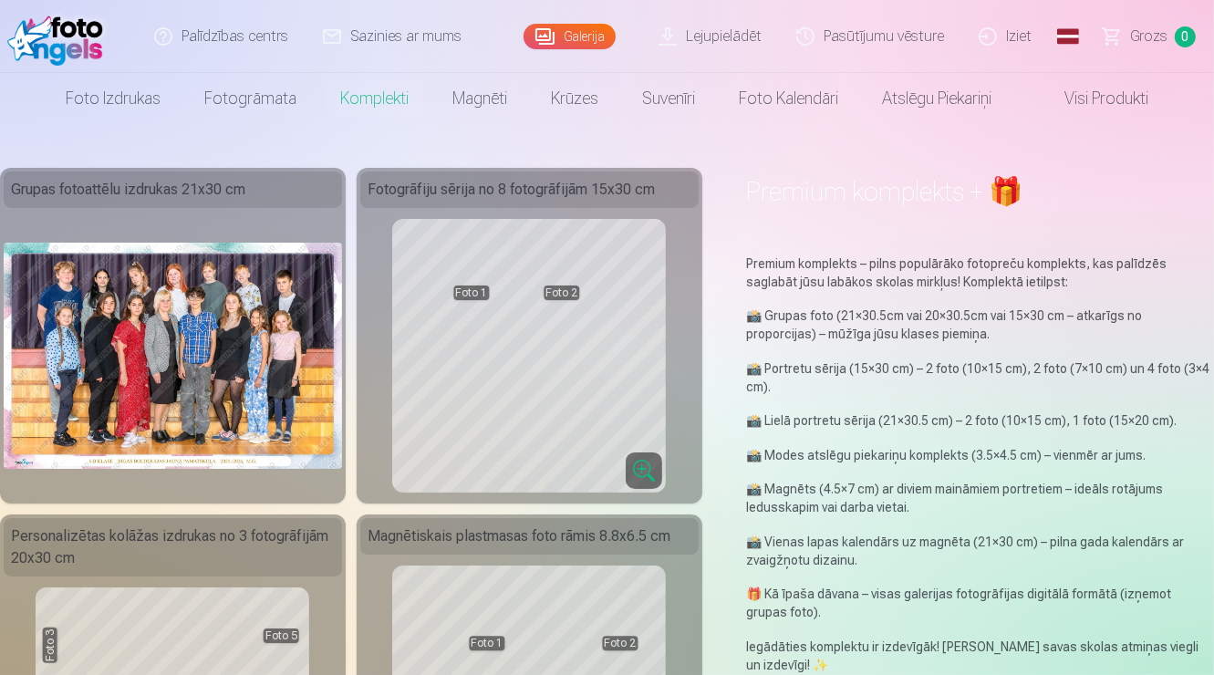
click at [368, 106] on div at bounding box center [607, 337] width 1214 height 675
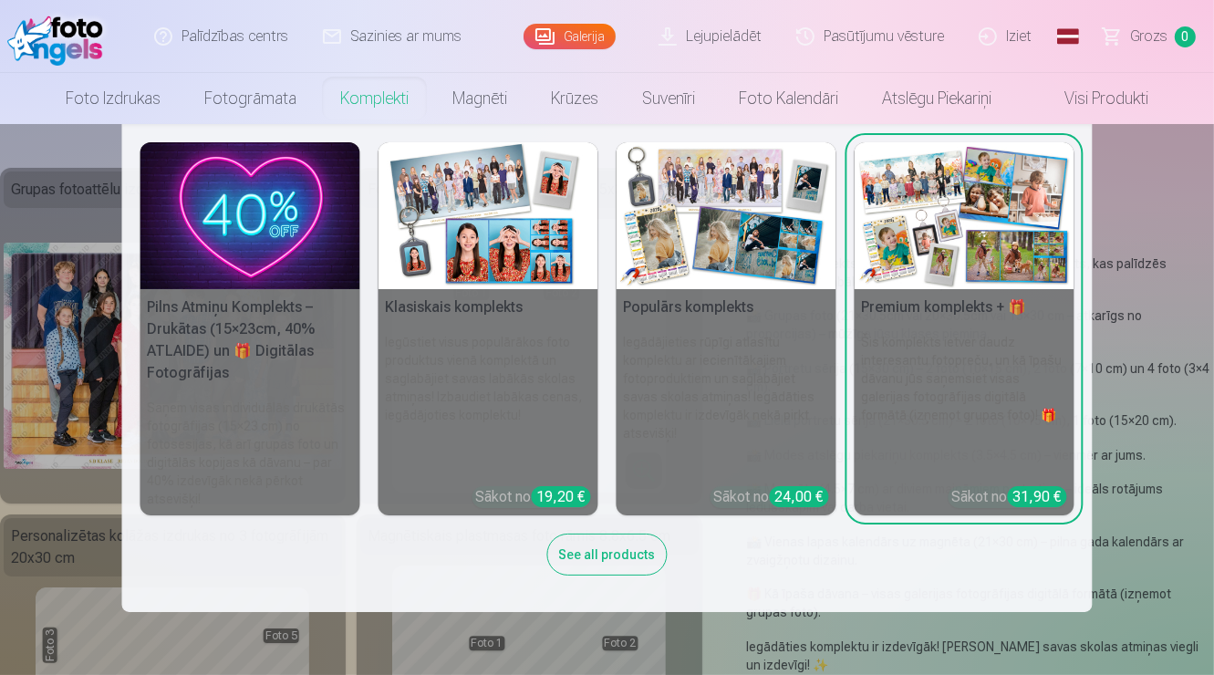
click at [886, 199] on img at bounding box center [964, 215] width 220 height 147
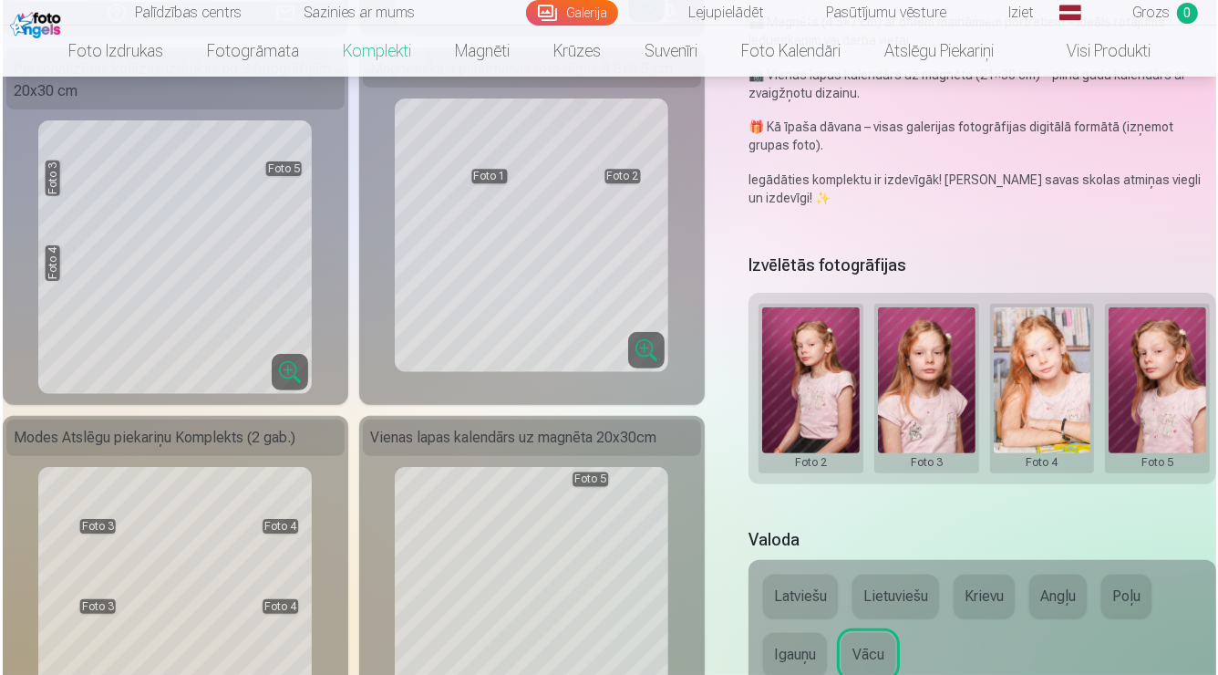
scroll to position [467, 0]
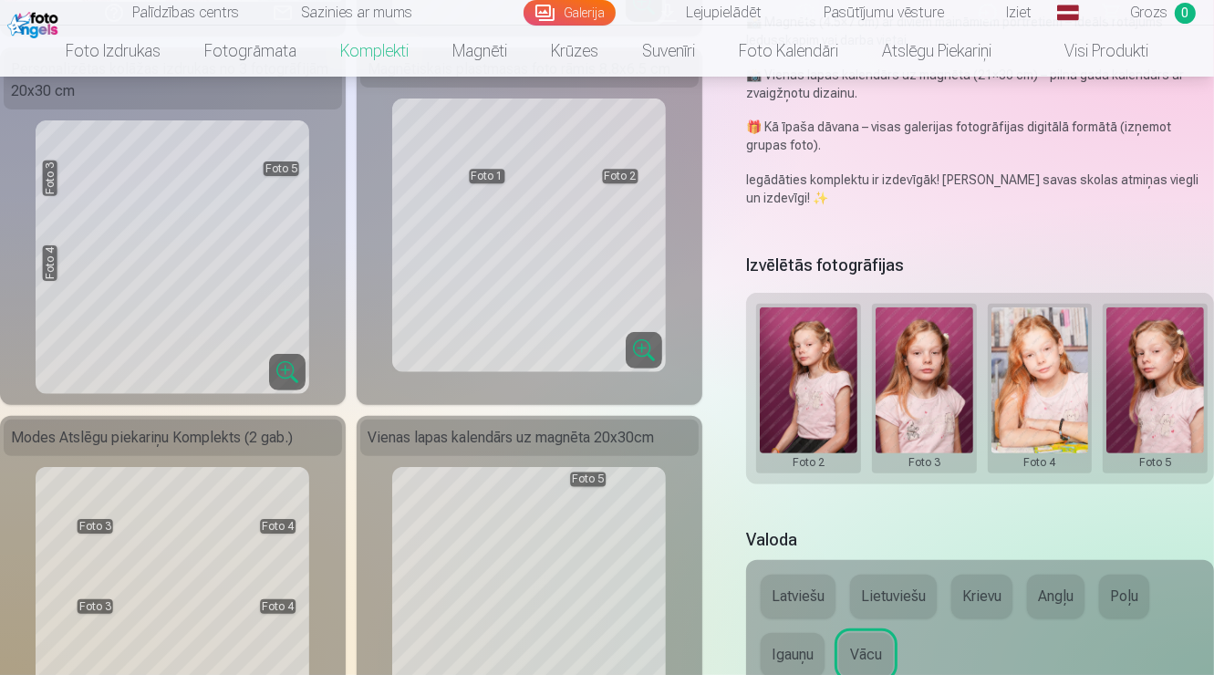
click at [820, 430] on button at bounding box center [809, 388] width 98 height 162
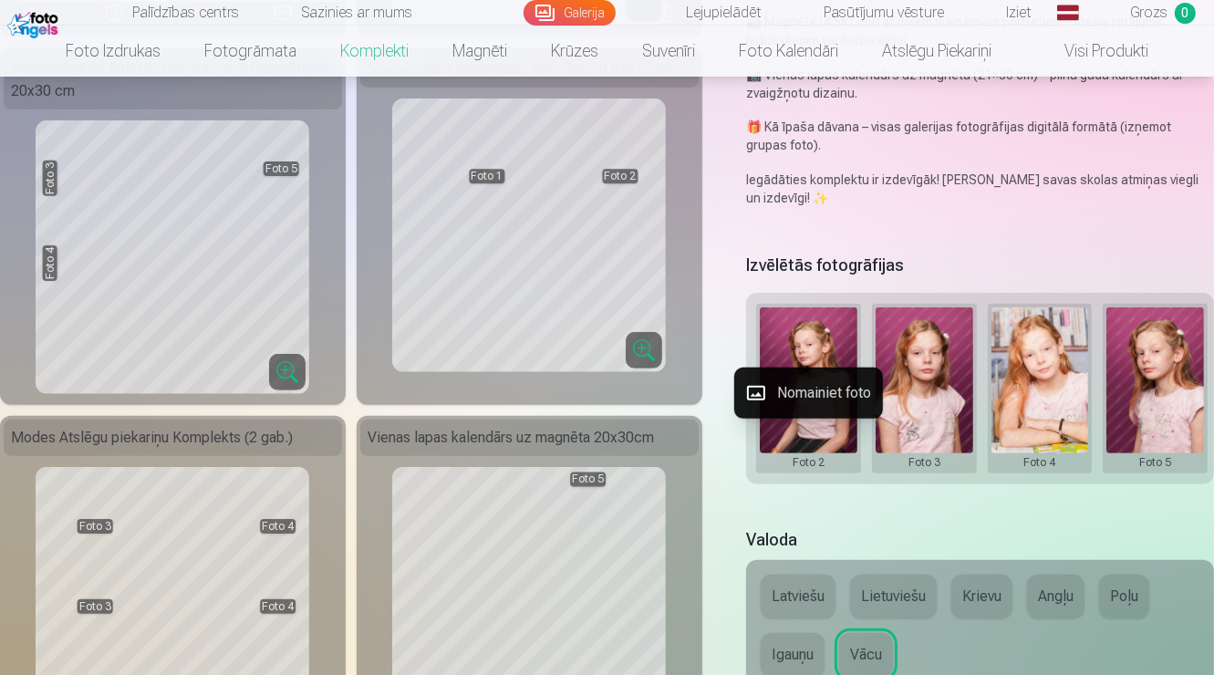
click at [814, 434] on div at bounding box center [607, 337] width 1214 height 675
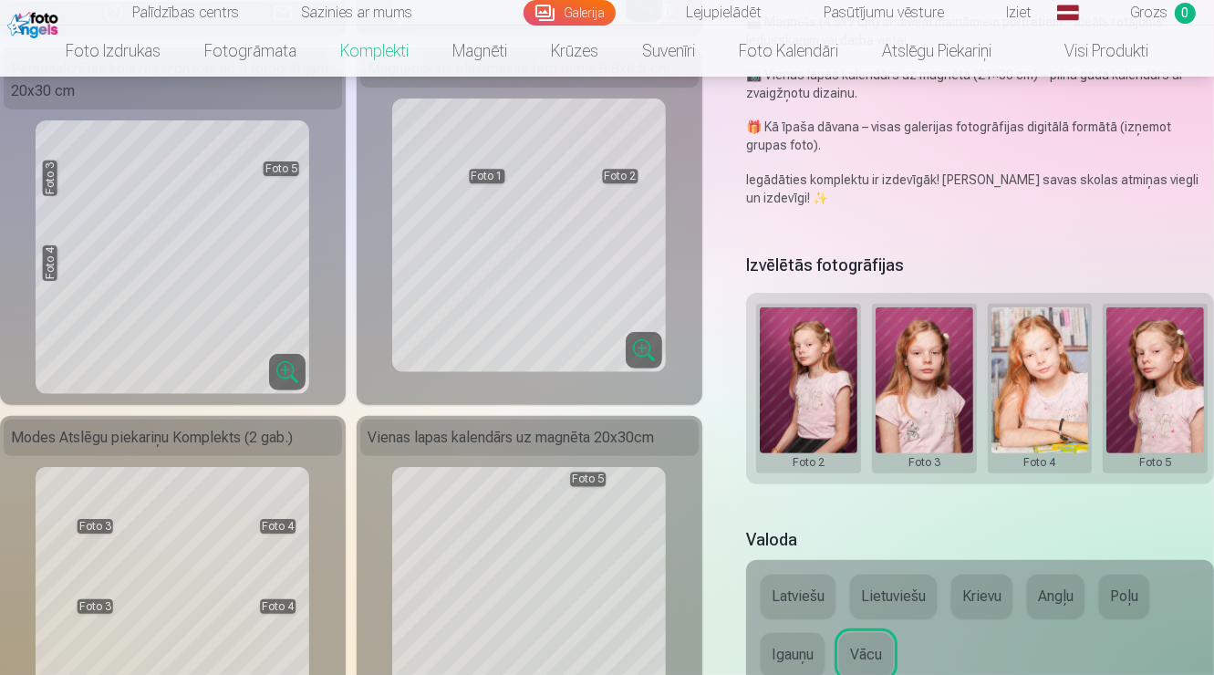
click at [806, 409] on button at bounding box center [809, 388] width 98 height 162
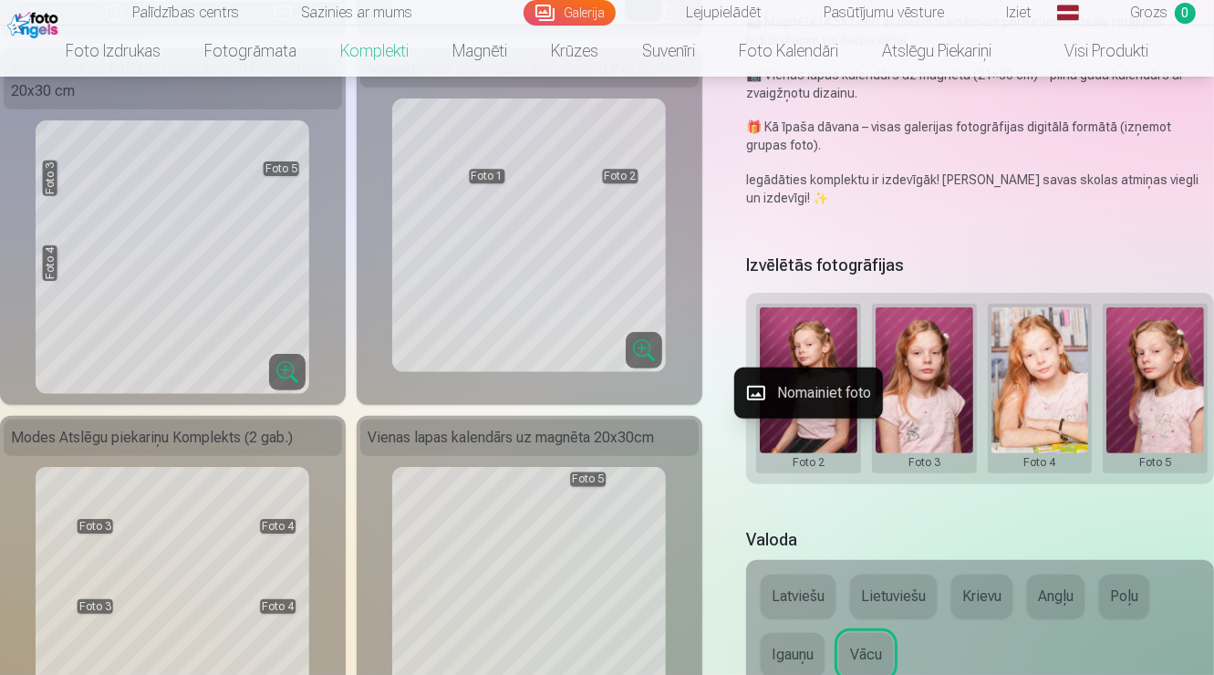
click at [805, 378] on button "Nomainiet foto" at bounding box center [808, 392] width 149 height 51
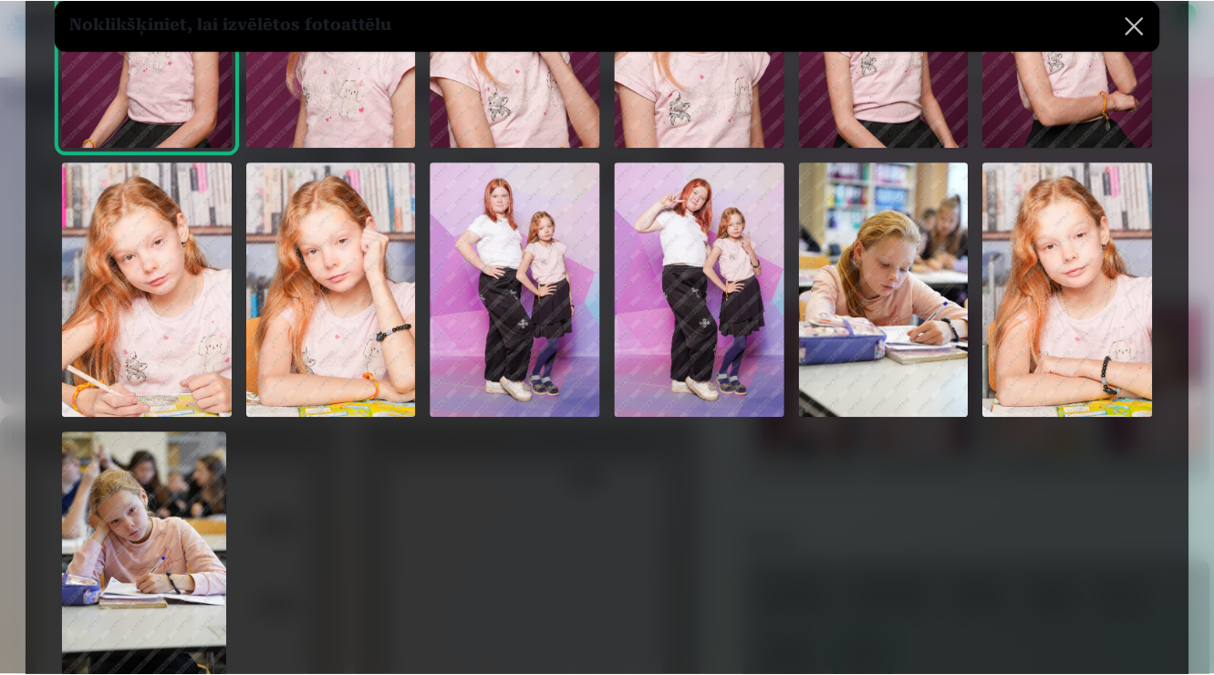
scroll to position [263, 0]
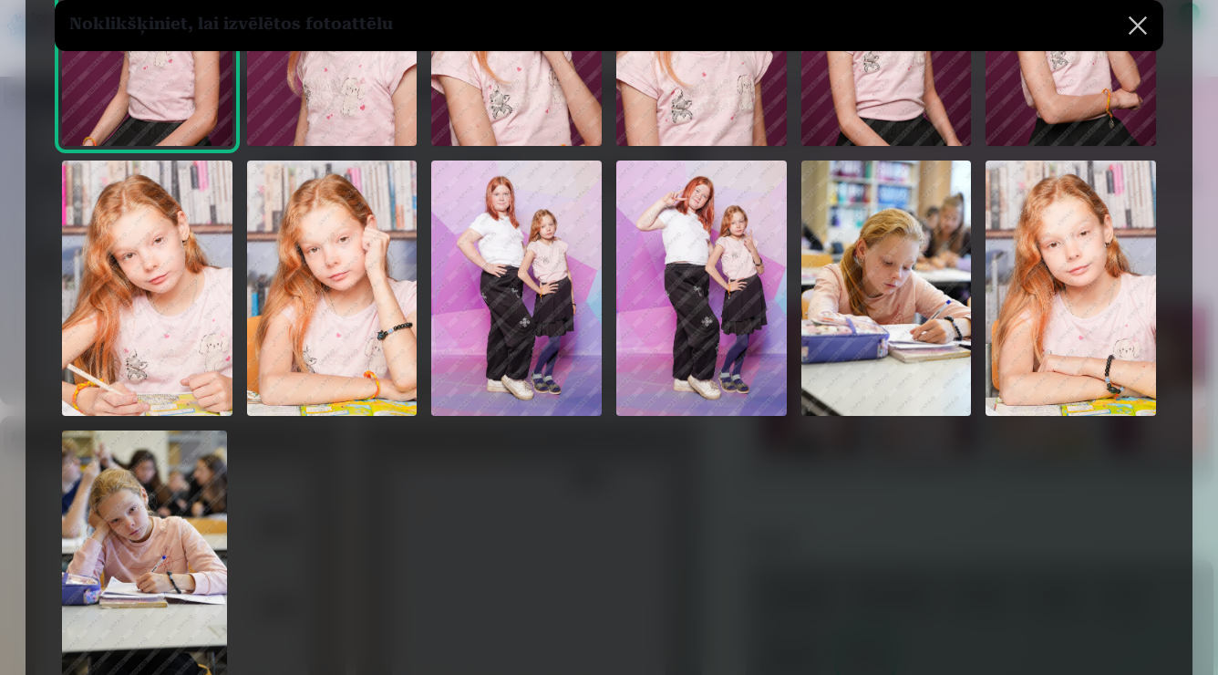
click at [896, 277] on img at bounding box center [887, 287] width 171 height 255
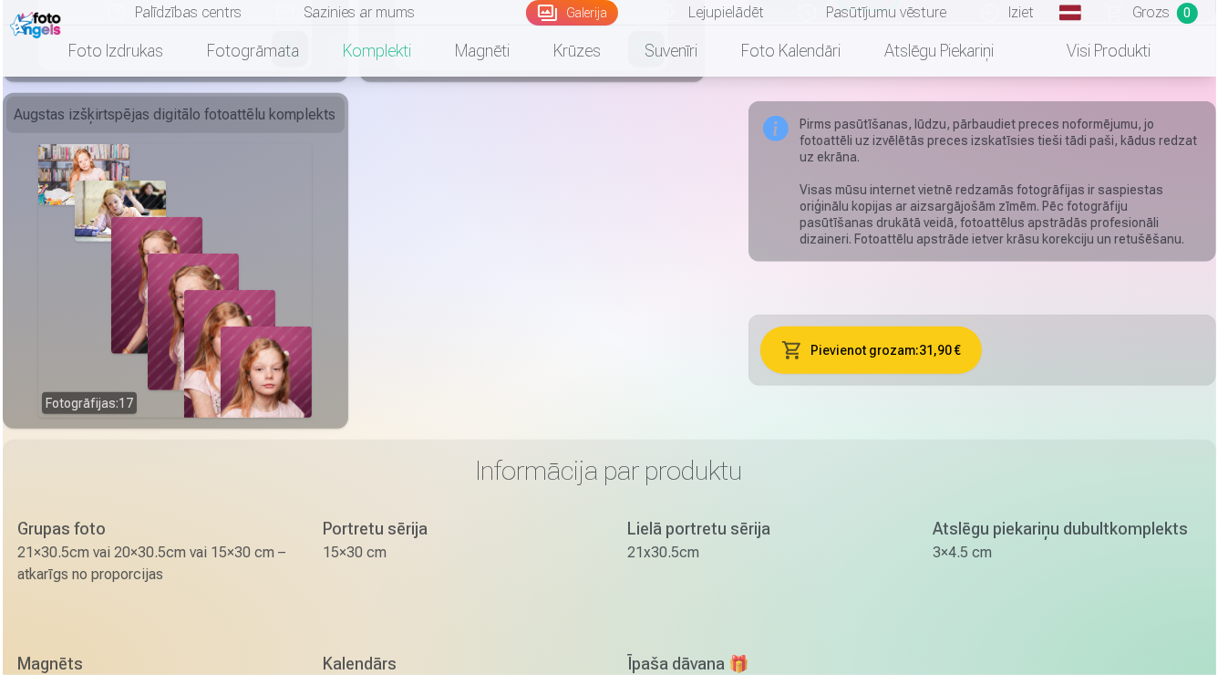
scroll to position [1134, 0]
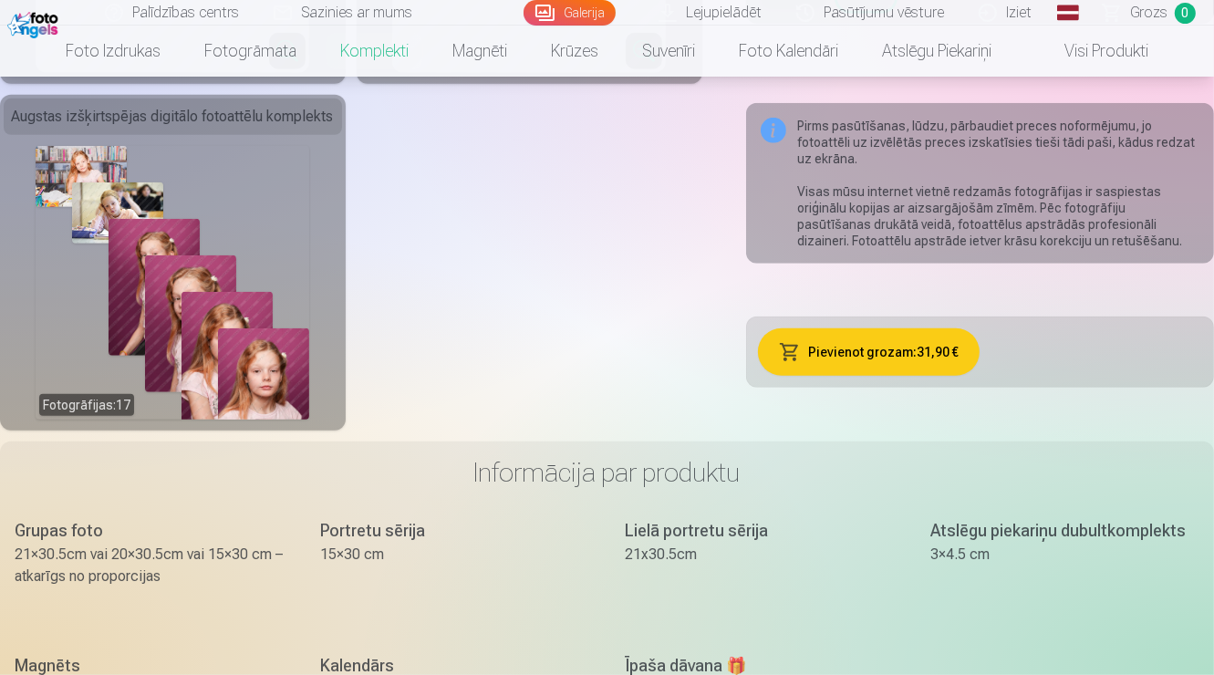
click at [109, 131] on div "Augstas izšķirtspējas digitālo fotoattēlu komplekts" at bounding box center [173, 116] width 338 height 36
click at [125, 230] on div "Fotogrāfijas : 17" at bounding box center [173, 283] width 274 height 274
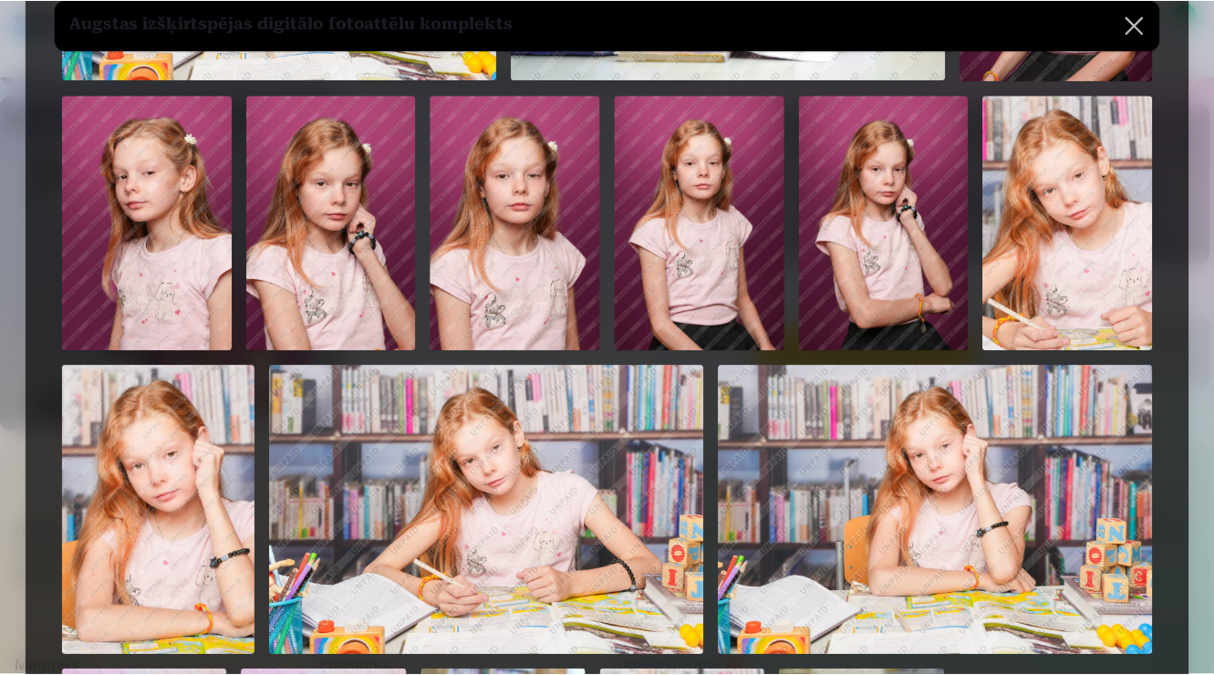
scroll to position [362, 0]
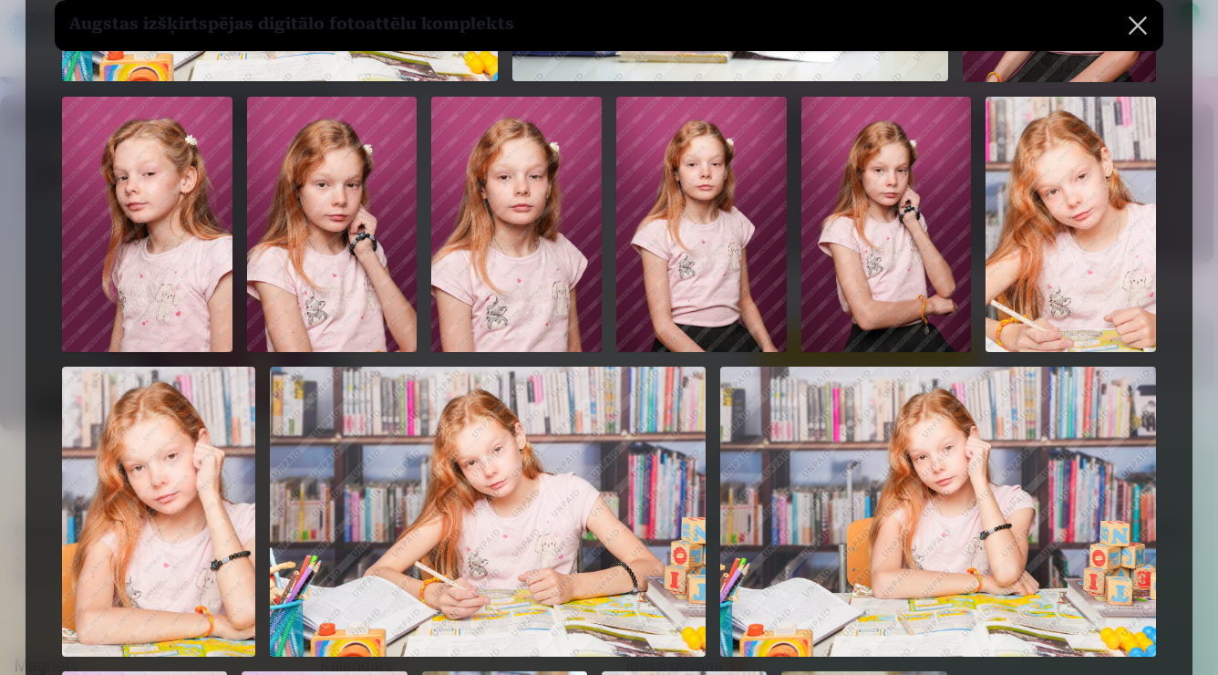
click at [1142, 35] on button at bounding box center [1138, 25] width 51 height 51
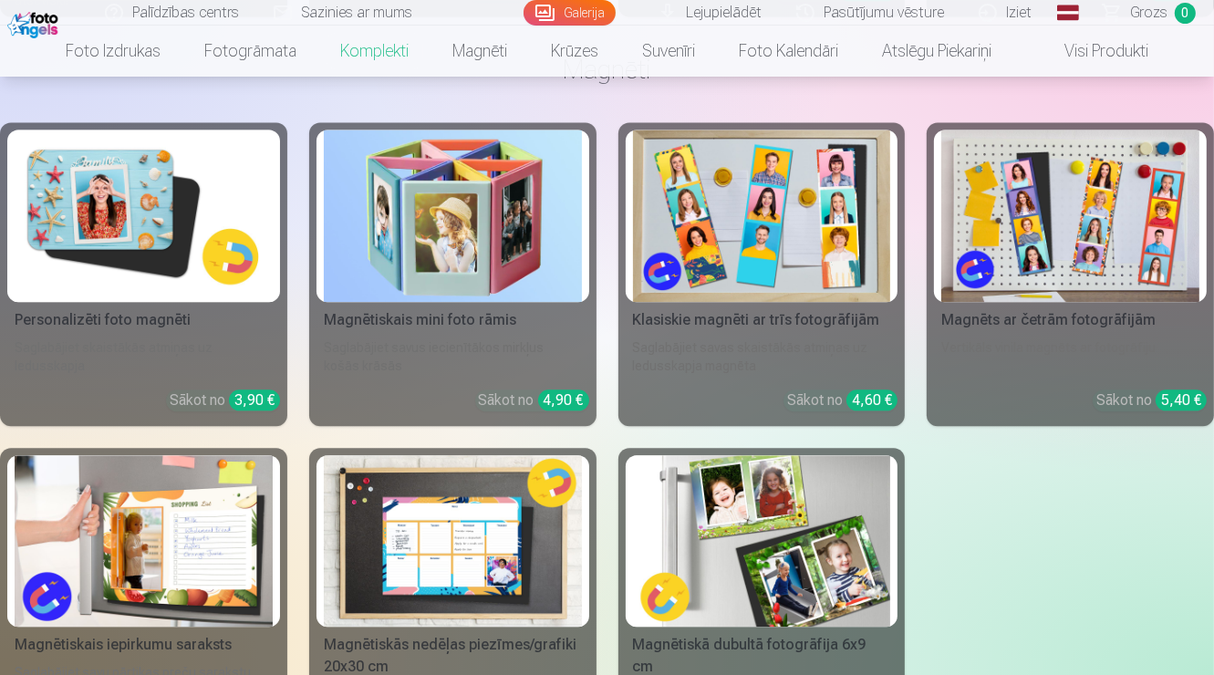
scroll to position [3527, 0]
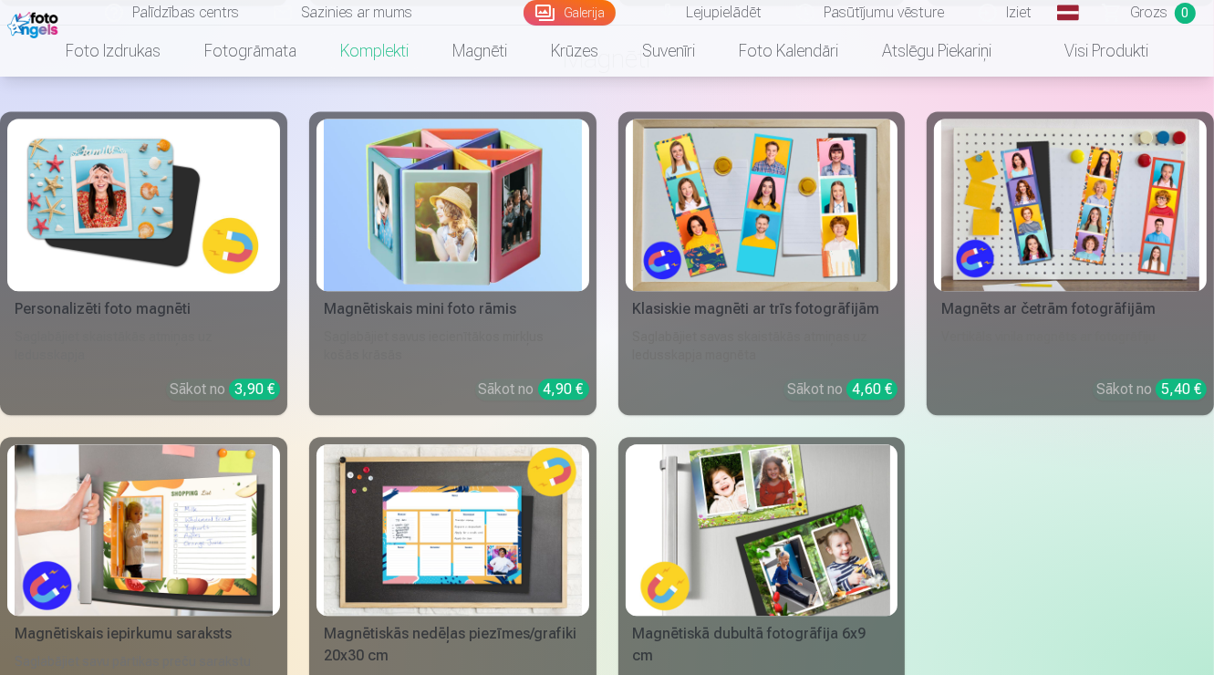
click at [418, 494] on img at bounding box center [453, 530] width 258 height 172
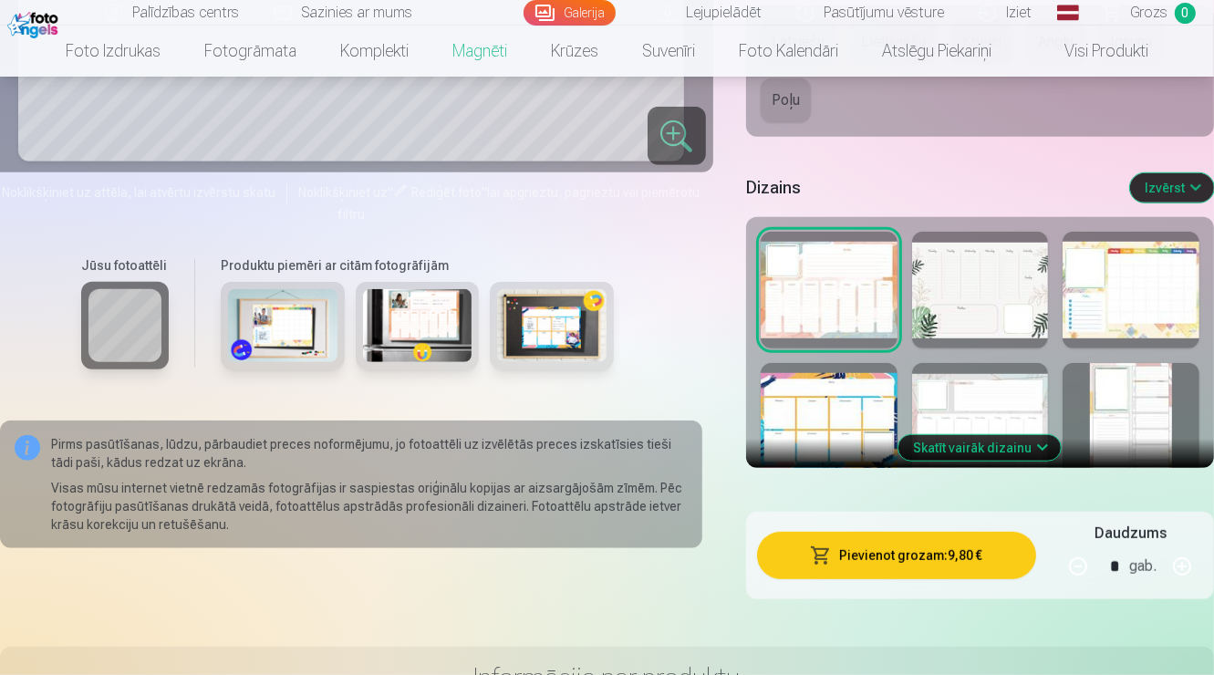
scroll to position [933, 0]
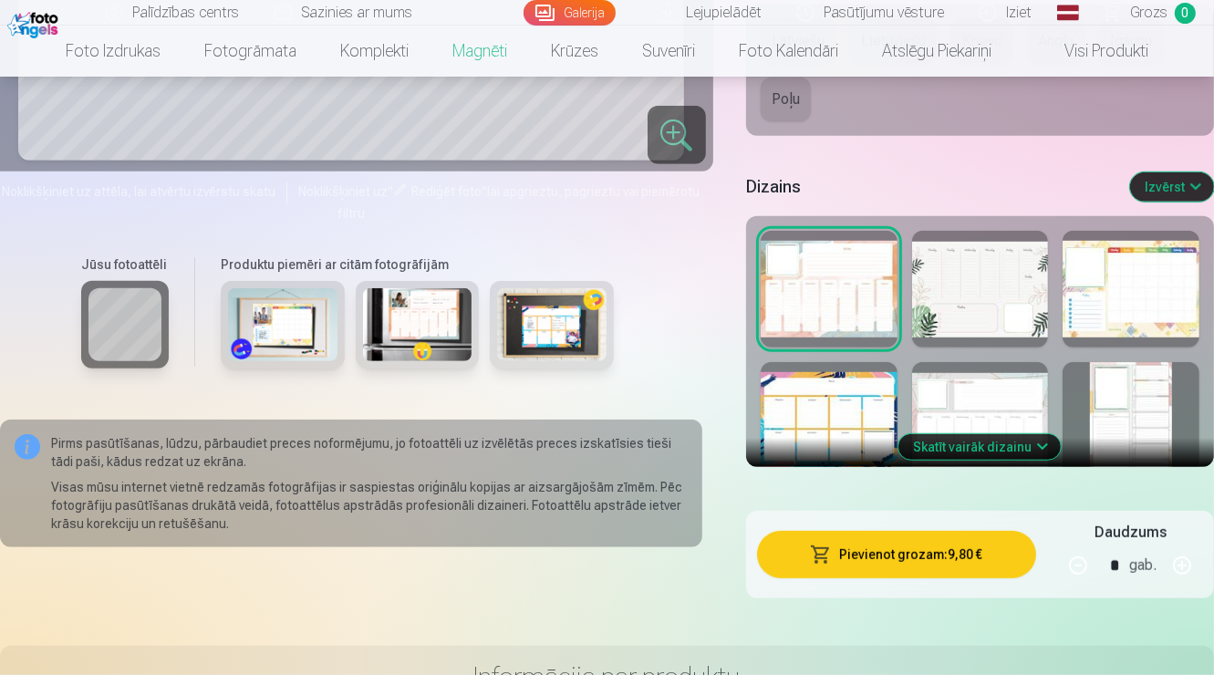
click at [938, 281] on div at bounding box center [980, 289] width 137 height 117
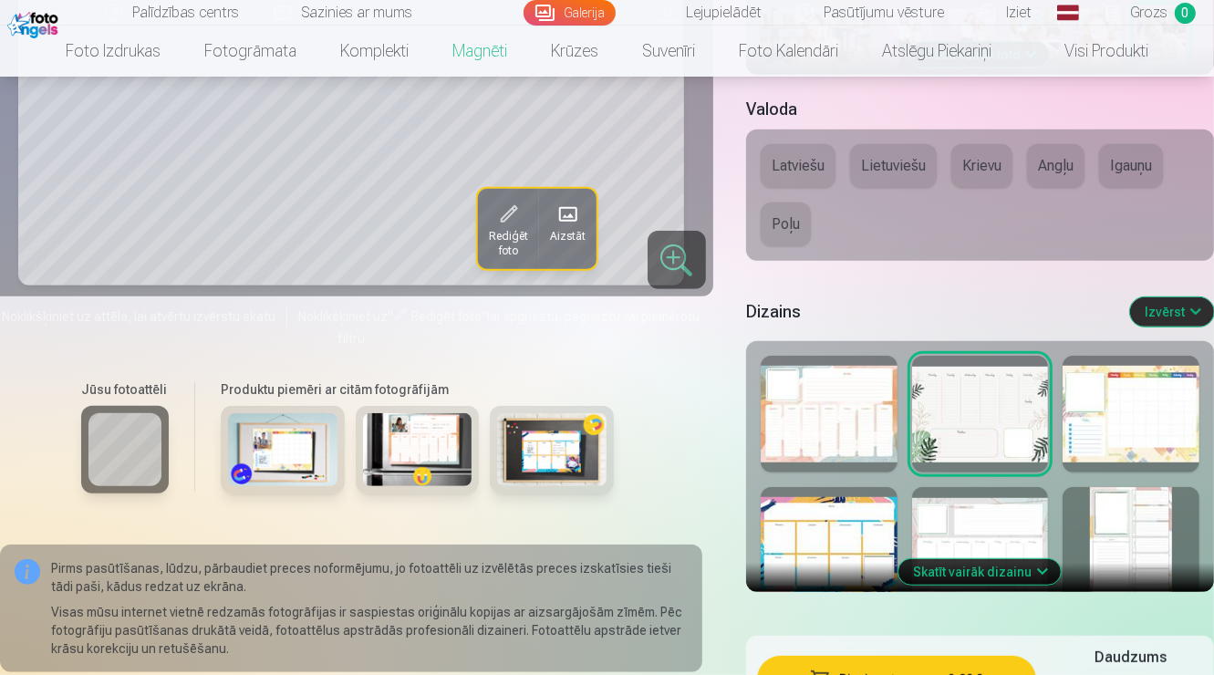
scroll to position [809, 0]
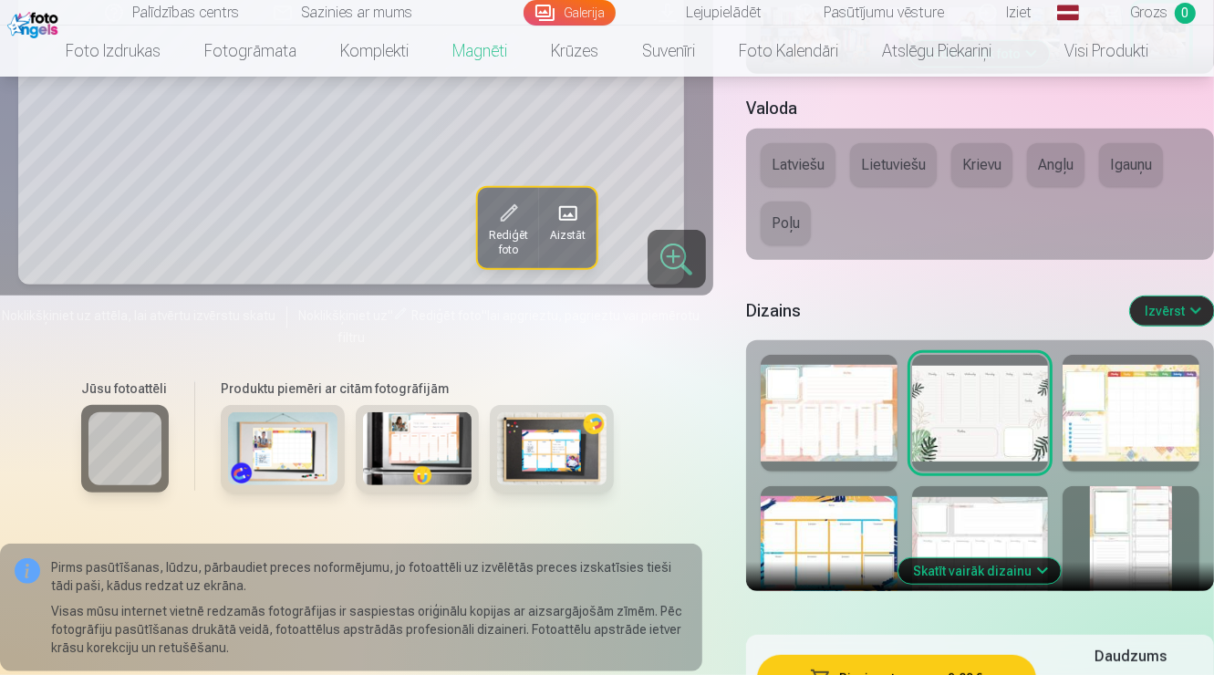
click at [1109, 382] on div at bounding box center [1130, 413] width 137 height 117
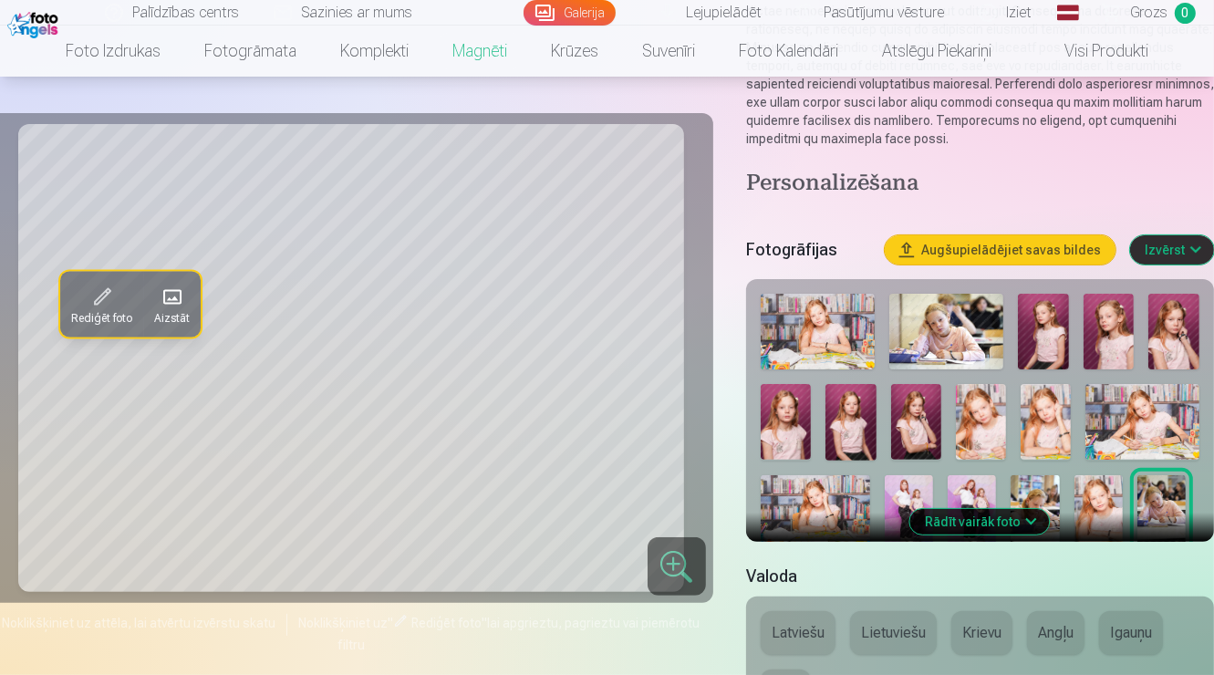
scroll to position [337, 0]
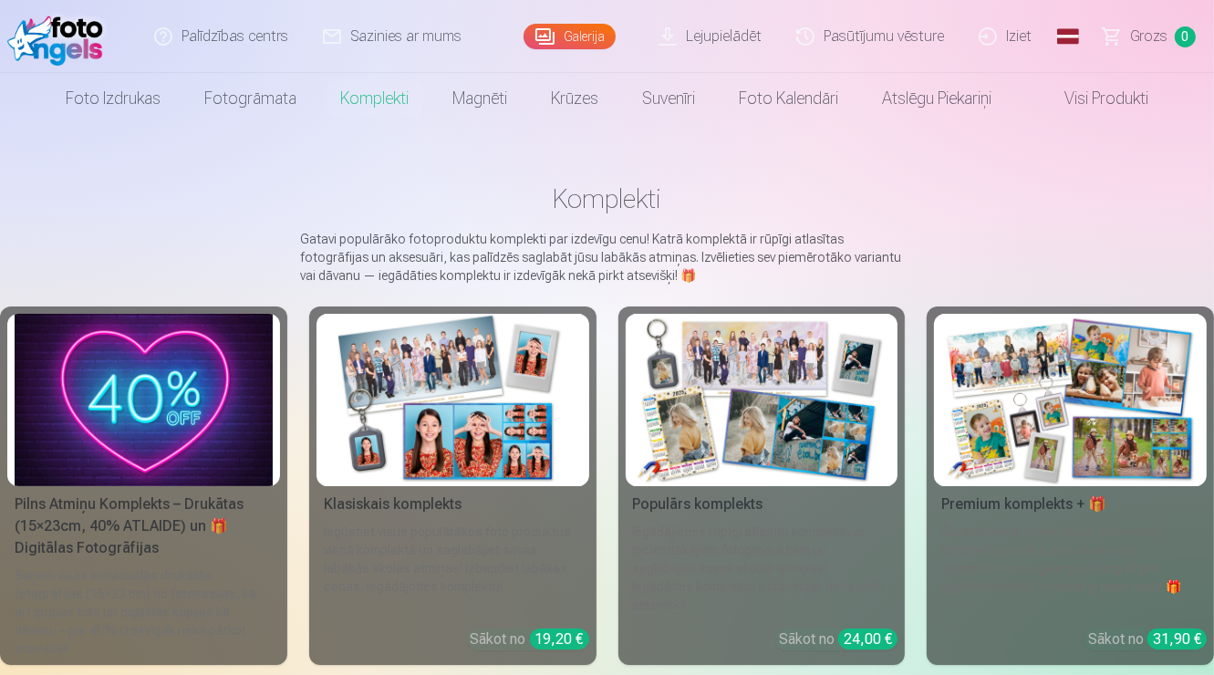
click at [996, 427] on img at bounding box center [1070, 400] width 258 height 172
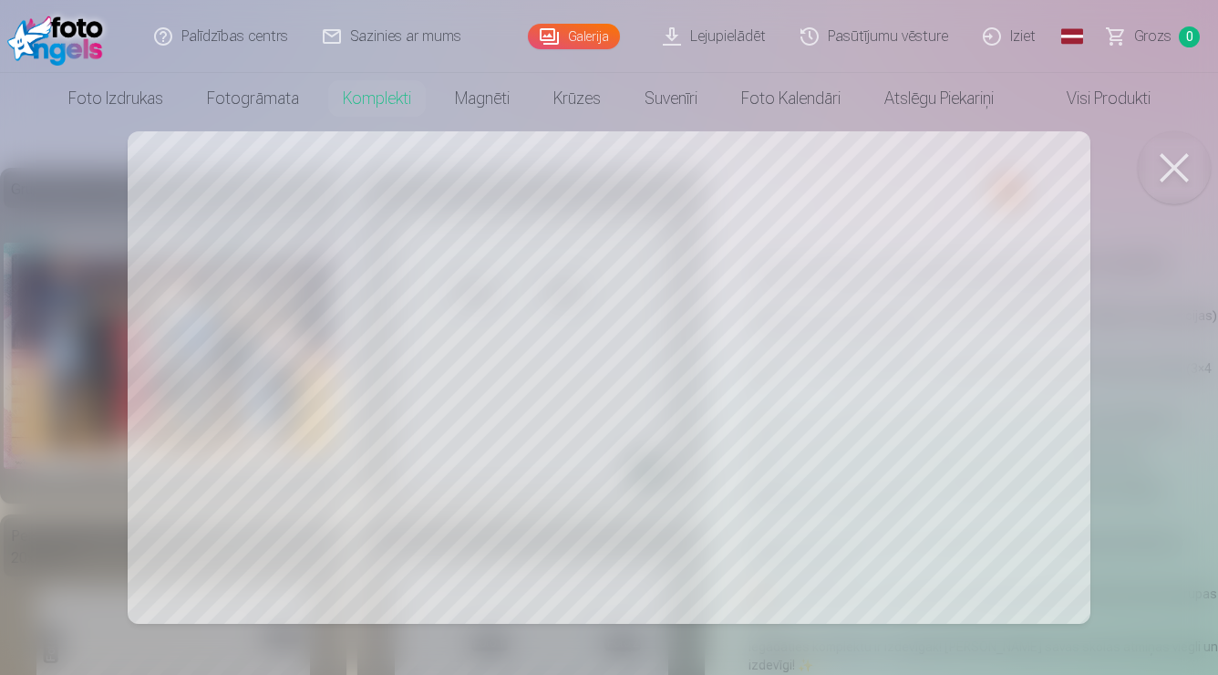
click at [1185, 158] on button at bounding box center [1174, 167] width 73 height 73
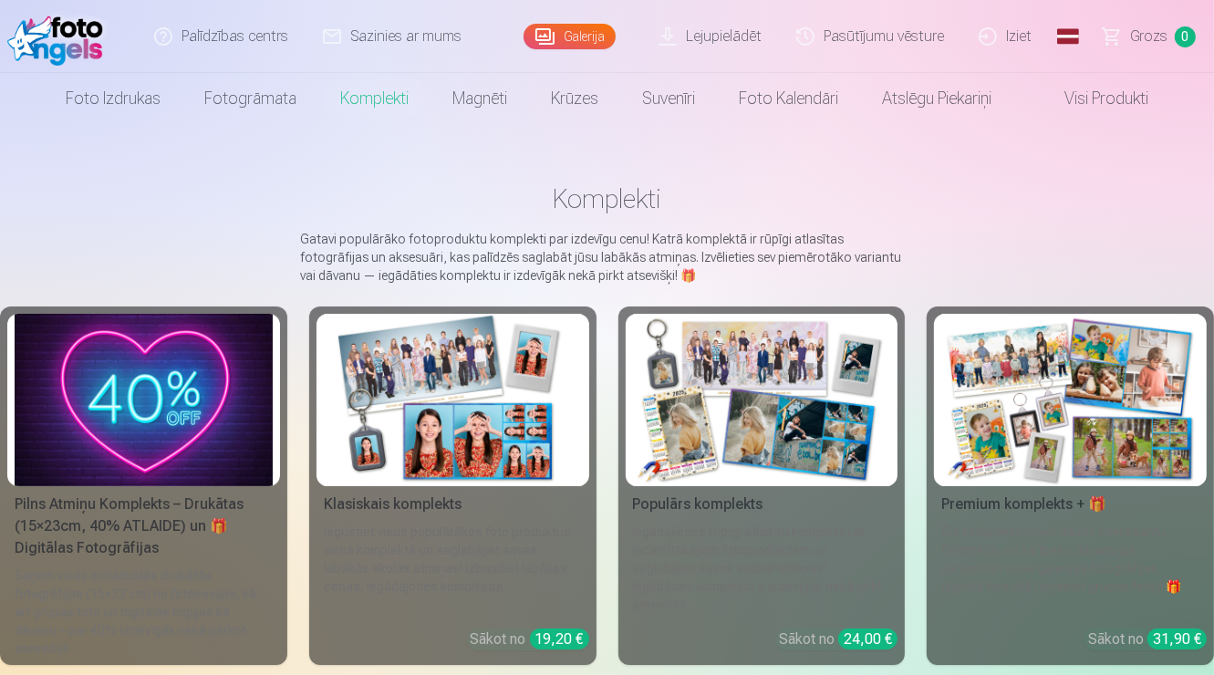
click at [1086, 537] on div "Šis komplekts ietver daudz interesantu fotopreču, un kā īpašu dāvanu jūs saņems…" at bounding box center [1070, 568] width 273 height 91
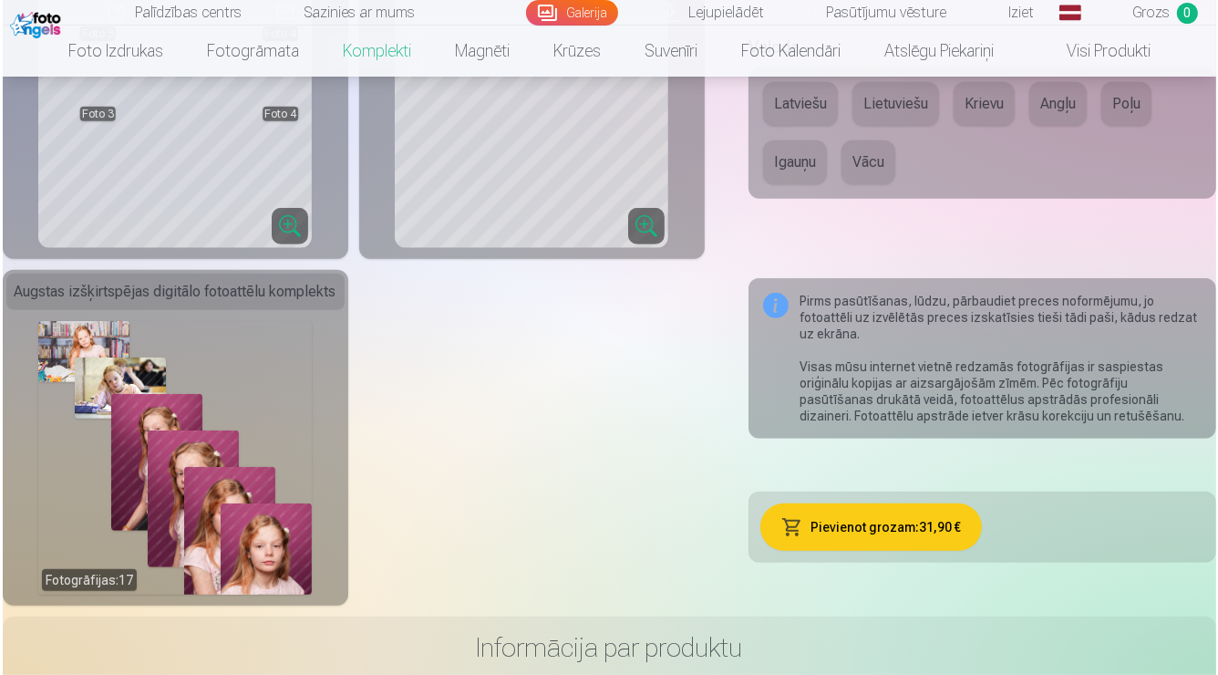
scroll to position [966, 0]
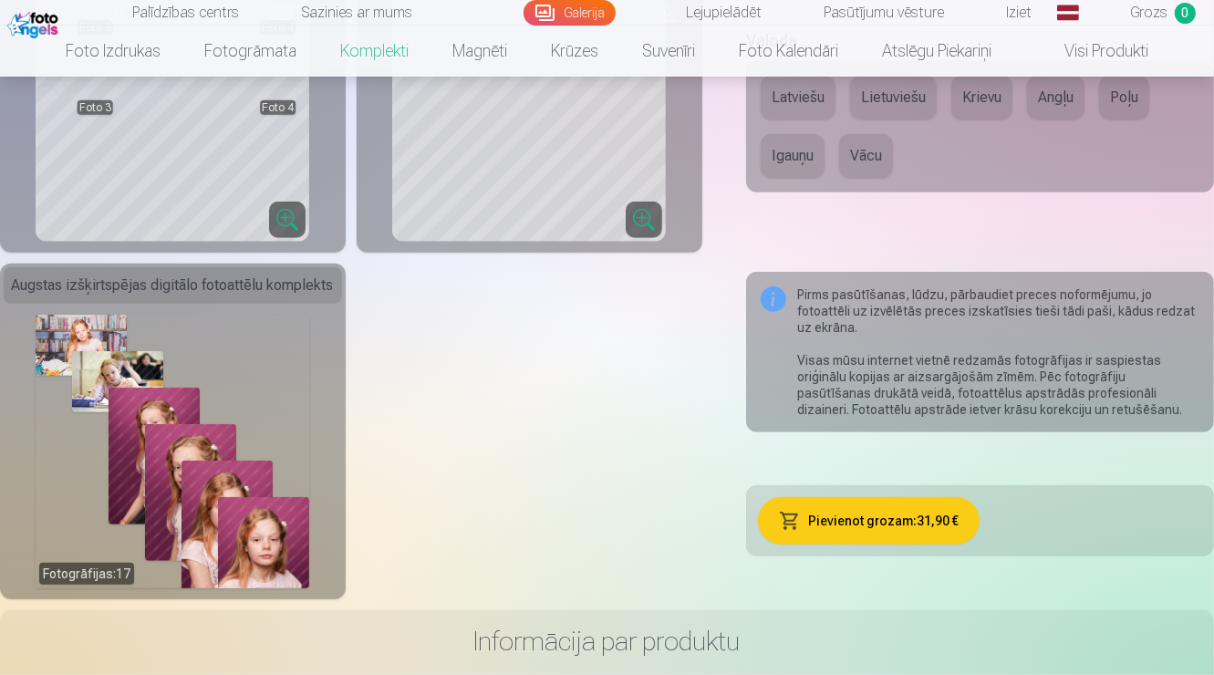
click at [817, 119] on button "Latviešu" at bounding box center [798, 98] width 75 height 44
click at [936, 512] on button "Pievienot grozam : 31,90 €" at bounding box center [869, 520] width 223 height 47
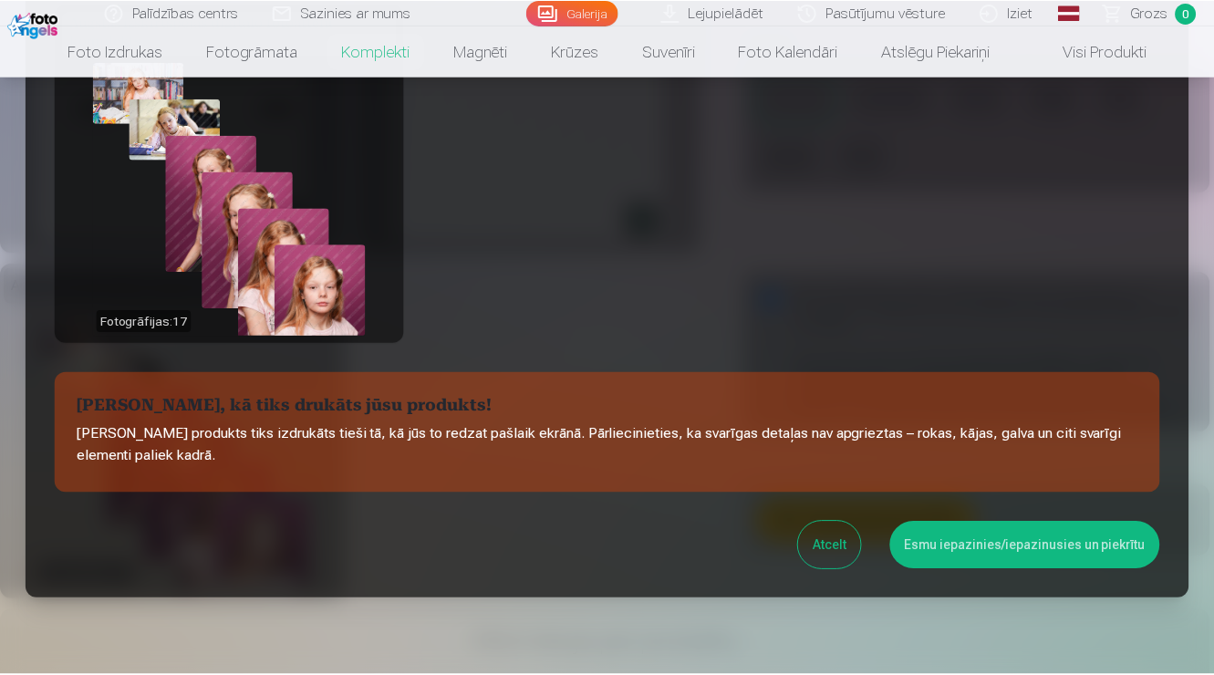
scroll to position [740, 0]
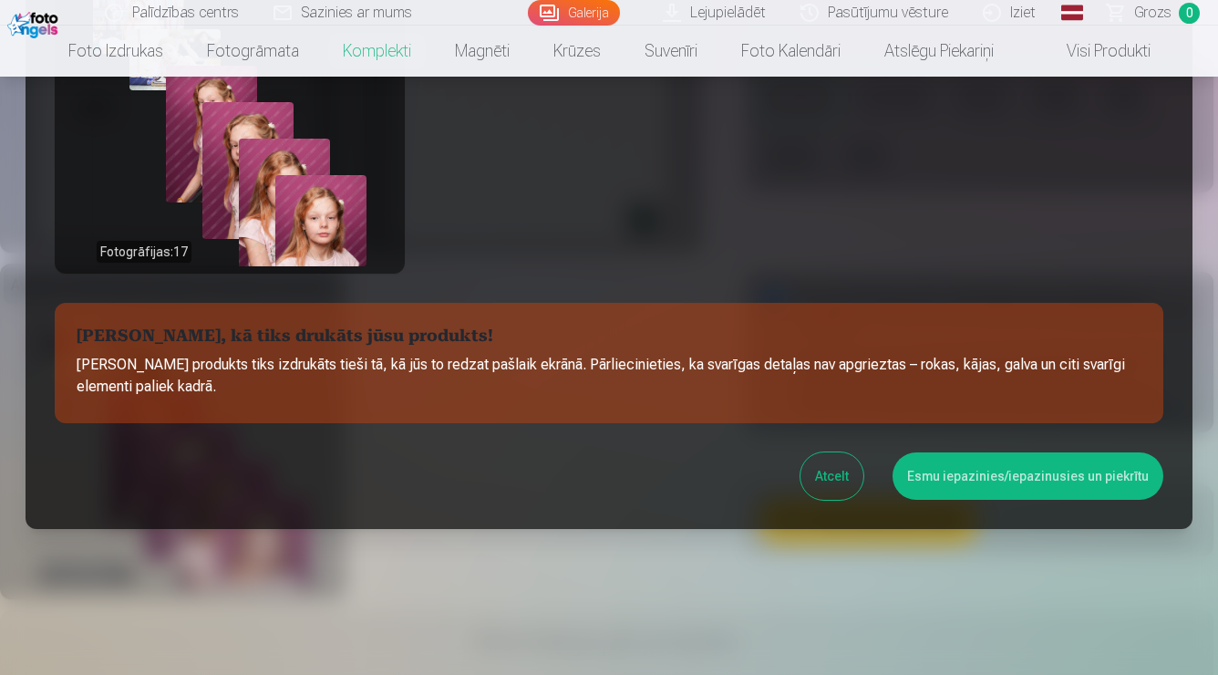
click at [1032, 476] on button "Esmu iepazinies/iepazinusies un piekrītu" at bounding box center [1028, 475] width 271 height 47
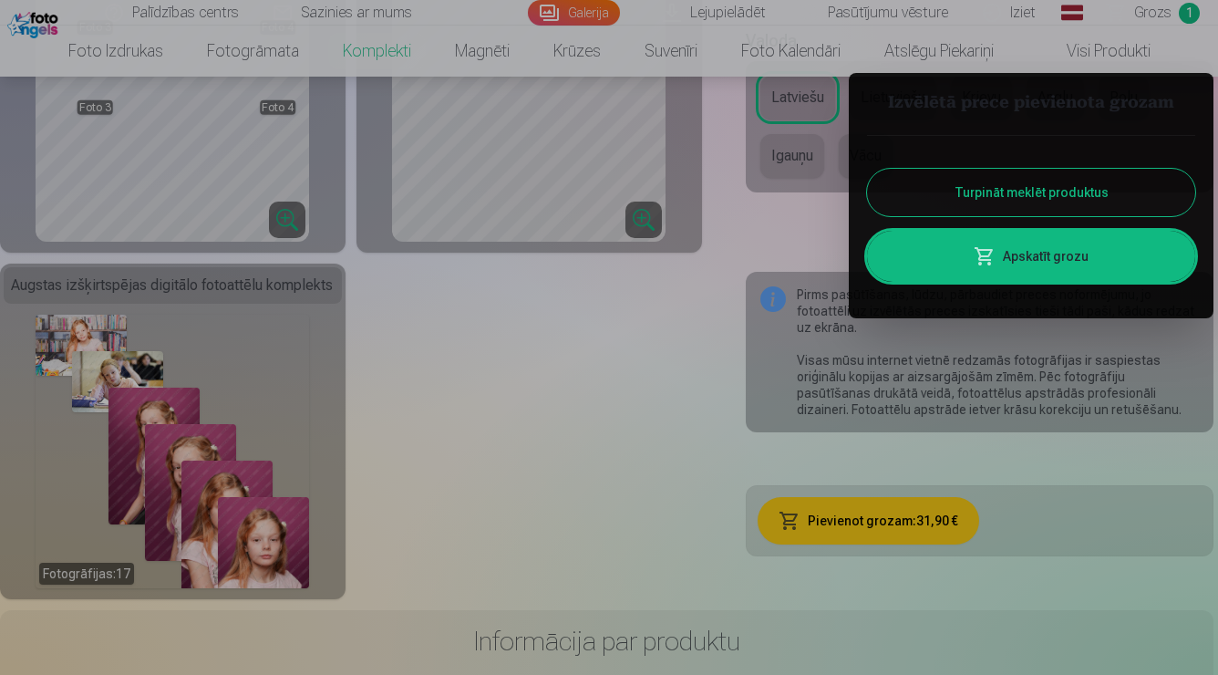
click at [990, 258] on span at bounding box center [985, 256] width 22 height 22
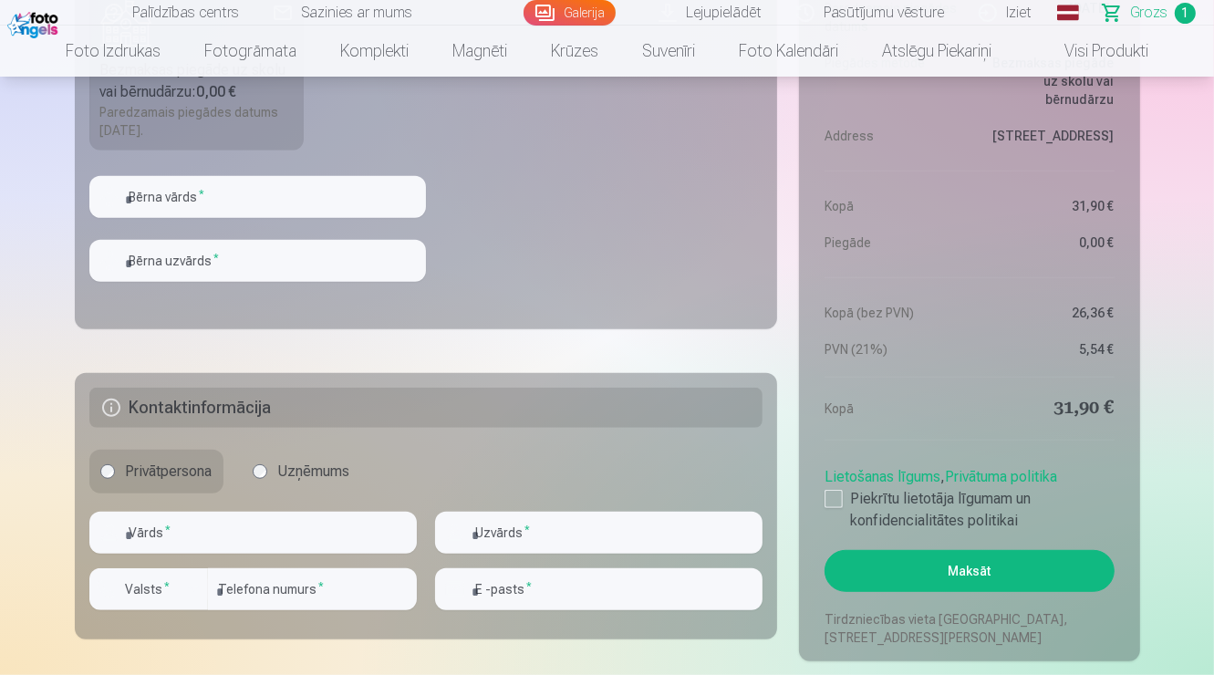
scroll to position [765, 0]
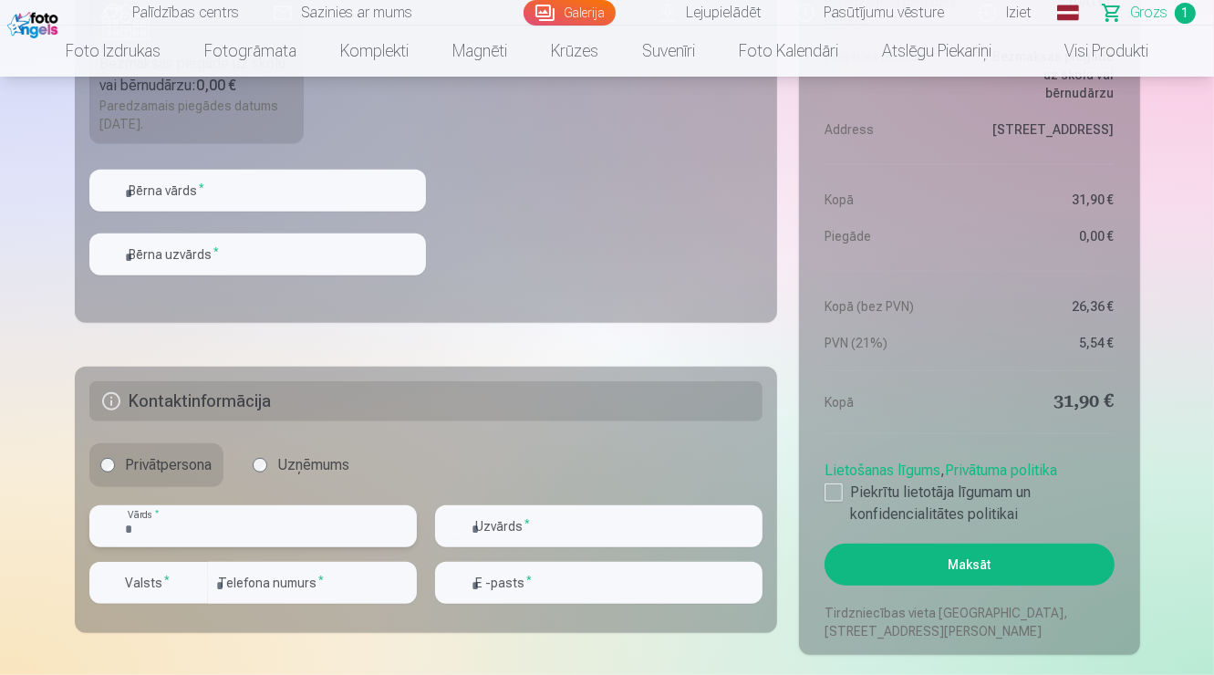
click at [343, 523] on input "text" at bounding box center [252, 526] width 327 height 42
type input "*"
click at [306, 166] on fieldset "Piegādes metode Bezmaksas piegāde uz skolu vai bērnudārzu : 0,00 € Paredzamais …" at bounding box center [426, 106] width 703 height 434
click at [292, 198] on input "text" at bounding box center [257, 191] width 336 height 42
click at [151, 193] on input "*******" at bounding box center [257, 191] width 336 height 42
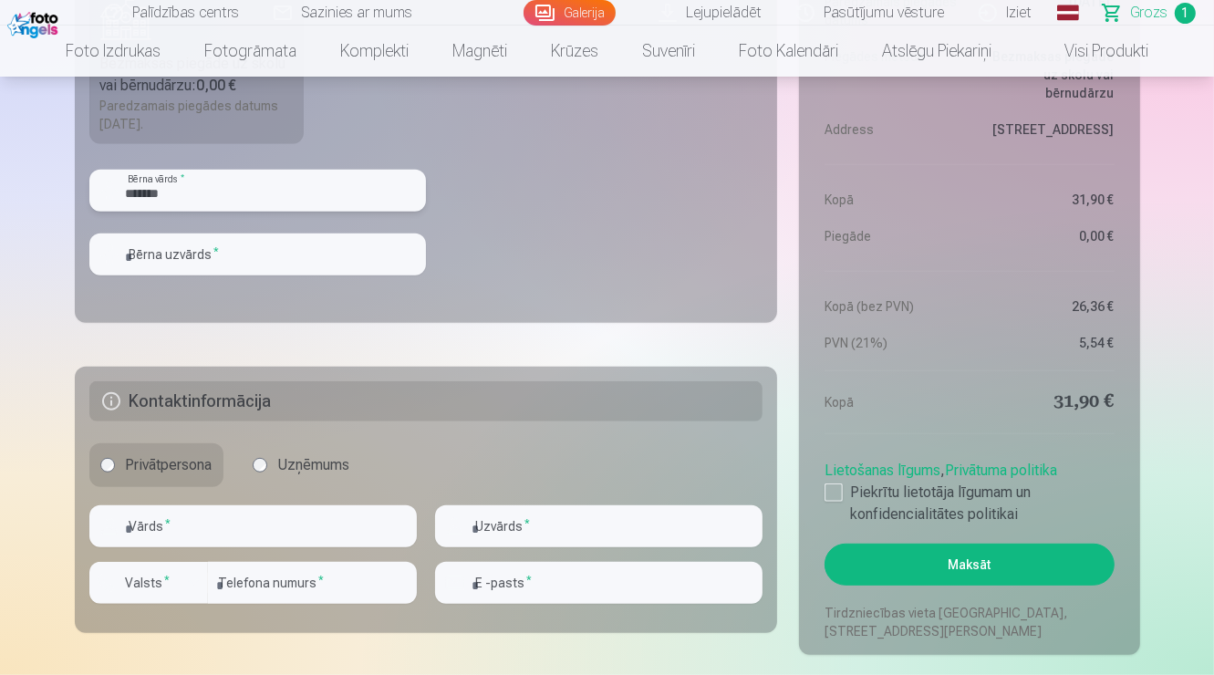
type input "*******"
click at [148, 262] on input "text" at bounding box center [257, 254] width 336 height 42
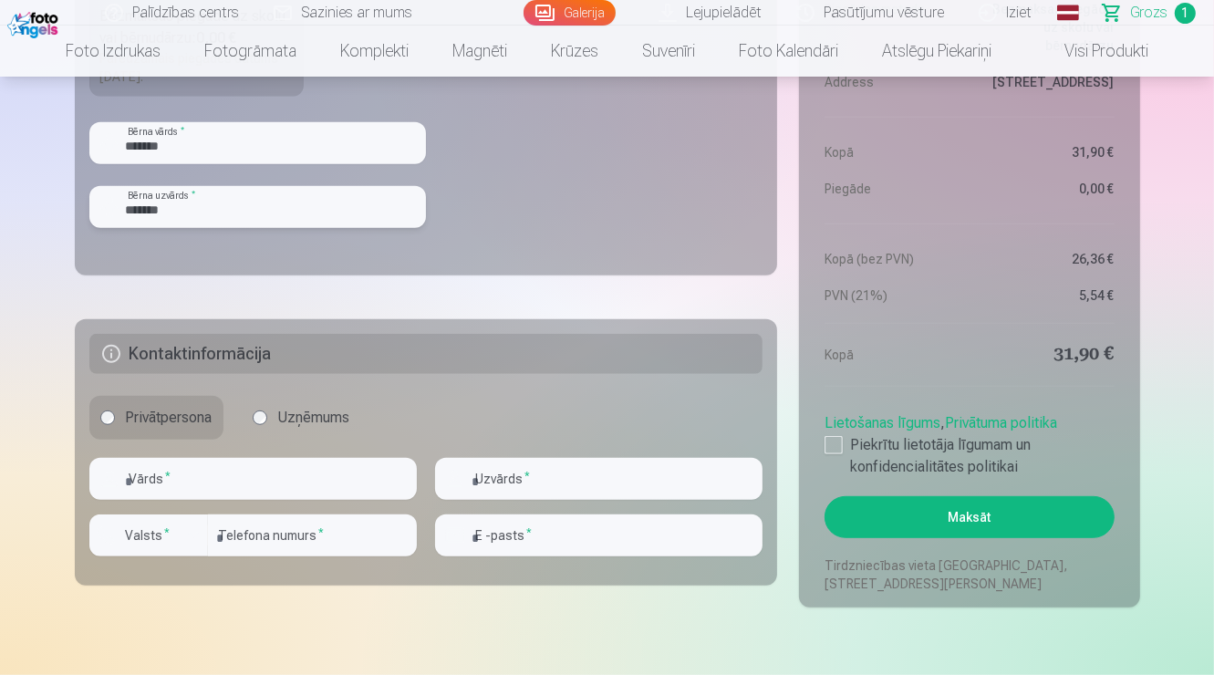
scroll to position [813, 0]
click at [201, 215] on input "*******" at bounding box center [257, 206] width 336 height 42
type input "*******"
click at [144, 472] on input "text" at bounding box center [252, 478] width 327 height 42
click at [150, 477] on input "*******" at bounding box center [252, 478] width 327 height 42
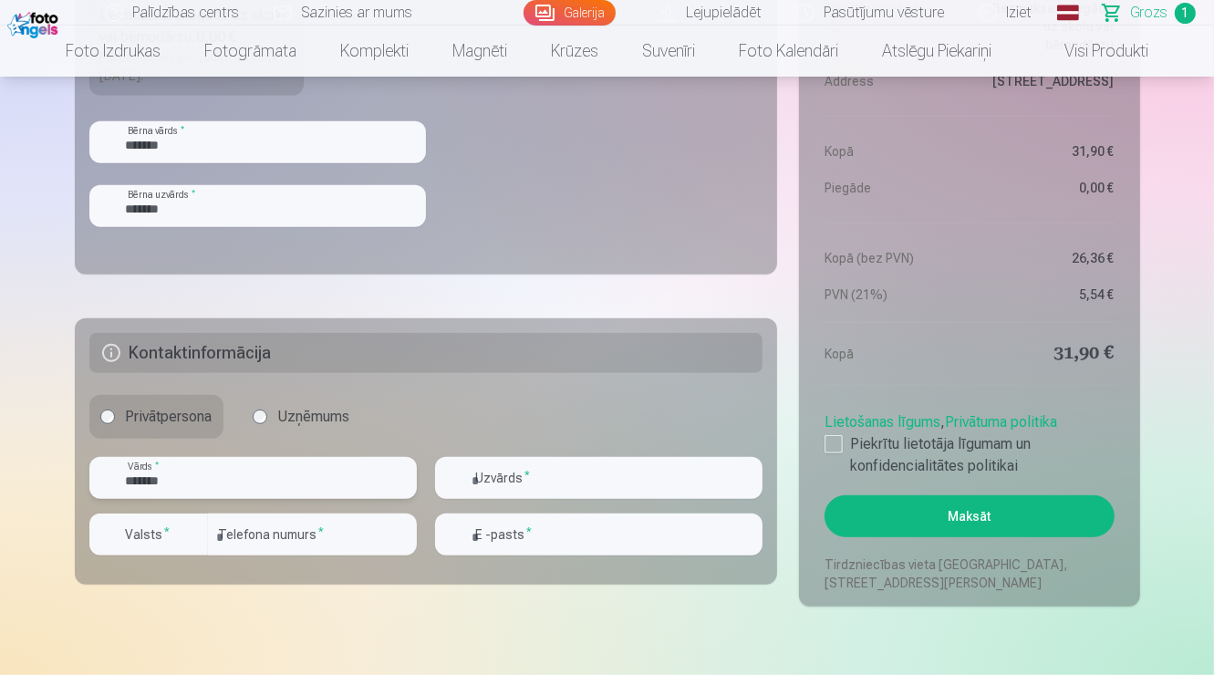
click at [338, 482] on input "*******" at bounding box center [252, 478] width 327 height 42
type input "*******"
click at [522, 482] on input "text" at bounding box center [598, 478] width 327 height 42
type input "*******"
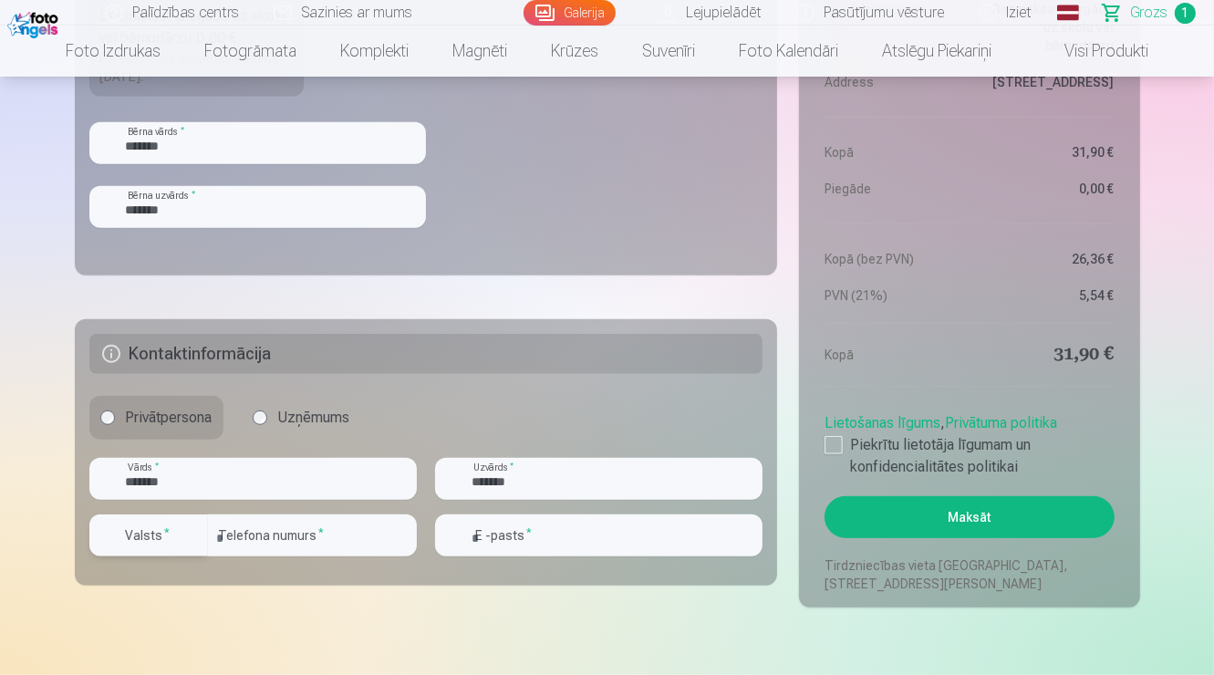
click at [187, 532] on div "button" at bounding box center [193, 535] width 22 height 22
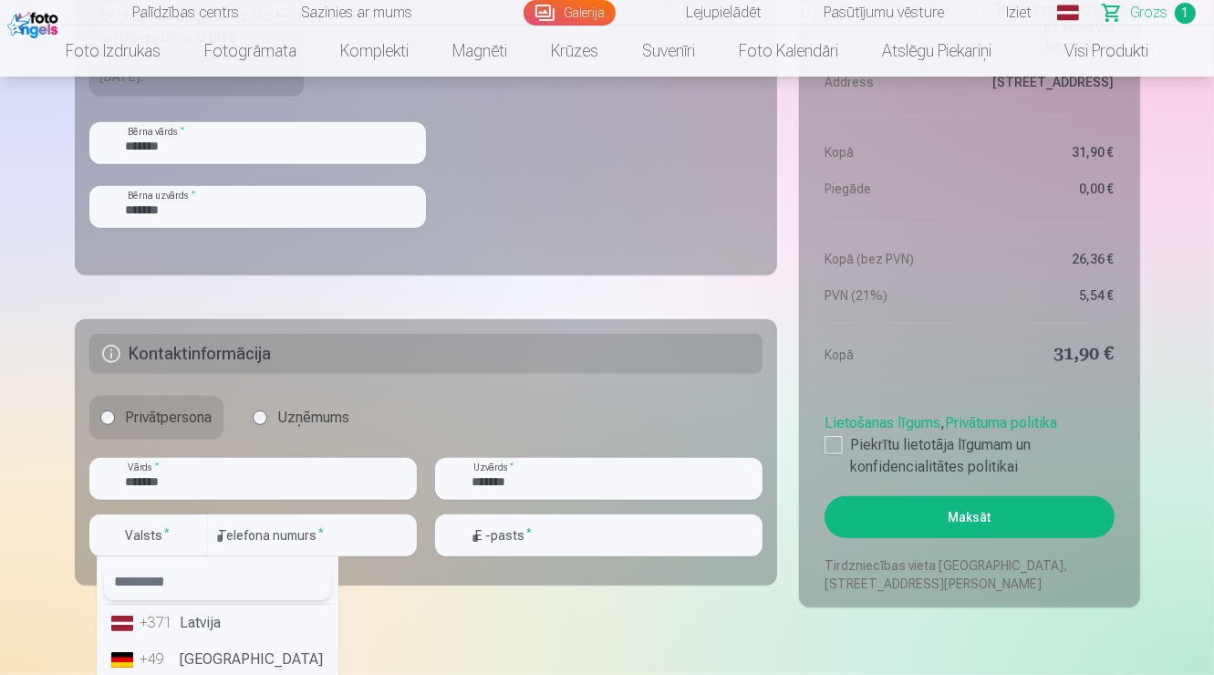
click at [215, 576] on input "text" at bounding box center [217, 582] width 227 height 36
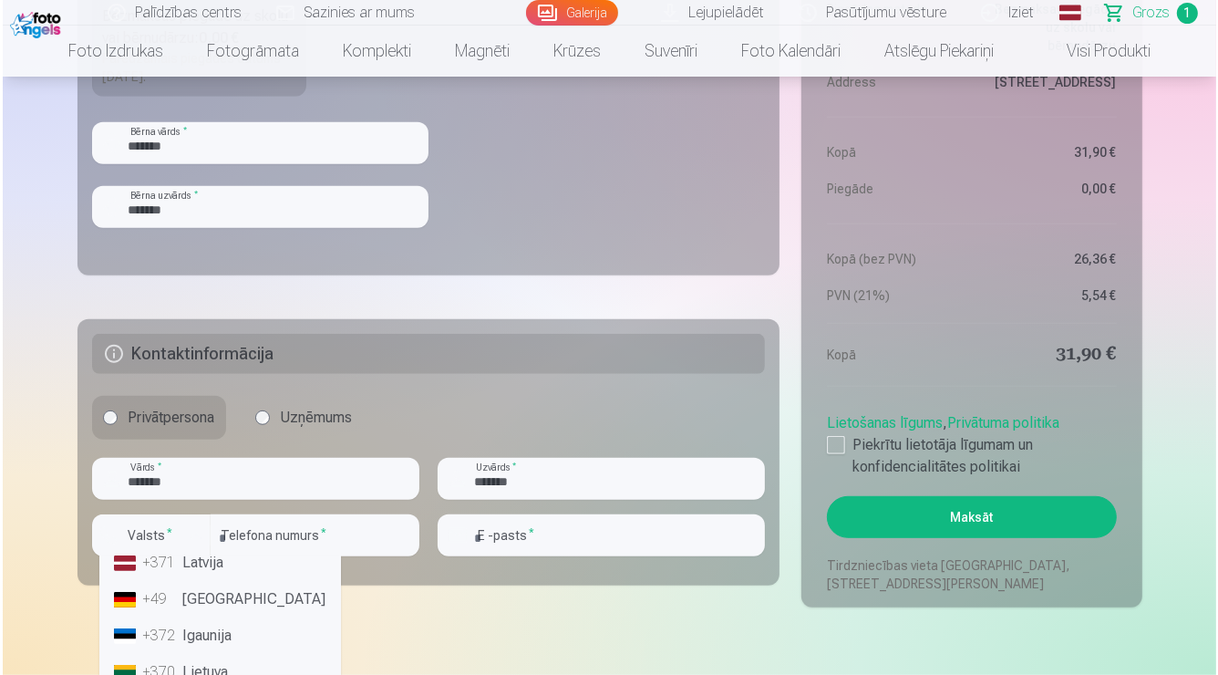
scroll to position [47, 0]
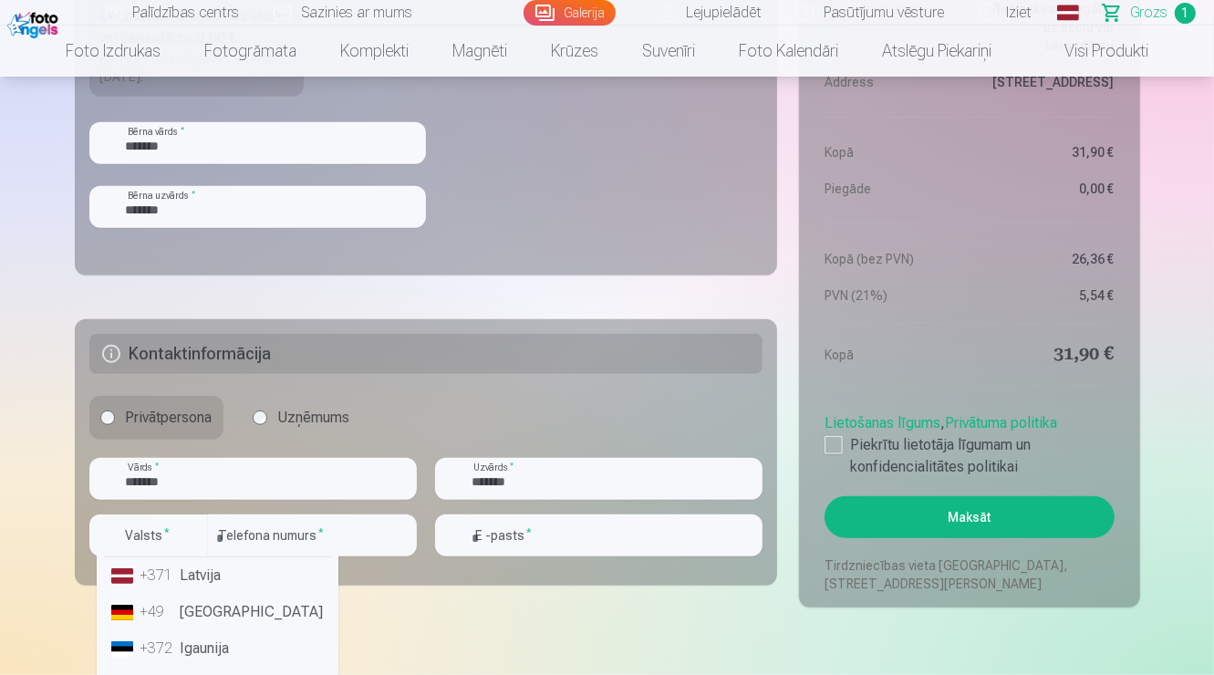
click at [215, 576] on li "+371 Latvija" at bounding box center [217, 575] width 227 height 36
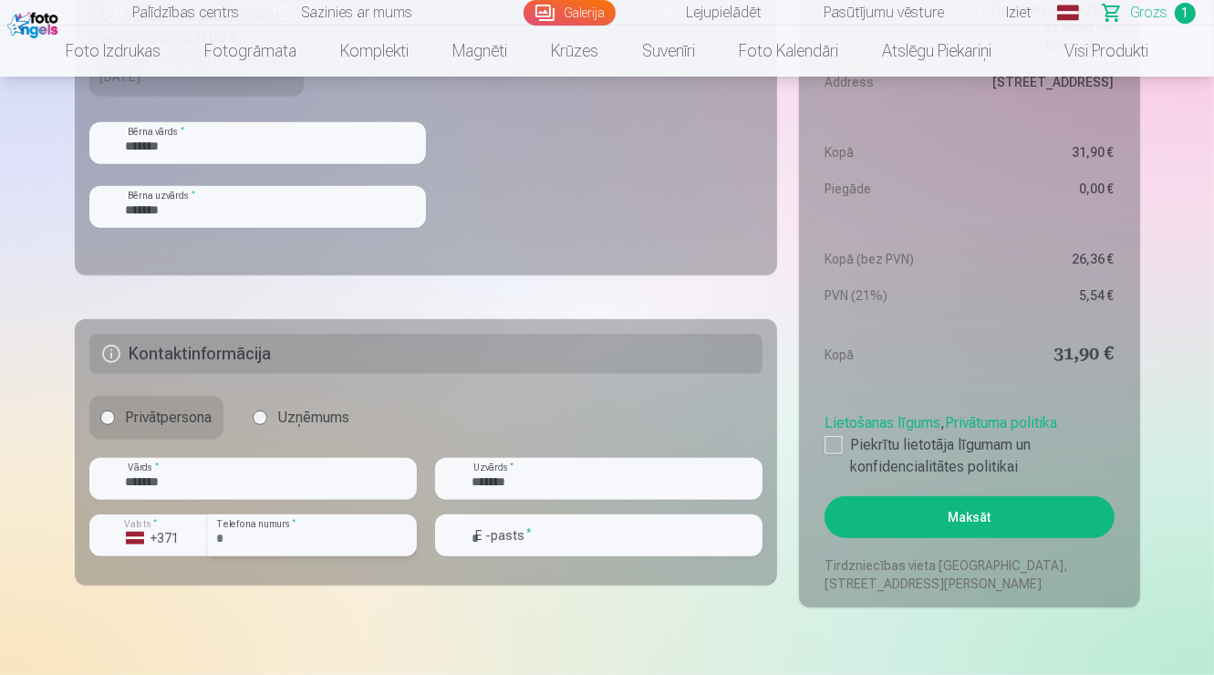
click at [295, 543] on input "number" at bounding box center [312, 535] width 209 height 42
type input "********"
click at [619, 537] on input "email" at bounding box center [598, 535] width 327 height 42
type input "**********"
click at [835, 449] on div at bounding box center [833, 445] width 18 height 18
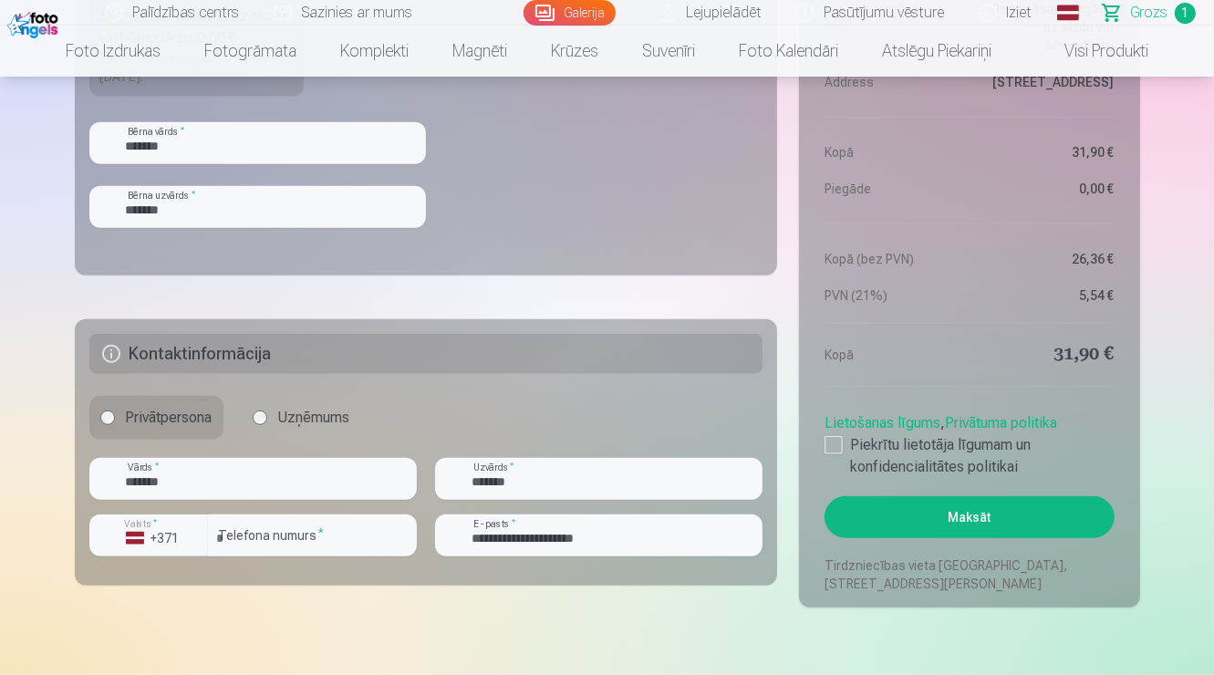
click at [938, 525] on button "Maksāt" at bounding box center [968, 517] width 289 height 42
